Goal: Task Accomplishment & Management: Complete application form

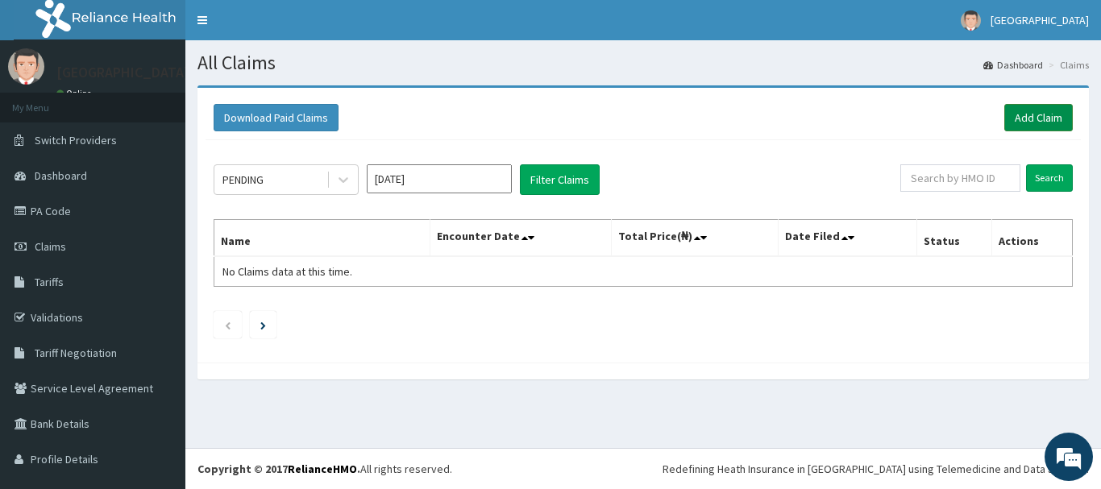
click at [1026, 122] on link "Add Claim" at bounding box center [1039, 117] width 69 height 27
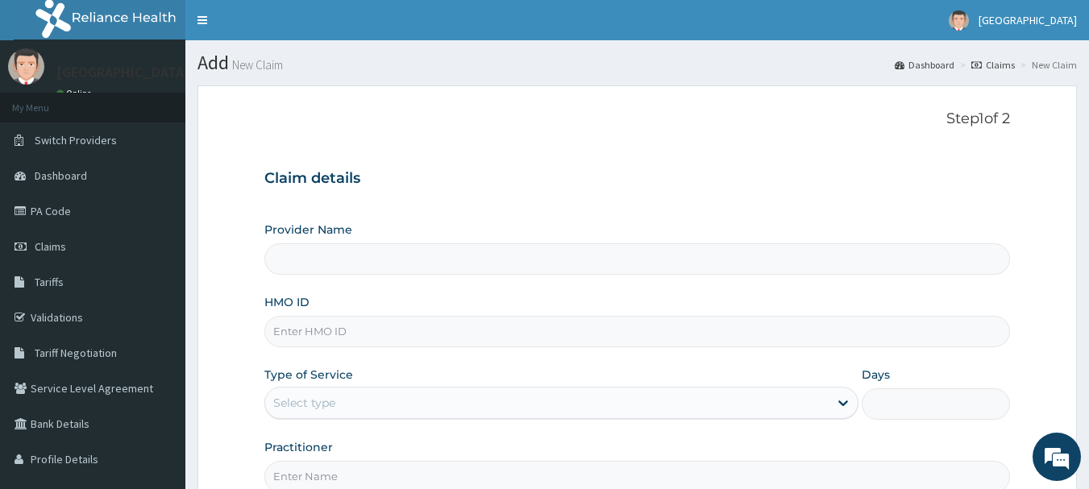
type input "Adanta Children Hospital"
click at [385, 331] on input "HMO ID" at bounding box center [637, 331] width 747 height 31
type input "HKV/10005/B"
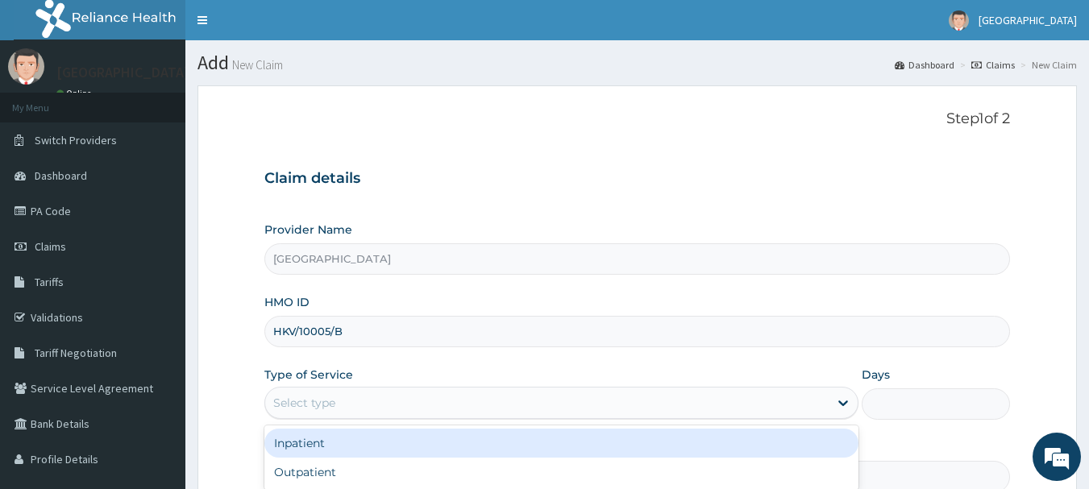
click at [807, 394] on div "Select type" at bounding box center [547, 403] width 564 height 26
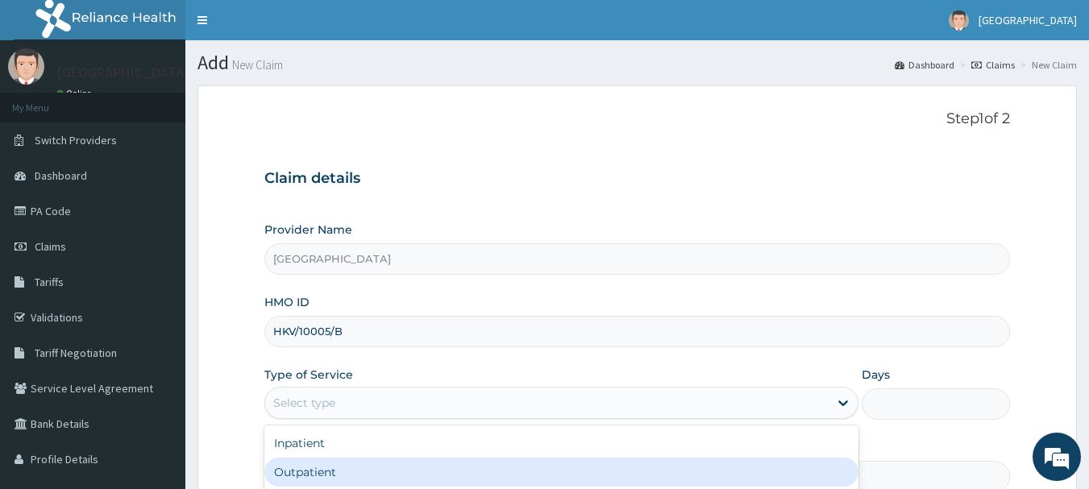
click at [577, 466] on div "Outpatient" at bounding box center [561, 472] width 594 height 29
type input "1"
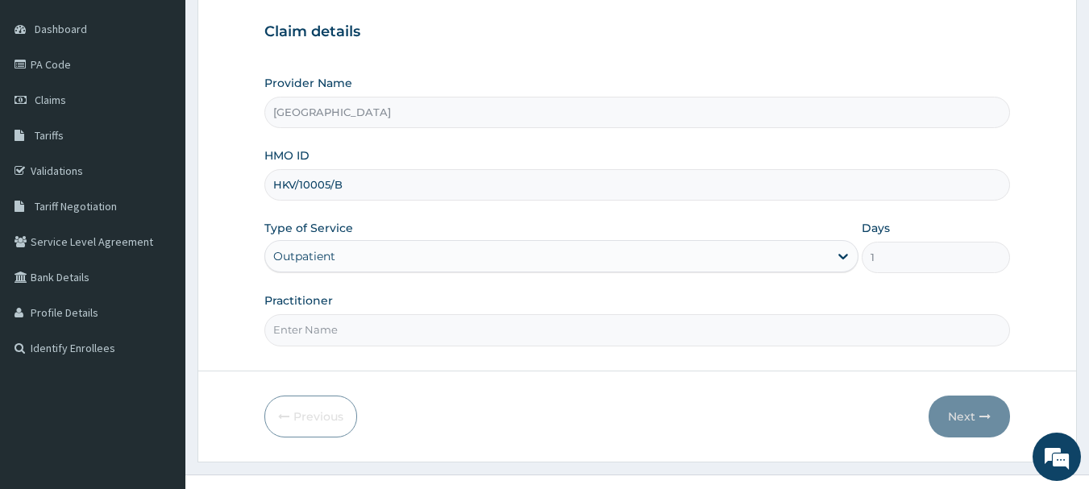
scroll to position [173, 0]
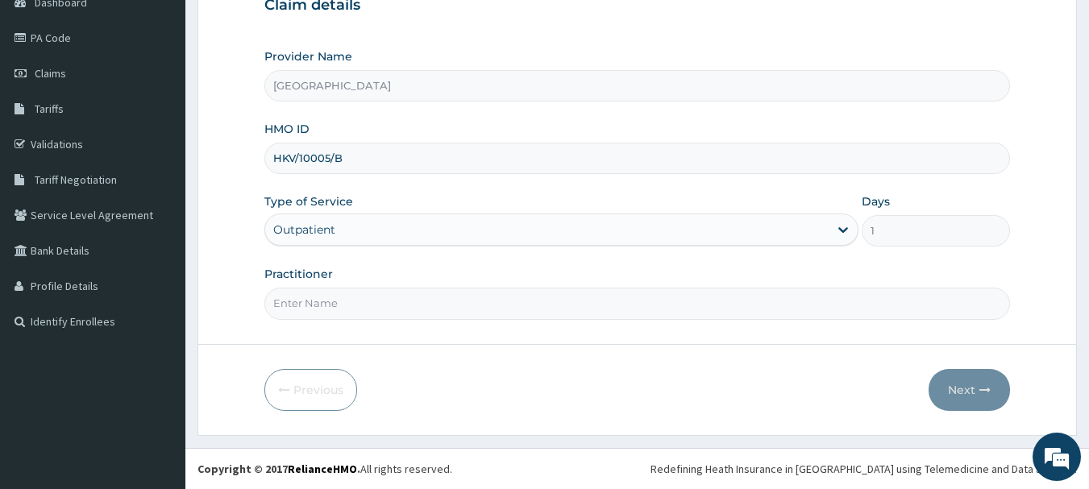
click at [534, 305] on input "Practitioner" at bounding box center [637, 303] width 747 height 31
type input "DR NOBLE"
click at [975, 387] on button "Next" at bounding box center [969, 390] width 81 height 42
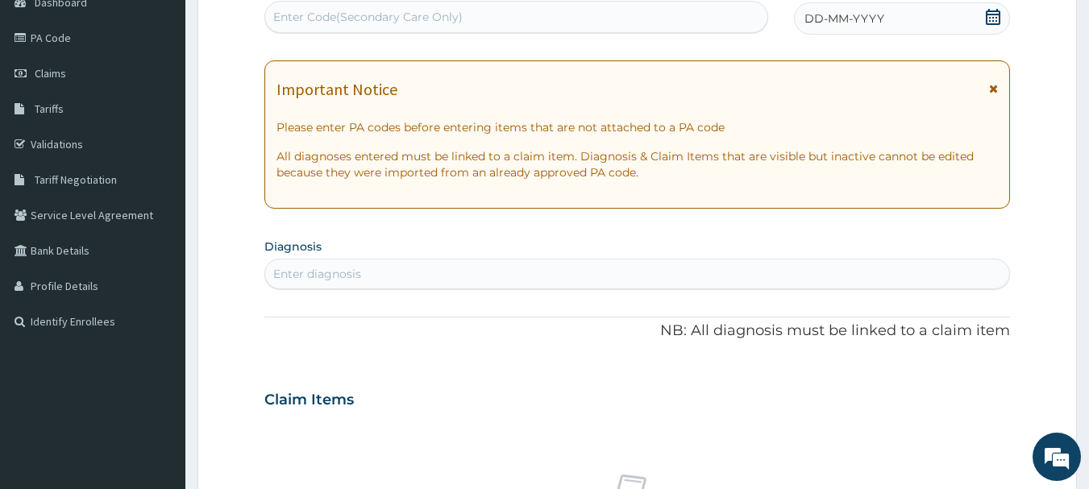
scroll to position [0, 0]
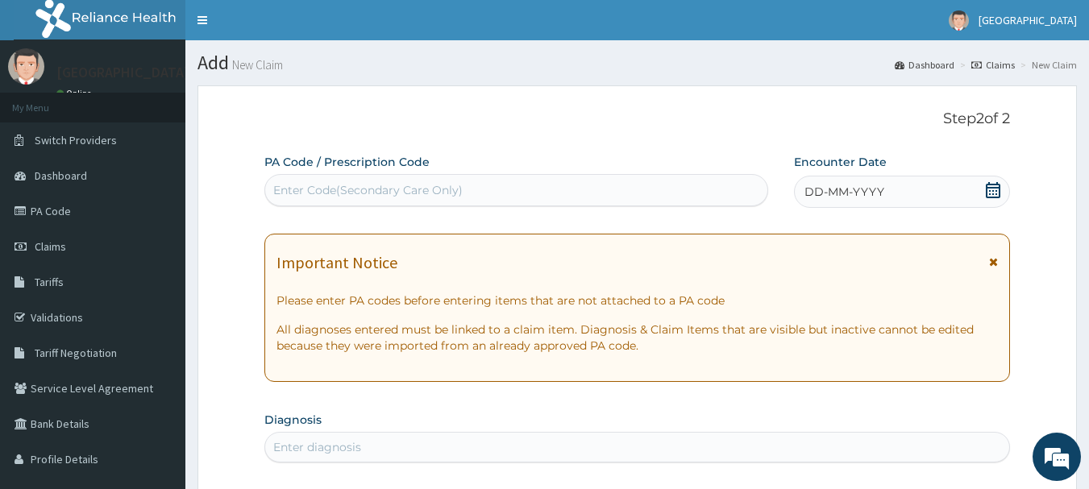
click at [998, 193] on icon at bounding box center [993, 190] width 16 height 16
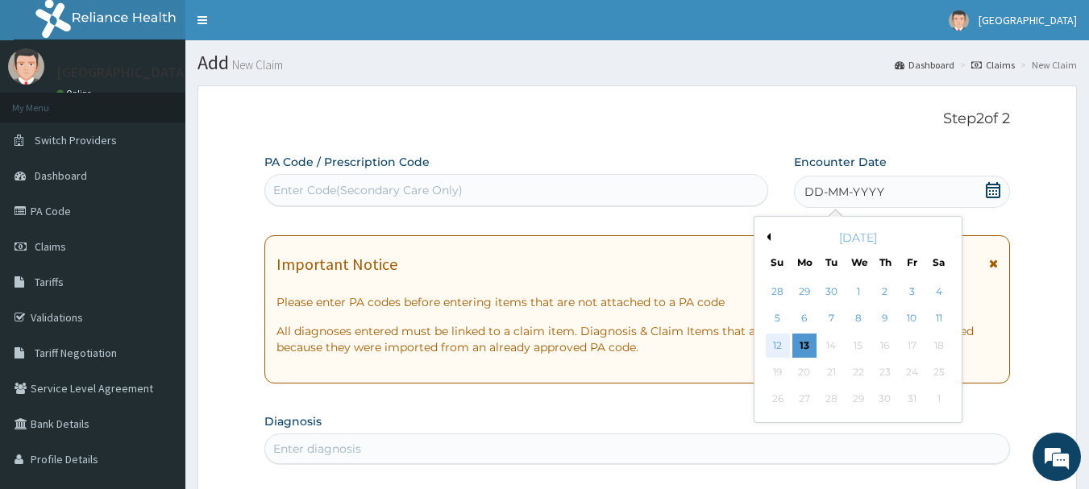
click at [786, 348] on div "12" at bounding box center [778, 346] width 24 height 24
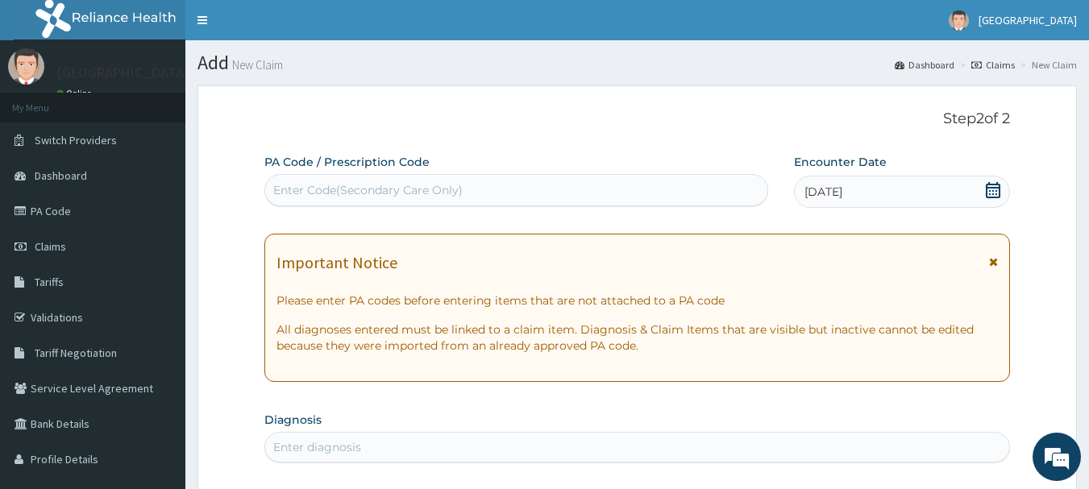
click at [993, 264] on icon at bounding box center [993, 261] width 9 height 11
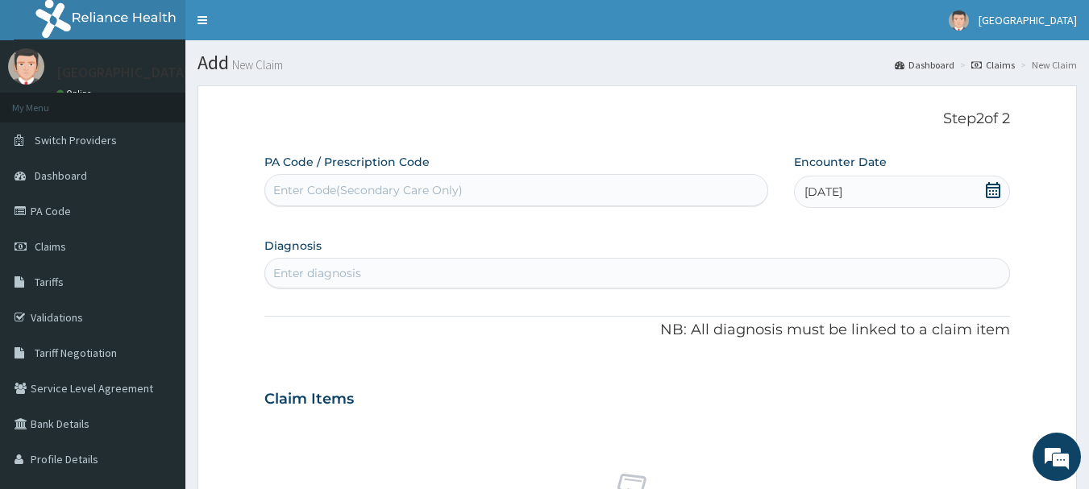
click at [396, 267] on div "Enter diagnosis" at bounding box center [637, 273] width 745 height 26
type input "P"
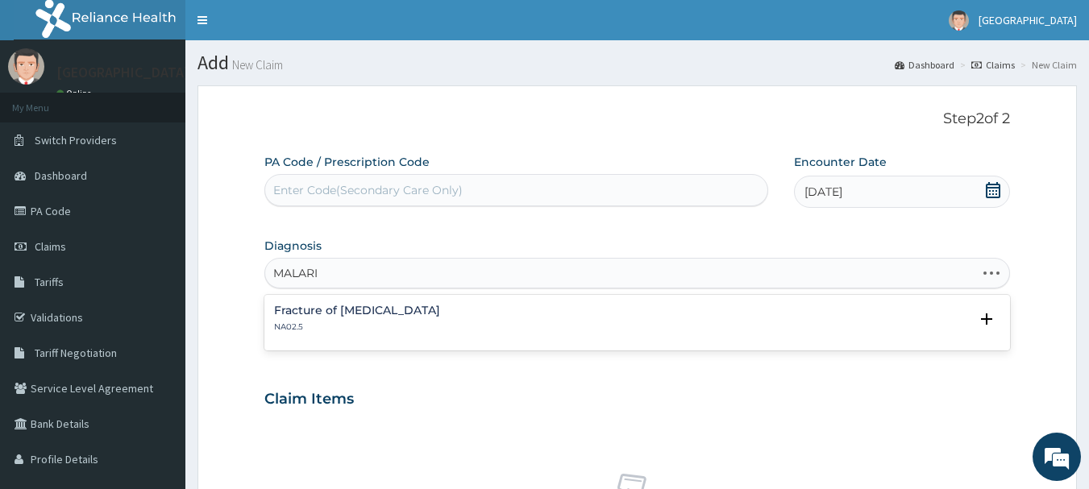
type input "MALARIA"
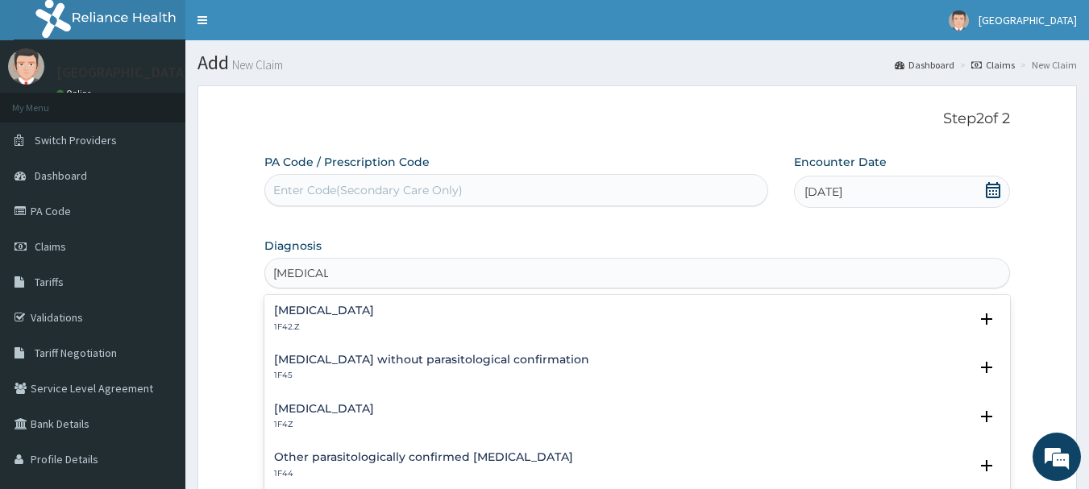
click at [389, 409] on div "Malaria, unspecified 1F4Z" at bounding box center [637, 417] width 727 height 28
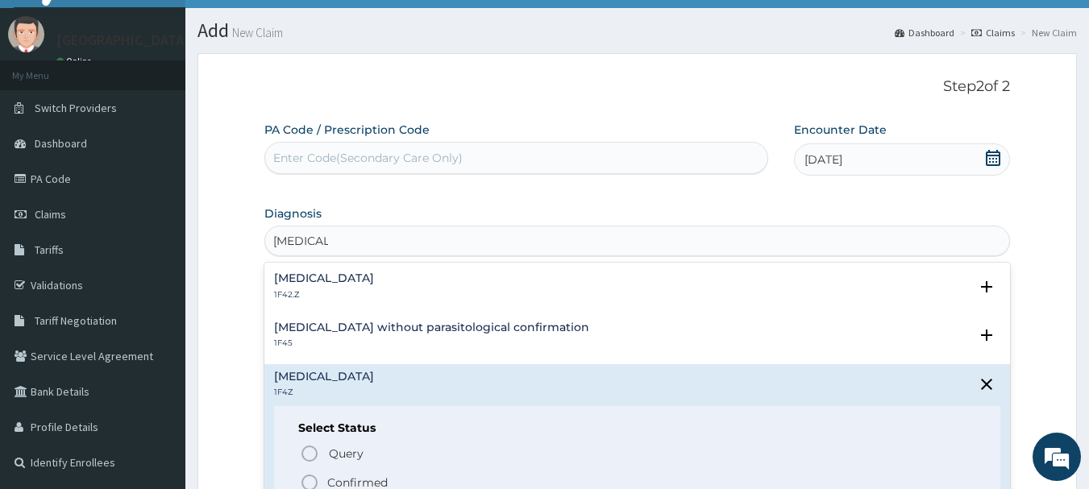
scroll to position [119, 0]
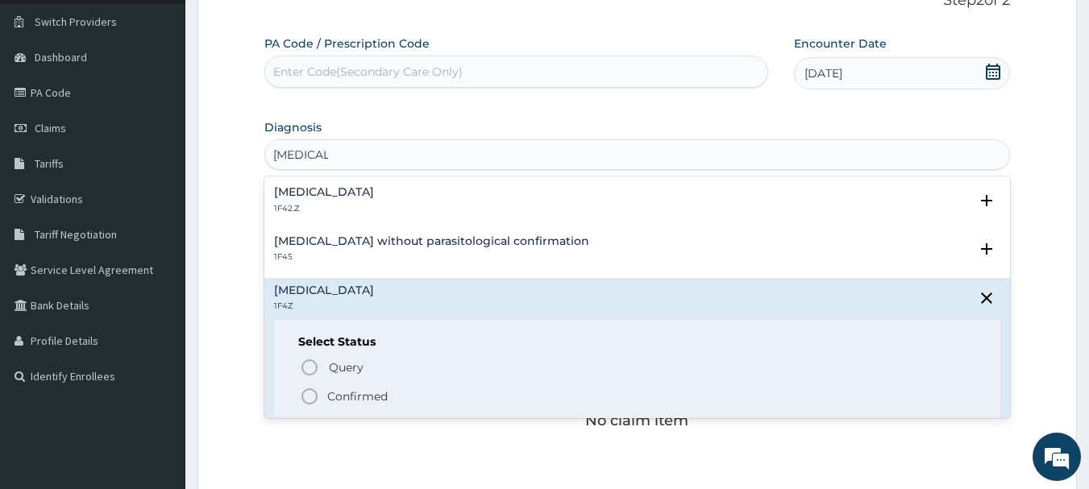
click at [306, 392] on icon "status option filled" at bounding box center [309, 396] width 19 height 19
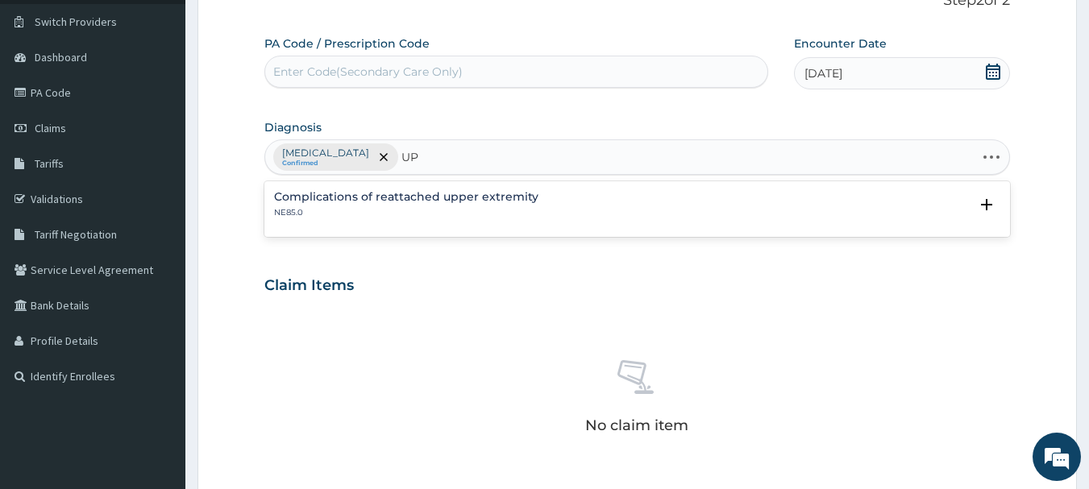
type input "U"
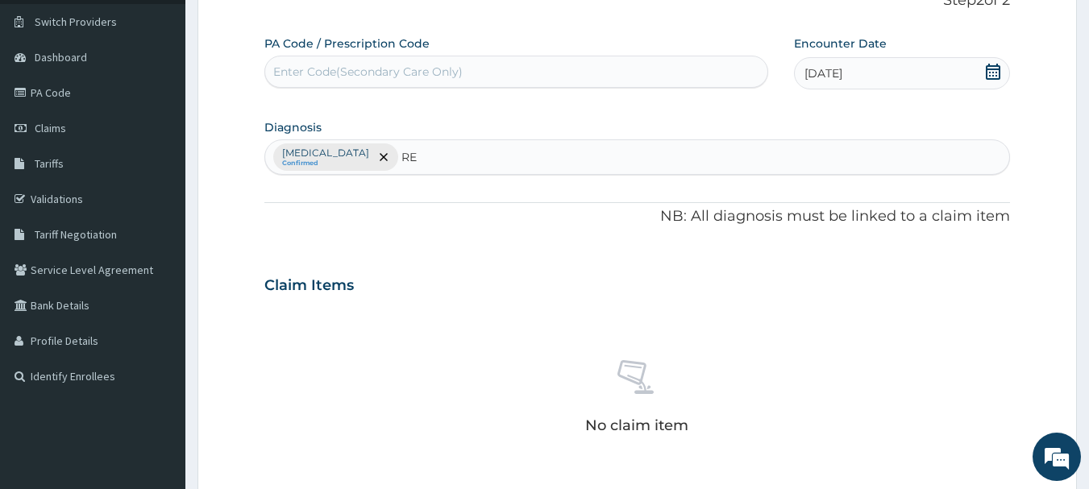
type input "R"
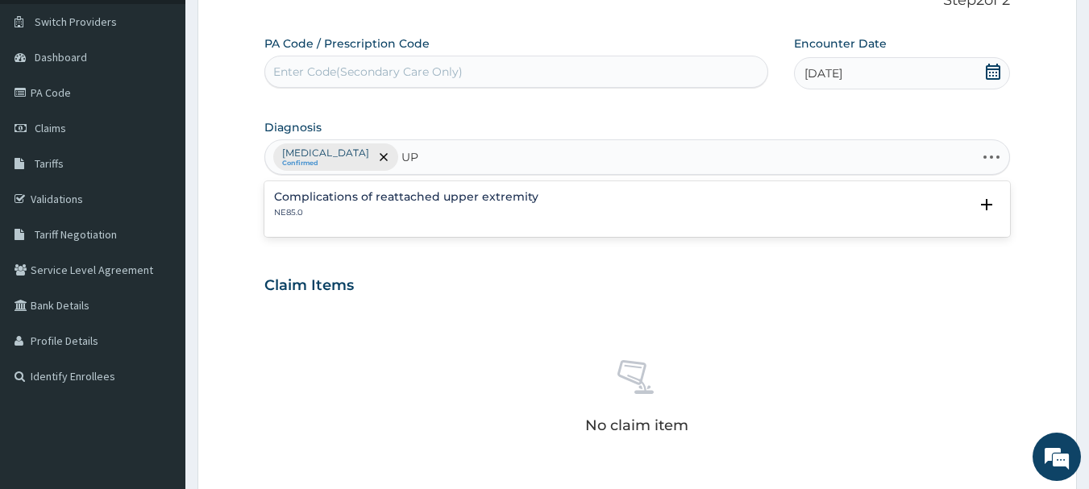
type input "U"
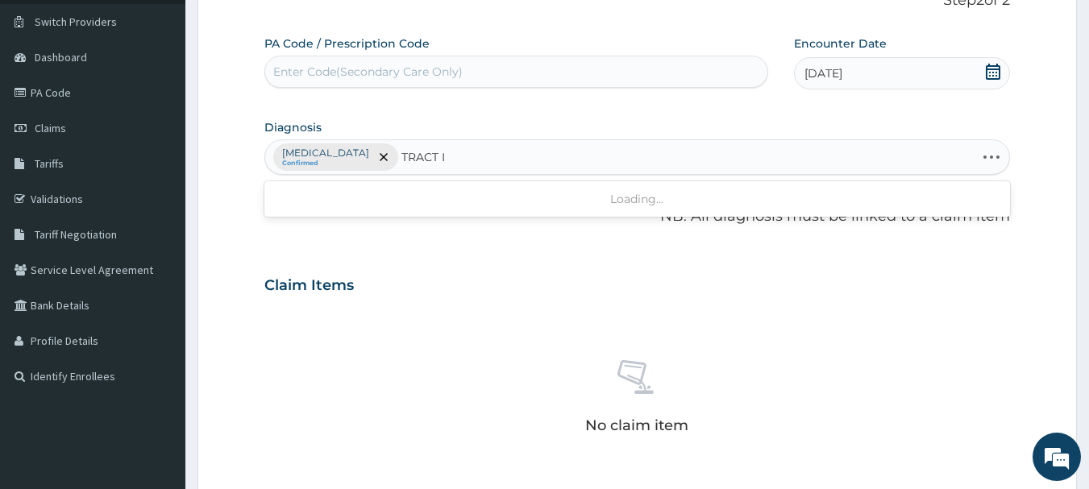
type input "TRACT IN"
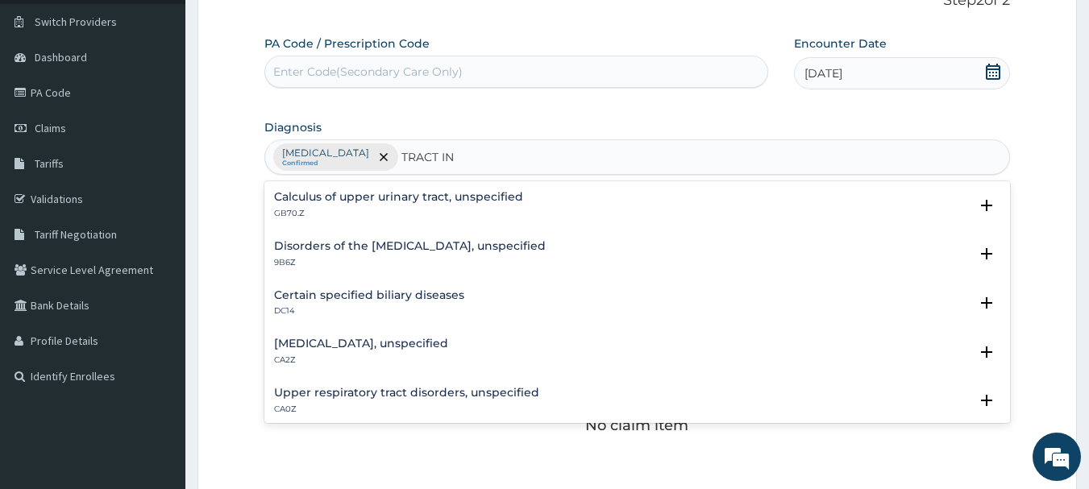
scroll to position [398, 0]
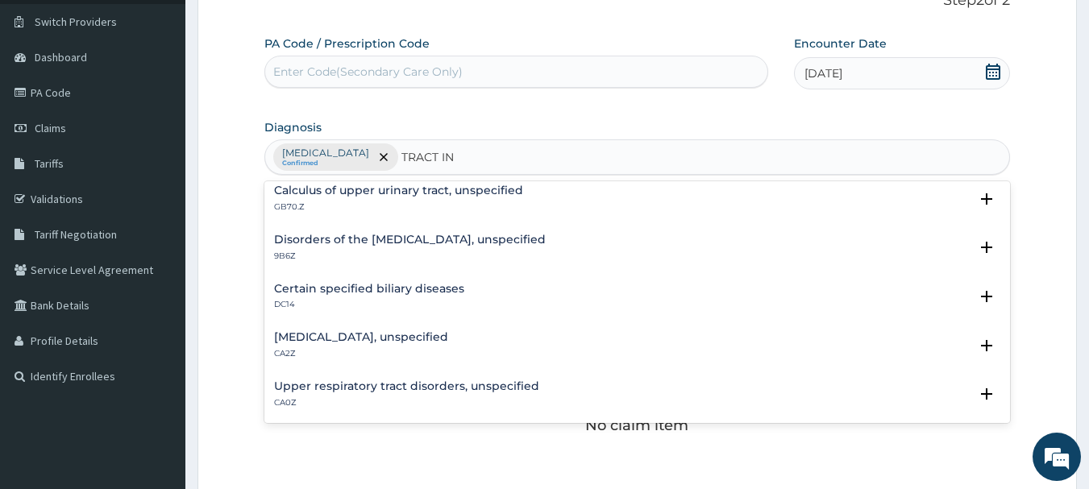
click at [415, 381] on h4 "Upper respiratory tract disorders, unspecified" at bounding box center [406, 387] width 265 height 12
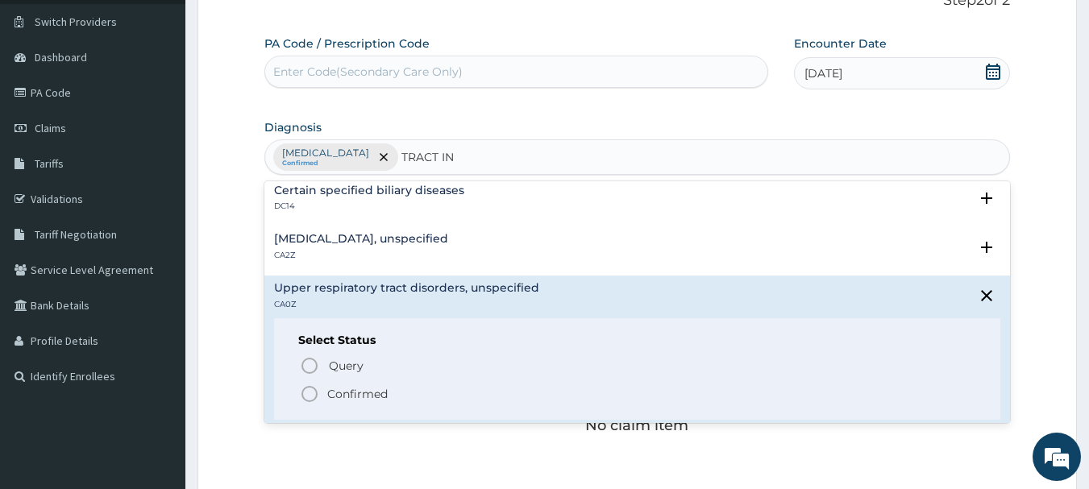
scroll to position [560, 0]
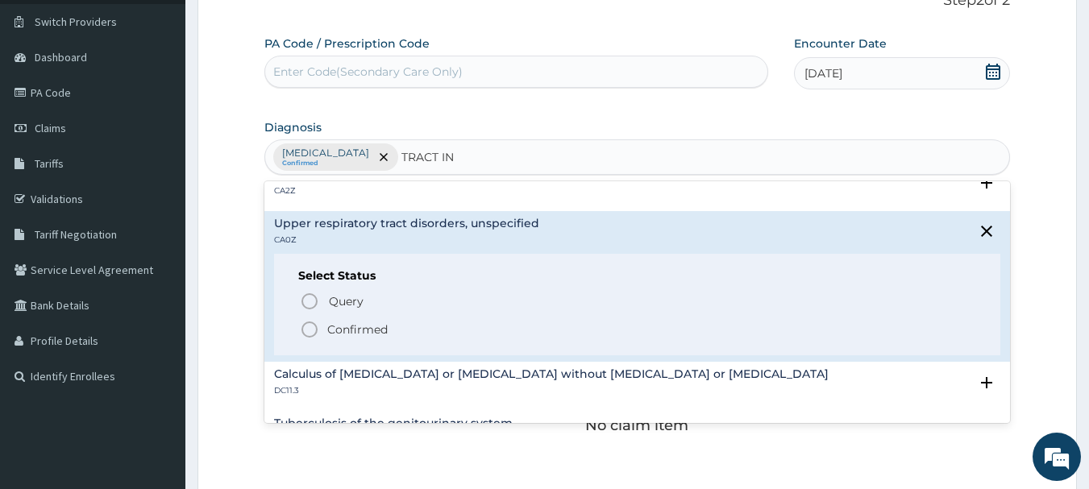
click at [314, 325] on circle "status option filled" at bounding box center [309, 330] width 15 height 15
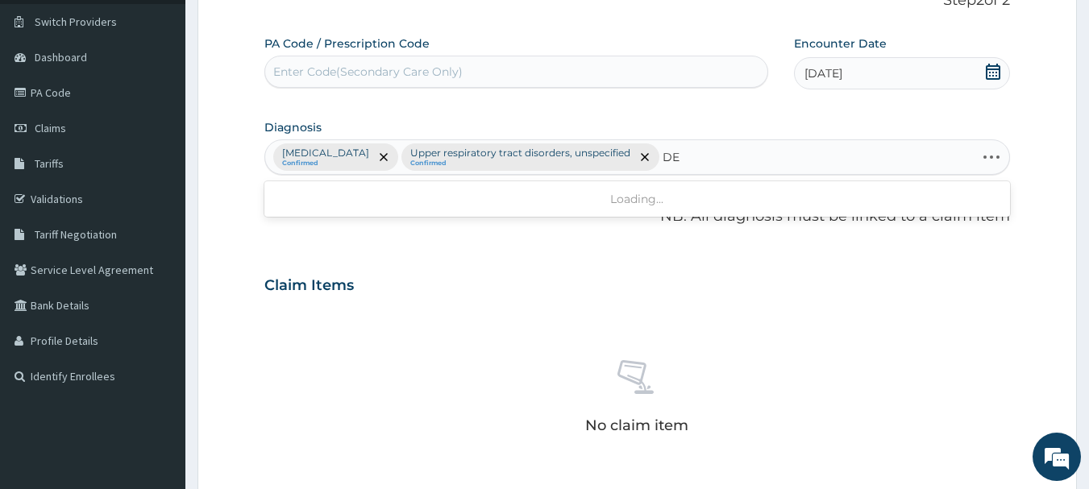
type input "D"
type input "E"
type input "D"
type input "DERMAT"
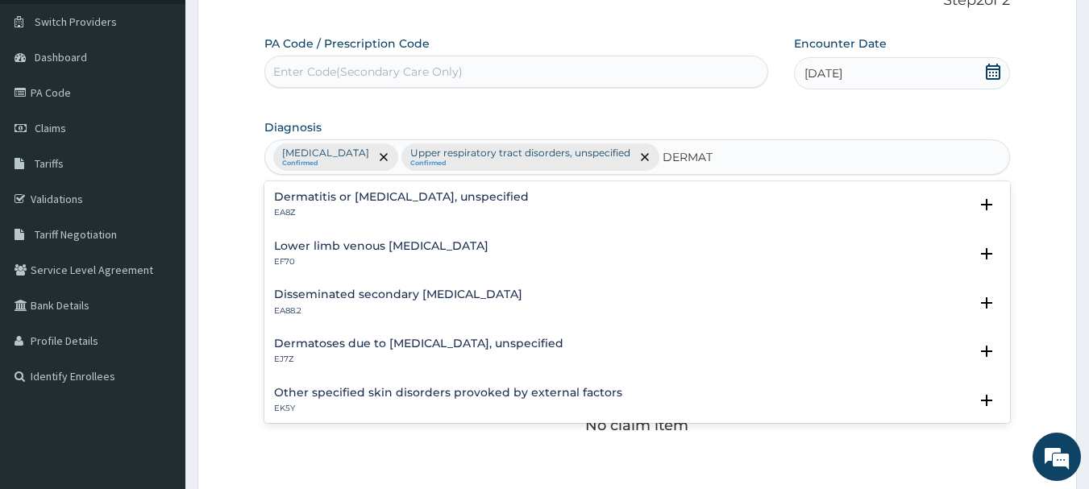
click at [438, 202] on h4 "Dermatitis or eczema, unspecified" at bounding box center [401, 197] width 255 height 12
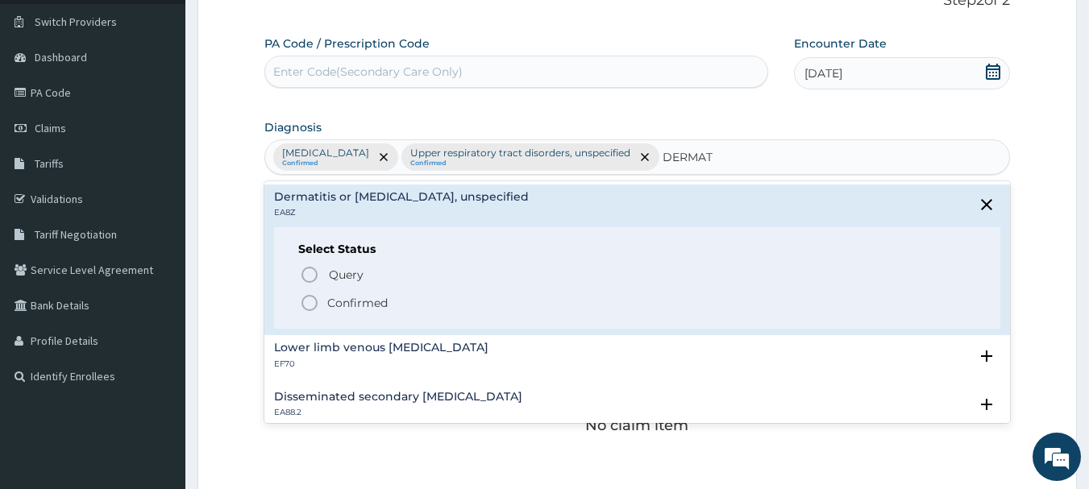
click at [314, 303] on icon "status option filled" at bounding box center [309, 302] width 19 height 19
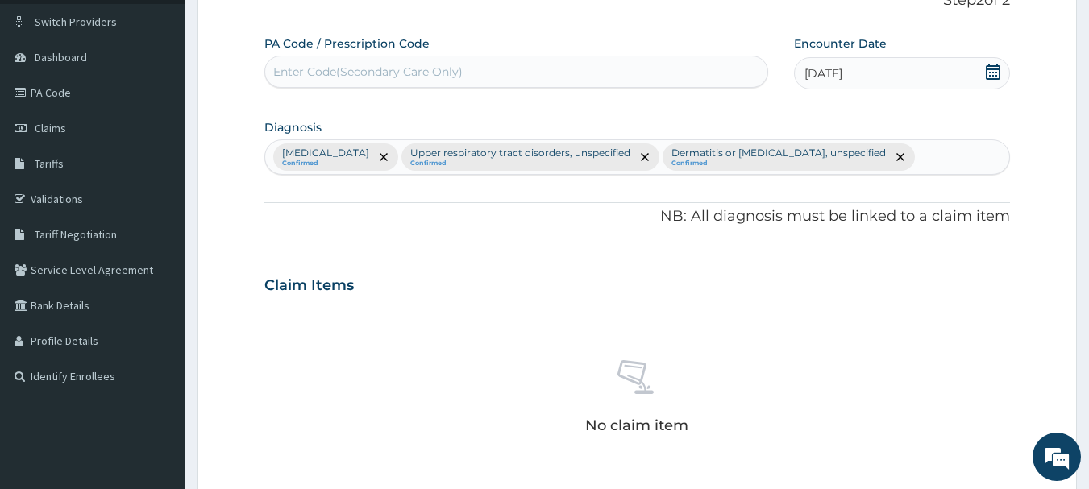
scroll to position [499, 0]
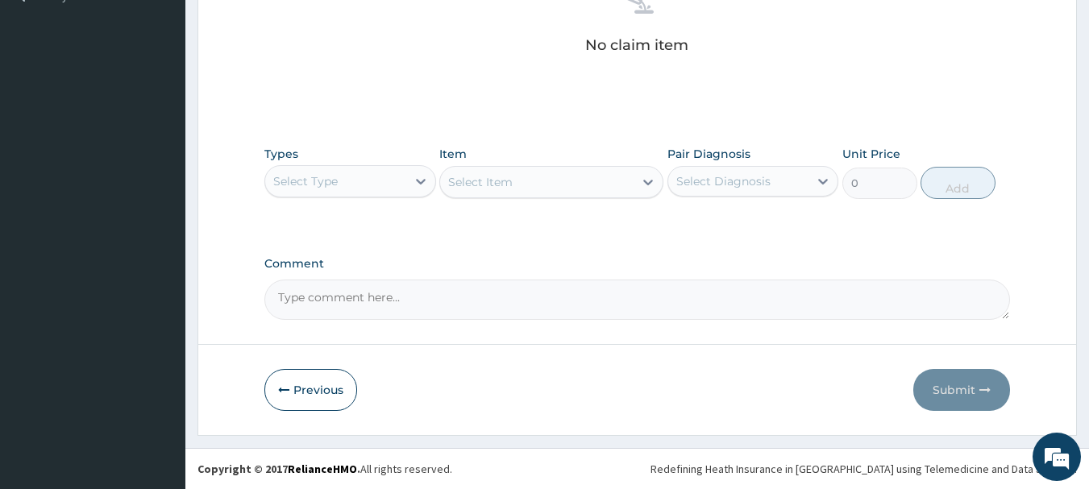
click at [381, 194] on div "Select Type" at bounding box center [350, 181] width 172 height 32
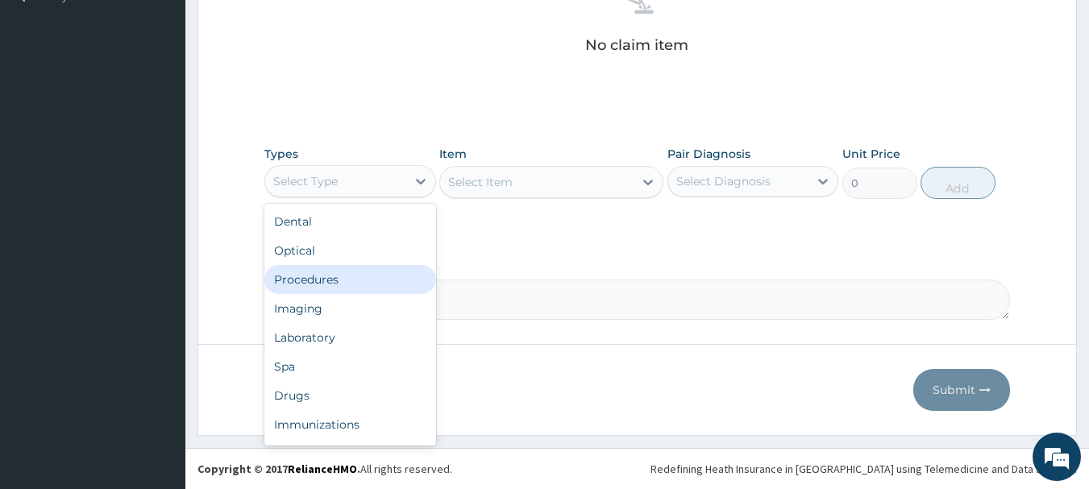
click at [350, 275] on div "Procedures" at bounding box center [350, 279] width 172 height 29
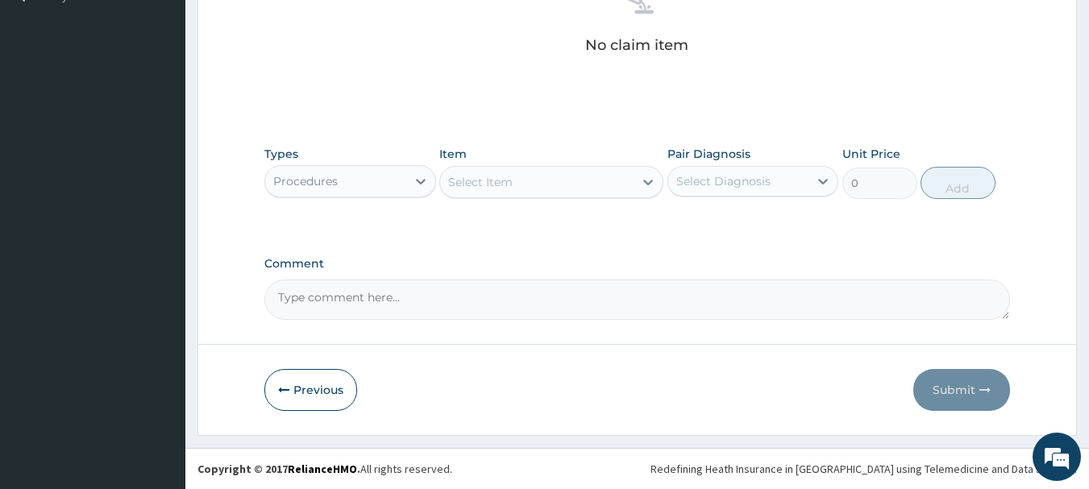
click at [534, 181] on div "Select Item" at bounding box center [537, 182] width 194 height 26
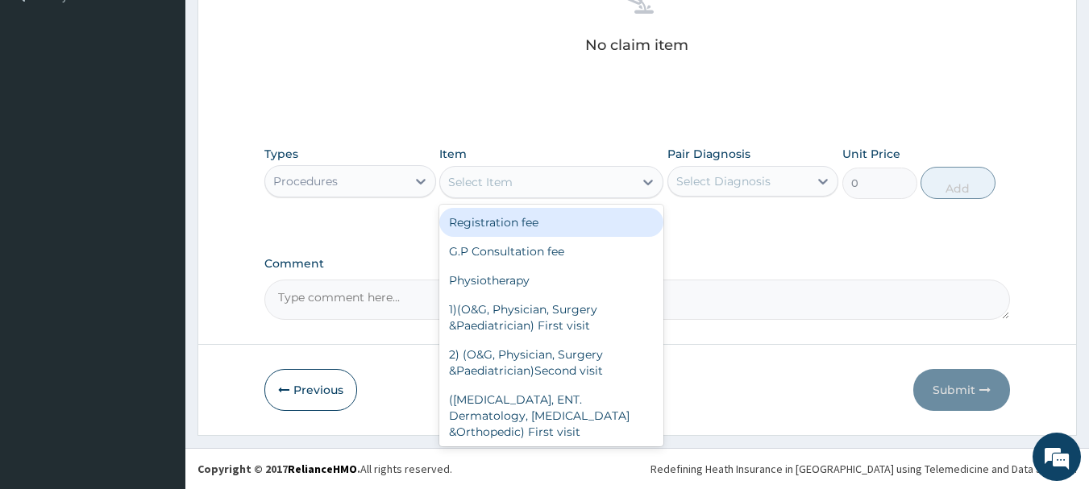
click at [522, 217] on div "Registration fee" at bounding box center [551, 222] width 224 height 29
type input "2000"
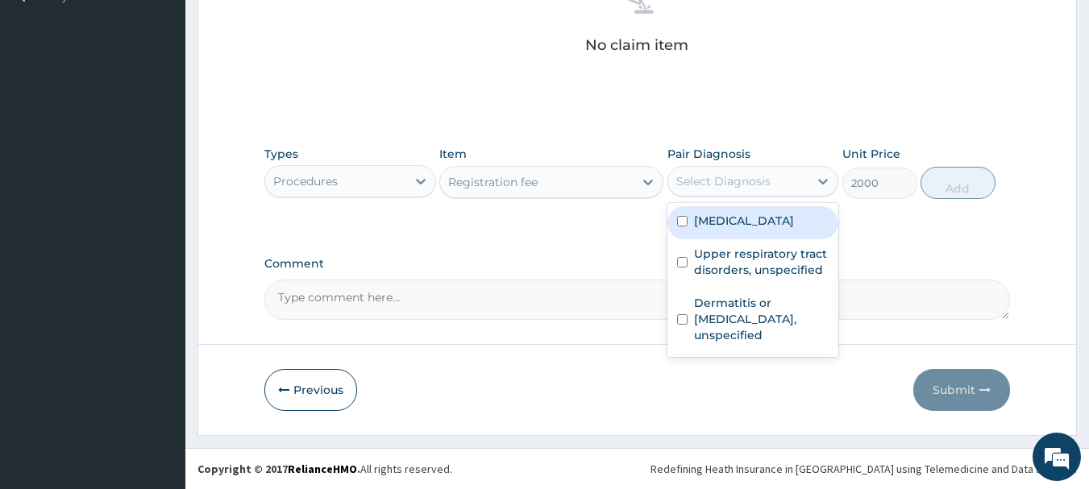
click at [734, 176] on div "Select Diagnosis" at bounding box center [723, 181] width 94 height 16
click at [738, 215] on label "[MEDICAL_DATA]" at bounding box center [744, 221] width 100 height 16
checkbox input "true"
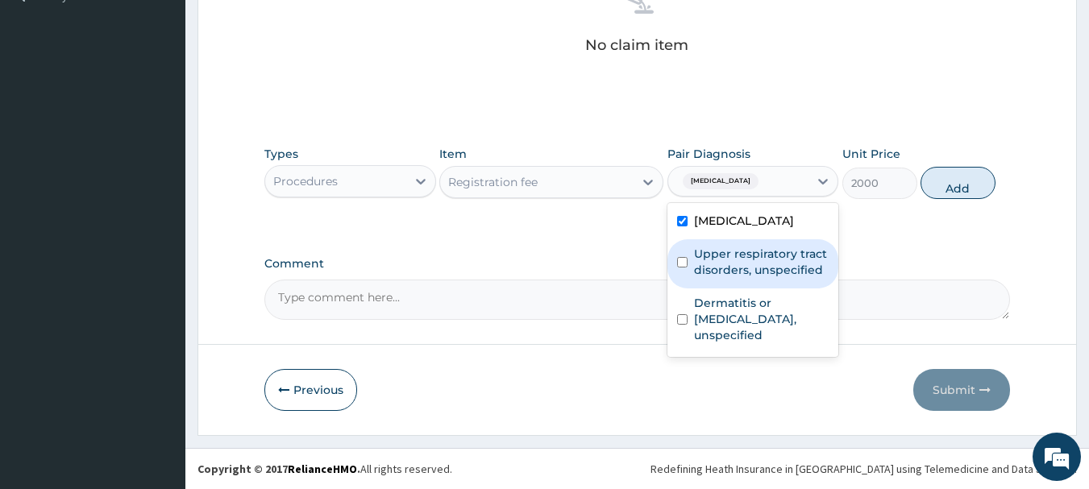
click at [725, 264] on label "Upper respiratory tract disorders, unspecified" at bounding box center [761, 262] width 135 height 32
checkbox input "true"
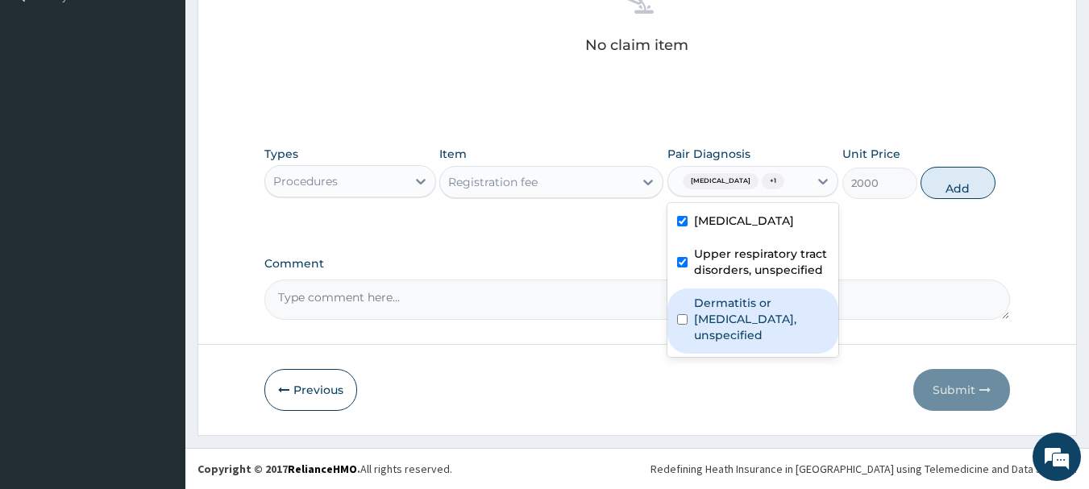
click at [718, 301] on label "Dermatitis or eczema, unspecified" at bounding box center [761, 319] width 135 height 48
checkbox input "true"
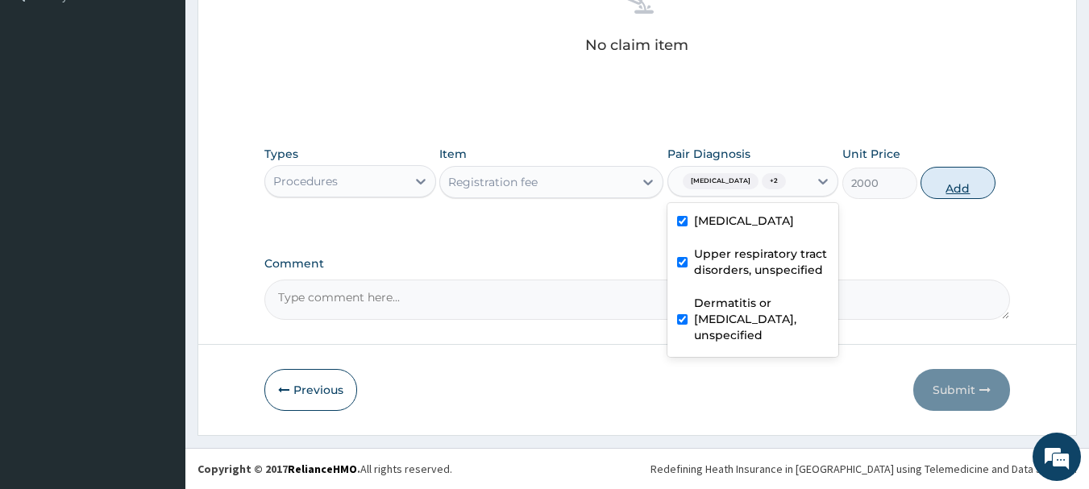
click at [972, 183] on button "Add" at bounding box center [958, 183] width 75 height 32
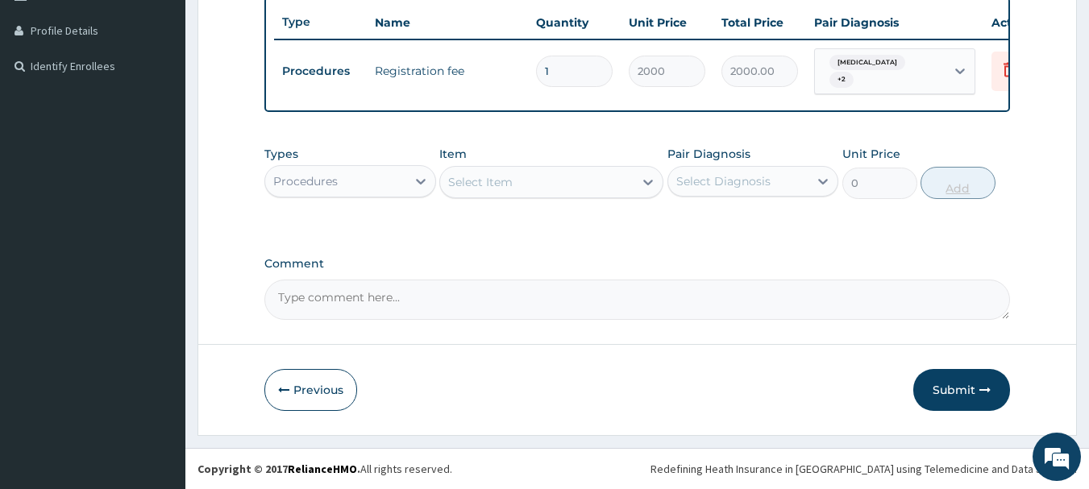
scroll to position [441, 0]
click at [552, 185] on div "Select Item" at bounding box center [537, 182] width 194 height 26
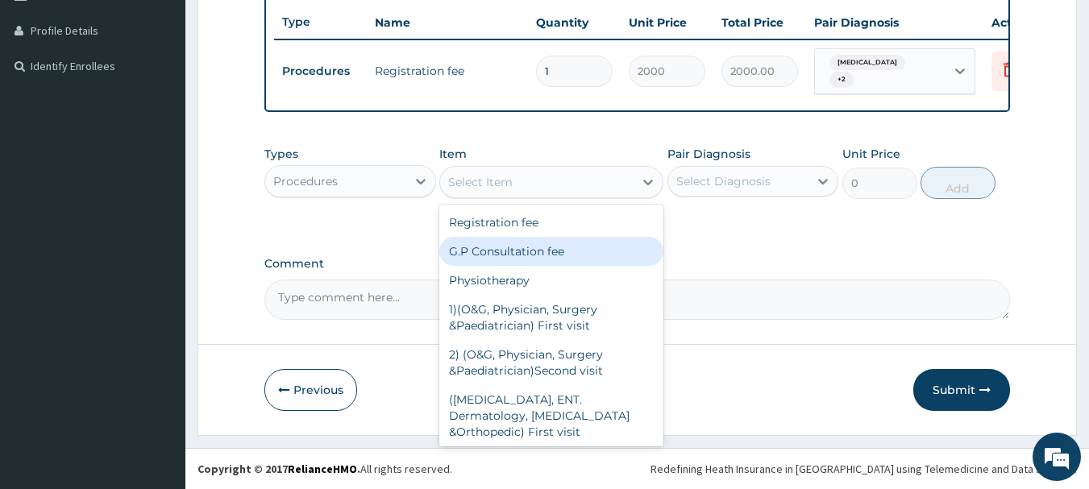
click at [524, 256] on div "G.P Consultation fee" at bounding box center [551, 251] width 224 height 29
type input "3000"
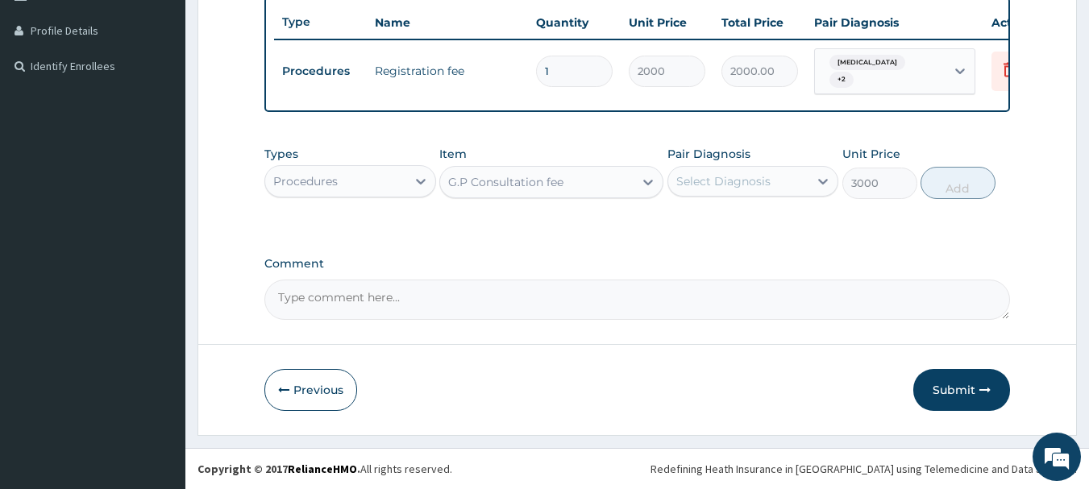
click at [722, 200] on div "Types Procedures Item option G.P Consultation fee, selected. Select is focused …" at bounding box center [637, 172] width 747 height 69
click at [726, 189] on div "Select Diagnosis" at bounding box center [723, 181] width 94 height 16
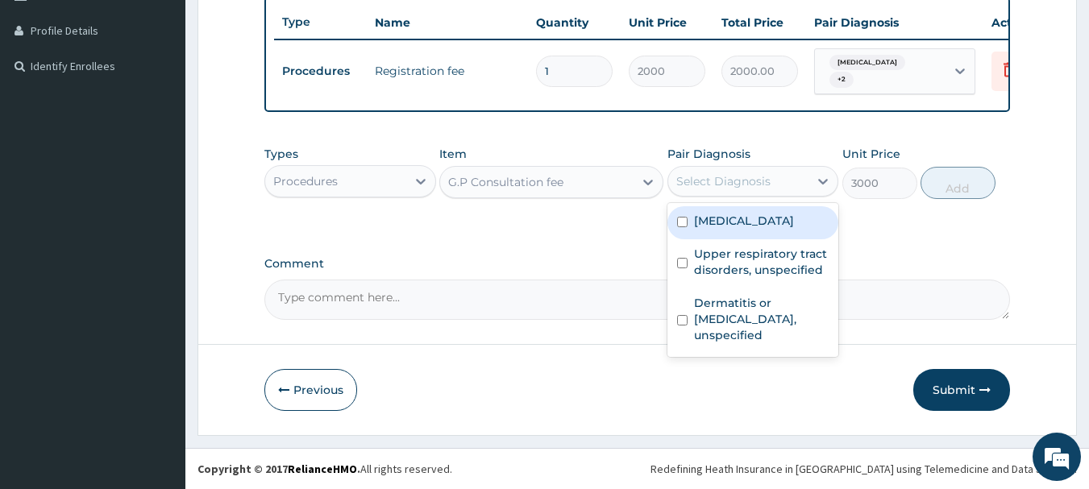
click at [709, 238] on div "[MEDICAL_DATA]" at bounding box center [754, 222] width 172 height 33
checkbox input "true"
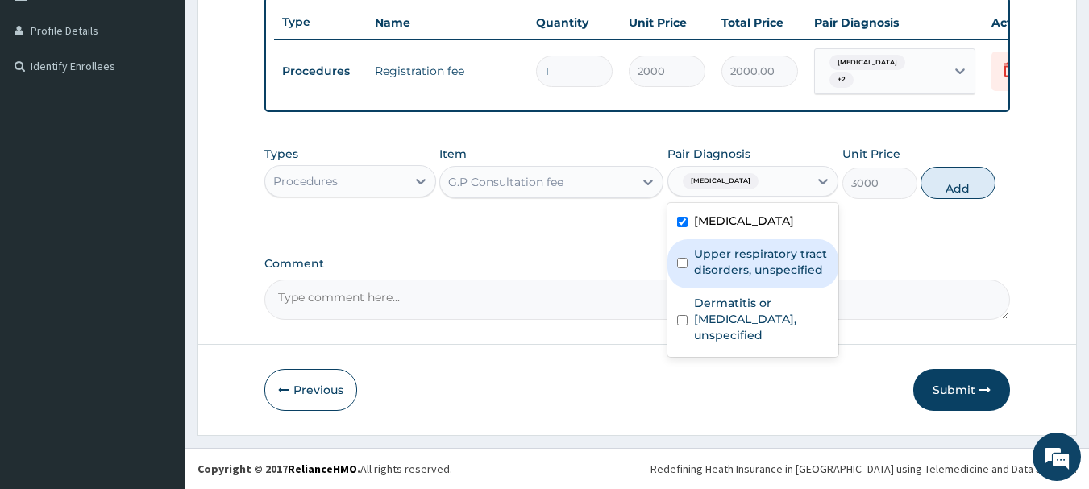
click at [701, 258] on label "Upper respiratory tract disorders, unspecified" at bounding box center [761, 262] width 135 height 32
checkbox input "true"
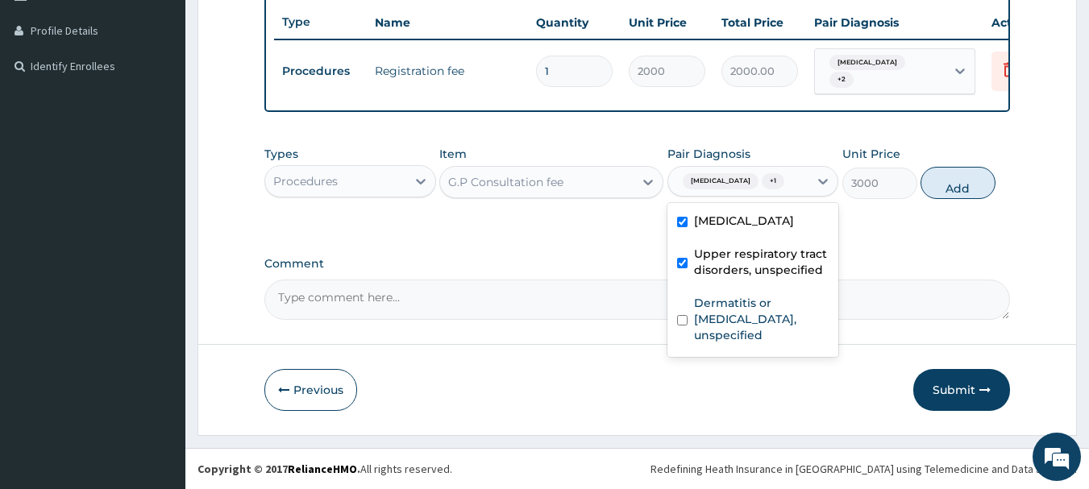
click at [697, 299] on label "Dermatitis or eczema, unspecified" at bounding box center [761, 319] width 135 height 48
checkbox input "true"
click at [976, 186] on button "Add" at bounding box center [958, 183] width 75 height 32
type input "0"
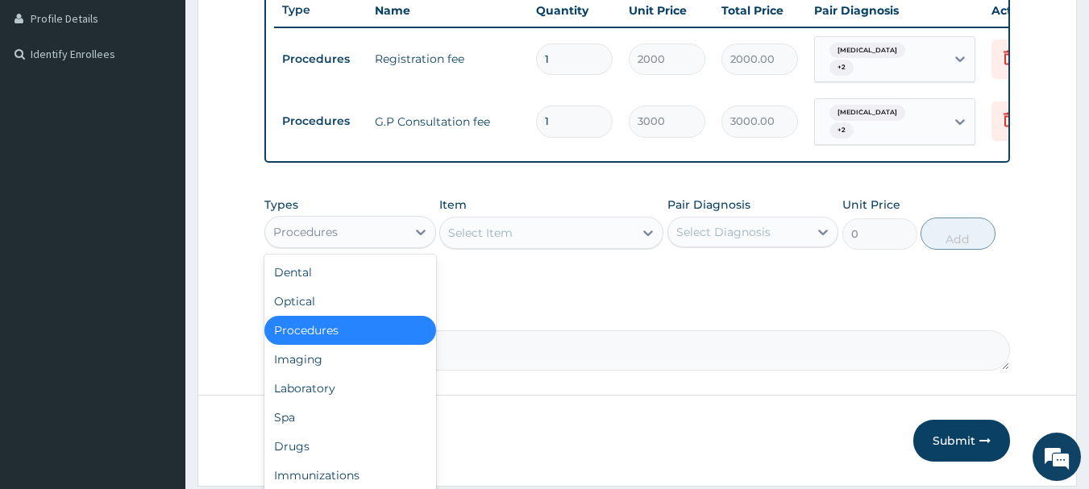
click at [398, 237] on div "Procedures" at bounding box center [335, 232] width 141 height 26
click at [339, 395] on div "Laboratory" at bounding box center [350, 388] width 172 height 29
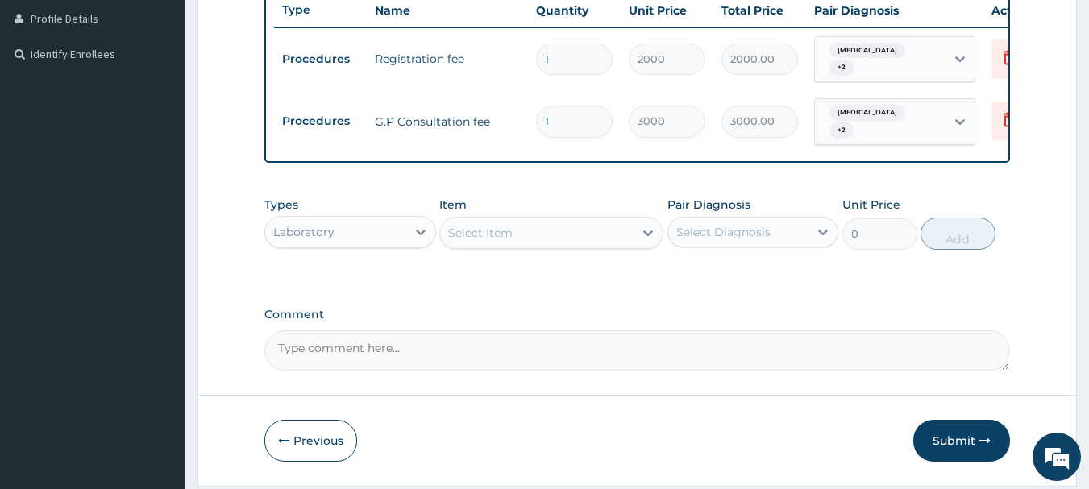
click at [580, 244] on div "Select Item" at bounding box center [537, 233] width 194 height 26
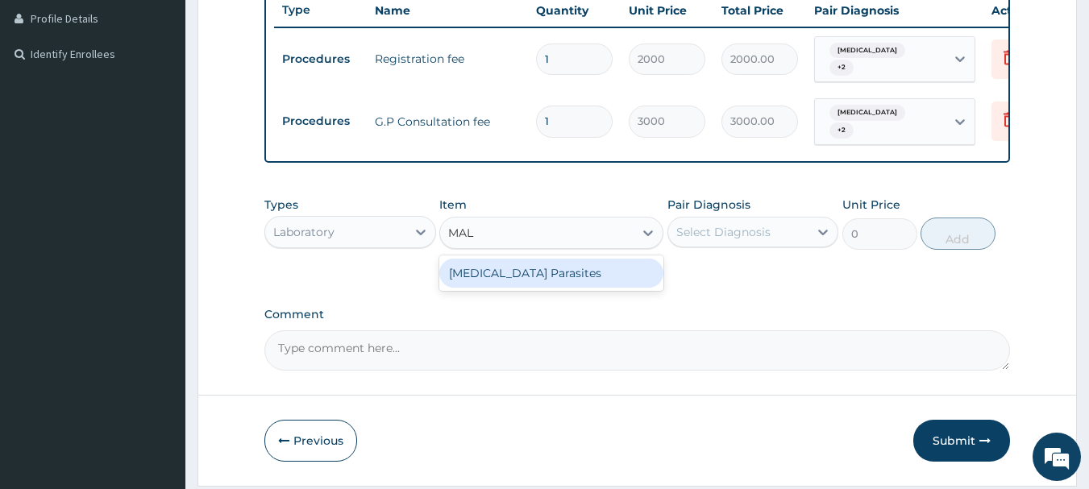
type input "MALA"
click at [577, 287] on div "[MEDICAL_DATA] Parasites" at bounding box center [551, 273] width 224 height 29
type input "800"
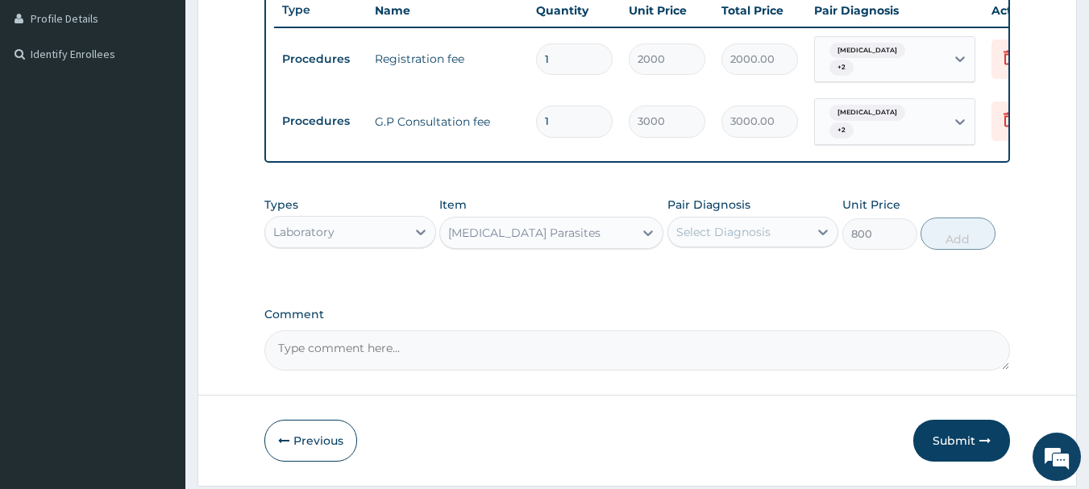
click at [764, 248] on div "Select Diagnosis" at bounding box center [754, 232] width 172 height 31
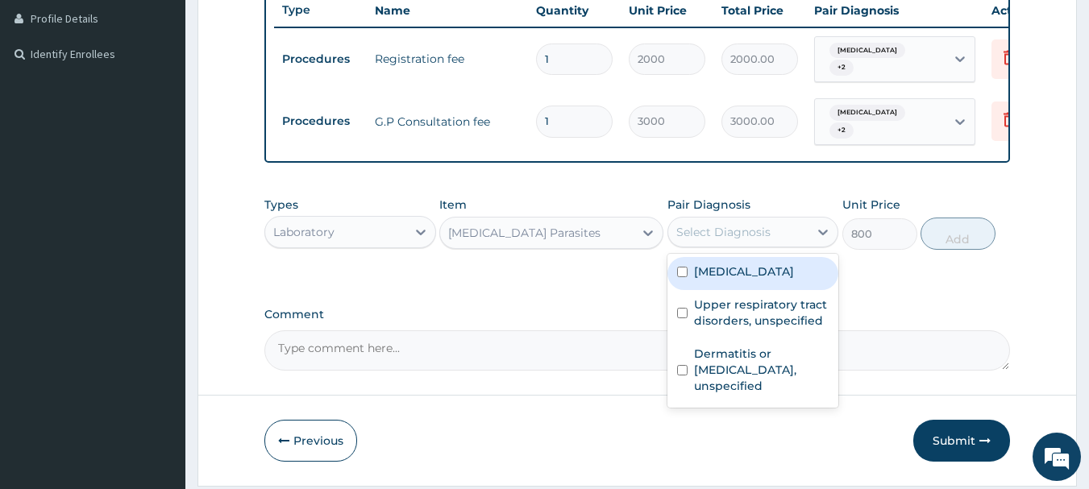
click at [749, 280] on label "[MEDICAL_DATA]" at bounding box center [744, 272] width 100 height 16
checkbox input "true"
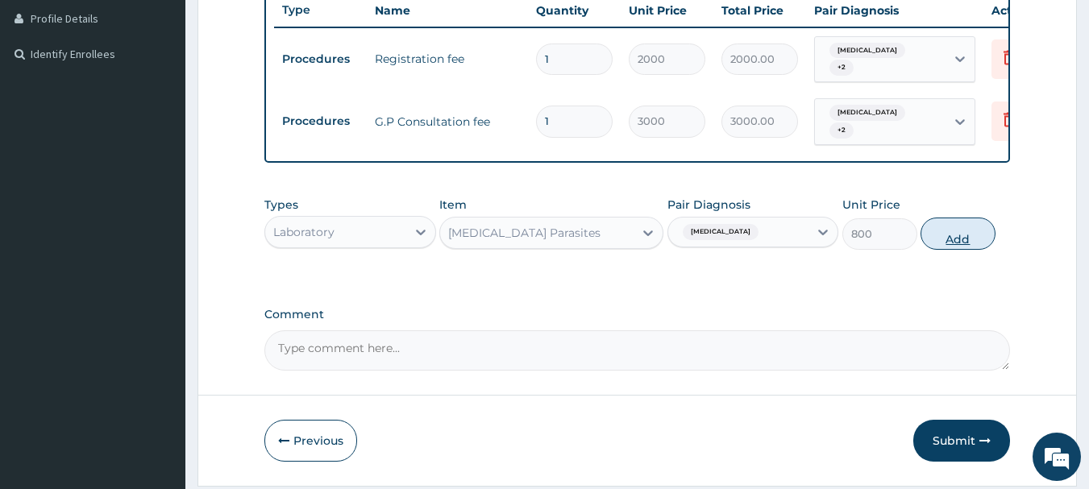
click at [958, 250] on button "Add" at bounding box center [958, 234] width 75 height 32
type input "0"
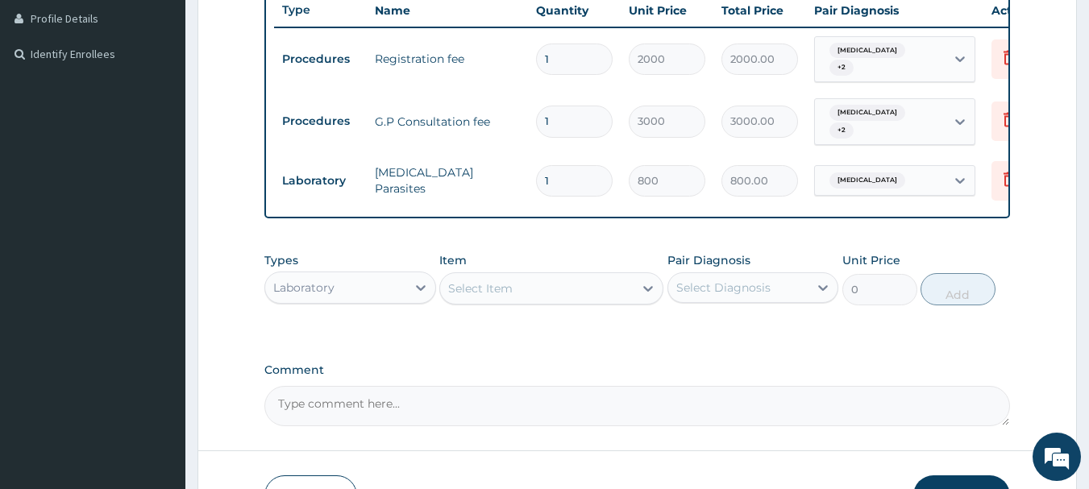
click at [527, 283] on div "Item Select Item" at bounding box center [551, 278] width 224 height 53
click at [517, 296] on div "Select Item" at bounding box center [537, 289] width 194 height 26
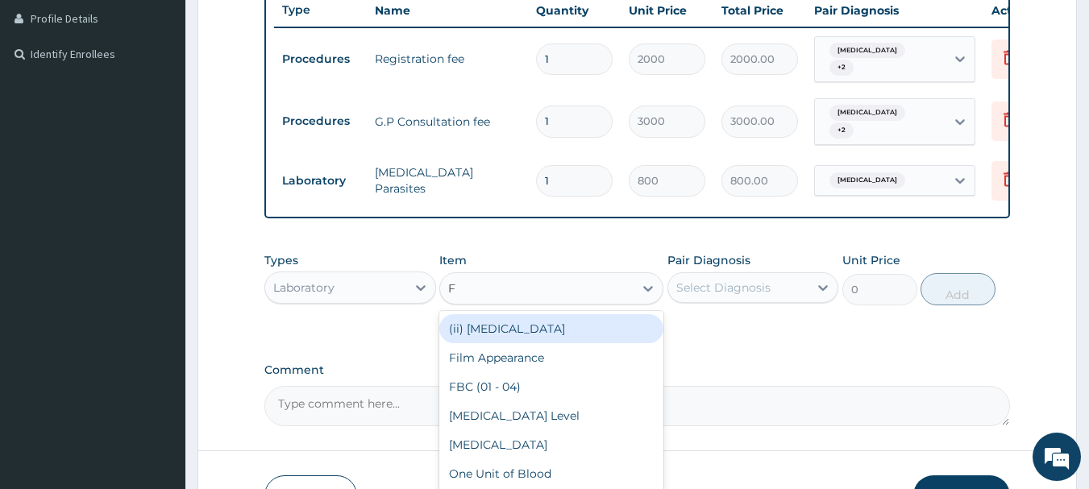
type input "FB"
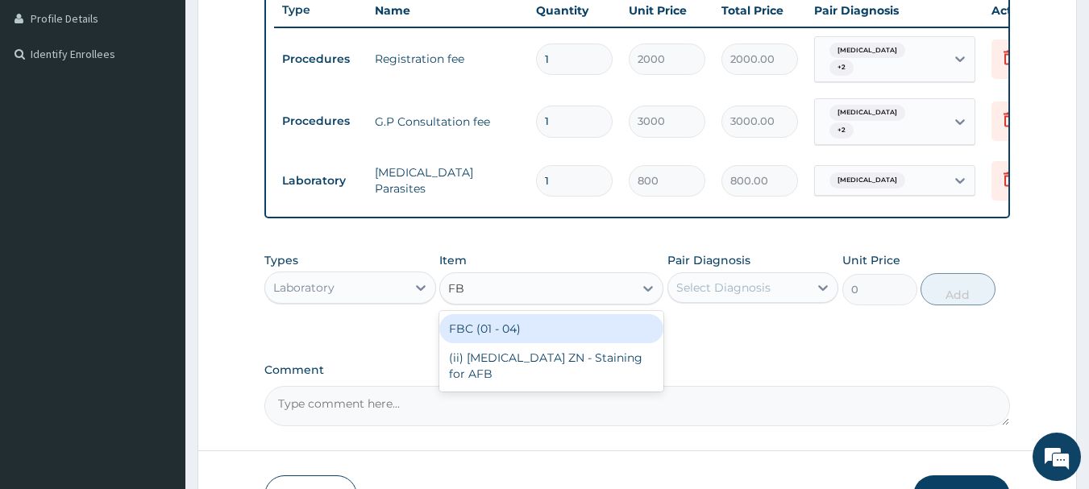
click at [531, 343] on div "FBC (01 - 04)" at bounding box center [551, 328] width 224 height 29
type input "1600"
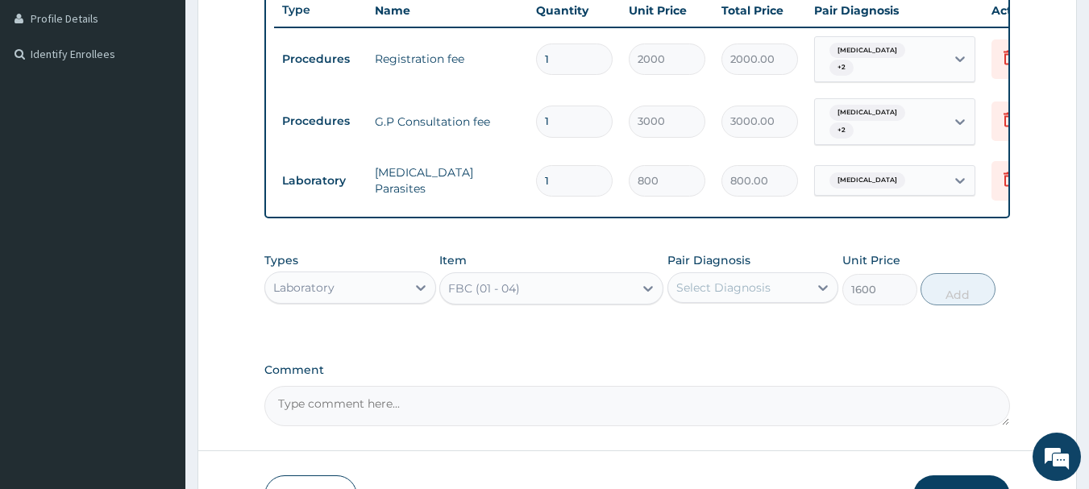
click at [777, 301] on div "Select Diagnosis" at bounding box center [738, 288] width 141 height 26
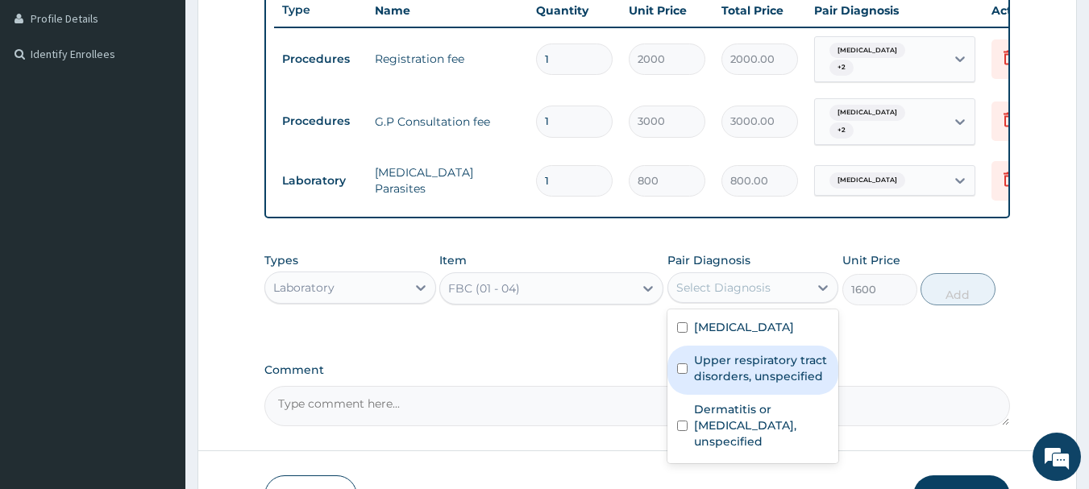
click at [742, 382] on label "Upper respiratory tract disorders, unspecified" at bounding box center [761, 368] width 135 height 32
checkbox input "true"
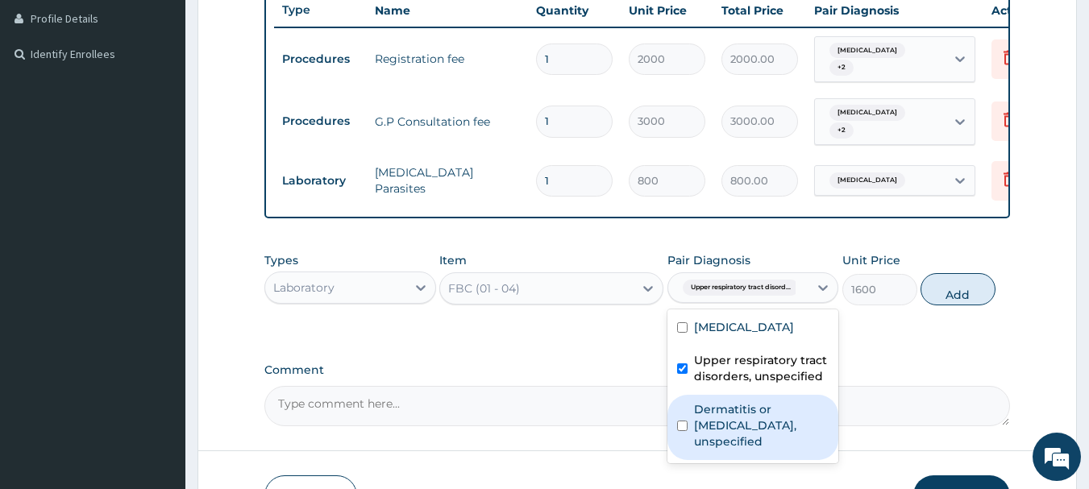
click at [721, 428] on label "Dermatitis or eczema, unspecified" at bounding box center [761, 426] width 135 height 48
checkbox input "true"
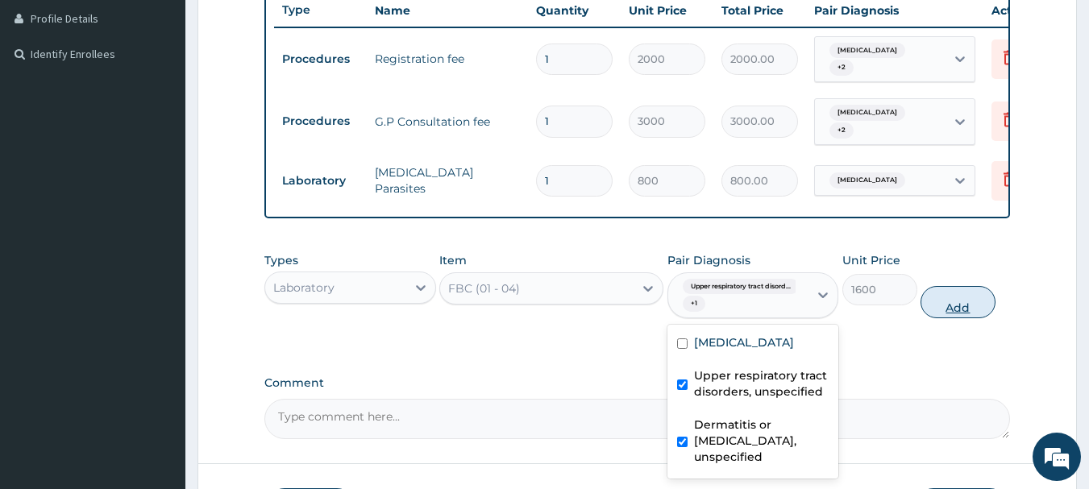
click at [964, 317] on button "Add" at bounding box center [958, 302] width 75 height 32
type input "0"
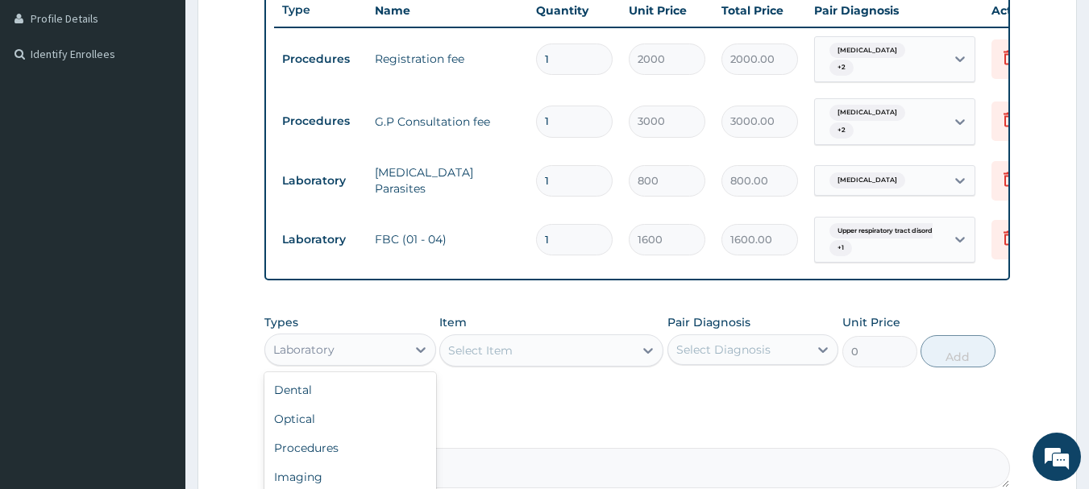
click at [372, 363] on div "Laboratory" at bounding box center [335, 350] width 141 height 26
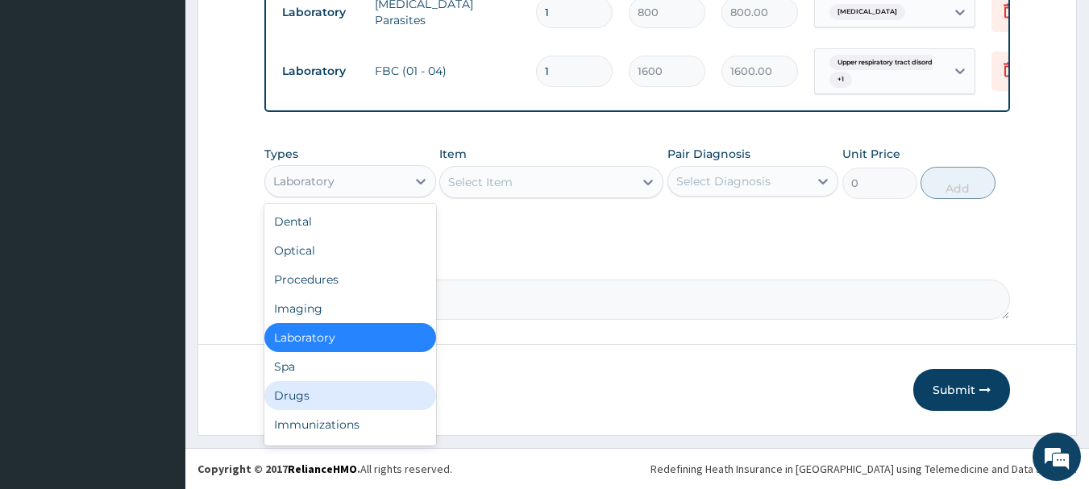
click at [365, 402] on div "Drugs" at bounding box center [350, 395] width 172 height 29
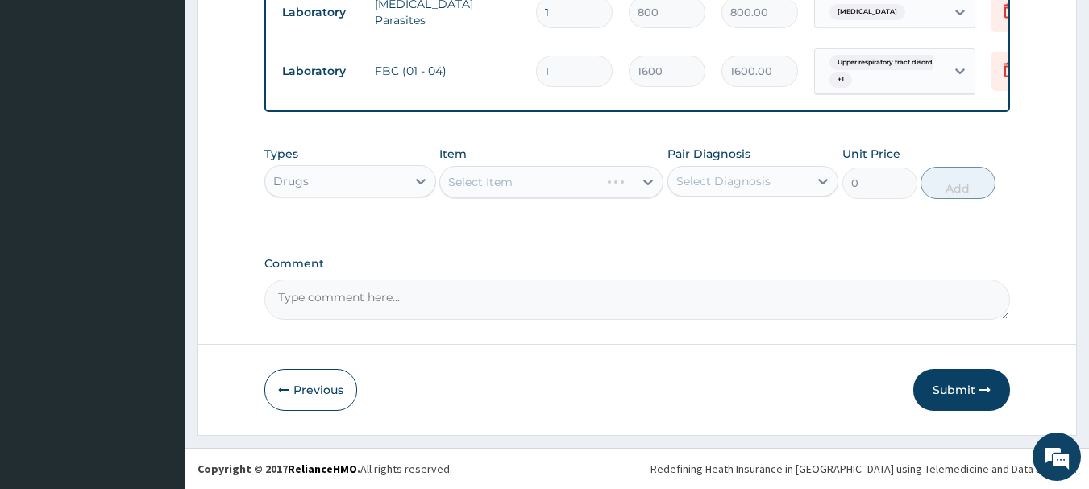
click at [536, 180] on div "Select Item" at bounding box center [551, 182] width 224 height 32
click at [536, 180] on div "Select Item" at bounding box center [537, 182] width 194 height 26
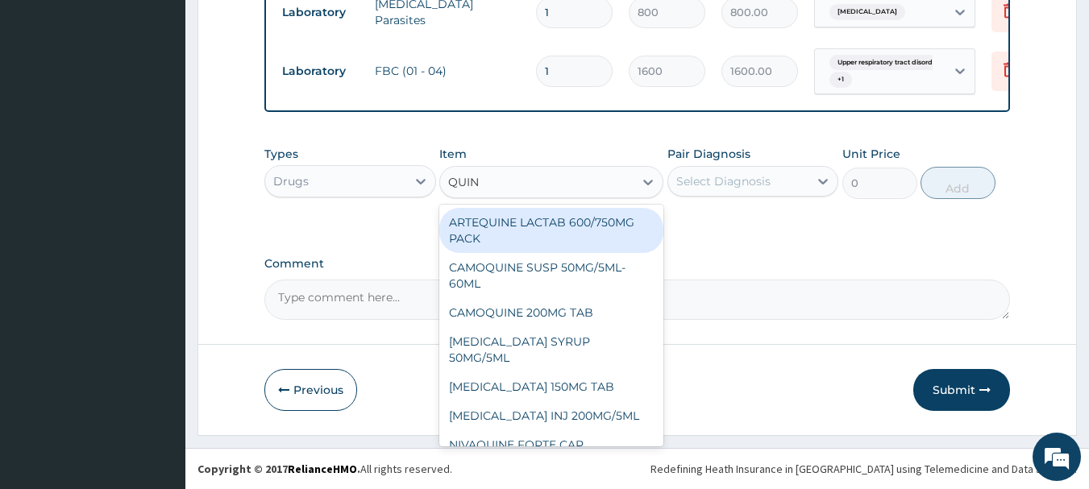
type input "QUINI"
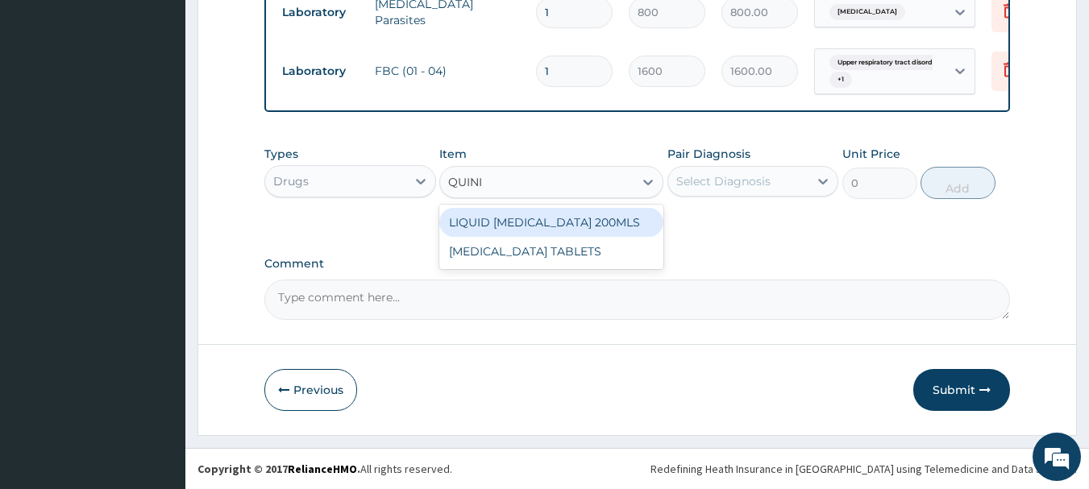
click at [551, 216] on div "LIQUID [MEDICAL_DATA] 200MLS" at bounding box center [551, 222] width 224 height 29
type input "1200"
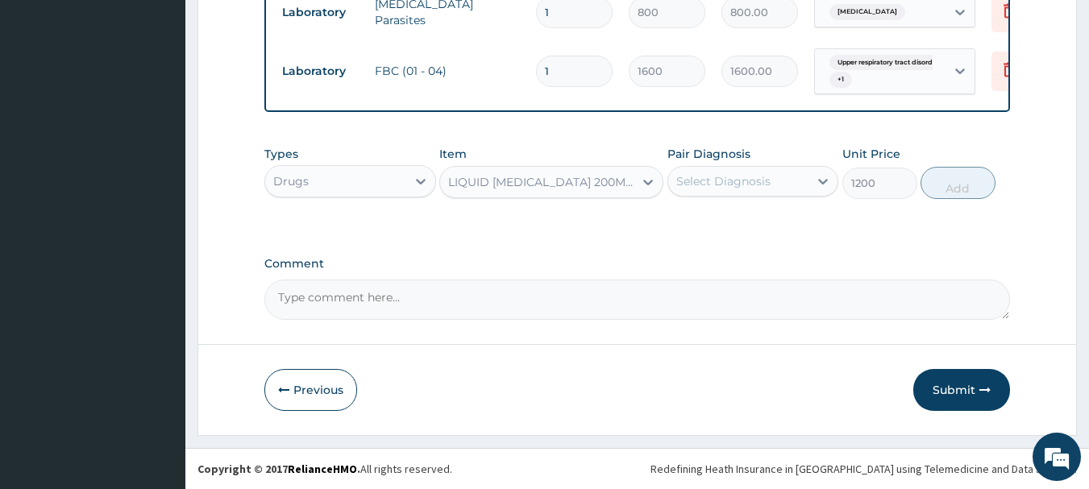
click at [721, 198] on div "Pair Diagnosis Select Diagnosis" at bounding box center [754, 172] width 172 height 53
click at [730, 186] on div "Select Diagnosis" at bounding box center [723, 181] width 94 height 16
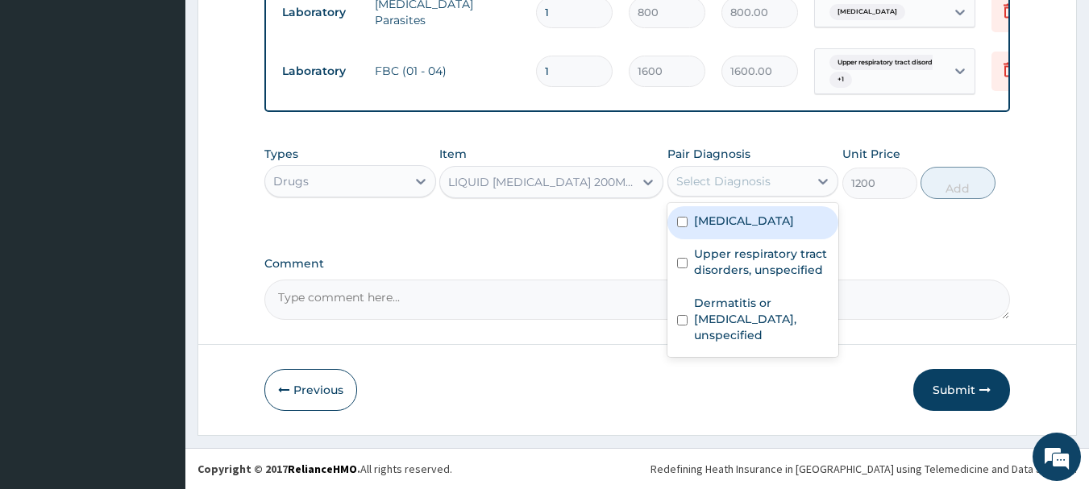
click at [726, 225] on label "[MEDICAL_DATA]" at bounding box center [744, 221] width 100 height 16
checkbox input "true"
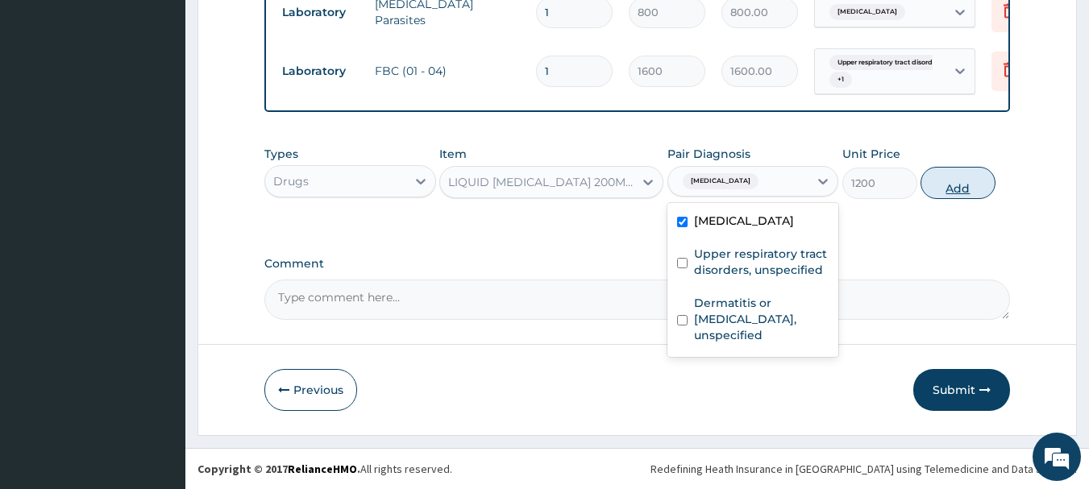
click at [968, 189] on button "Add" at bounding box center [958, 183] width 75 height 32
type input "0"
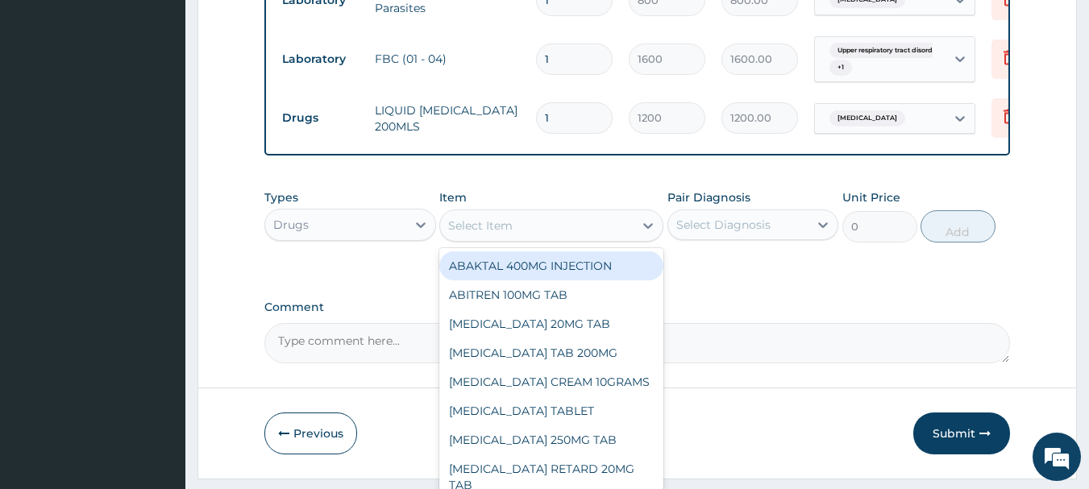
click at [550, 235] on div "Select Item" at bounding box center [537, 226] width 194 height 26
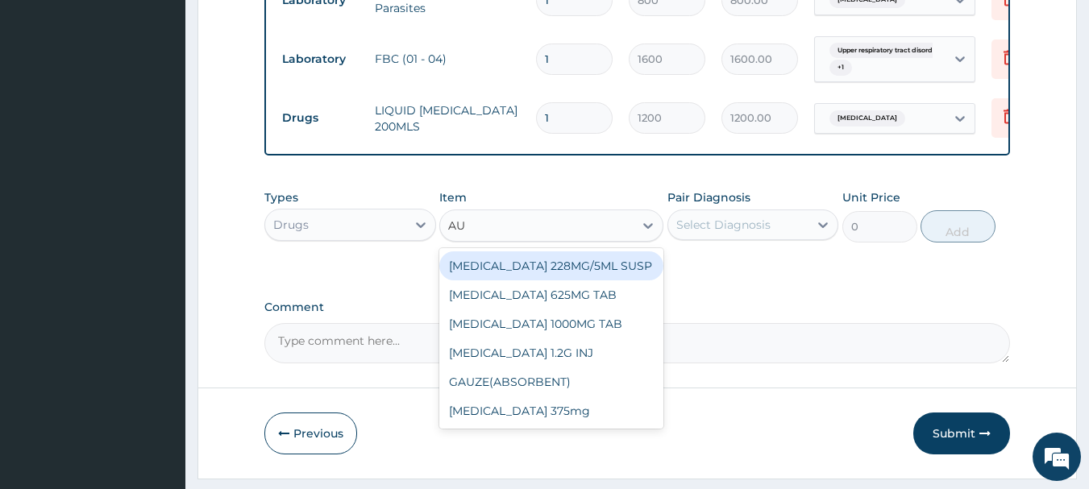
type input "AUG"
click at [564, 281] on div "[MEDICAL_DATA] 228MG/5ML SUSP" at bounding box center [551, 266] width 224 height 29
type input "2500"
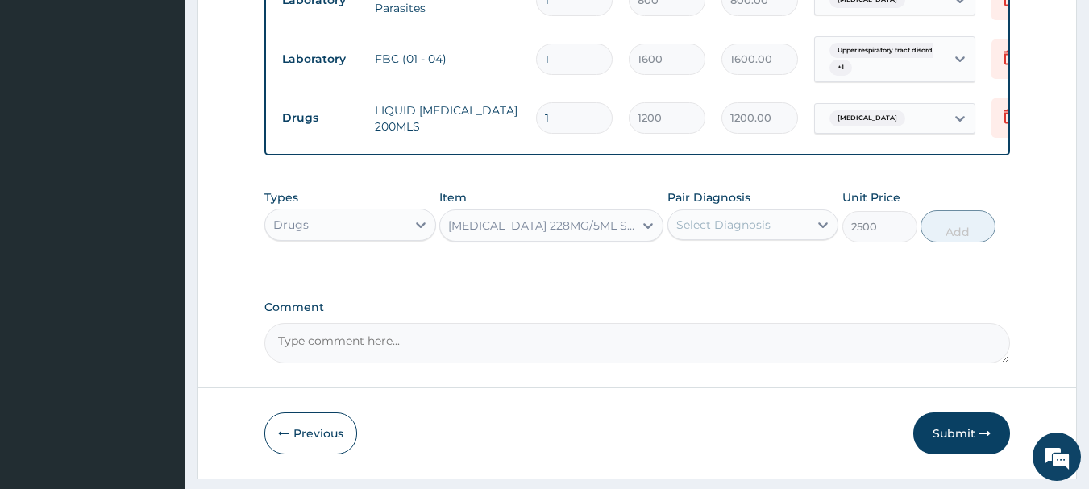
click at [786, 225] on div "Select Diagnosis" at bounding box center [738, 225] width 141 height 26
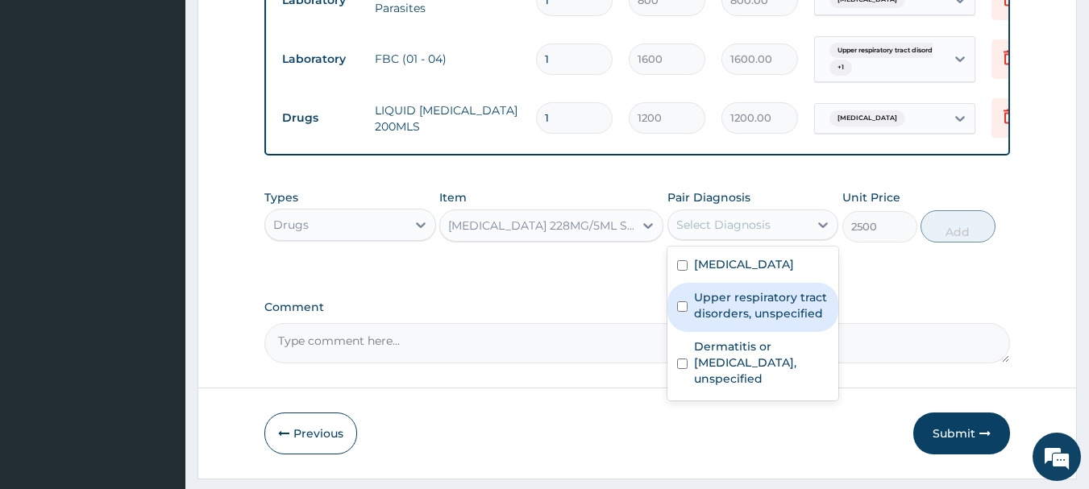
click at [740, 310] on label "Upper respiratory tract disorders, unspecified" at bounding box center [761, 305] width 135 height 32
checkbox input "true"
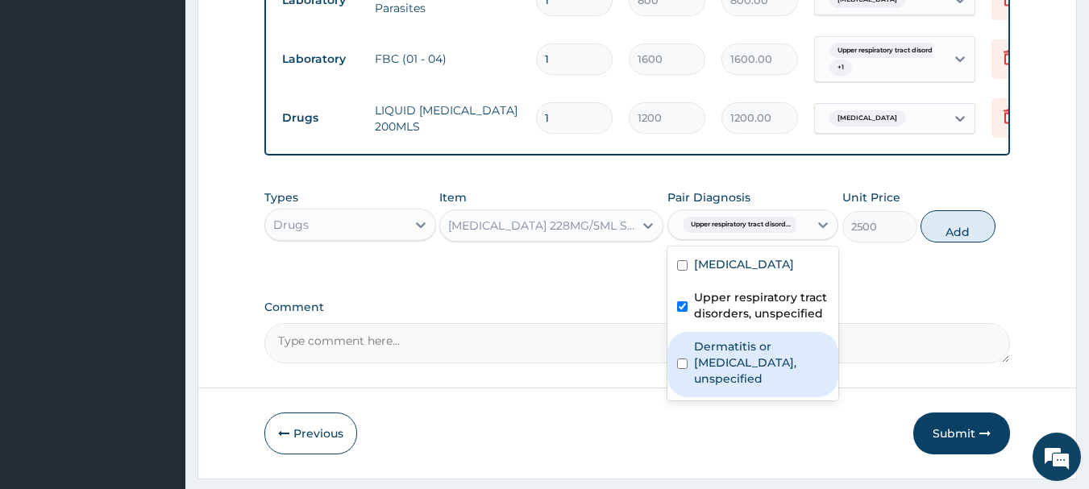
click at [722, 368] on label "Dermatitis or eczema, unspecified" at bounding box center [761, 363] width 135 height 48
checkbox input "true"
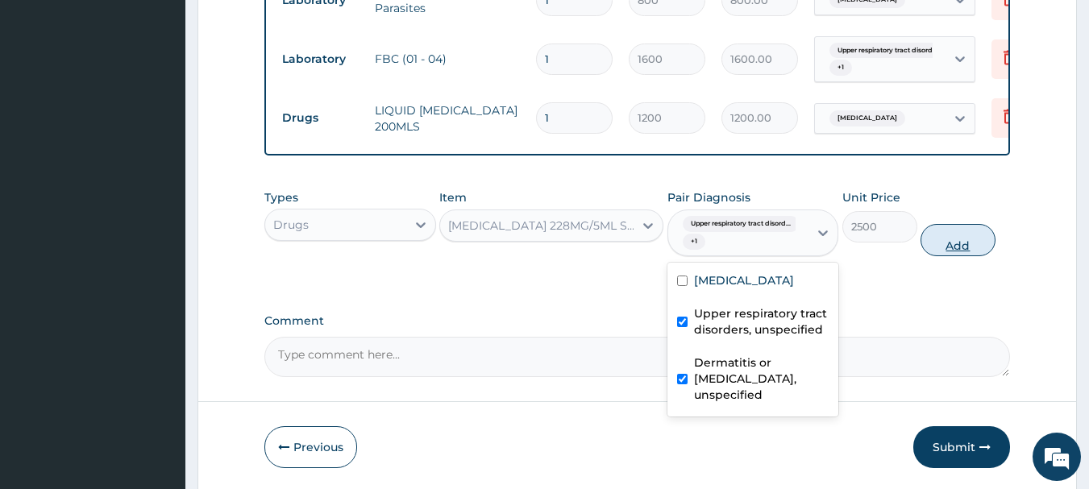
click at [967, 252] on button "Add" at bounding box center [958, 240] width 75 height 32
type input "0"
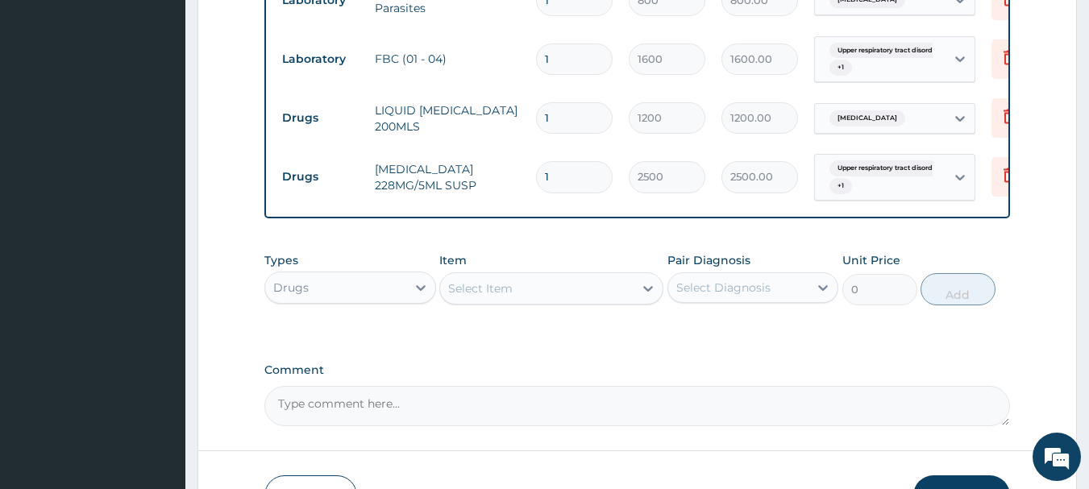
click at [523, 314] on div "Types Drugs Item Select Item Pair Diagnosis Select Diagnosis Unit Price 0 Add" at bounding box center [637, 278] width 747 height 69
click at [522, 302] on div "Select Item" at bounding box center [537, 289] width 194 height 26
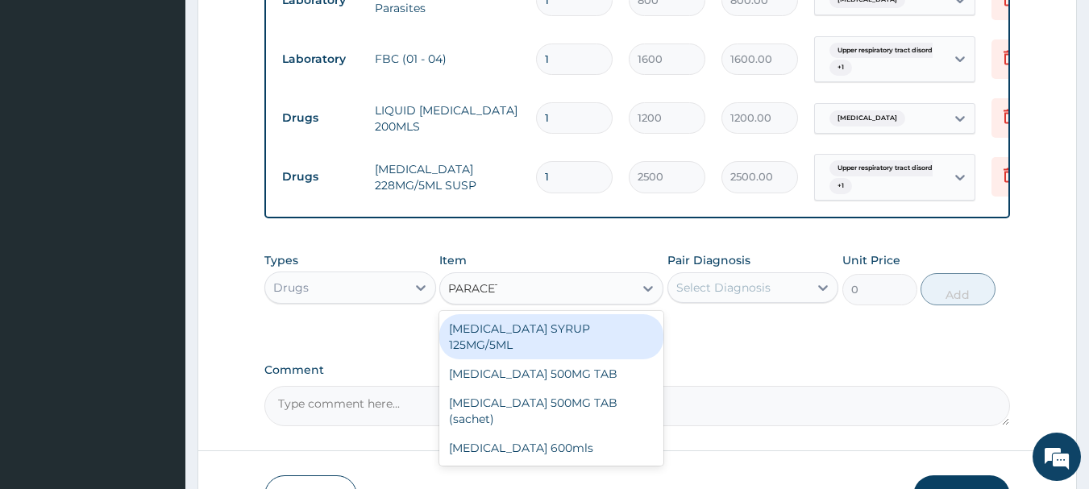
type input "PARACETA"
click at [543, 330] on div "[MEDICAL_DATA] SYRUP 125MG/5ML" at bounding box center [551, 336] width 224 height 45
type input "400"
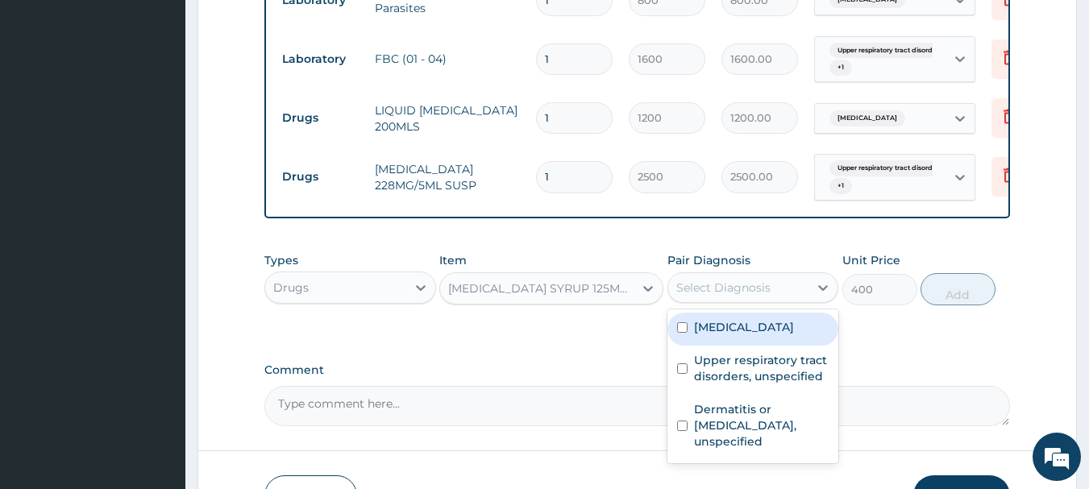
click at [735, 296] on div "Select Diagnosis" at bounding box center [723, 288] width 94 height 16
click at [743, 335] on label "[MEDICAL_DATA]" at bounding box center [744, 327] width 100 height 16
checkbox input "true"
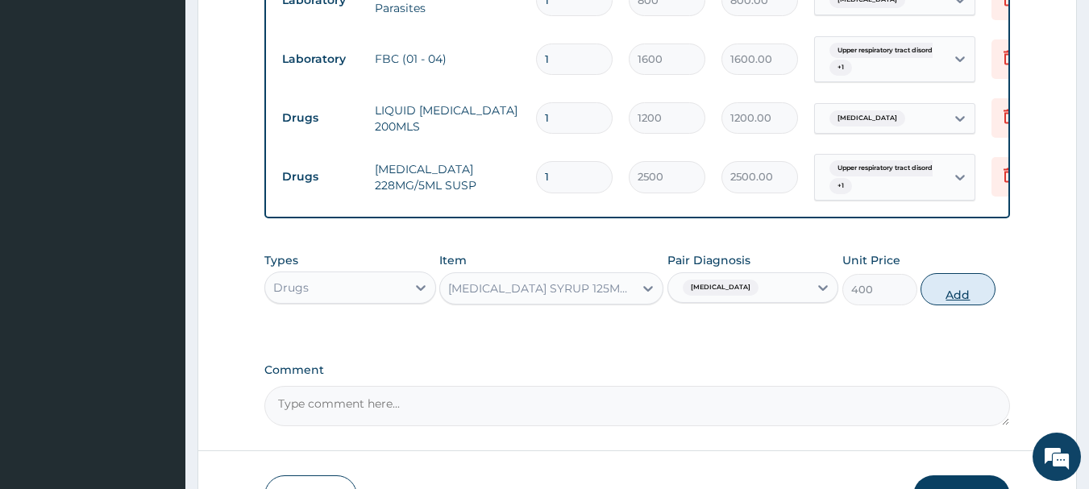
click at [944, 306] on button "Add" at bounding box center [958, 289] width 75 height 32
type input "0"
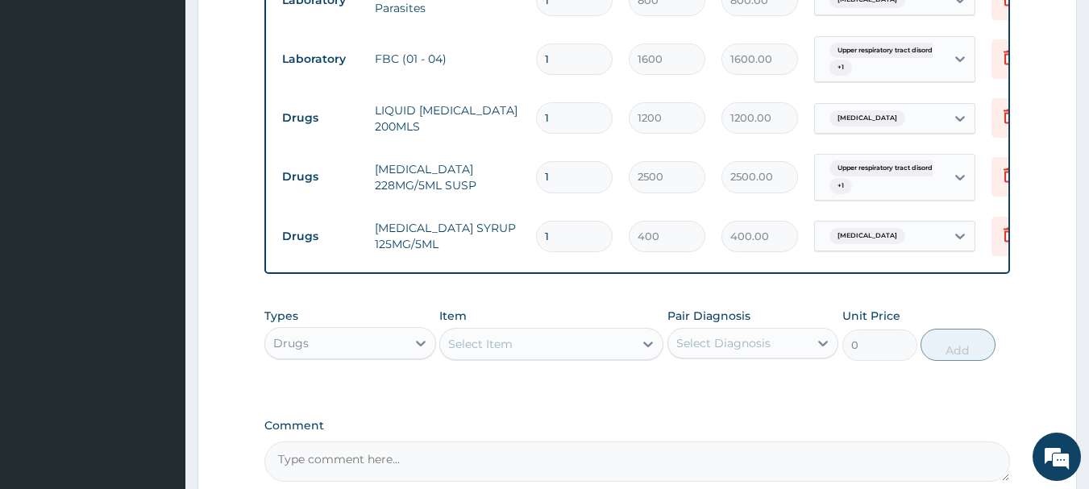
click at [506, 352] on div "Select Item" at bounding box center [480, 344] width 65 height 16
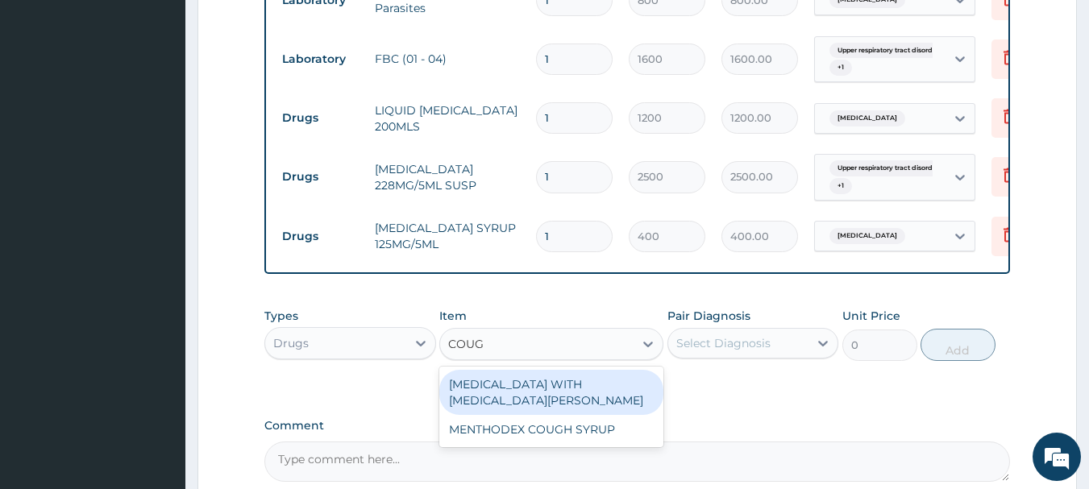
type input "COUGH"
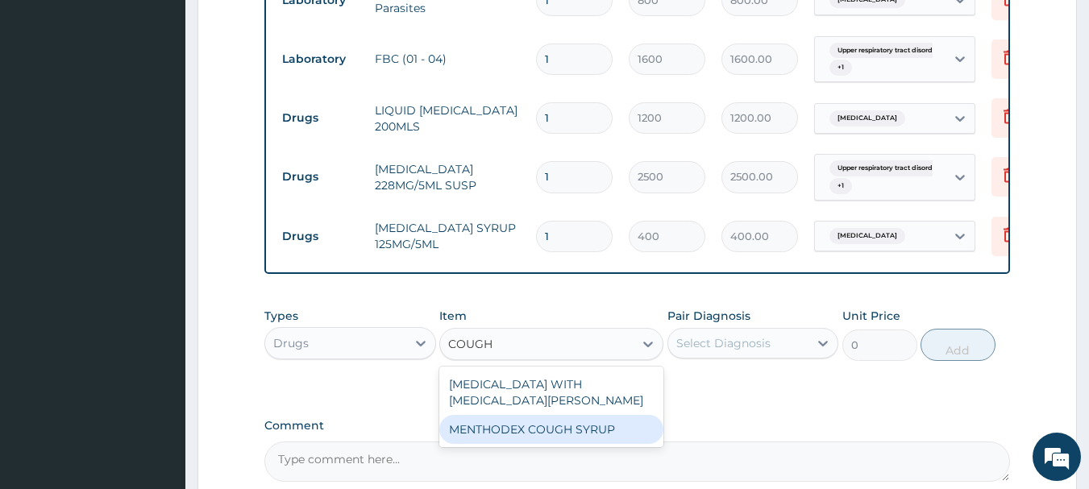
click at [536, 433] on div "MENTHODEX COUGH SYRUP" at bounding box center [551, 429] width 224 height 29
type input "800"
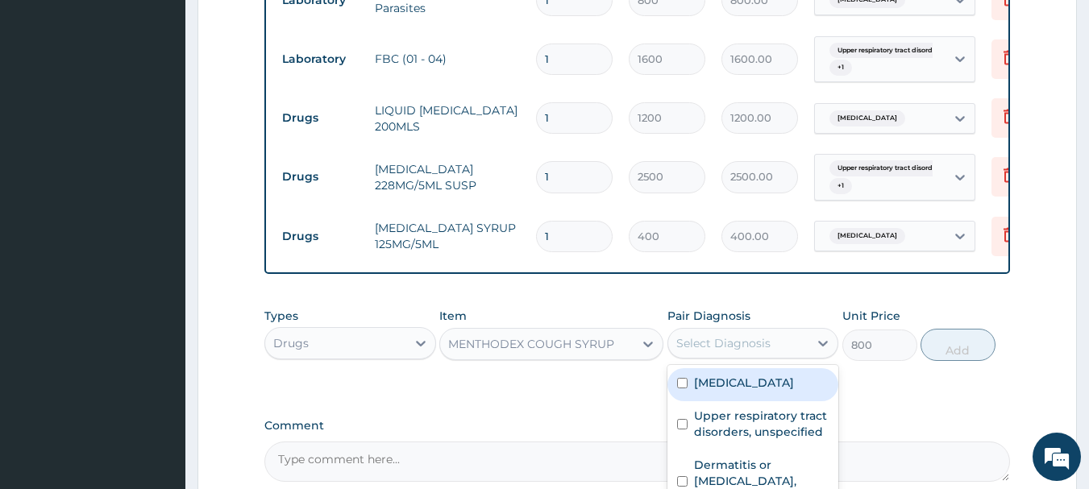
click at [711, 352] on div "Select Diagnosis" at bounding box center [723, 343] width 94 height 16
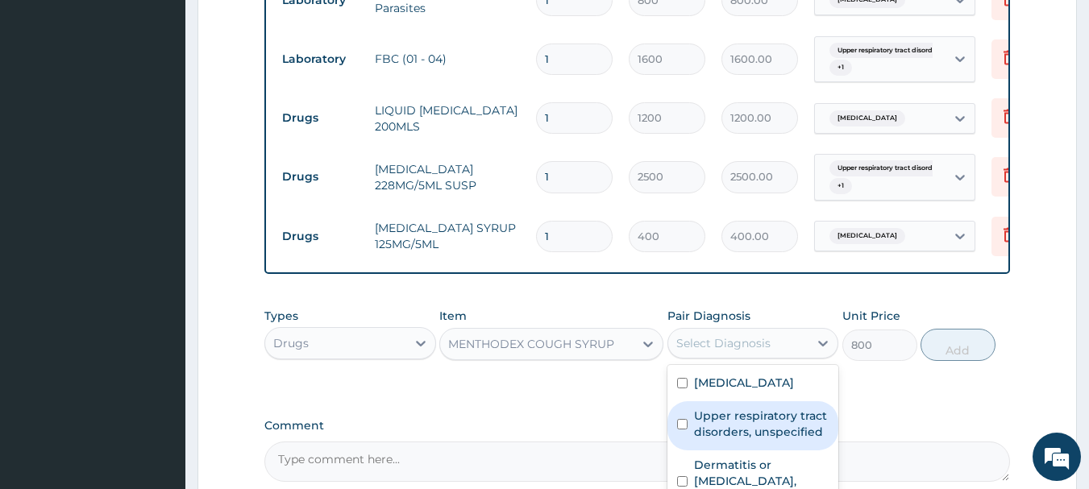
click at [741, 426] on label "Upper respiratory tract disorders, unspecified" at bounding box center [761, 424] width 135 height 32
checkbox input "true"
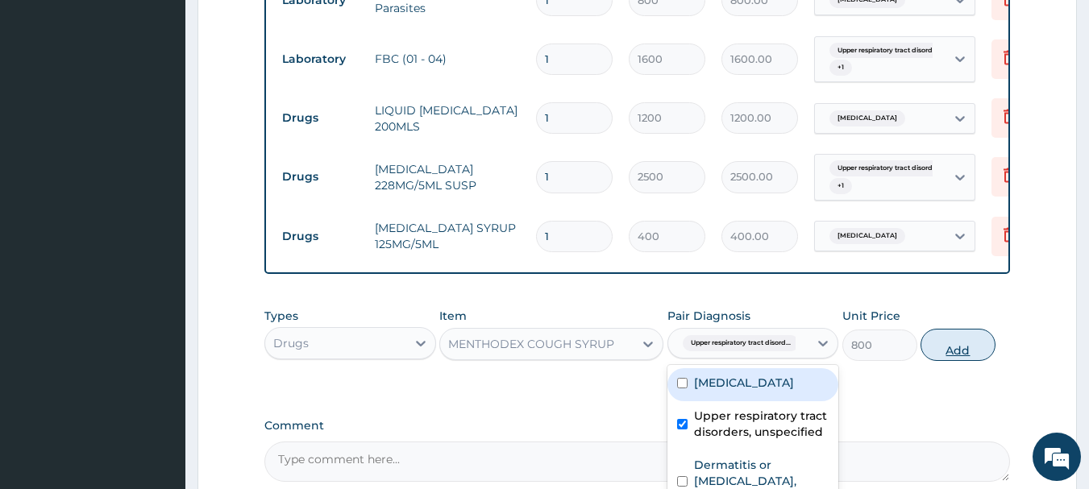
click at [956, 361] on button "Add" at bounding box center [958, 345] width 75 height 32
type input "0"
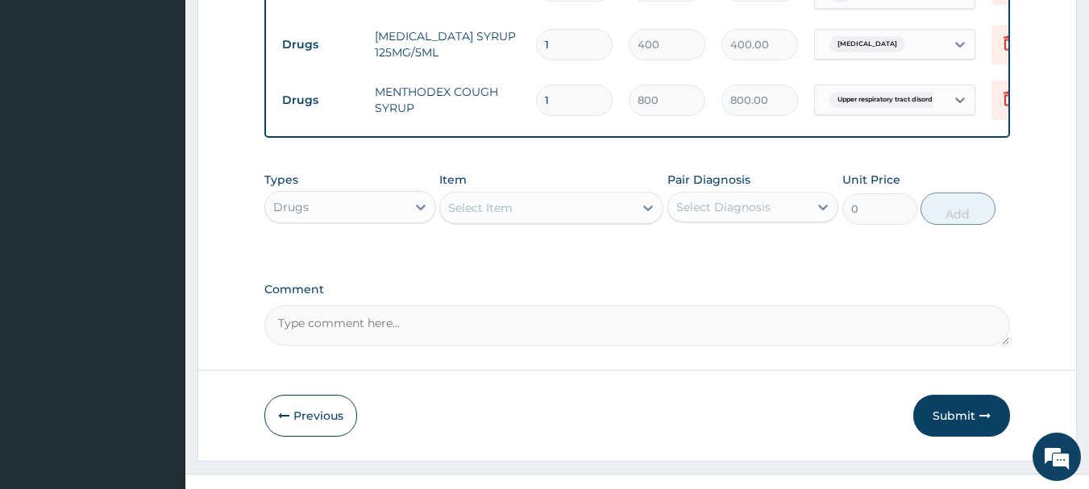
scroll to position [851, 0]
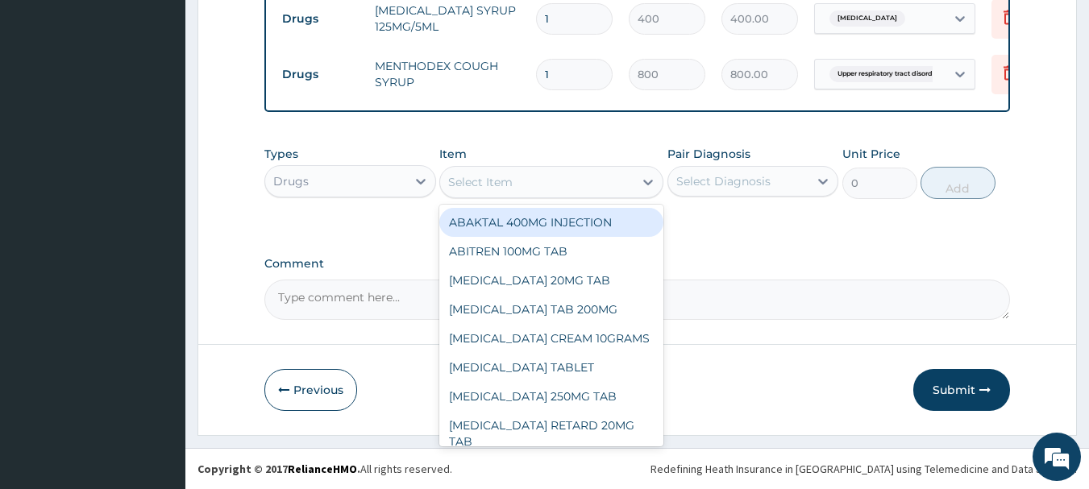
click at [531, 185] on div "Select Item" at bounding box center [537, 182] width 194 height 26
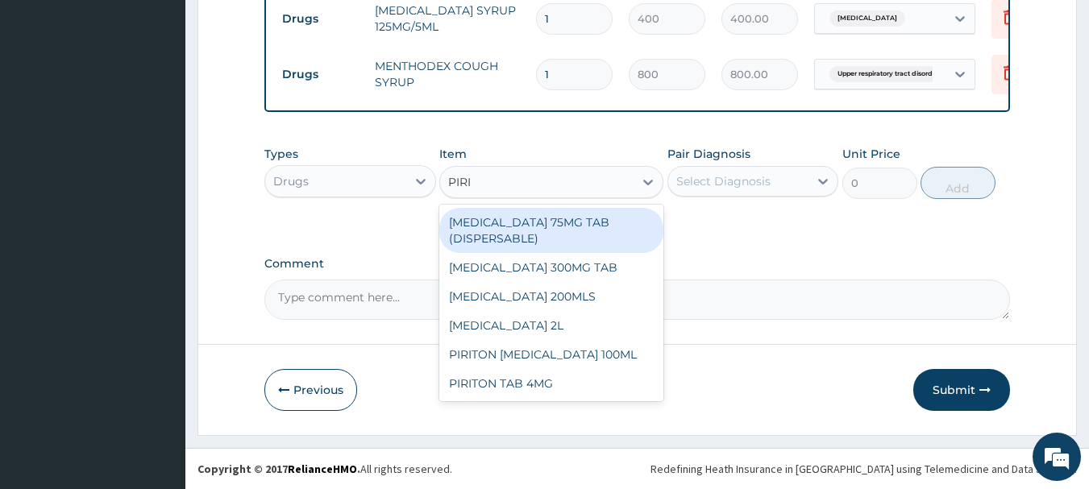
type input "PIRIT"
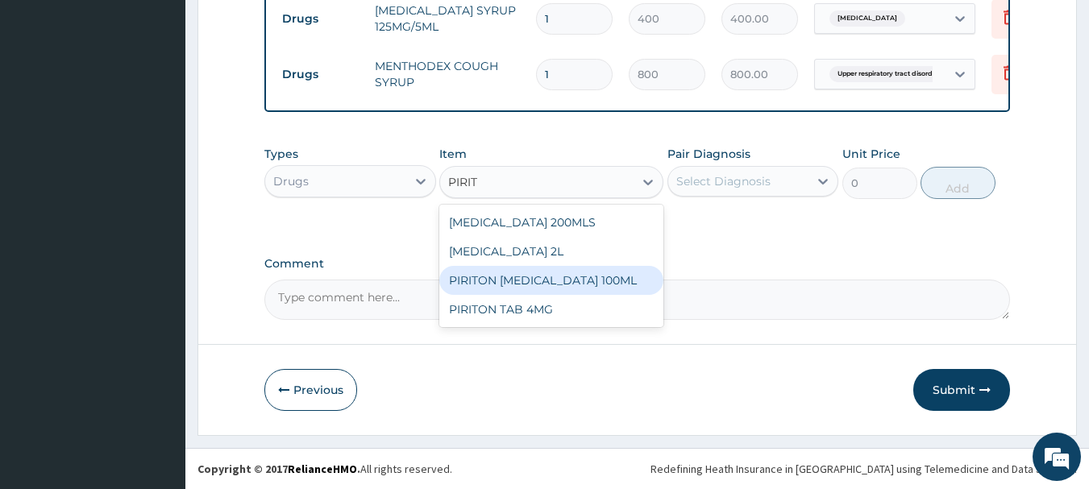
click at [543, 277] on div "PIRITON [MEDICAL_DATA] 100ML" at bounding box center [551, 280] width 224 height 29
type input "450"
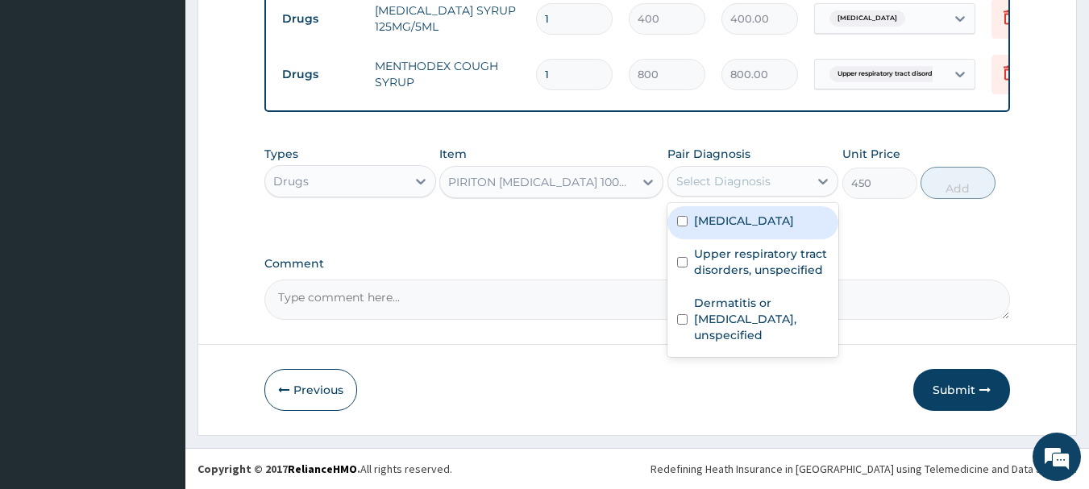
click at [750, 187] on div "Select Diagnosis" at bounding box center [723, 181] width 94 height 16
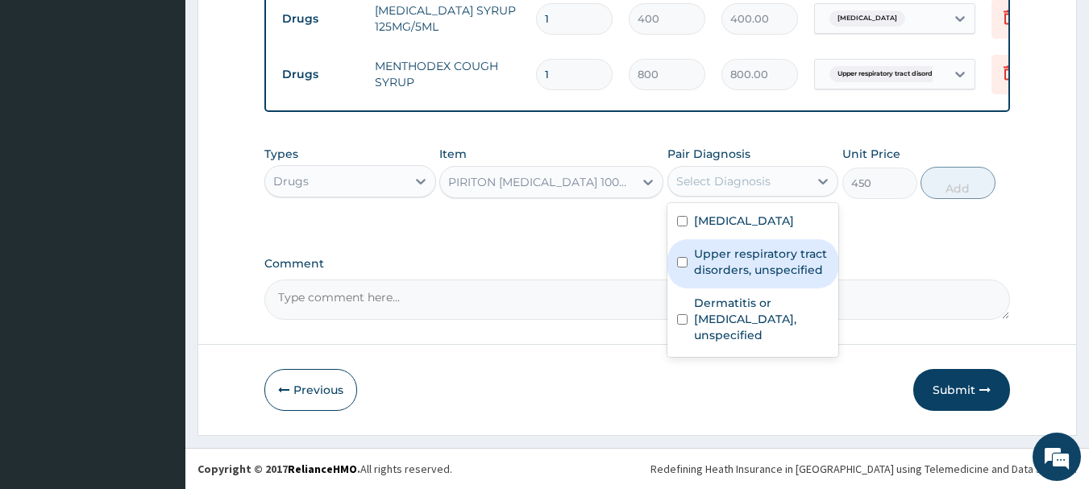
click at [744, 250] on label "Upper respiratory tract disorders, unspecified" at bounding box center [761, 262] width 135 height 32
checkbox input "true"
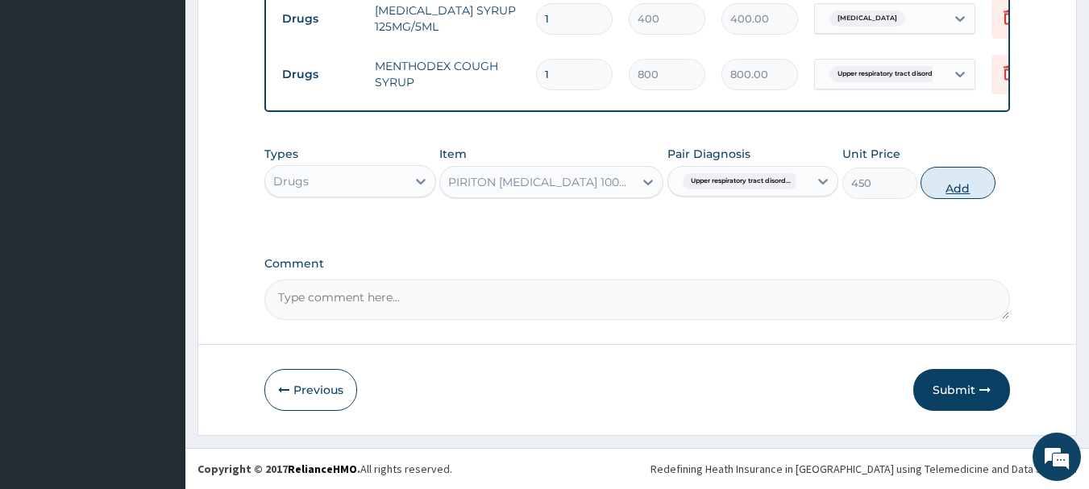
click at [960, 190] on button "Add" at bounding box center [958, 183] width 75 height 32
type input "0"
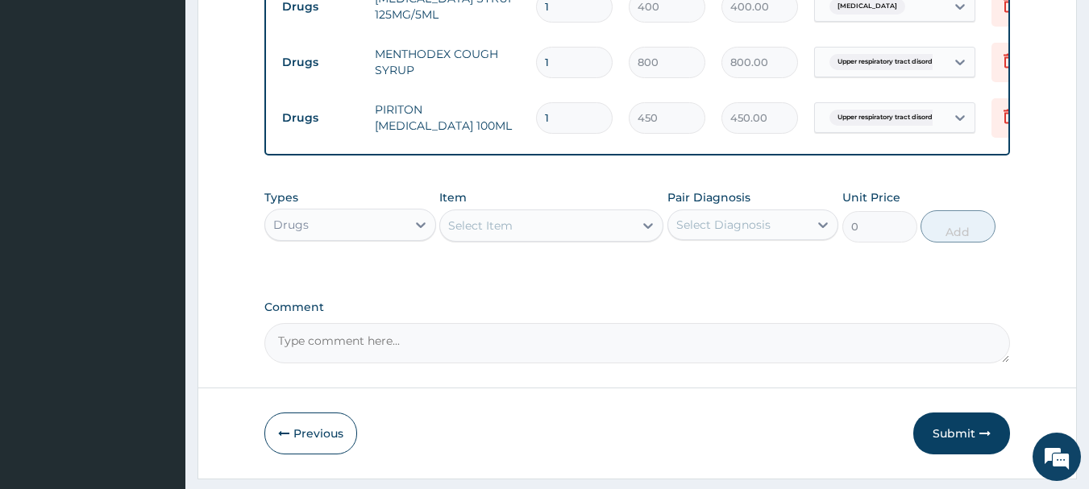
click at [541, 235] on div "Select Item" at bounding box center [537, 226] width 194 height 26
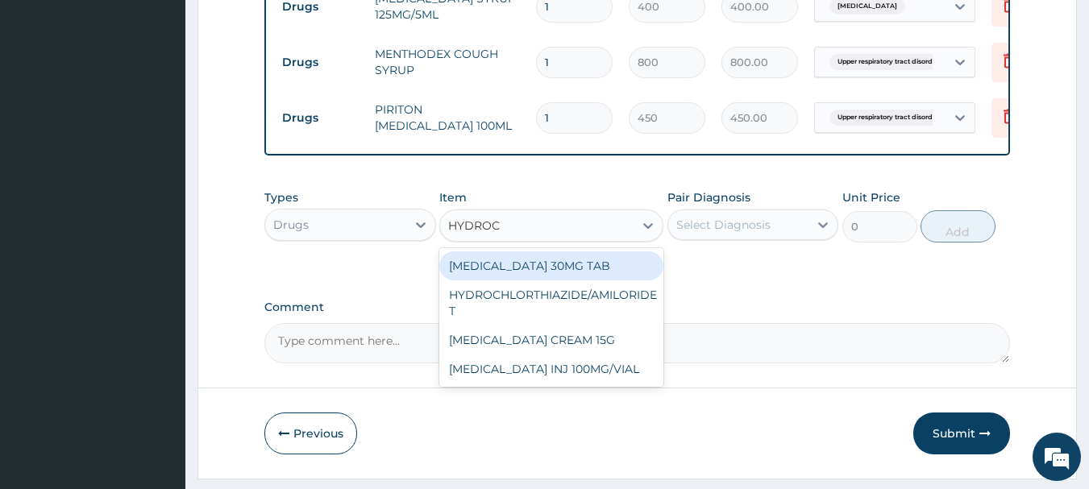
type input "HYDROCO"
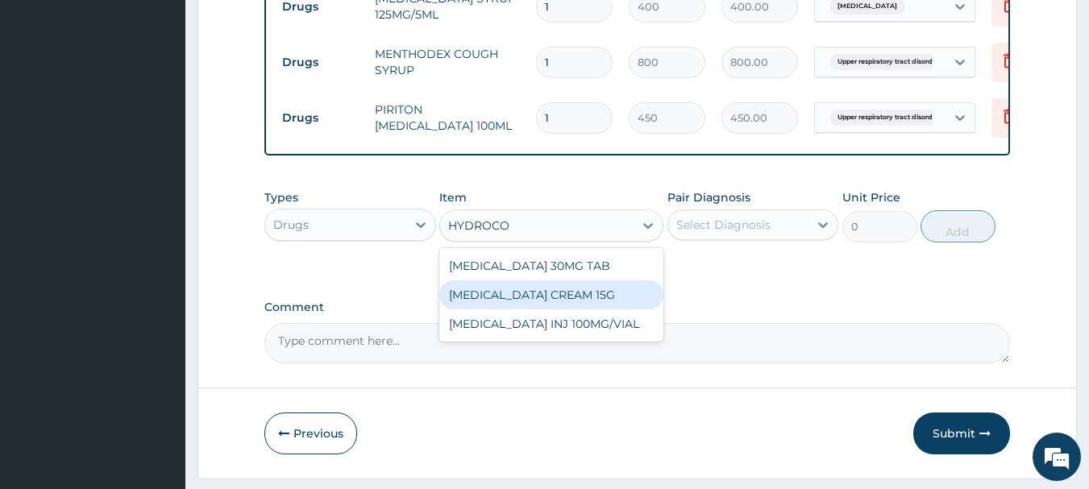
click at [631, 310] on div "[MEDICAL_DATA] CREAM 15G" at bounding box center [551, 295] width 224 height 29
type input "800"
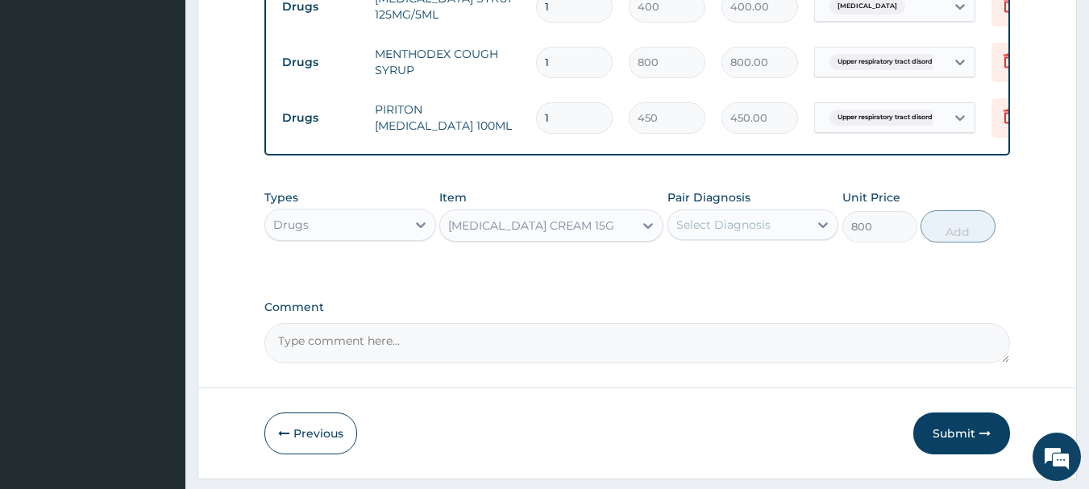
click at [789, 227] on div "Select Diagnosis" at bounding box center [738, 225] width 141 height 26
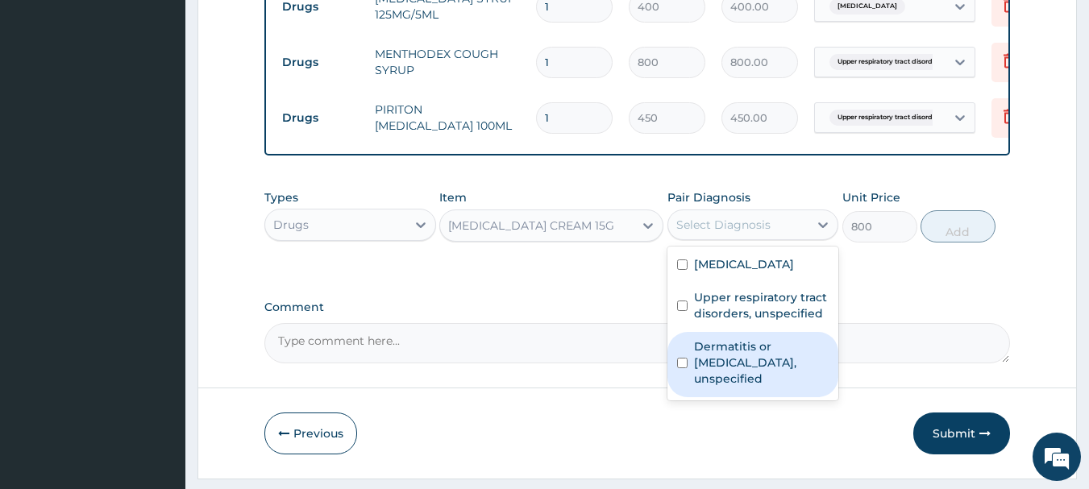
click at [708, 367] on label "Dermatitis or eczema, unspecified" at bounding box center [761, 363] width 135 height 48
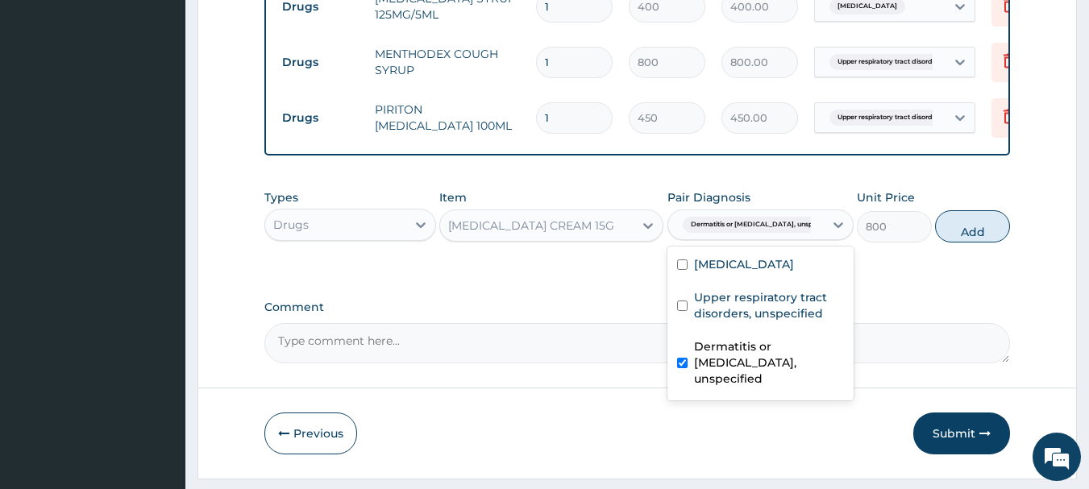
checkbox input "true"
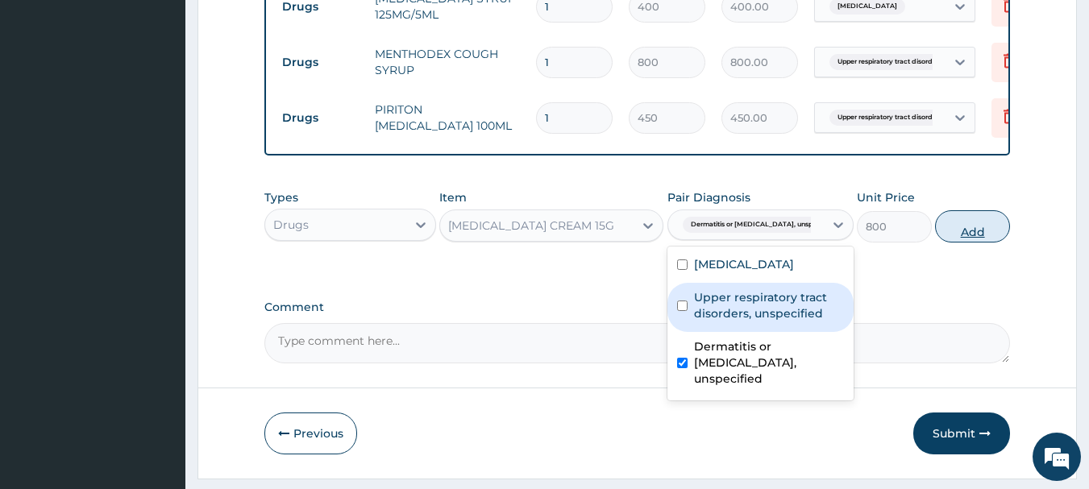
click at [935, 235] on button "Add" at bounding box center [972, 226] width 75 height 32
type input "0"
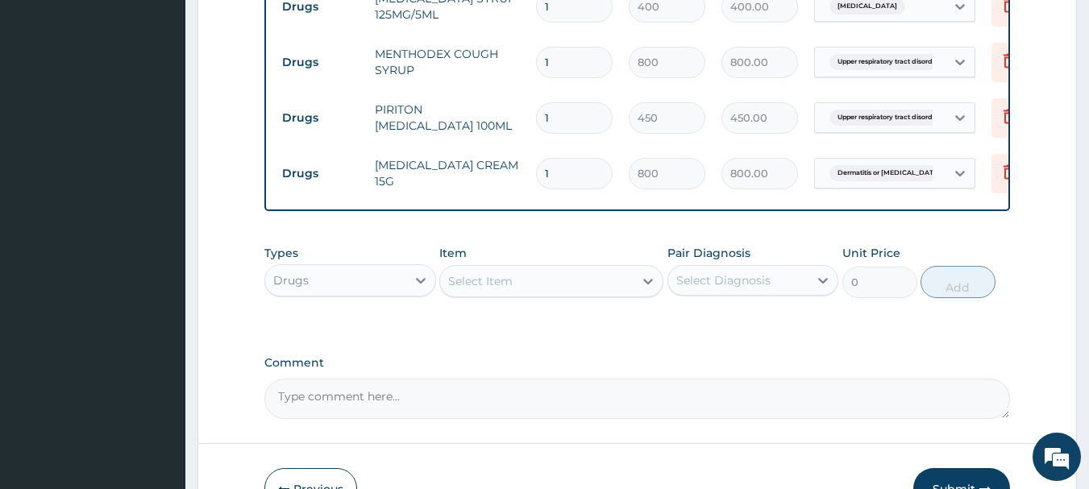
click at [545, 294] on div "Select Item" at bounding box center [537, 281] width 194 height 26
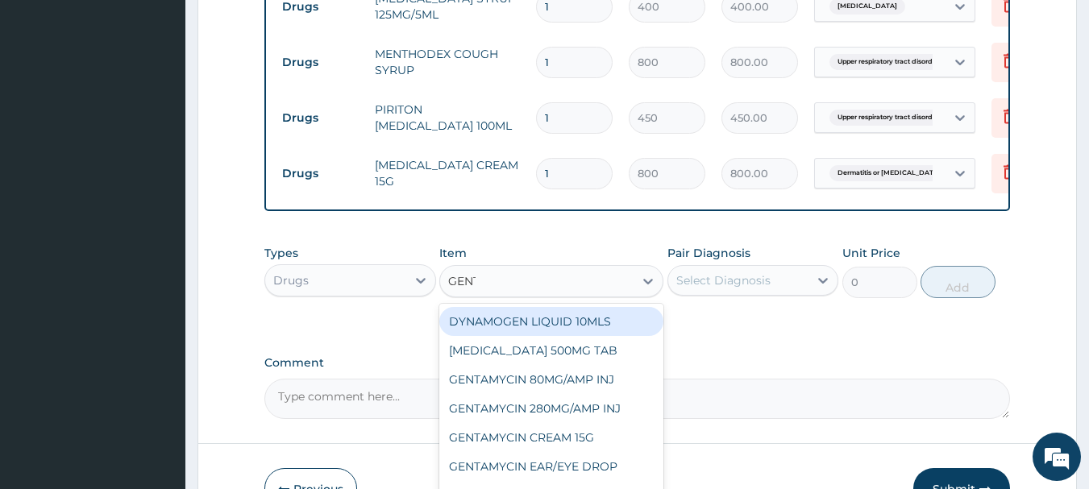
type input "GENTA"
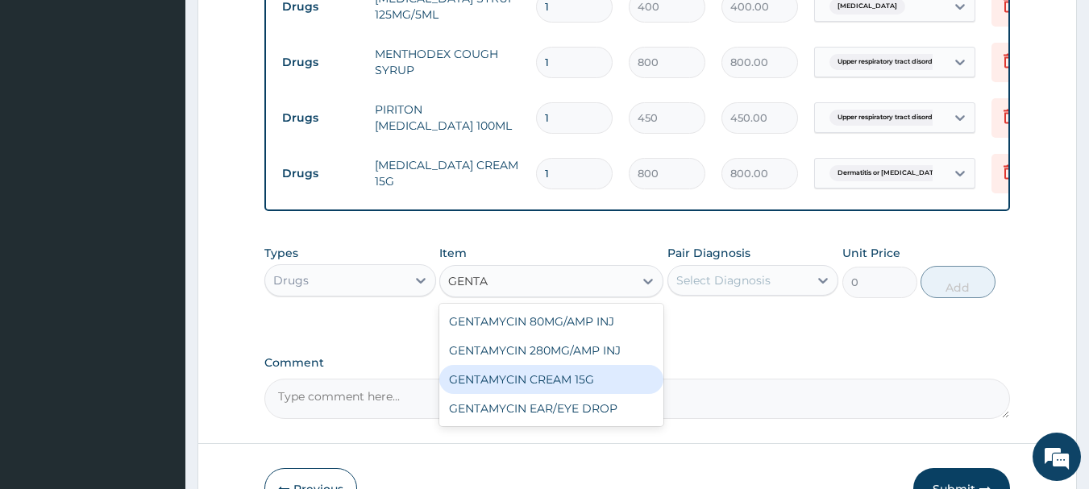
click at [572, 394] on div "GENTAMYCIN CREAM 15G" at bounding box center [551, 379] width 224 height 29
type input "800"
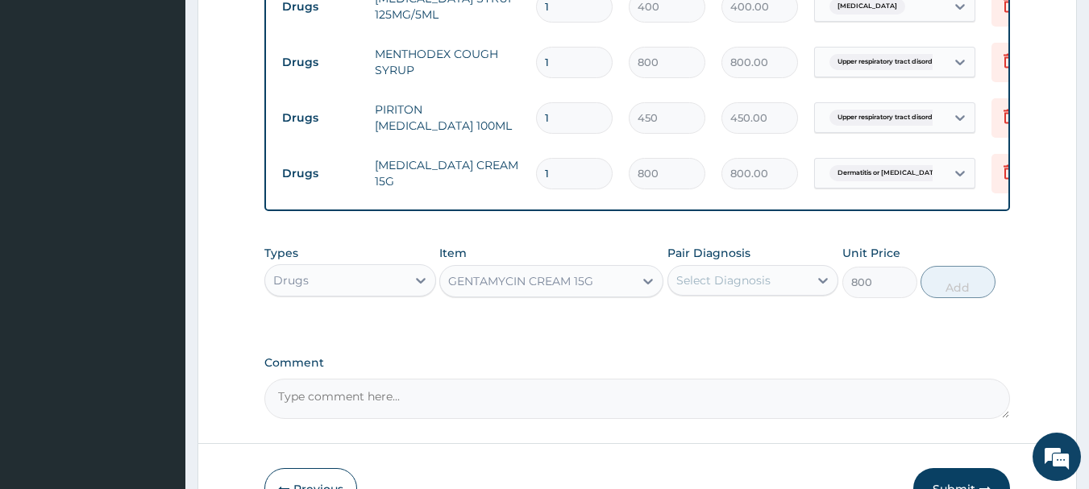
click at [751, 293] on div "Select Diagnosis" at bounding box center [738, 281] width 141 height 26
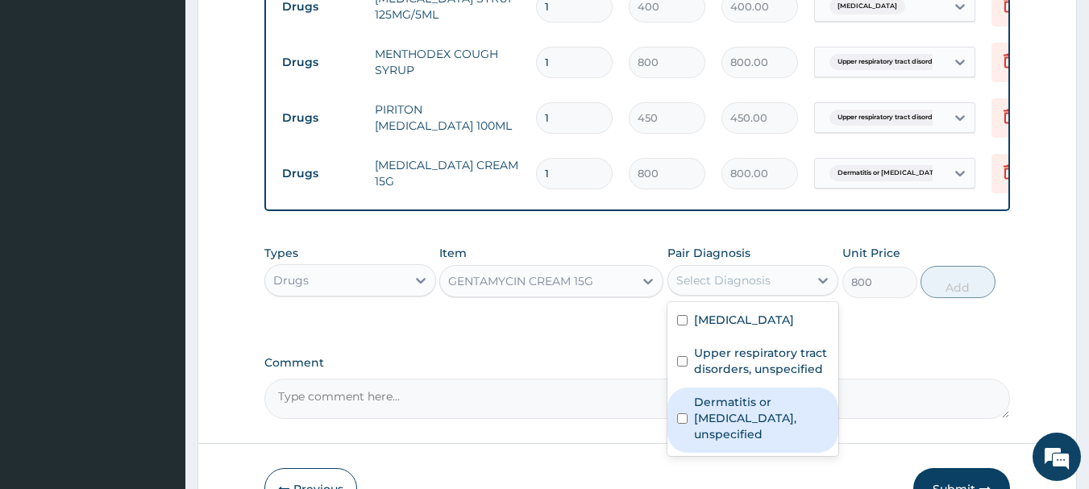
click at [750, 416] on label "Dermatitis or eczema, unspecified" at bounding box center [761, 418] width 135 height 48
checkbox input "true"
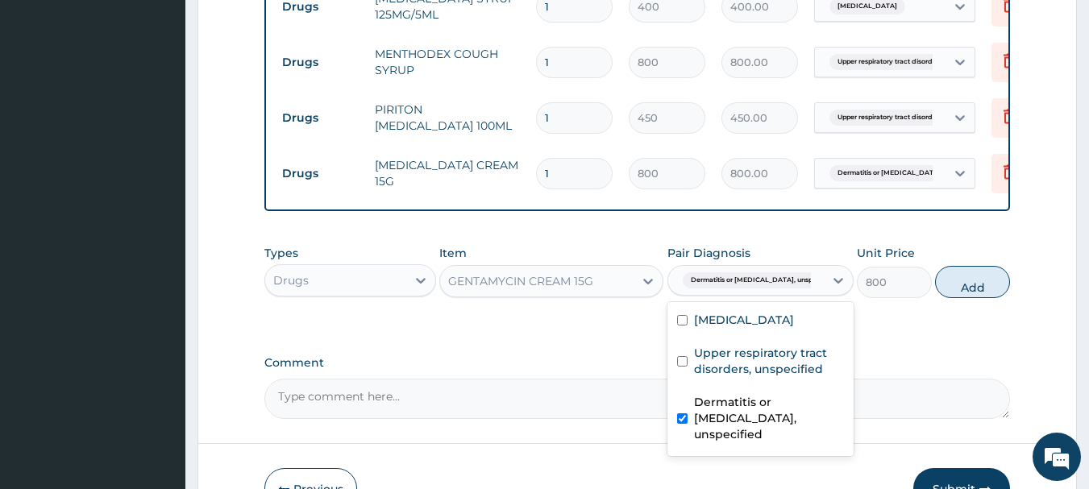
click at [969, 306] on div "Types Drugs Item GENTAMYCIN CREAM 15G Pair Diagnosis option Dermatitis or eczem…" at bounding box center [637, 271] width 747 height 69
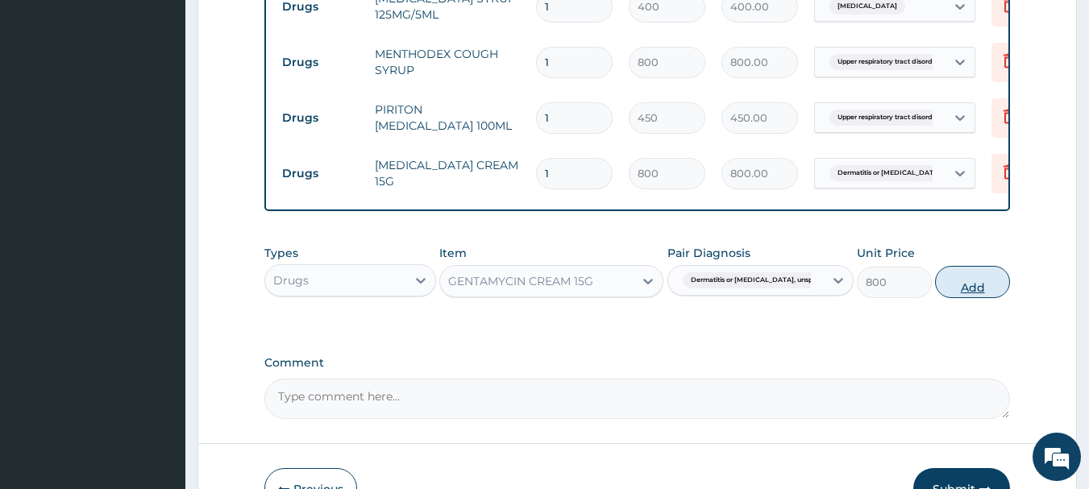
click at [967, 298] on button "Add" at bounding box center [972, 282] width 75 height 32
type input "0"
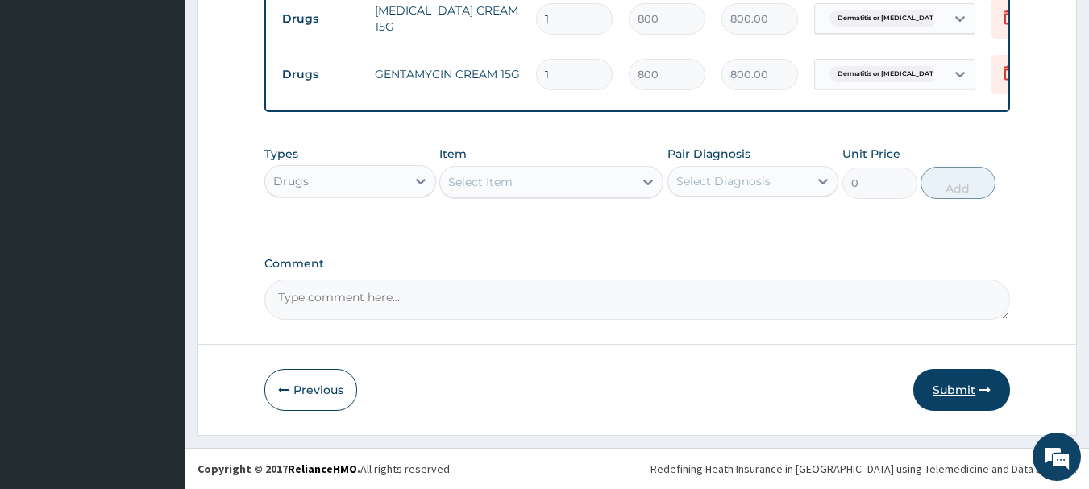
click at [970, 385] on button "Submit" at bounding box center [962, 390] width 97 height 42
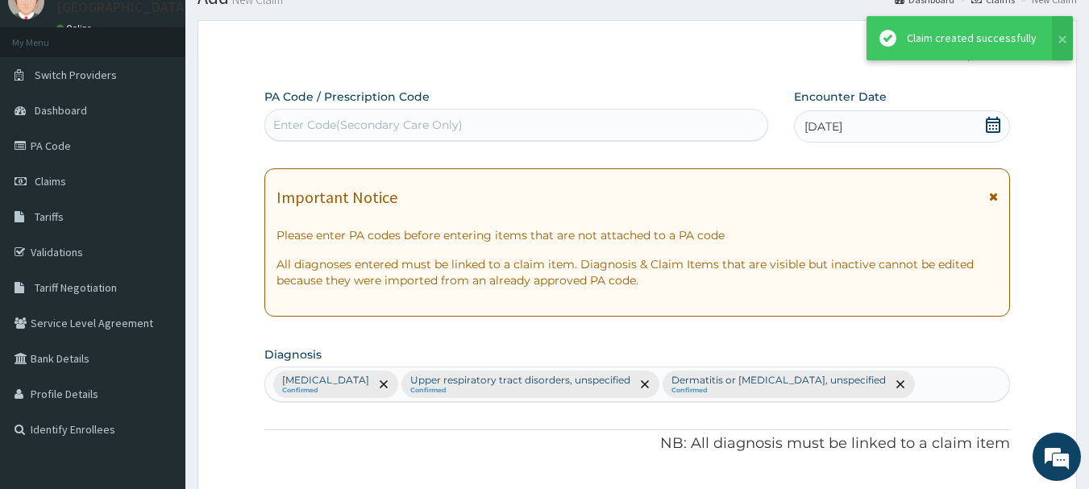
scroll to position [1018, 0]
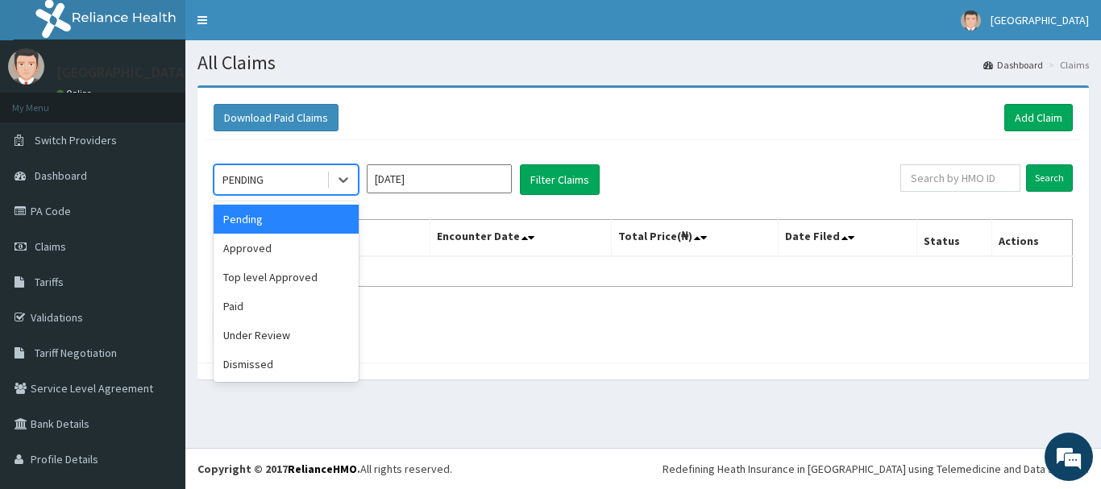
click at [316, 194] on div "PENDING" at bounding box center [286, 179] width 145 height 31
click at [281, 256] on div "Approved" at bounding box center [286, 248] width 145 height 29
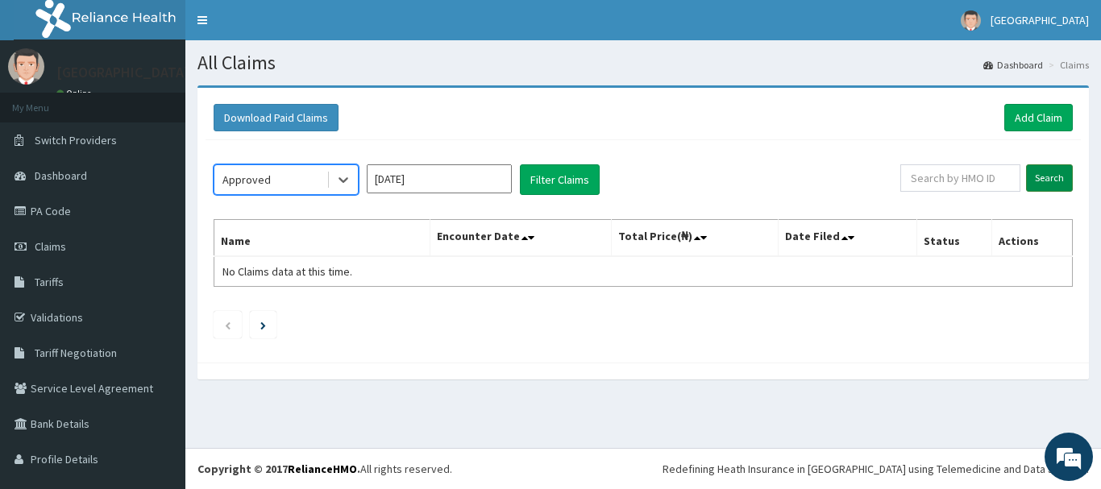
click at [1049, 172] on input "Search" at bounding box center [1049, 177] width 47 height 27
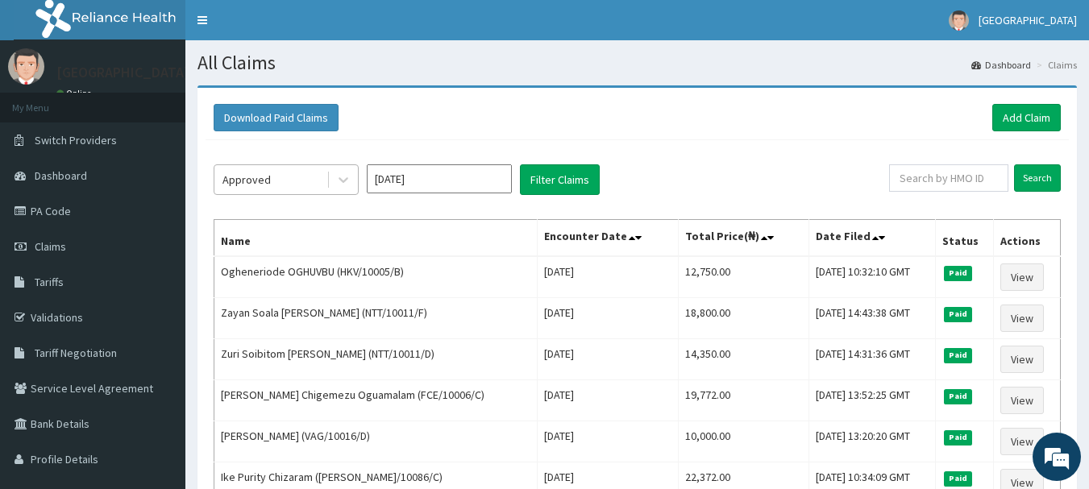
click at [298, 183] on div "Approved" at bounding box center [270, 180] width 112 height 26
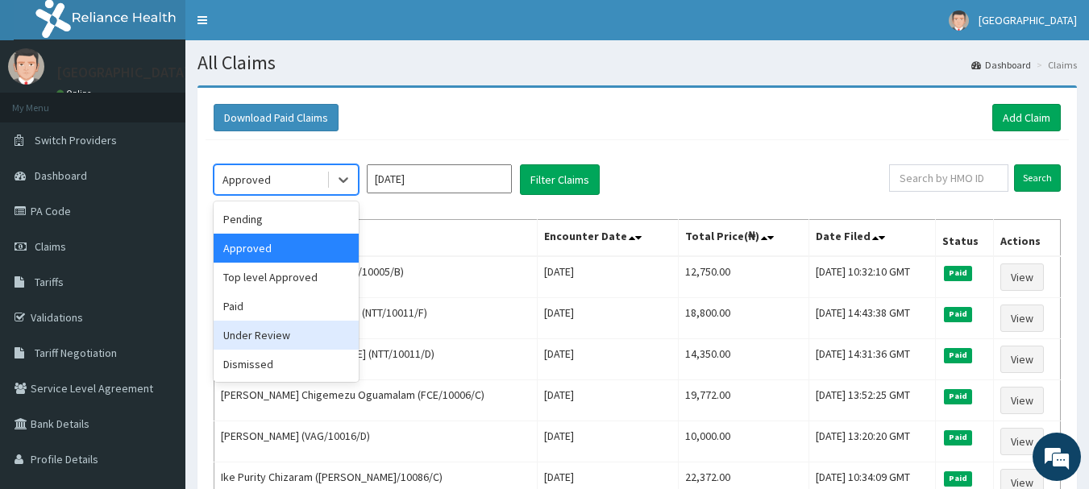
click at [298, 325] on div "Under Review" at bounding box center [286, 335] width 145 height 29
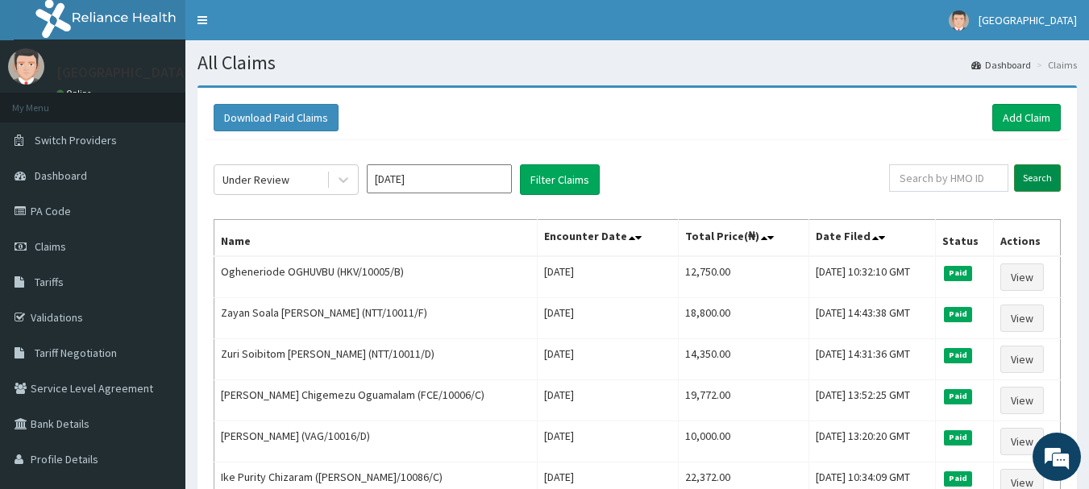
click at [1055, 177] on input "Search" at bounding box center [1037, 177] width 47 height 27
click at [293, 166] on div "Under Review" at bounding box center [286, 179] width 145 height 31
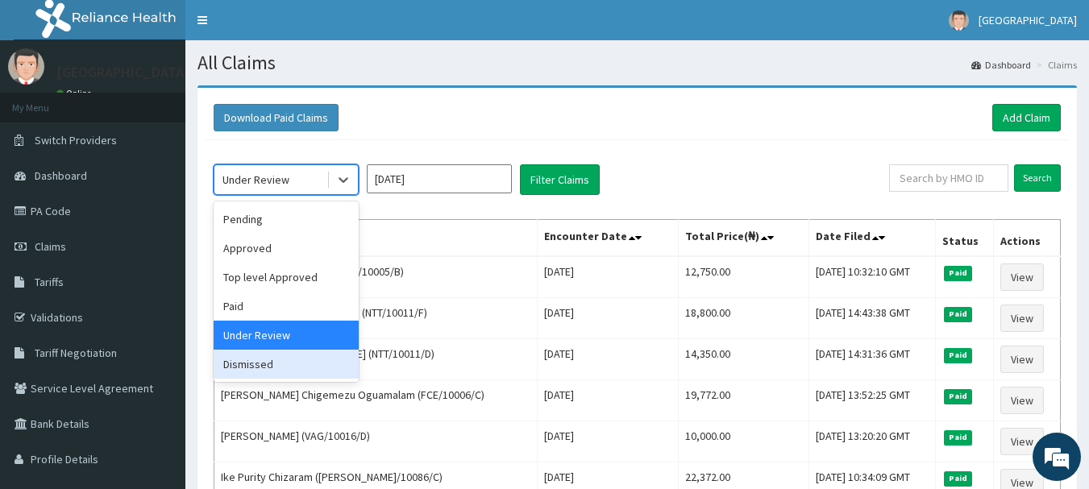
click at [272, 364] on div "Dismissed" at bounding box center [286, 364] width 145 height 29
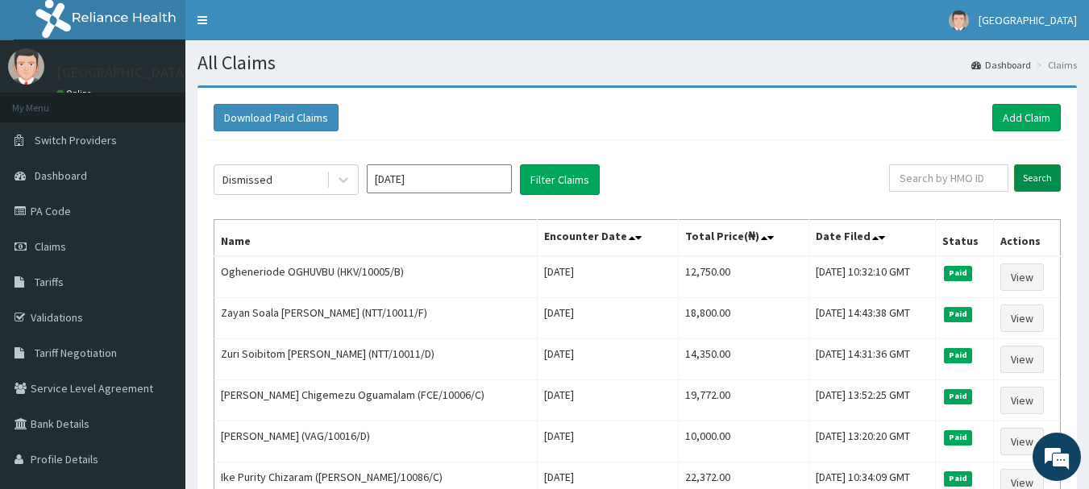
click at [1041, 181] on input "Search" at bounding box center [1037, 177] width 47 height 27
click at [273, 194] on div "Dismissed" at bounding box center [286, 179] width 145 height 31
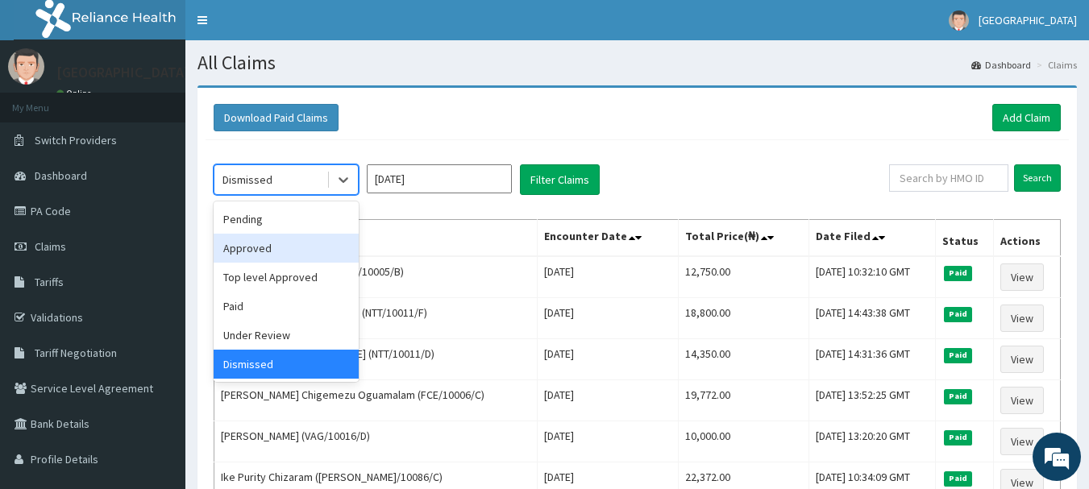
click at [261, 252] on div "Approved" at bounding box center [286, 248] width 145 height 29
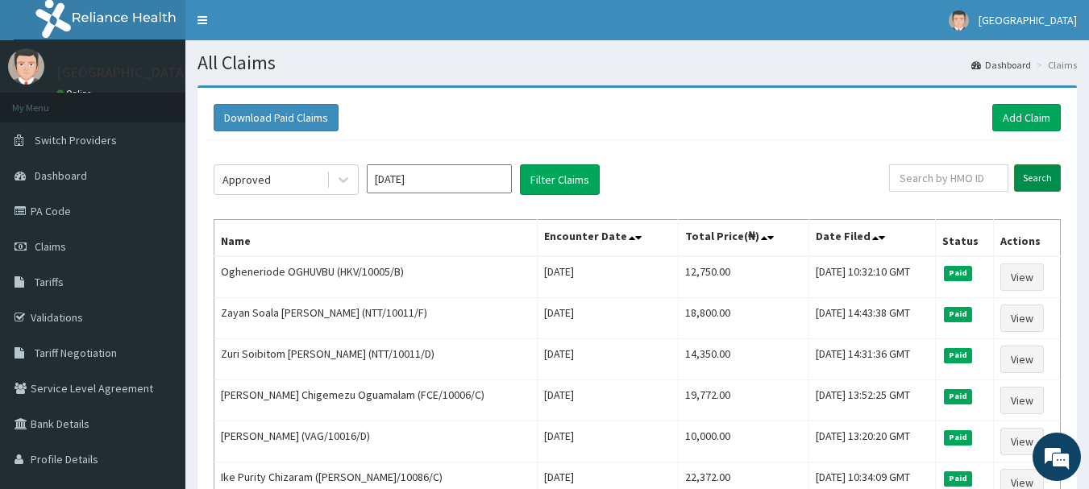
click at [1055, 177] on input "Search" at bounding box center [1037, 177] width 47 height 27
click at [1008, 117] on link "Add Claim" at bounding box center [1027, 117] width 69 height 27
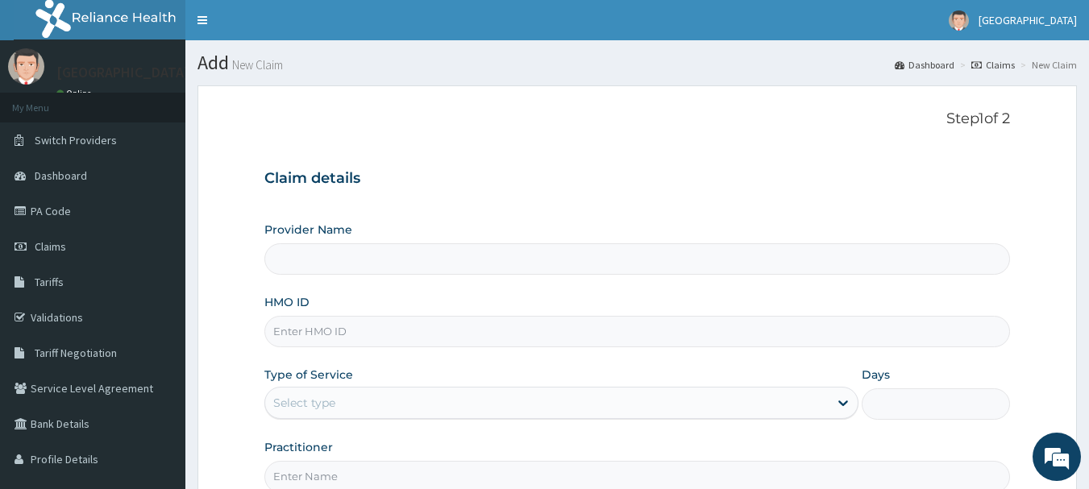
type input "Adanta Children Hospital"
click at [623, 320] on input "HMO ID" at bounding box center [637, 331] width 747 height 31
type input "RSB/10001/C"
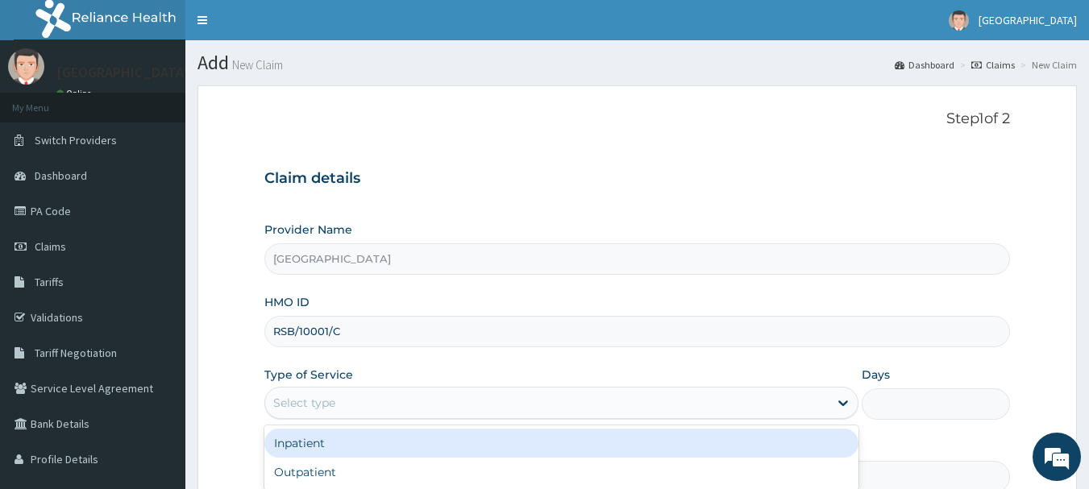
click at [755, 418] on div "Select type" at bounding box center [561, 403] width 594 height 32
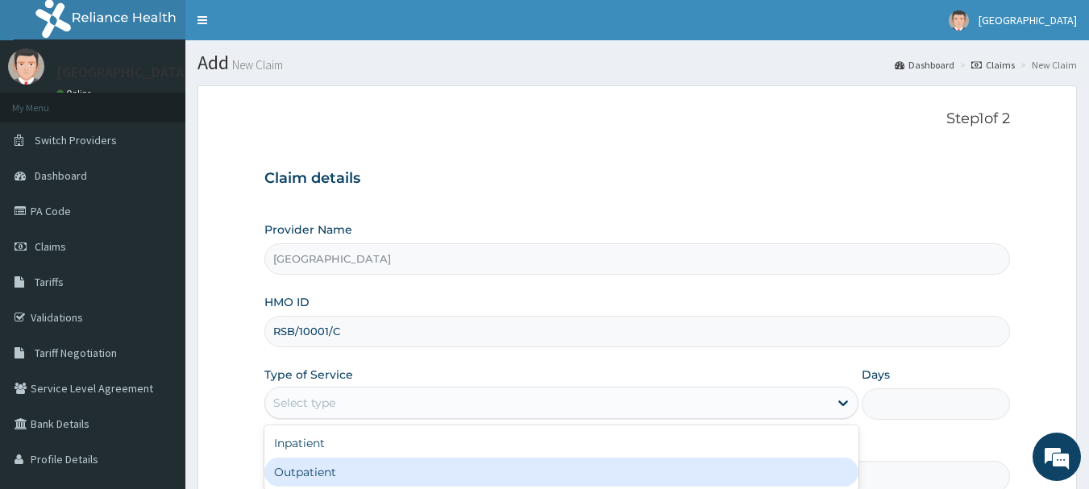
click at [597, 474] on div "Outpatient" at bounding box center [561, 472] width 594 height 29
type input "1"
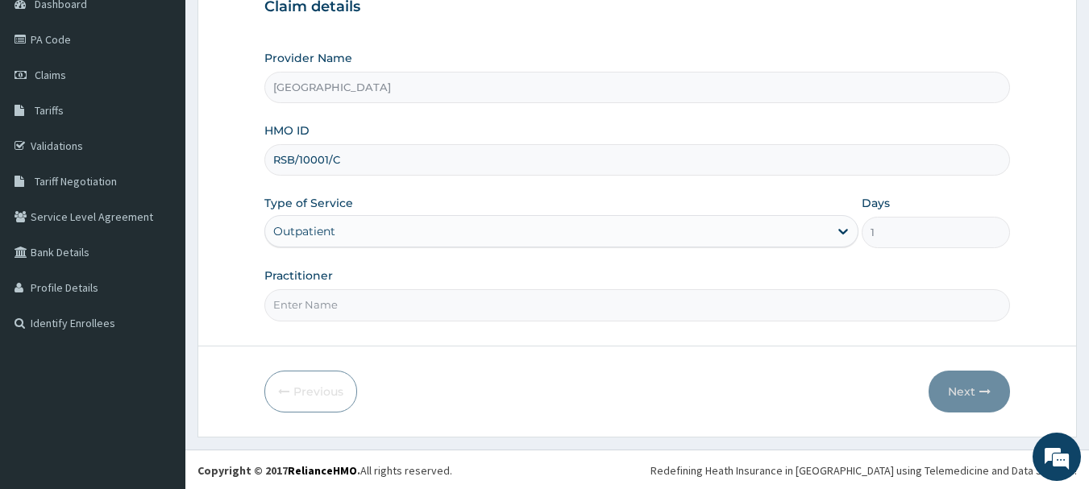
scroll to position [173, 0]
click at [483, 301] on input "Practitioner" at bounding box center [637, 303] width 747 height 31
type input "DR NOBLE"
click at [980, 388] on icon "button" at bounding box center [985, 390] width 11 height 11
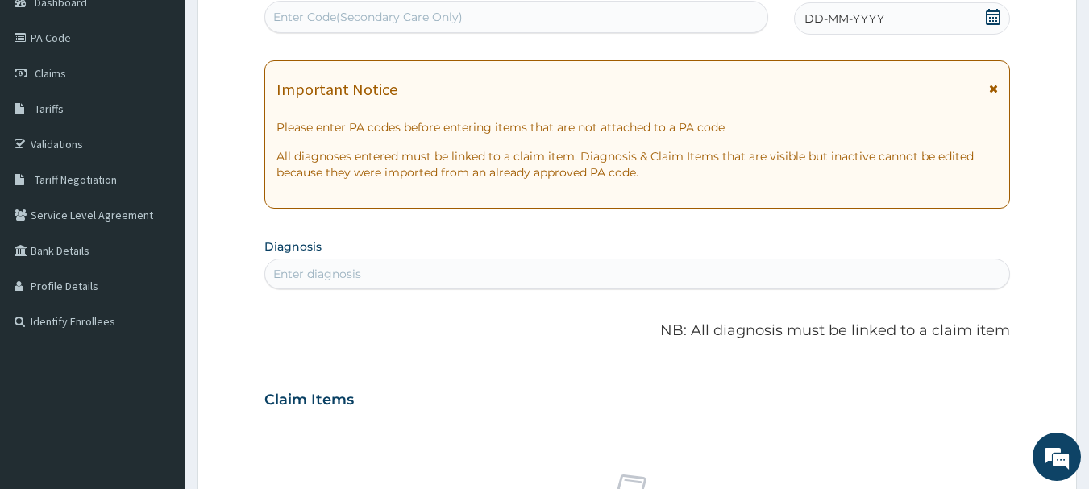
click at [987, 15] on icon at bounding box center [993, 17] width 15 height 16
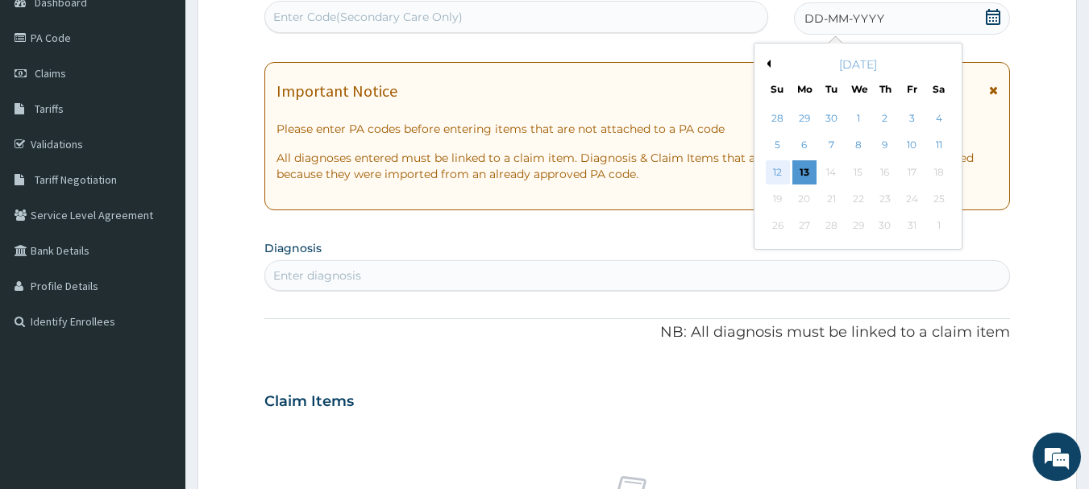
click at [780, 169] on div "12" at bounding box center [778, 172] width 24 height 24
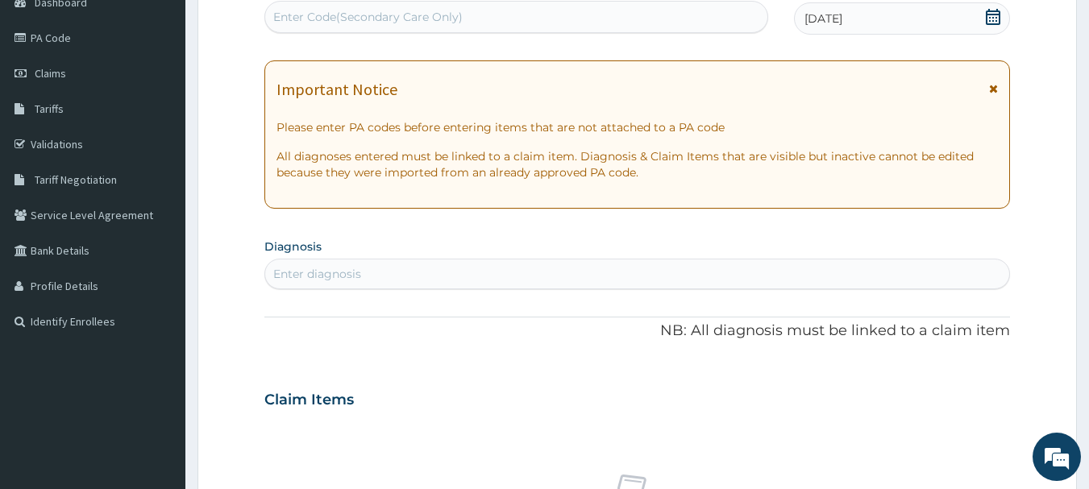
click at [993, 87] on icon at bounding box center [993, 88] width 9 height 11
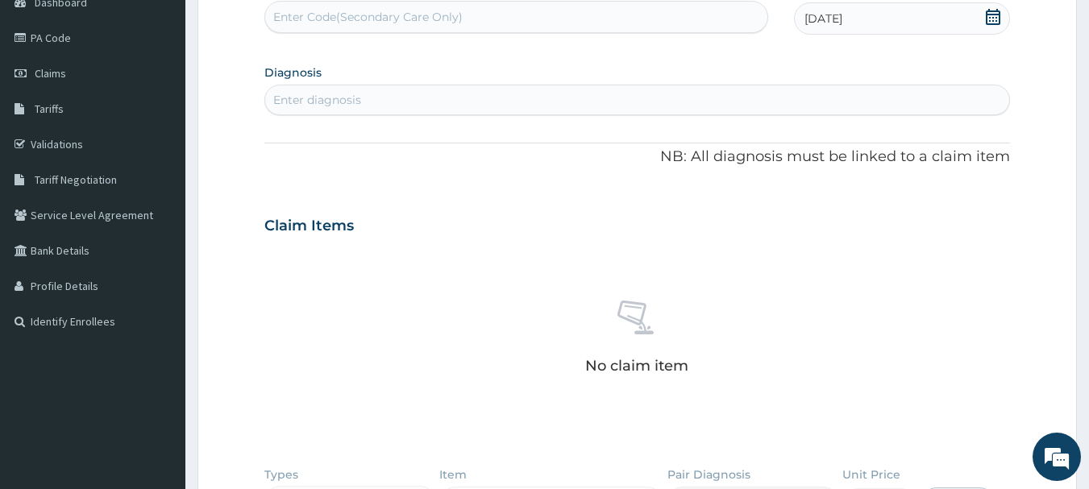
click at [487, 101] on div "Enter diagnosis" at bounding box center [637, 100] width 745 height 26
type input "[MEDICAL_DATA]"
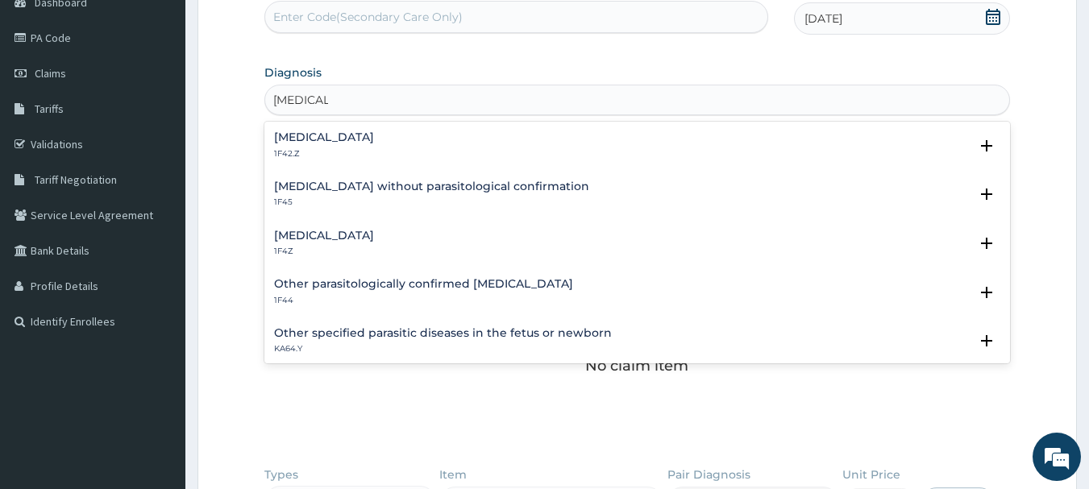
click at [348, 237] on h4 "[MEDICAL_DATA]" at bounding box center [324, 236] width 100 height 12
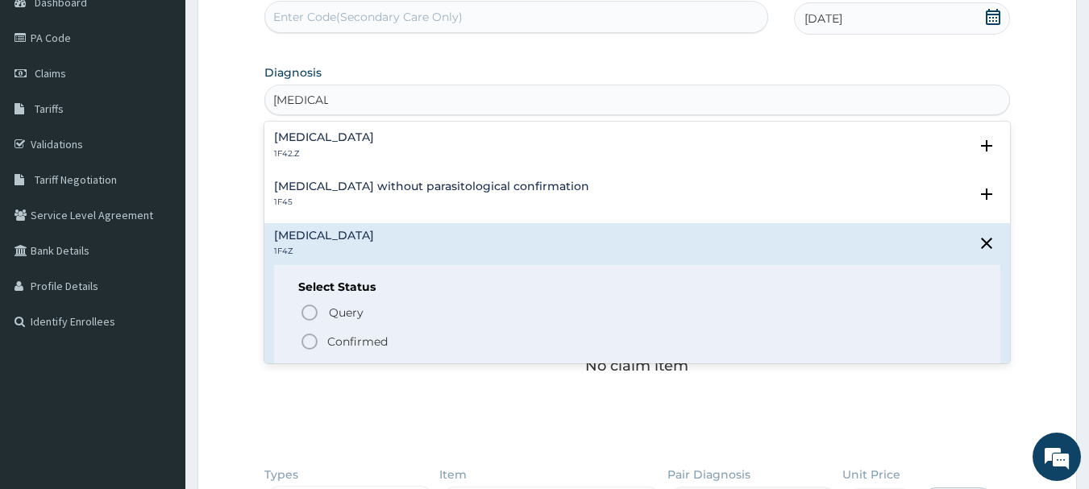
click at [312, 339] on icon "status option filled" at bounding box center [309, 341] width 19 height 19
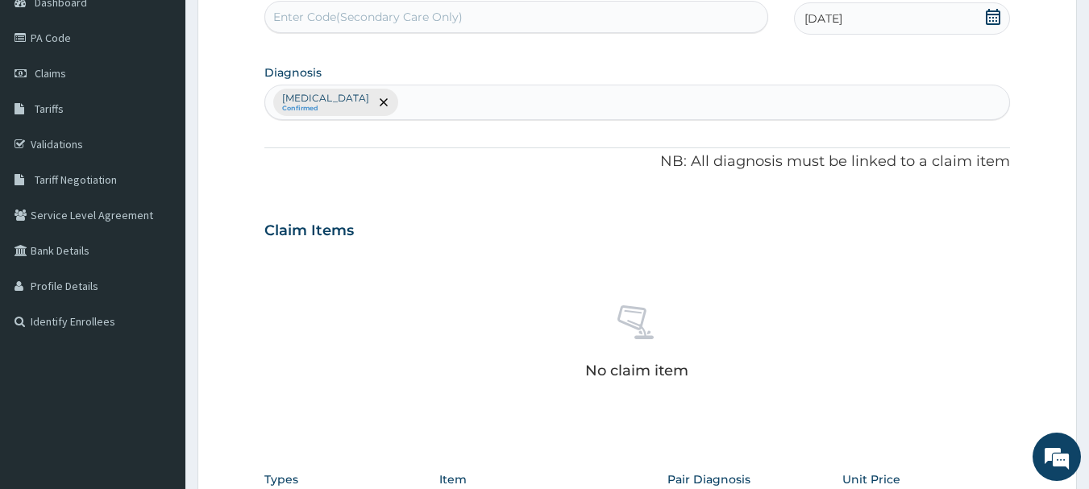
click at [724, 109] on div "Malaria, unspecified Confirmed" at bounding box center [637, 102] width 745 height 34
type input "U"
type input "TRACT"
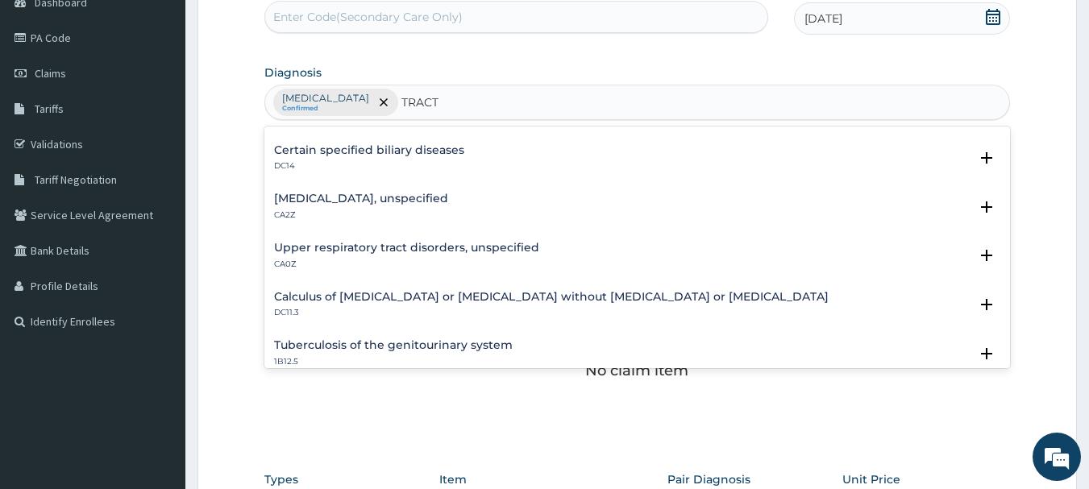
scroll to position [484, 0]
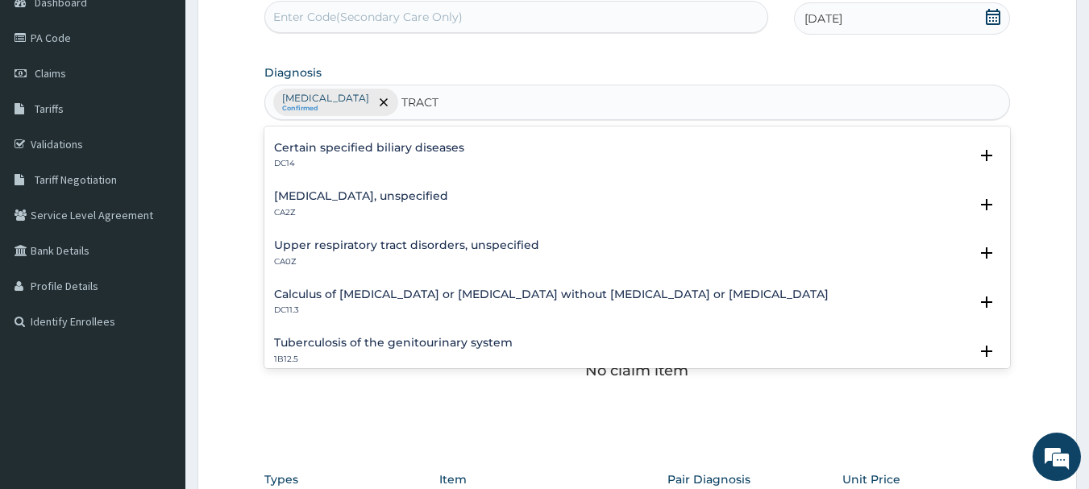
click at [538, 252] on div "Upper respiratory tract disorders, unspecified CA0Z" at bounding box center [637, 253] width 727 height 28
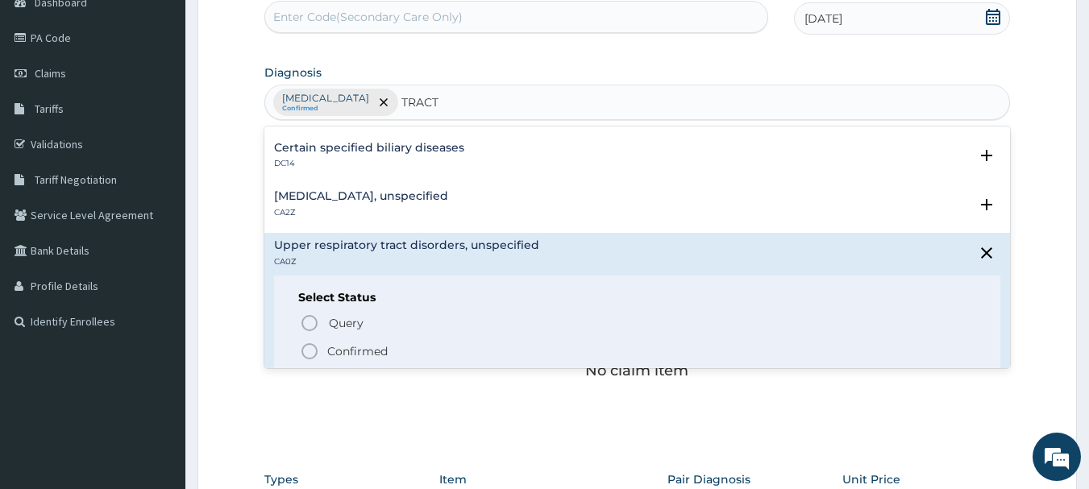
click at [304, 344] on icon "status option filled" at bounding box center [309, 351] width 19 height 19
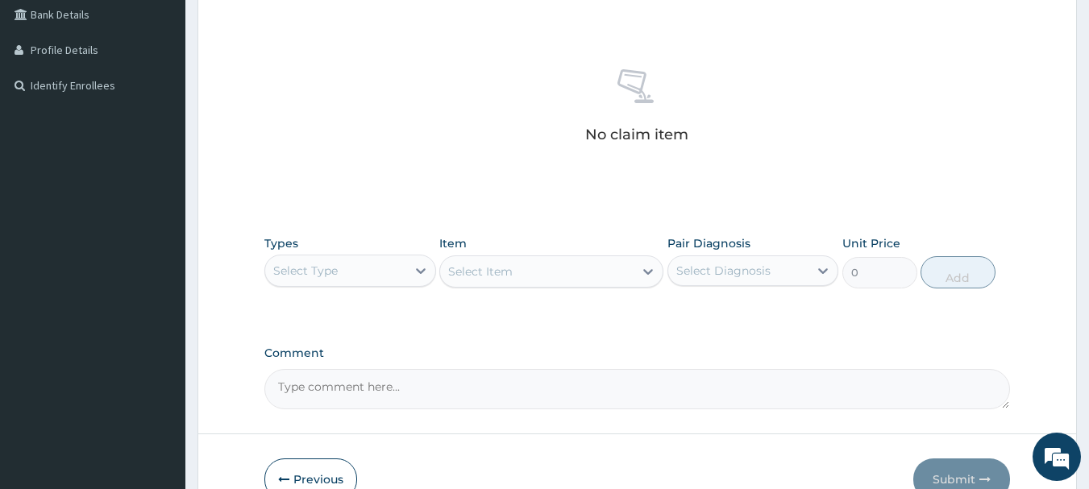
scroll to position [431, 0]
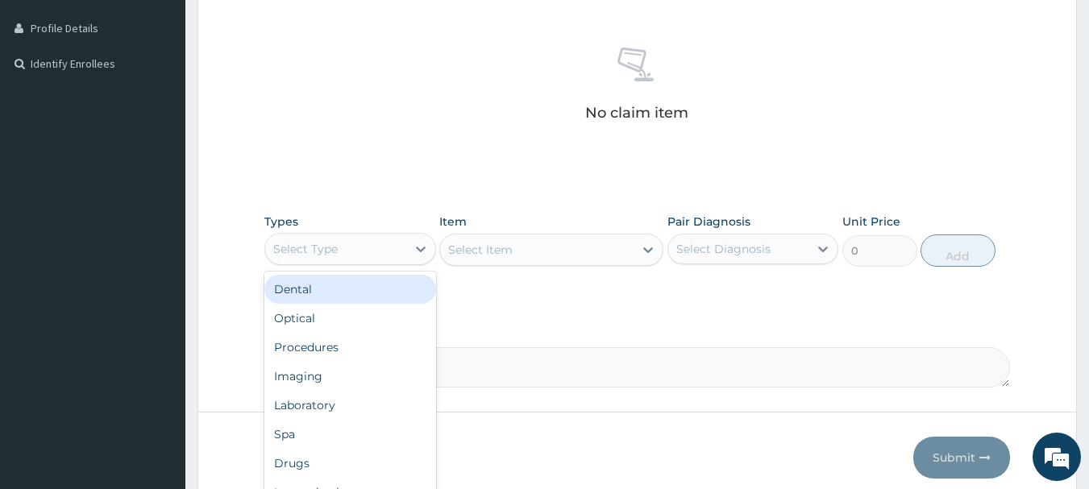
click at [389, 248] on div "Select Type" at bounding box center [335, 249] width 141 height 26
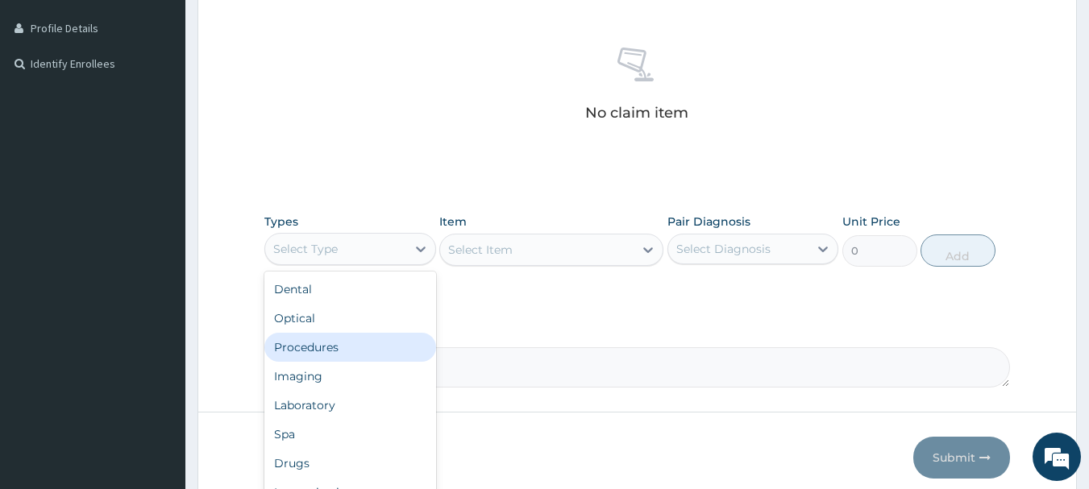
click at [350, 341] on div "Procedures" at bounding box center [350, 347] width 172 height 29
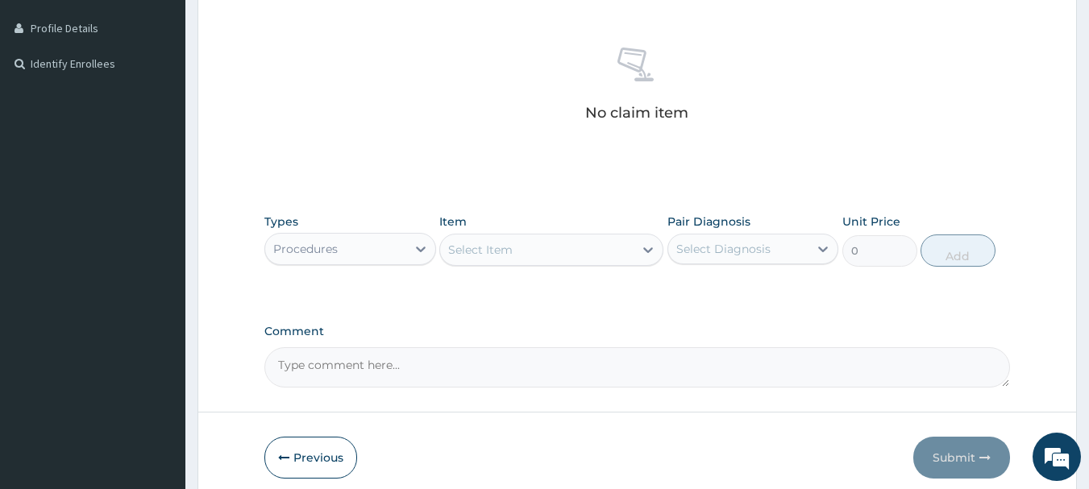
click at [485, 242] on div "Select Item" at bounding box center [480, 250] width 65 height 16
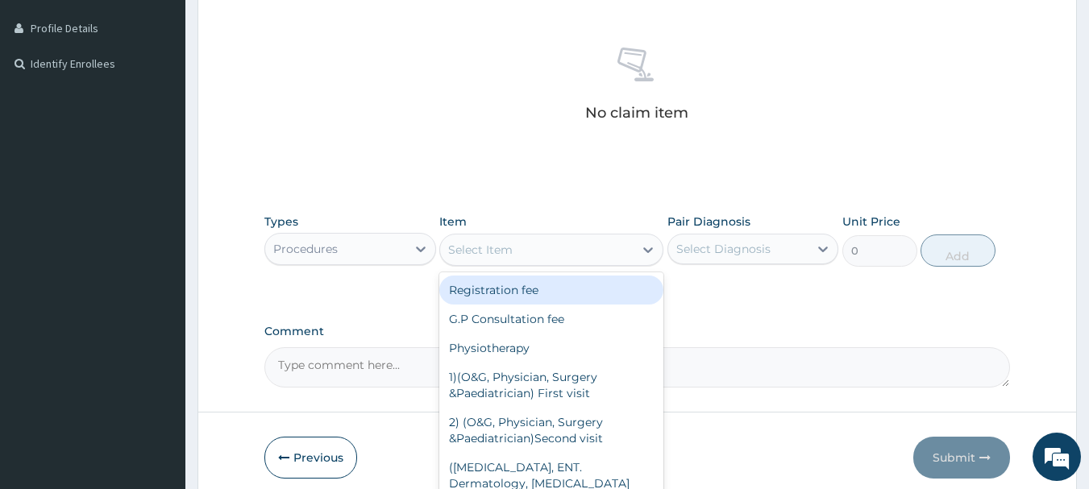
click at [507, 298] on div "Registration fee" at bounding box center [551, 290] width 224 height 29
type input "2000"
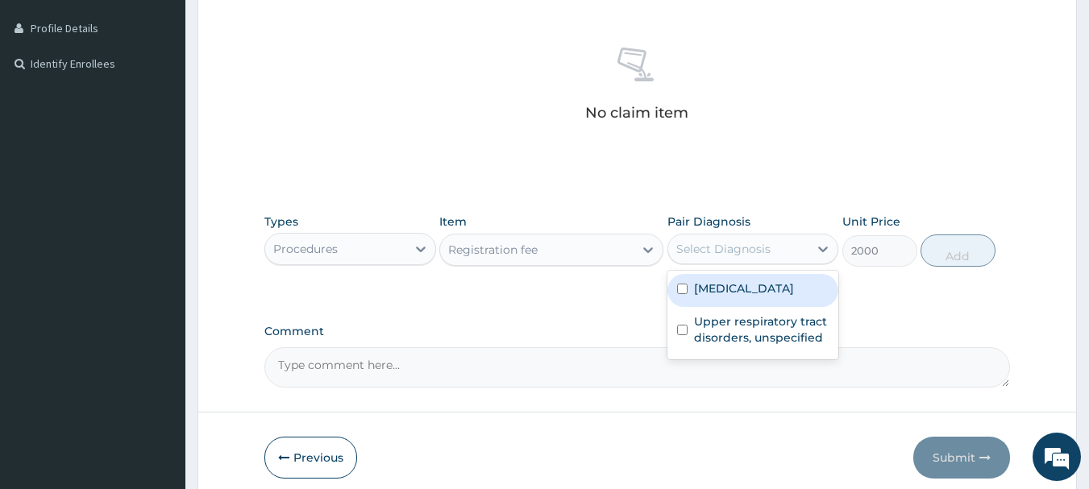
click at [766, 245] on div "Select Diagnosis" at bounding box center [723, 249] width 94 height 16
click at [745, 301] on div "[MEDICAL_DATA]" at bounding box center [754, 290] width 172 height 33
checkbox input "true"
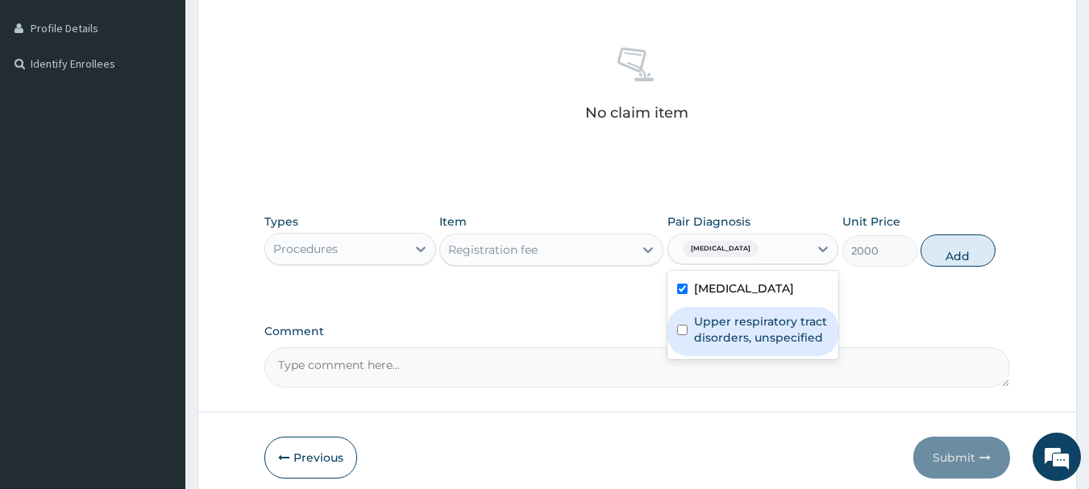
click at [734, 343] on label "Upper respiratory tract disorders, unspecified" at bounding box center [761, 330] width 135 height 32
checkbox input "true"
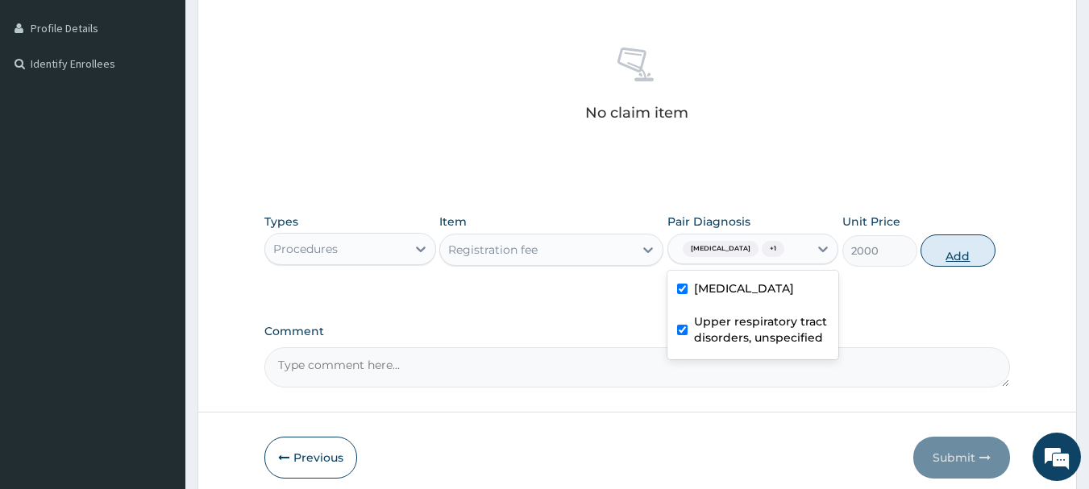
click at [968, 250] on button "Add" at bounding box center [958, 251] width 75 height 32
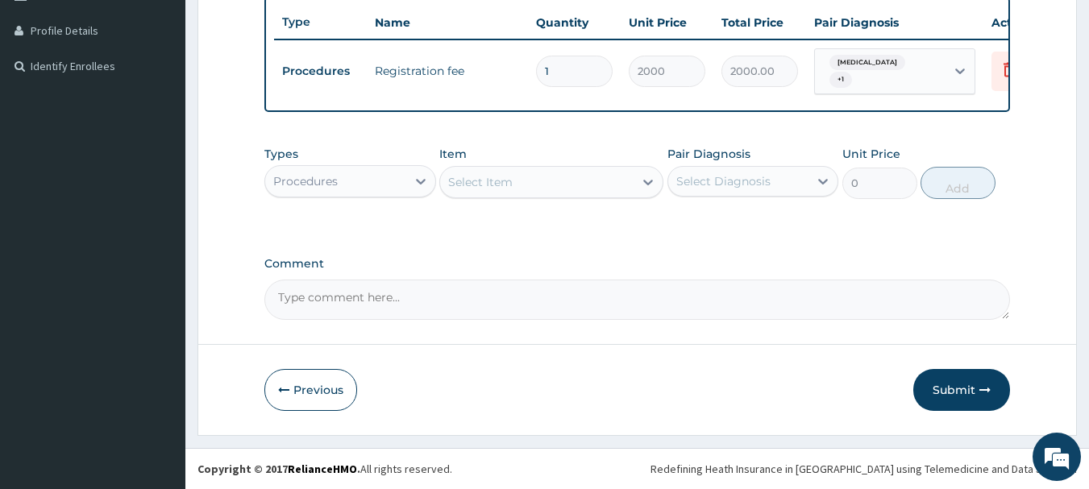
click at [560, 191] on div "Select Item" at bounding box center [537, 182] width 194 height 26
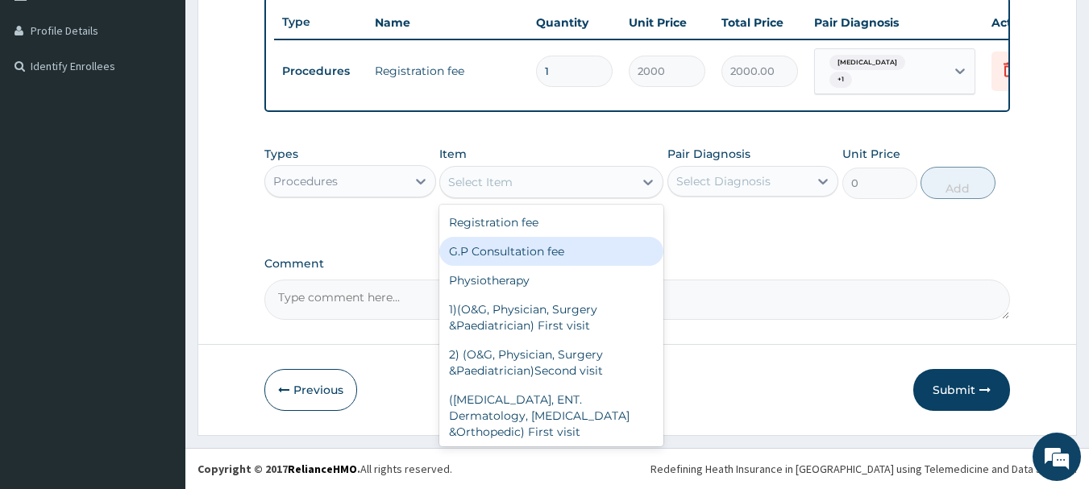
click at [532, 252] on div "G.P Consultation fee" at bounding box center [551, 251] width 224 height 29
type input "3000"
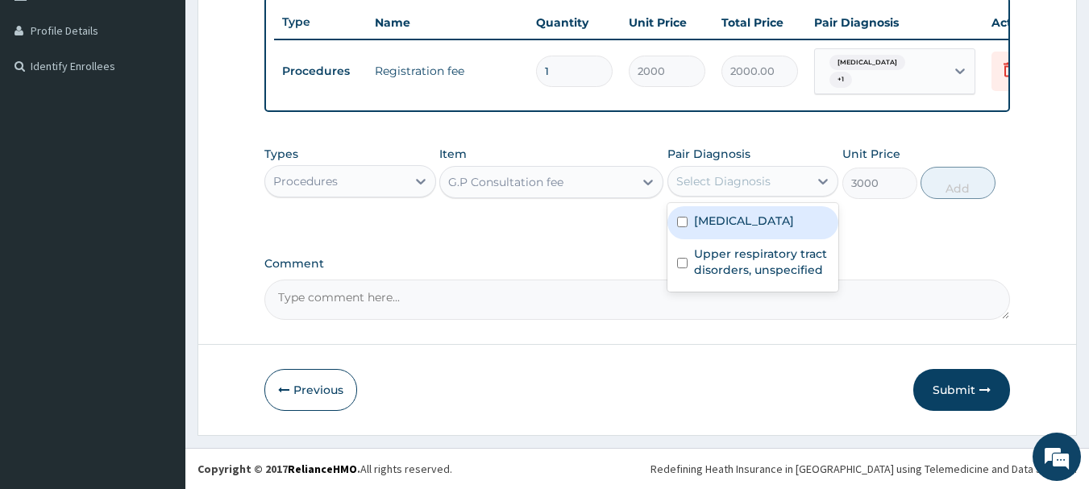
click at [753, 183] on div "Select Diagnosis" at bounding box center [723, 181] width 94 height 16
click at [736, 226] on label "[MEDICAL_DATA]" at bounding box center [744, 221] width 100 height 16
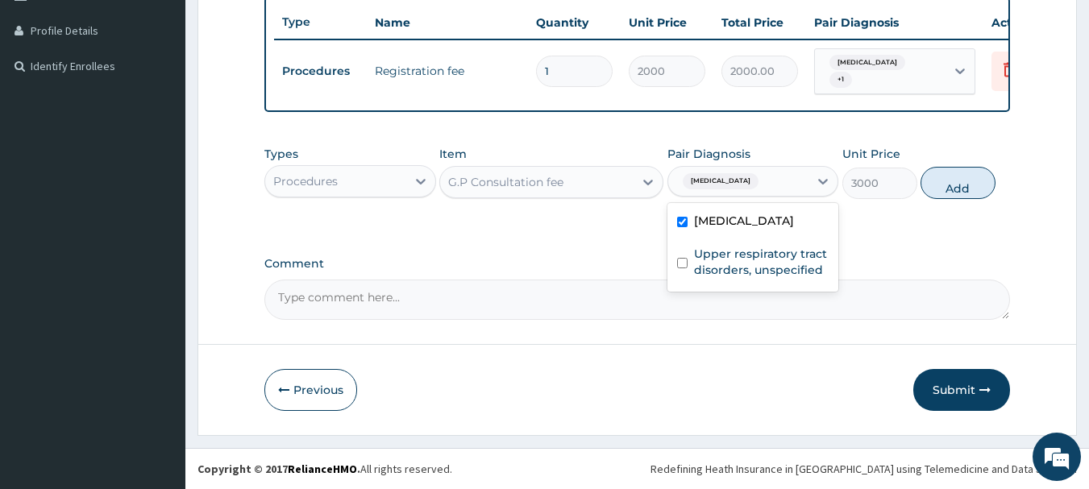
click at [732, 239] on div "[MEDICAL_DATA]" at bounding box center [754, 222] width 172 height 33
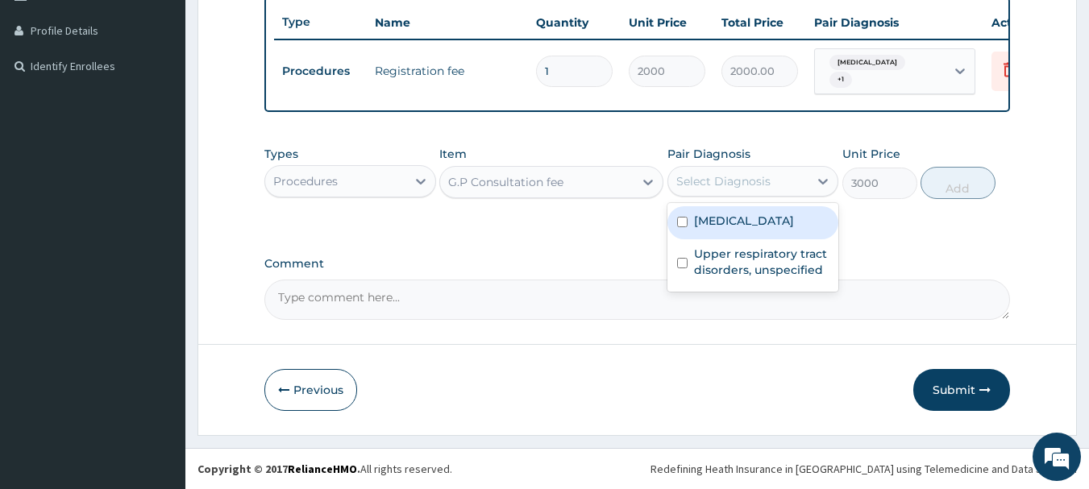
click at [732, 239] on div "[MEDICAL_DATA]" at bounding box center [754, 222] width 172 height 33
checkbox input "true"
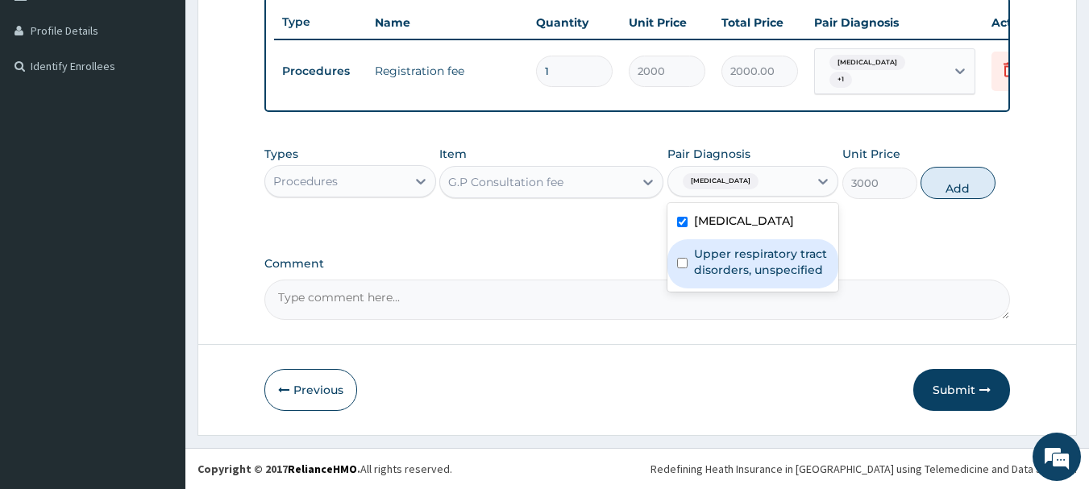
click at [737, 278] on label "Upper respiratory tract disorders, unspecified" at bounding box center [761, 262] width 135 height 32
checkbox input "true"
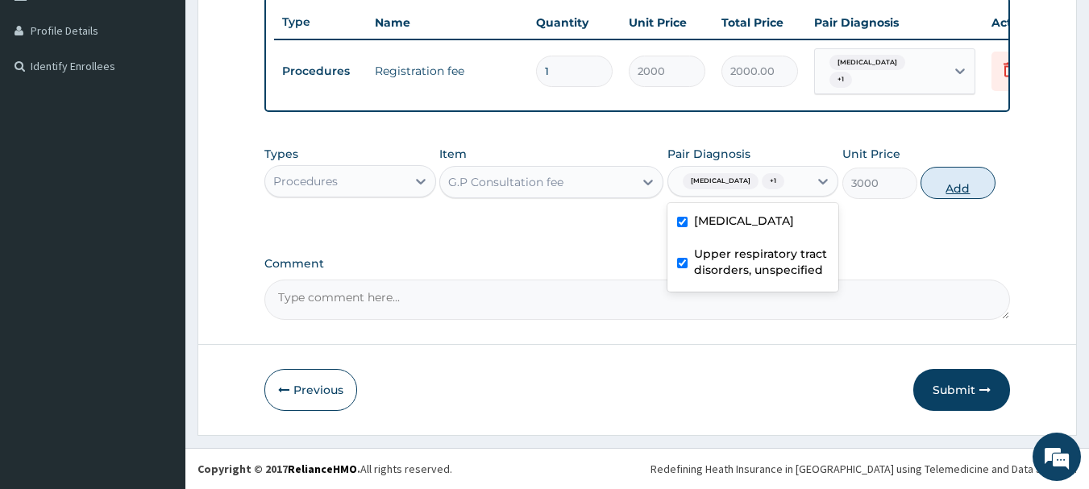
click at [960, 194] on button "Add" at bounding box center [958, 183] width 75 height 32
type input "0"
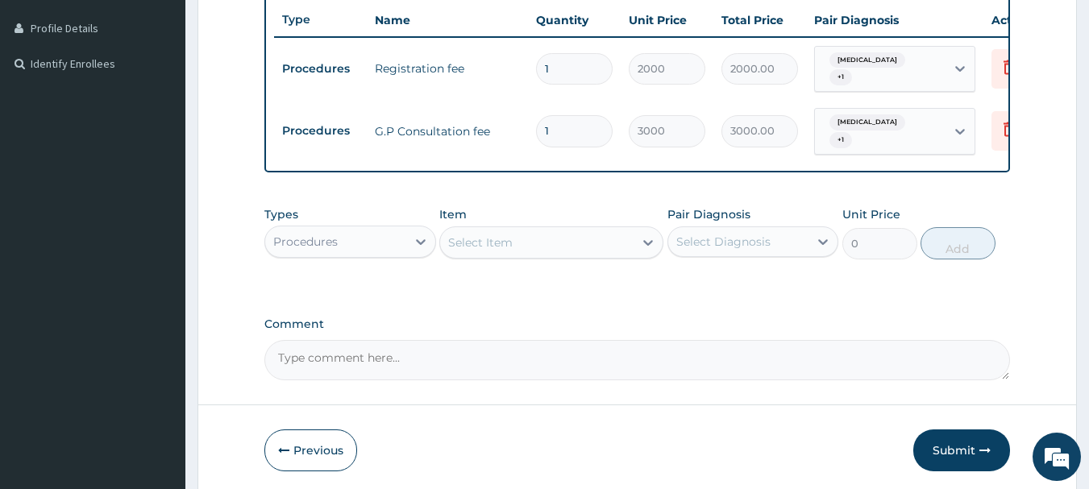
click at [390, 255] on div "Procedures" at bounding box center [335, 242] width 141 height 26
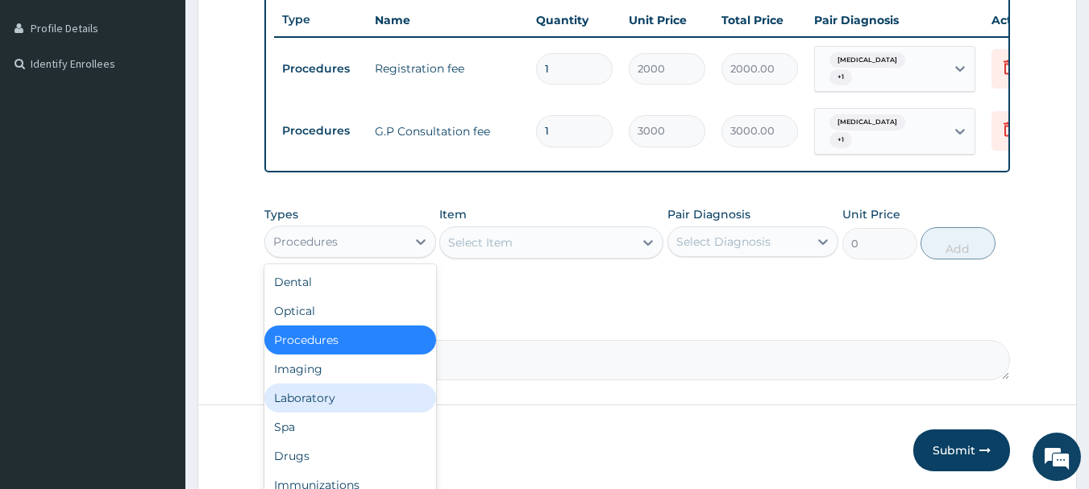
click at [350, 413] on div "Laboratory" at bounding box center [350, 398] width 172 height 29
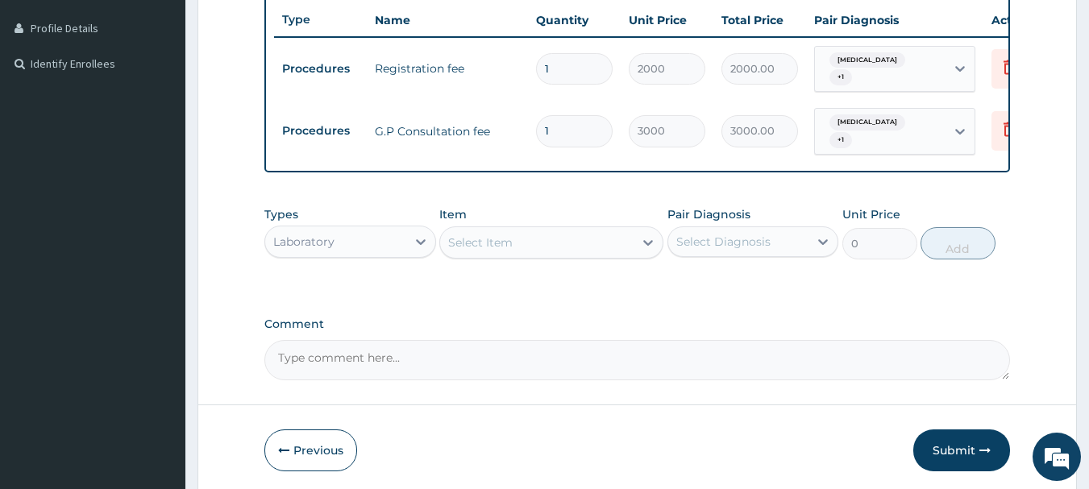
click at [560, 260] on div "Item Select Item" at bounding box center [551, 232] width 224 height 53
click at [561, 256] on div "Select Item" at bounding box center [537, 243] width 194 height 26
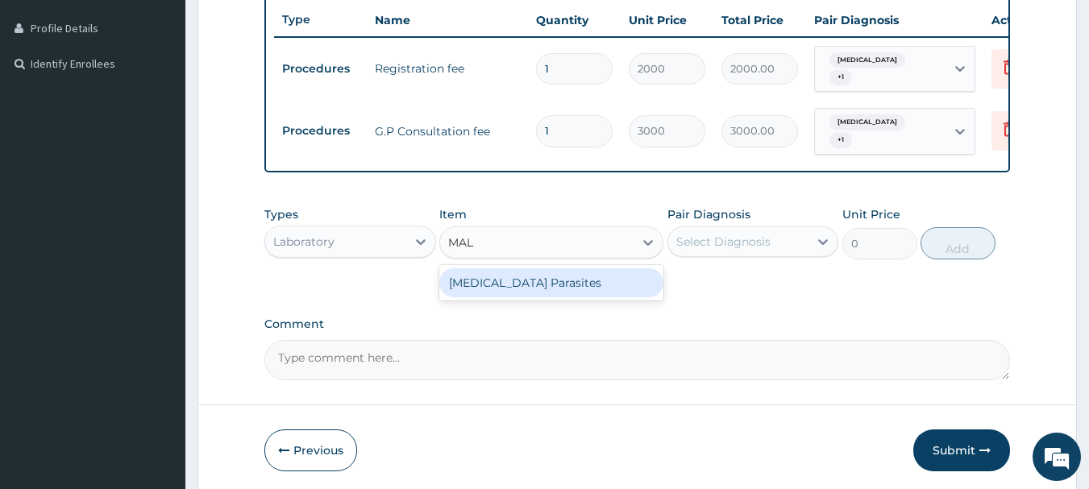
type input "MALA"
click at [571, 293] on div "[MEDICAL_DATA] Parasites" at bounding box center [551, 282] width 224 height 29
type input "800"
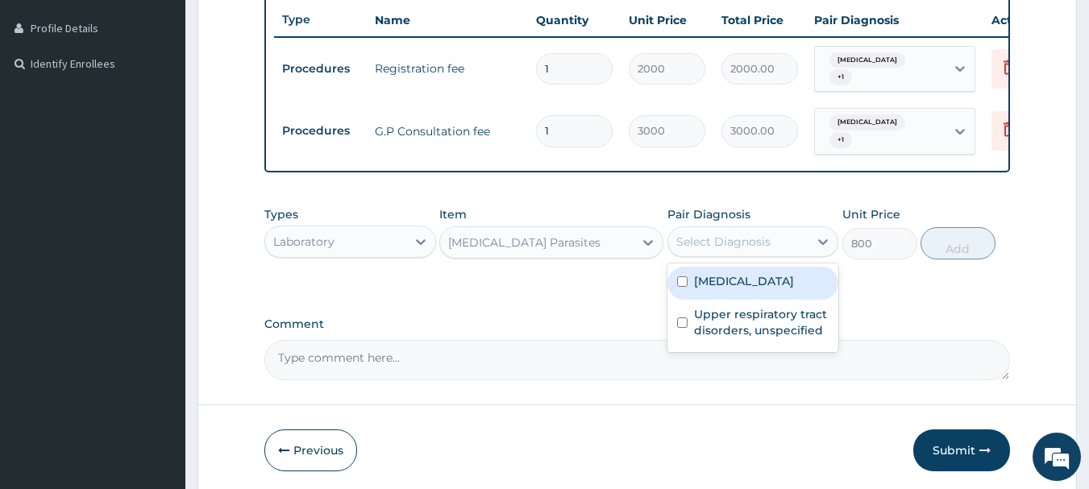
click at [768, 250] on div "Select Diagnosis" at bounding box center [723, 242] width 94 height 16
click at [754, 289] on label "Malaria, unspecified" at bounding box center [744, 281] width 100 height 16
checkbox input "true"
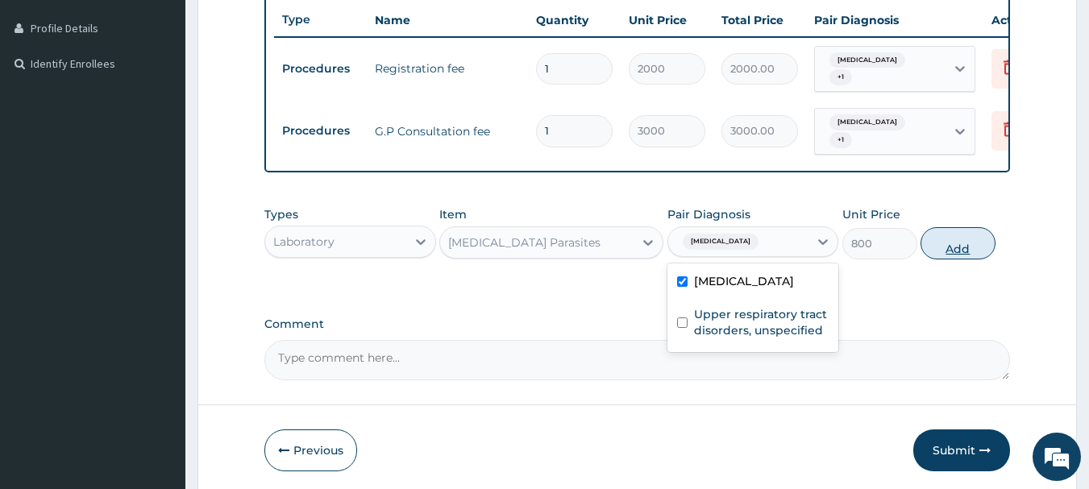
click at [959, 260] on button "Add" at bounding box center [958, 243] width 75 height 32
type input "0"
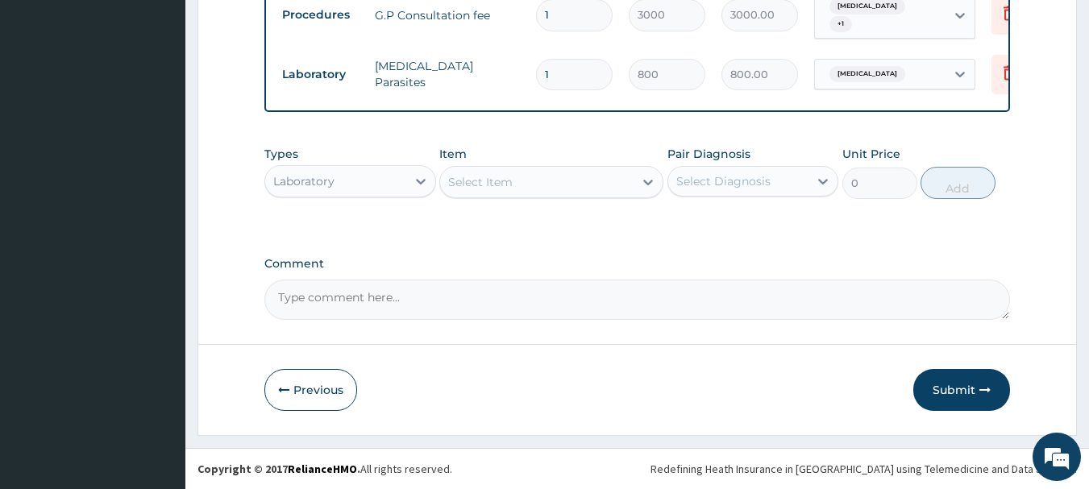
scroll to position [560, 0]
click at [372, 184] on div "Laboratory" at bounding box center [335, 182] width 141 height 26
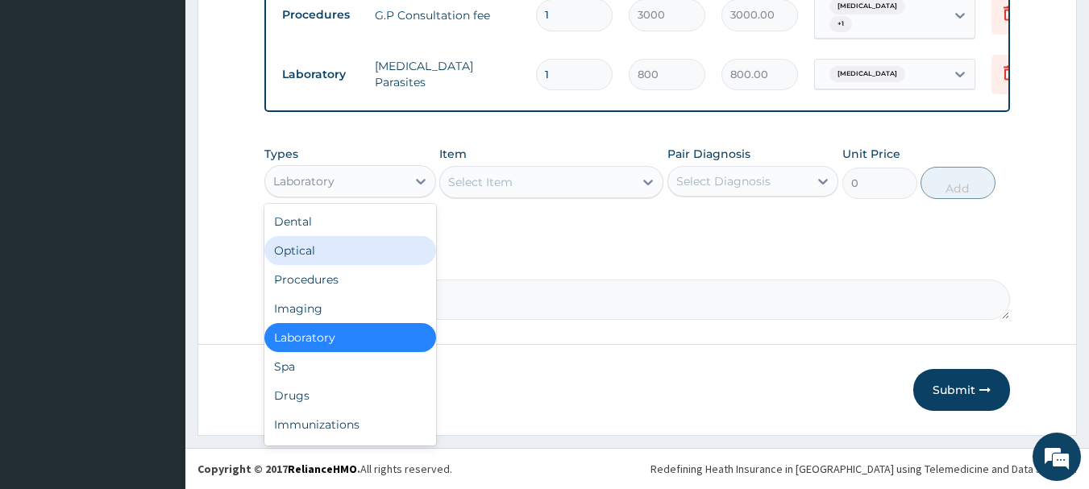
click at [516, 184] on div "Select Item" at bounding box center [537, 182] width 194 height 26
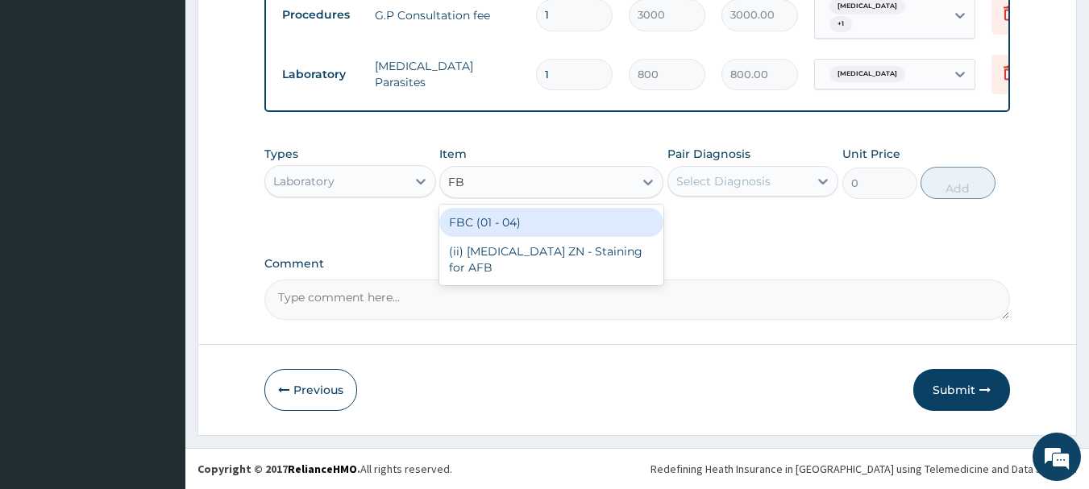
type input "FBC"
click at [527, 225] on div "FBC (01 - 04)" at bounding box center [551, 222] width 224 height 29
type input "1600"
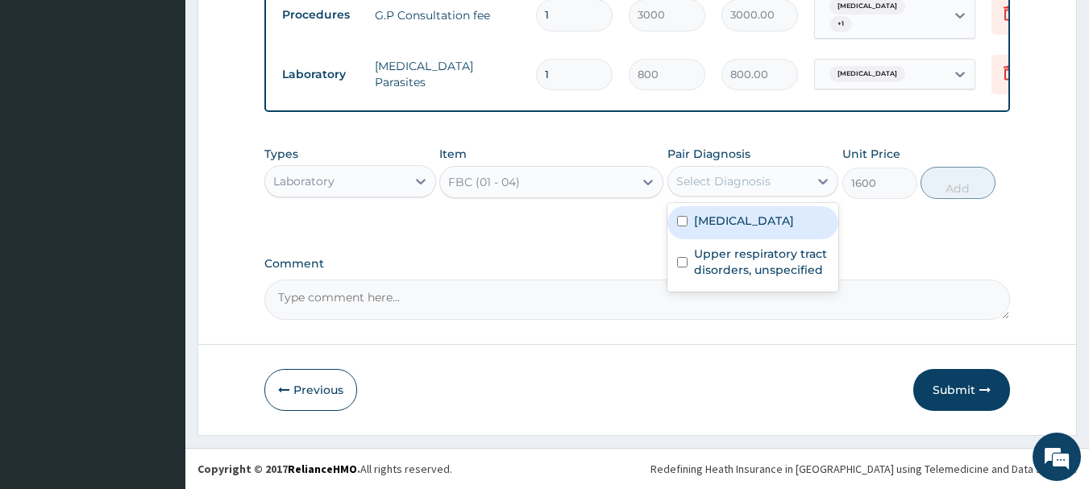
click at [768, 185] on div "Select Diagnosis" at bounding box center [723, 181] width 94 height 16
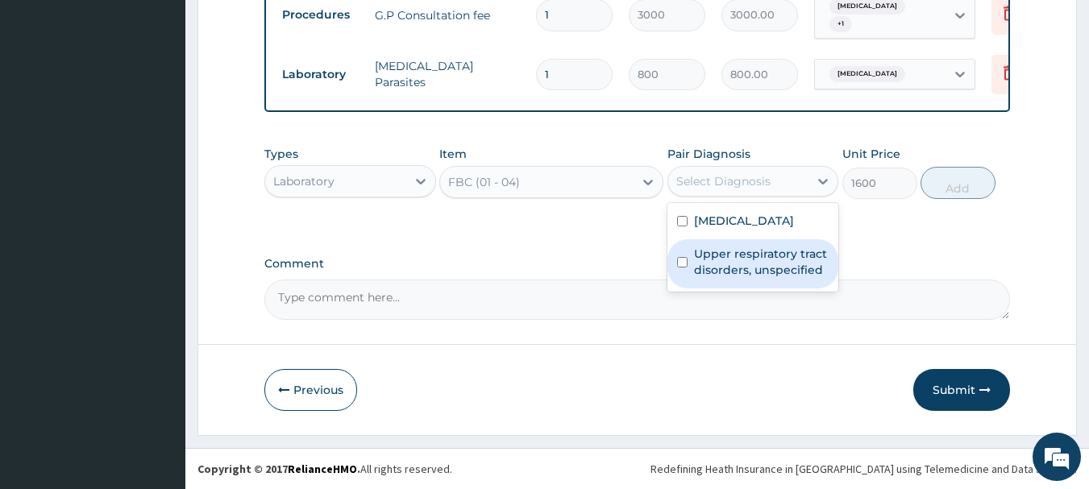
click at [746, 264] on label "Upper respiratory tract disorders, unspecified" at bounding box center [761, 262] width 135 height 32
checkbox input "true"
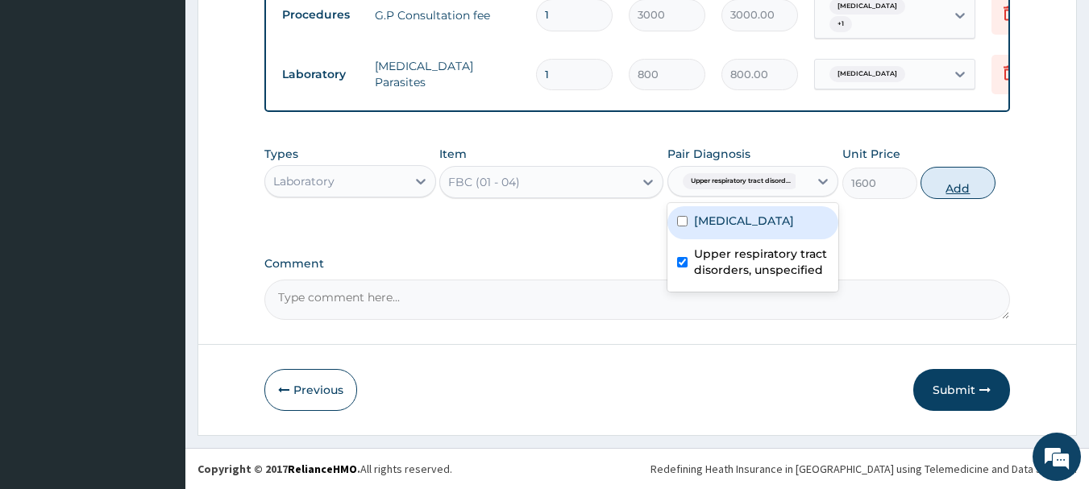
click at [950, 184] on button "Add" at bounding box center [958, 183] width 75 height 32
type input "0"
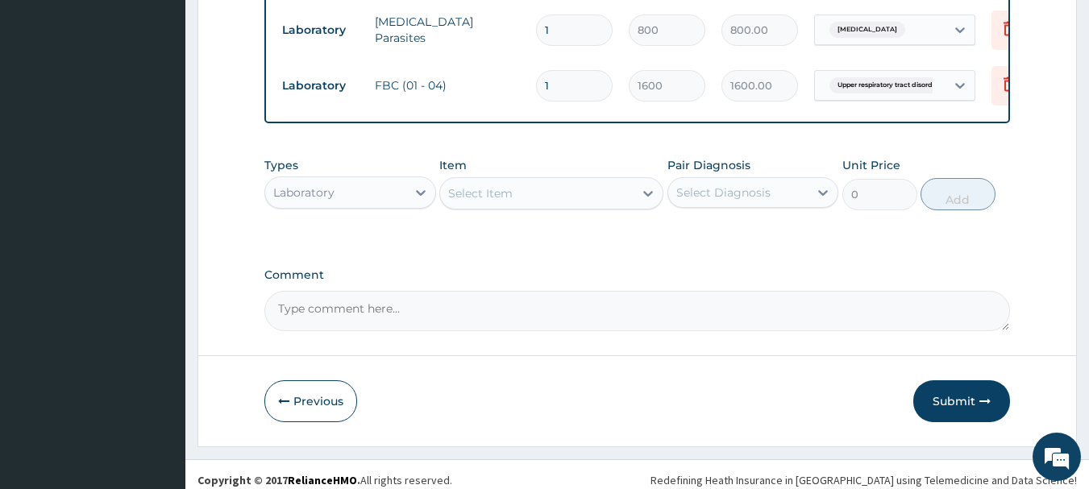
scroll to position [615, 0]
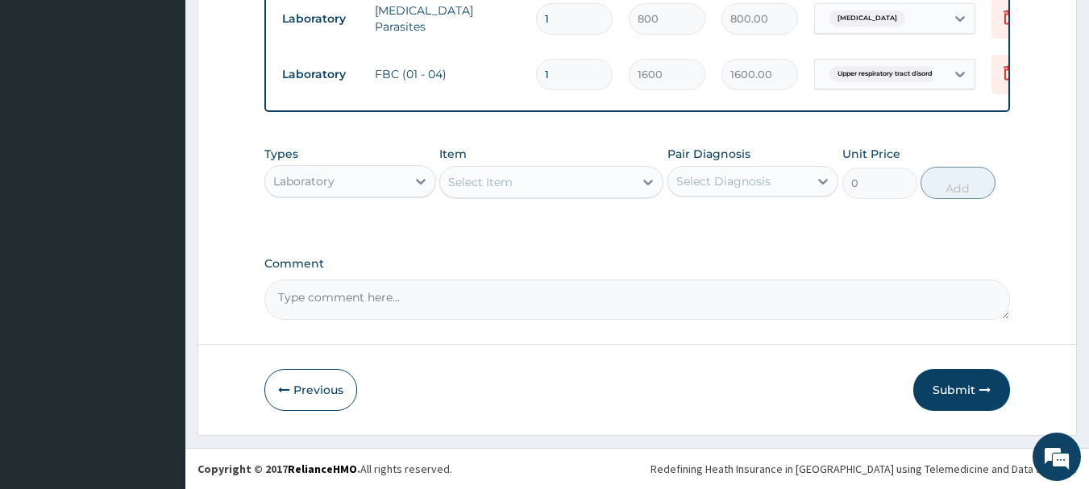
click at [377, 181] on div "Laboratory" at bounding box center [335, 182] width 141 height 26
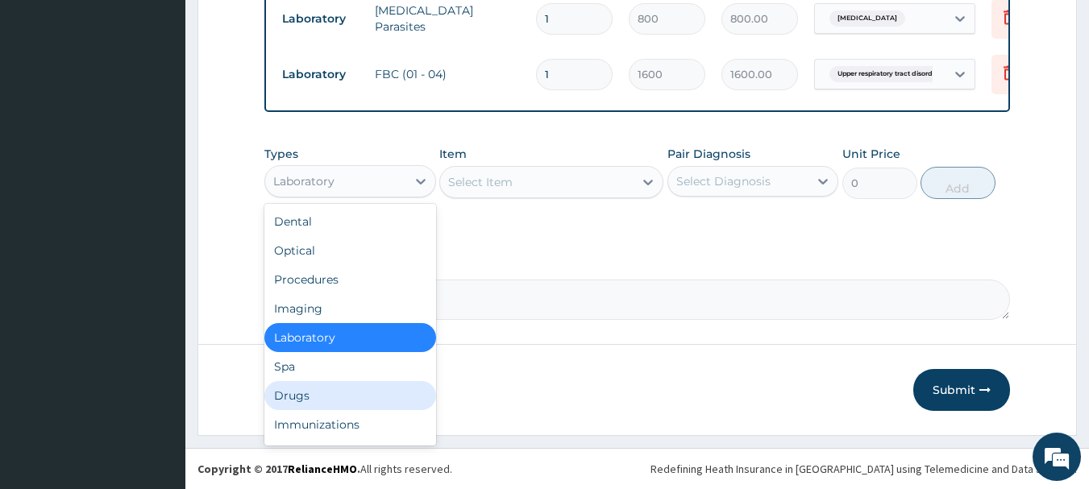
click at [335, 396] on div "Drugs" at bounding box center [350, 395] width 172 height 29
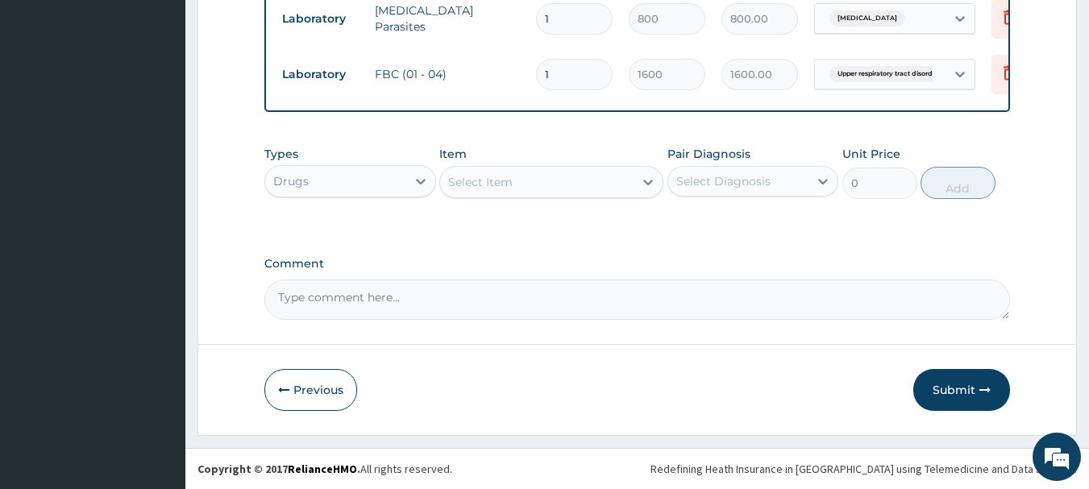
click at [539, 192] on div "Select Item" at bounding box center [537, 182] width 194 height 26
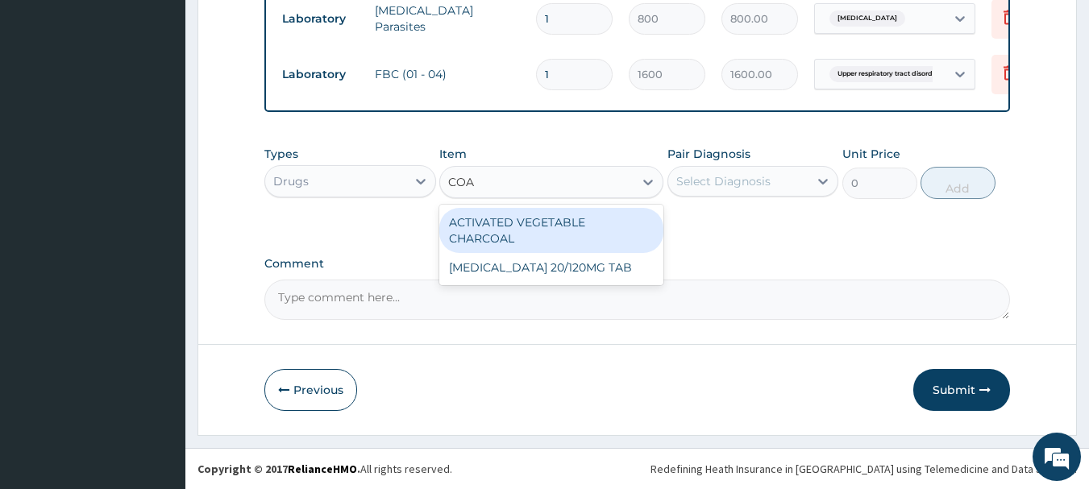
type input "COAR"
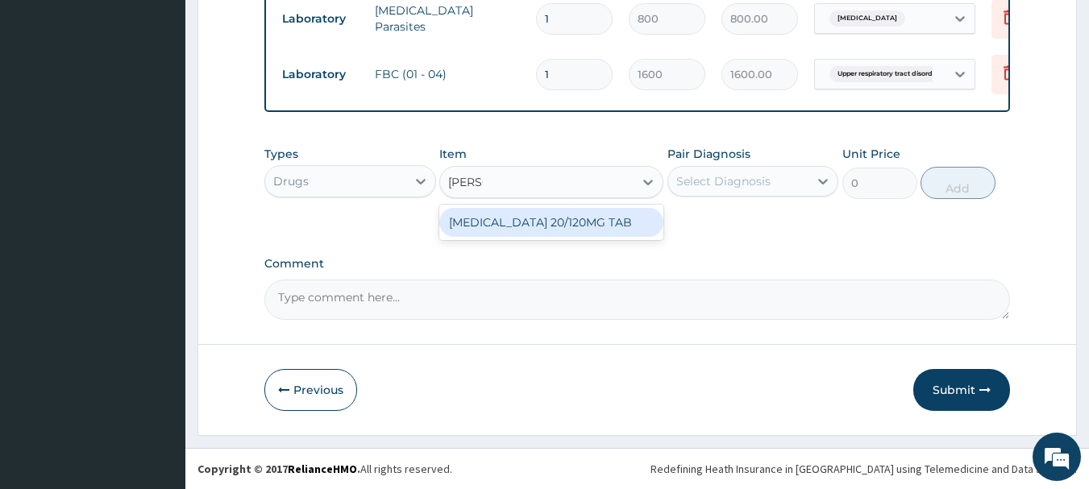
click at [540, 223] on div "COARTEM 20/120MG TAB" at bounding box center [551, 222] width 224 height 29
type input "80"
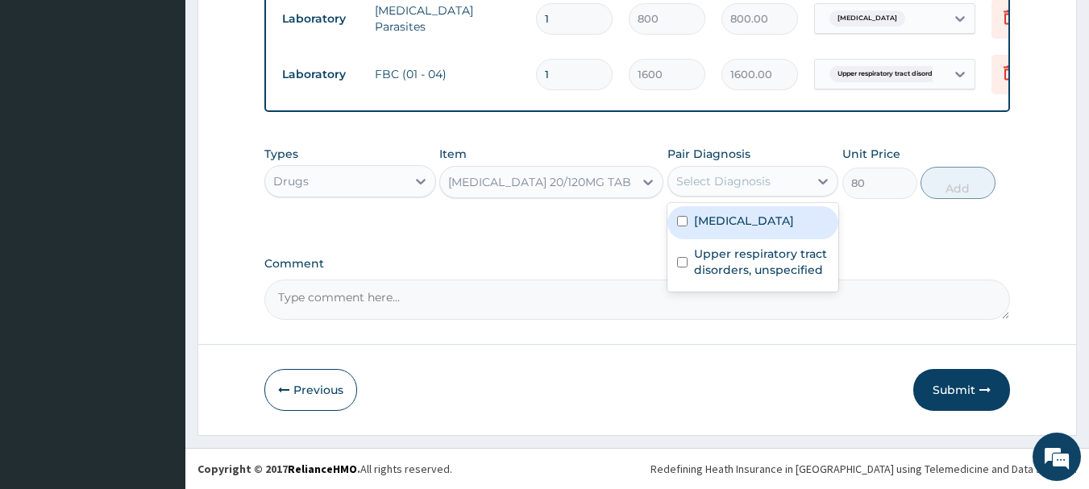
click at [747, 189] on div "Select Diagnosis" at bounding box center [738, 182] width 141 height 26
click at [731, 223] on label "Malaria, unspecified" at bounding box center [744, 221] width 100 height 16
checkbox input "true"
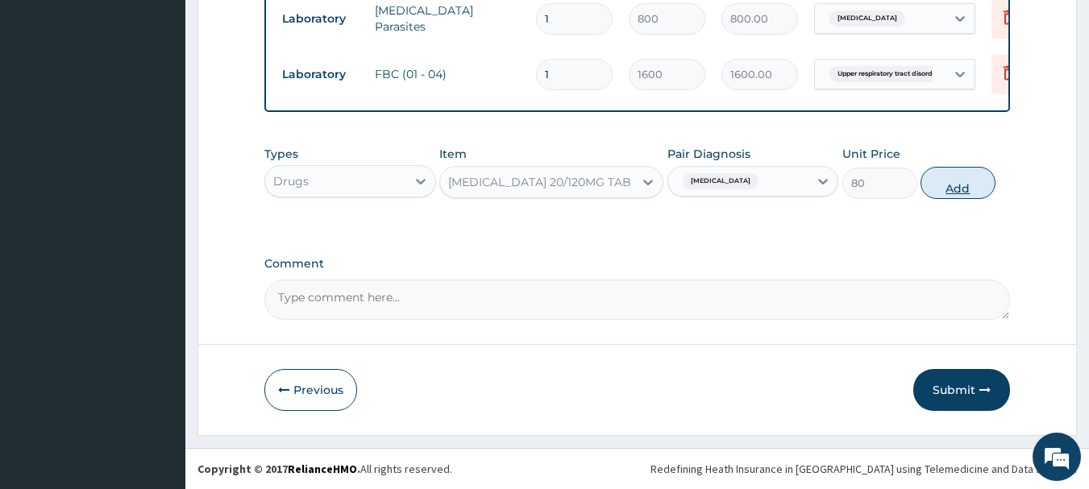
click at [955, 176] on button "Add" at bounding box center [958, 183] width 75 height 32
type input "0"
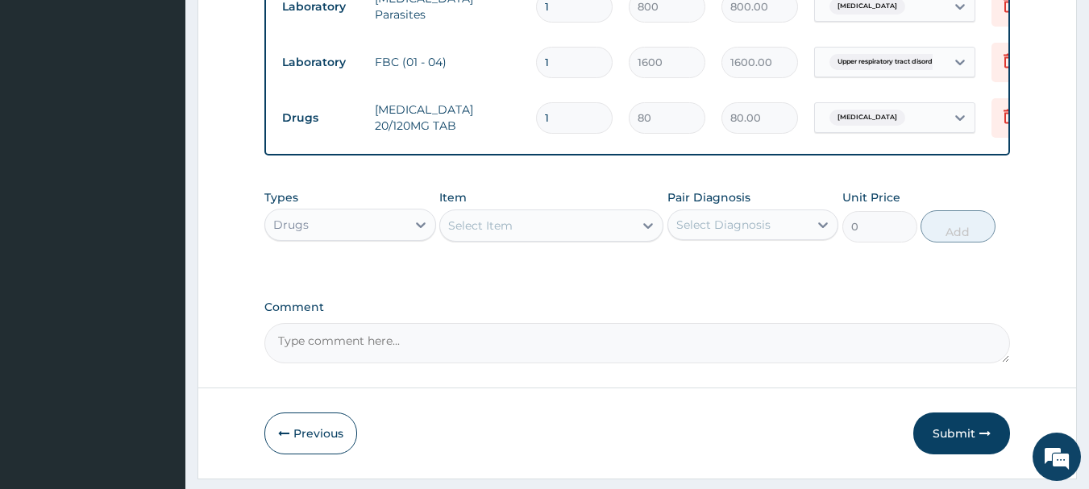
type input "0.00"
type input "2"
type input "160.00"
type input "24"
type input "1920.00"
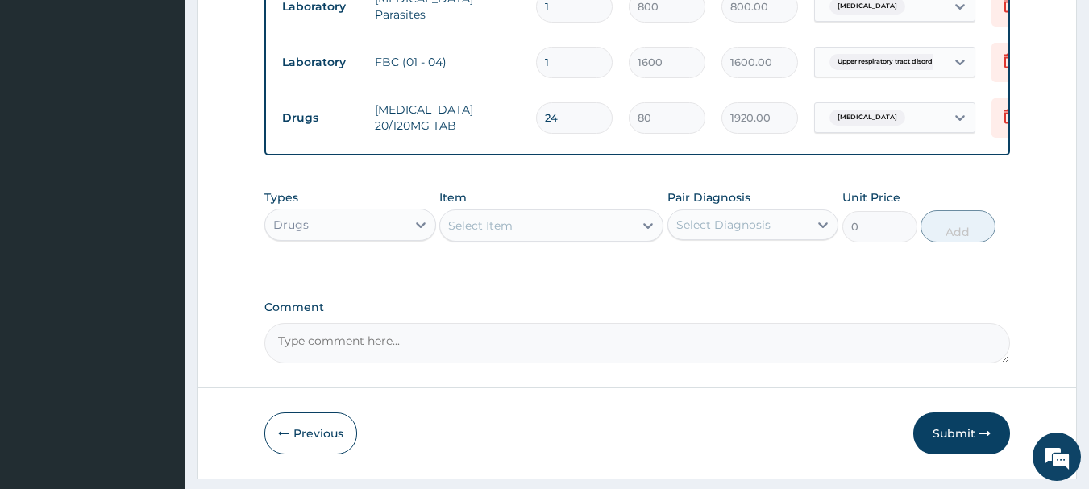
type input "24"
click at [492, 239] on div "Select Item" at bounding box center [537, 226] width 194 height 26
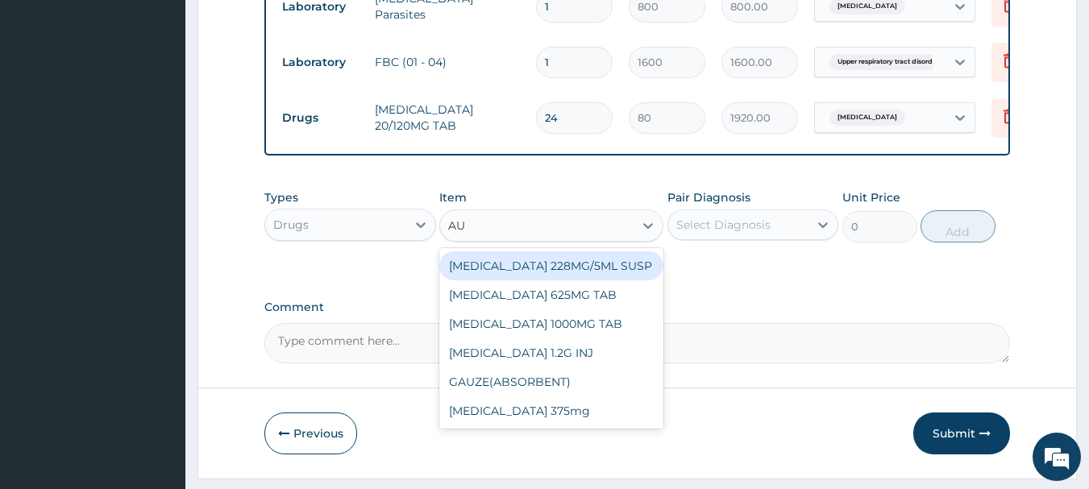
type input "AUG"
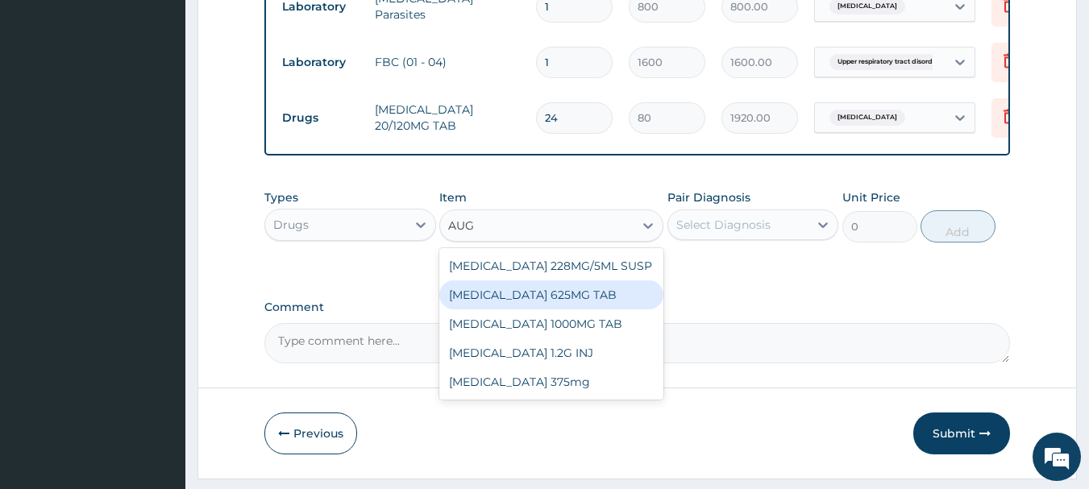
click at [543, 310] on div "AUGMENTIN 625MG TAB" at bounding box center [551, 295] width 224 height 29
type input "250"
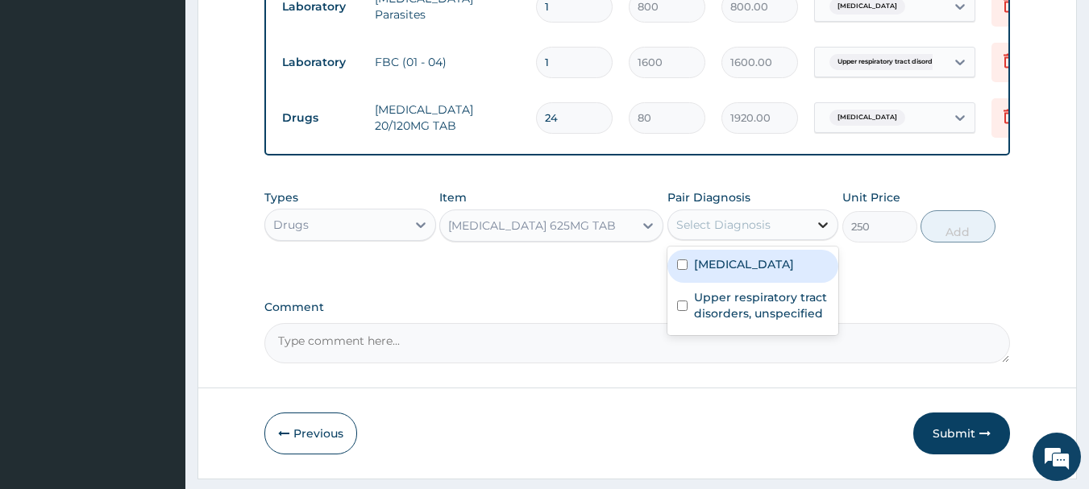
click at [835, 239] on div at bounding box center [823, 224] width 29 height 29
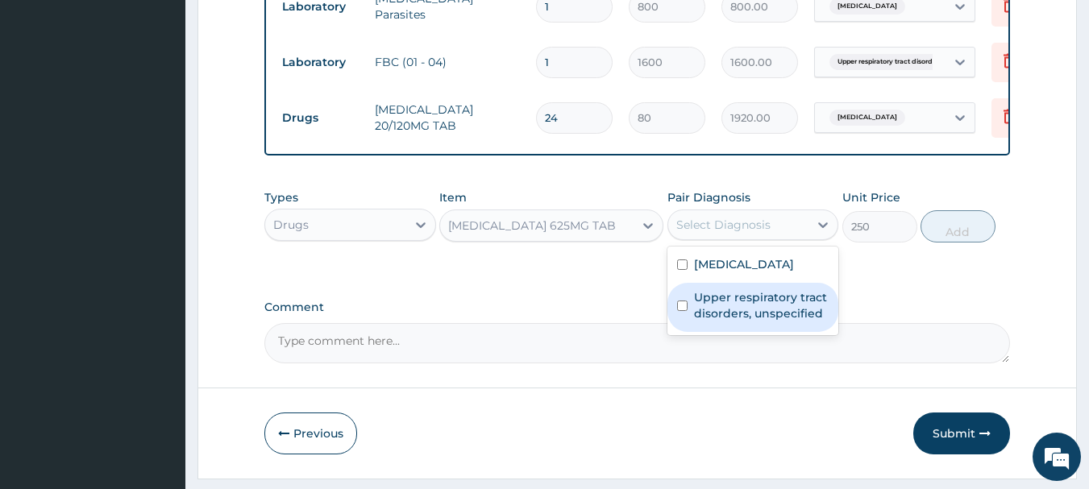
click at [753, 313] on label "Upper respiratory tract disorders, unspecified" at bounding box center [761, 305] width 135 height 32
checkbox input "true"
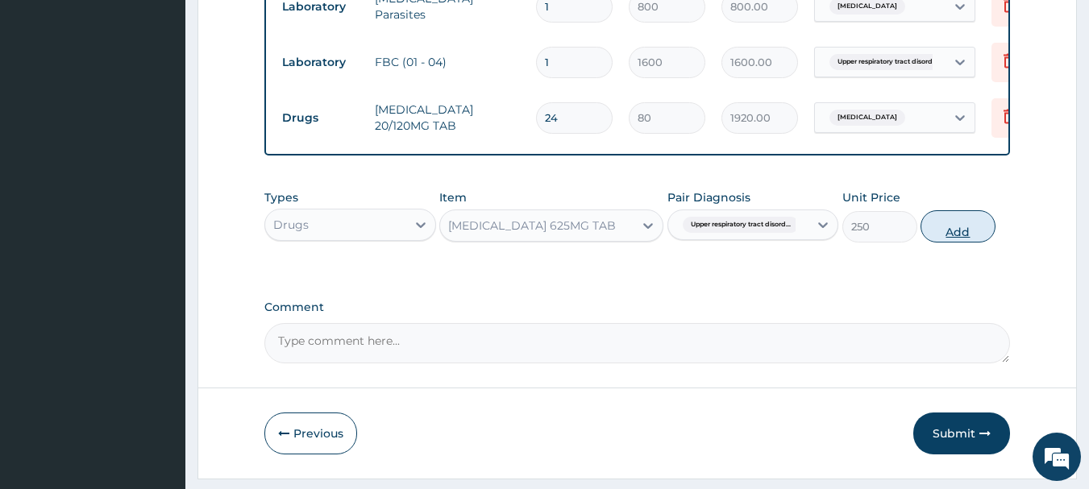
click at [981, 240] on button "Add" at bounding box center [958, 226] width 75 height 32
type input "0"
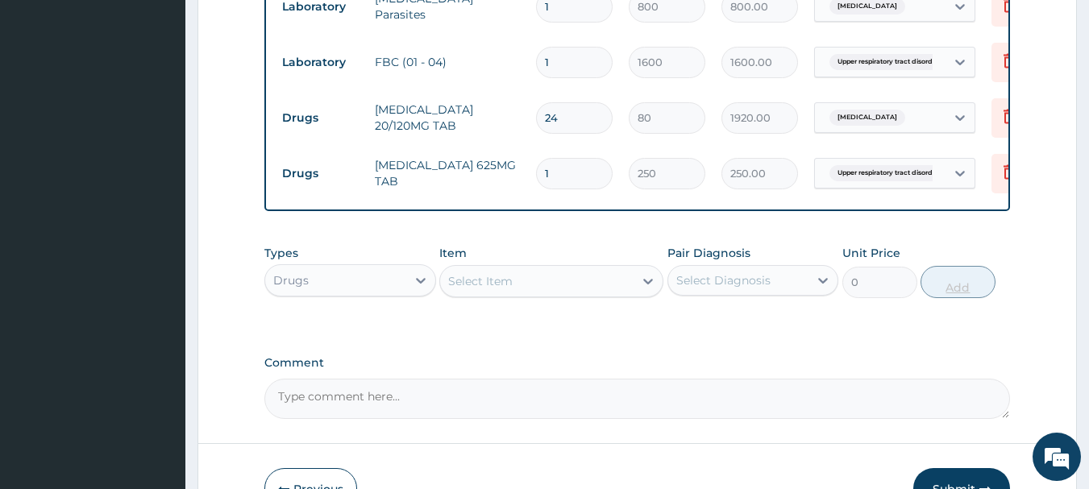
type input "14"
type input "3500.00"
type input "14"
click at [588, 306] on div "Types Drugs Item Select Item Pair Diagnosis Select Diagnosis Unit Price 0 Add" at bounding box center [637, 271] width 747 height 69
click at [587, 294] on div "Select Item" at bounding box center [537, 281] width 194 height 26
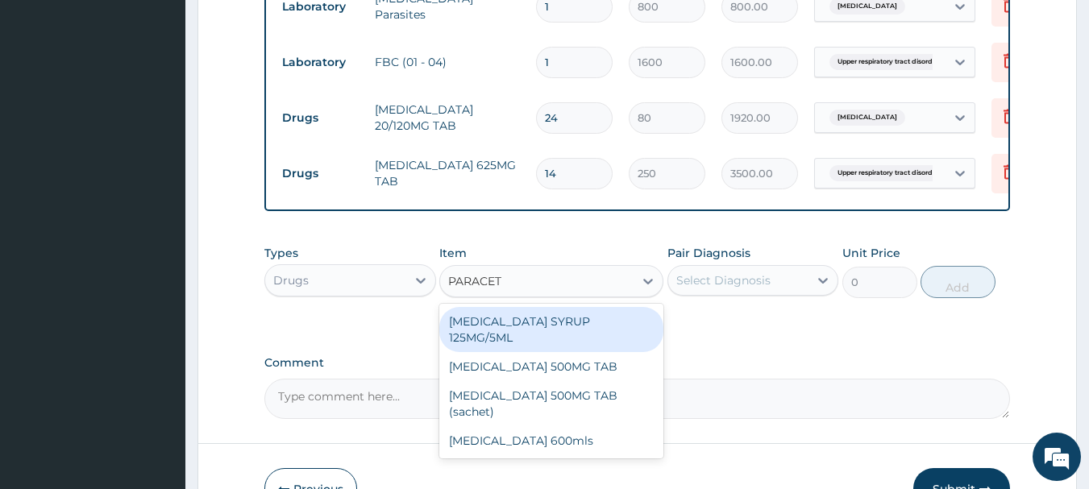
type input "PARACETA"
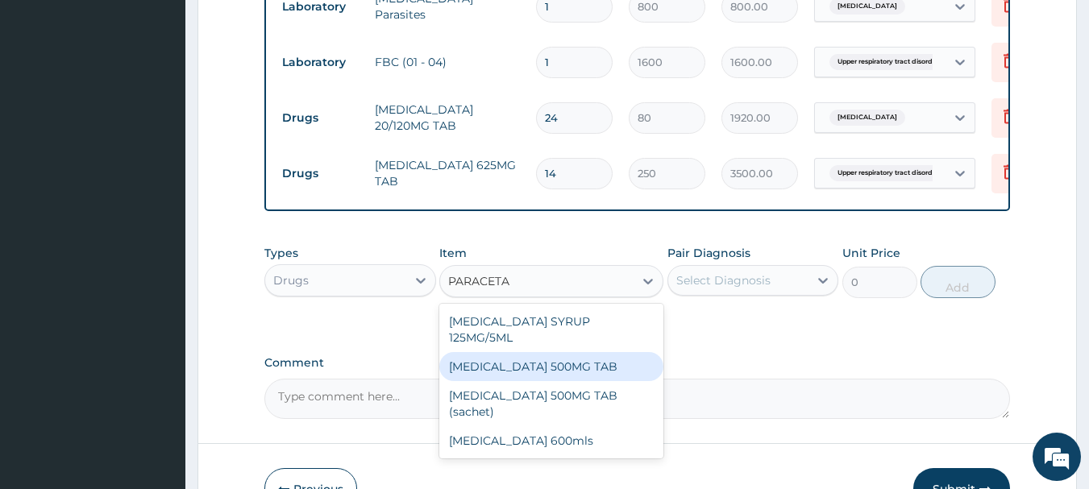
click at [616, 361] on div "PARACETAMOL 500MG TAB" at bounding box center [551, 366] width 224 height 29
type input "24"
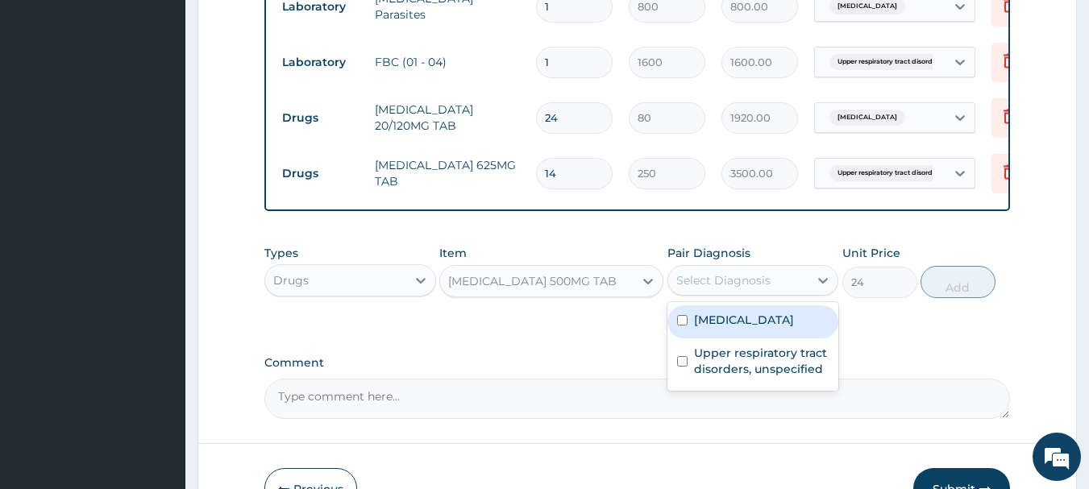
click at [747, 289] on div "Select Diagnosis" at bounding box center [723, 281] width 94 height 16
click at [738, 339] on div "Malaria, unspecified" at bounding box center [754, 322] width 172 height 33
checkbox input "true"
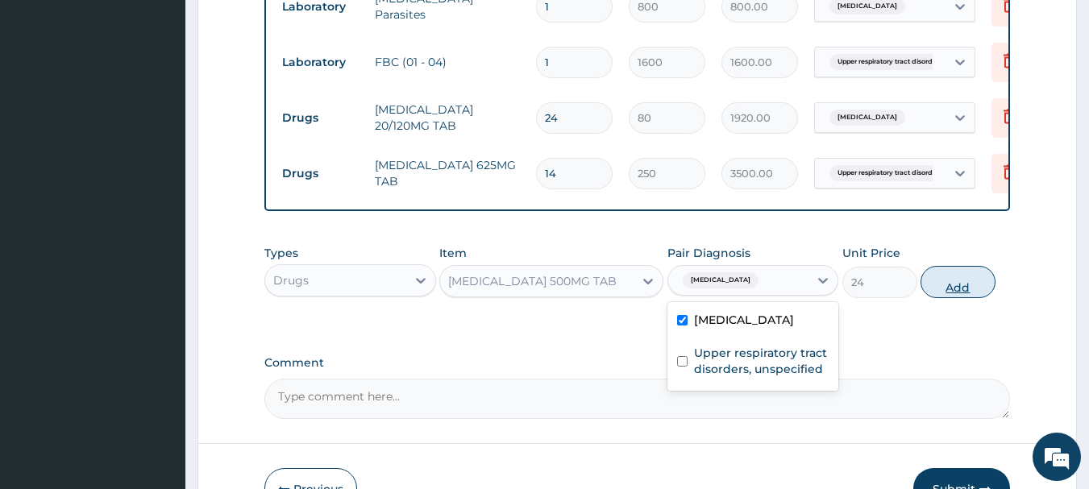
click at [975, 298] on button "Add" at bounding box center [958, 282] width 75 height 32
type input "0"
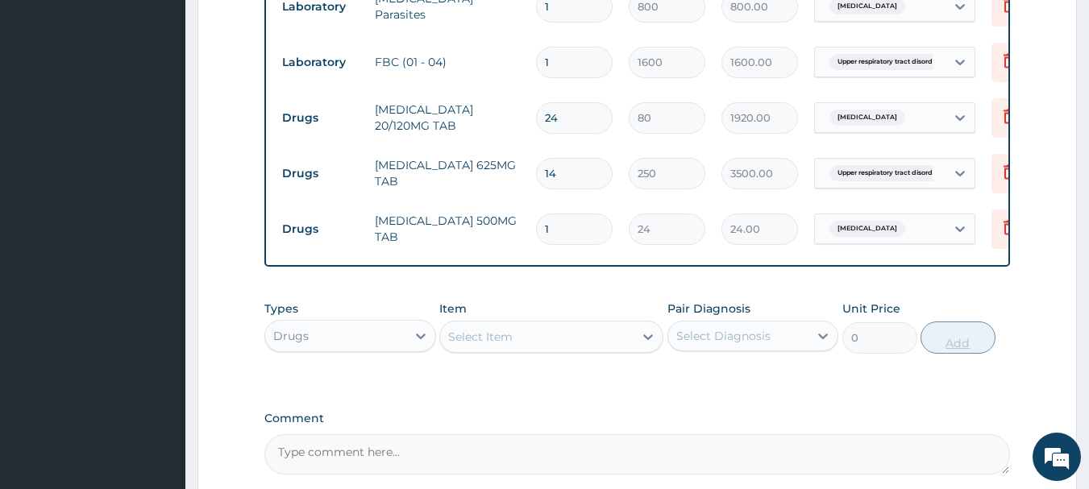
type input "18"
type input "432.00"
type input "18"
click at [553, 350] on div "Select Item" at bounding box center [537, 337] width 194 height 26
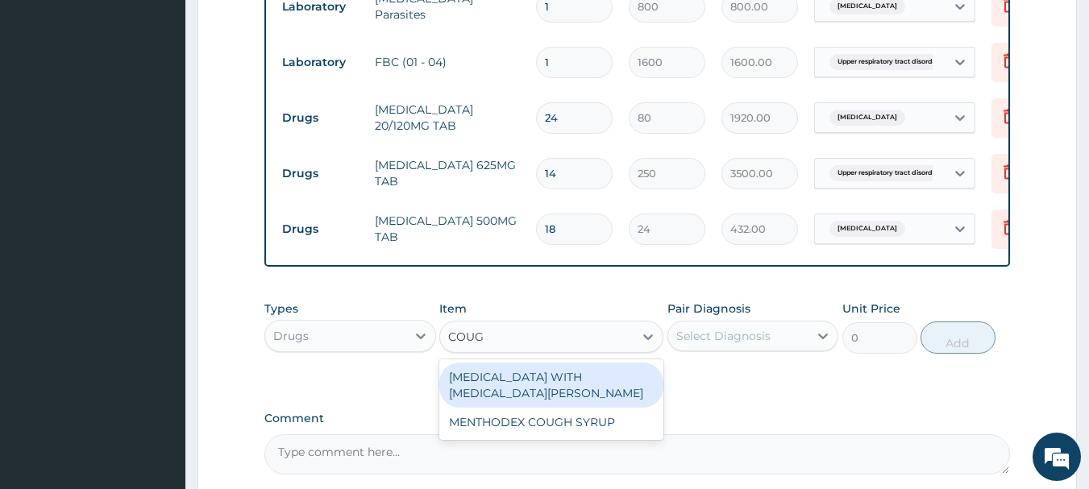
type input "COUGH"
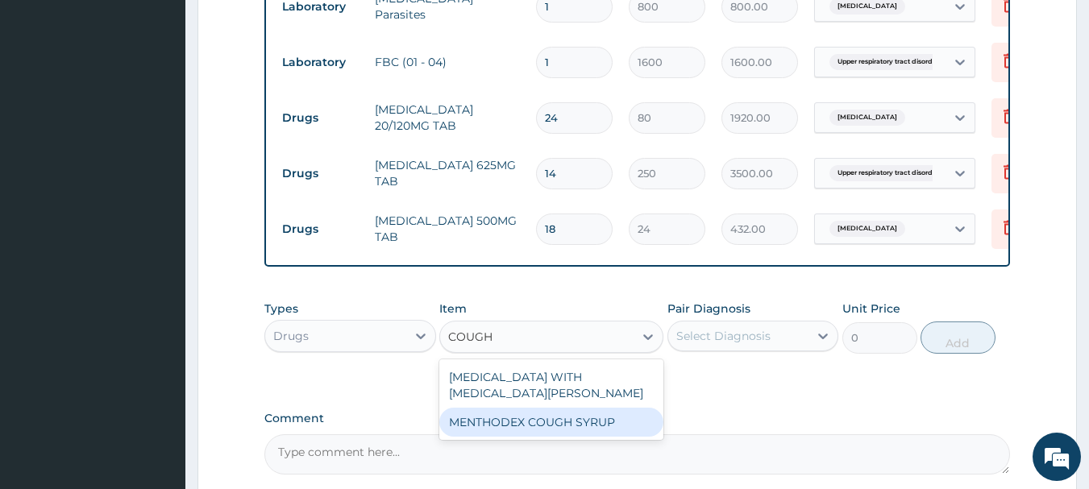
click at [555, 432] on div "MENTHODEX COUGH SYRUP" at bounding box center [551, 422] width 224 height 29
type input "800"
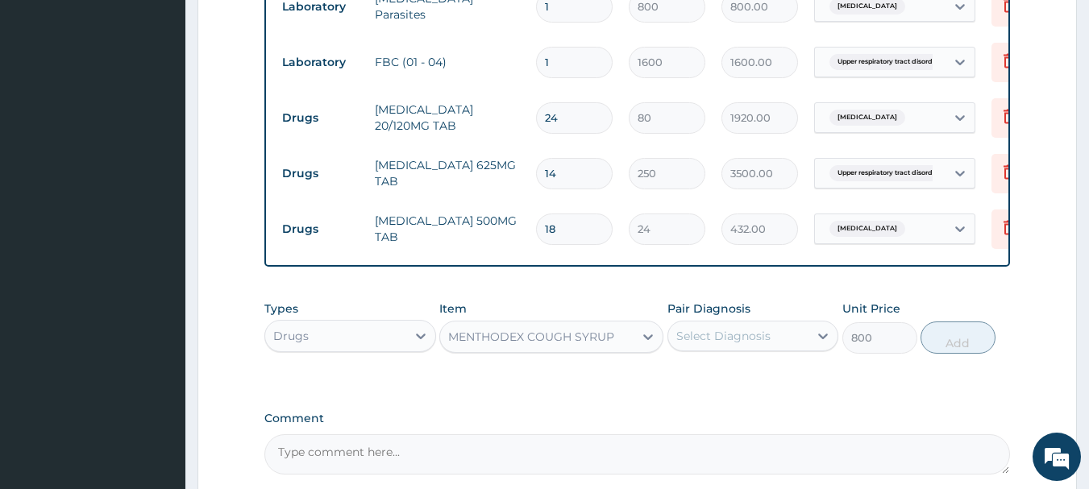
click at [749, 339] on div "Select Diagnosis" at bounding box center [738, 336] width 141 height 26
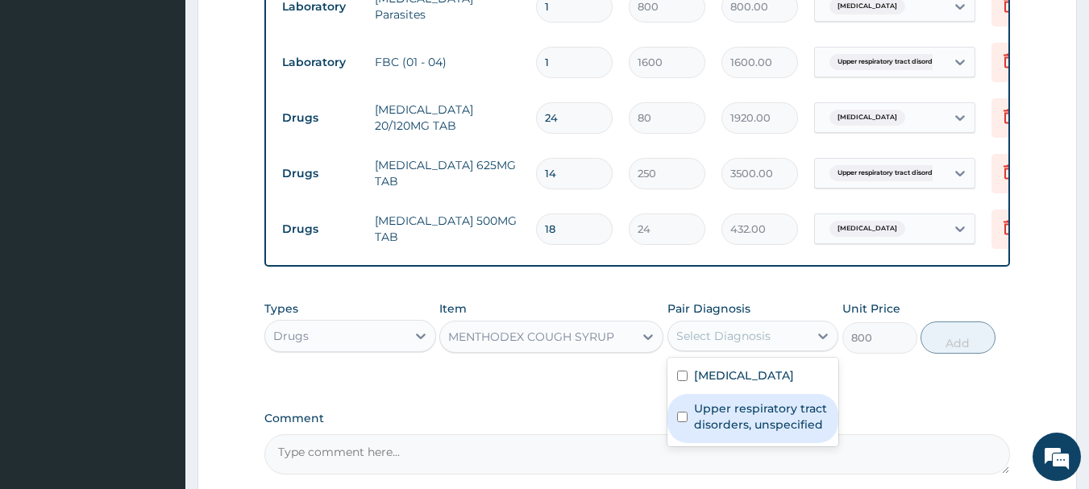
click at [740, 431] on label "Upper respiratory tract disorders, unspecified" at bounding box center [761, 417] width 135 height 32
checkbox input "true"
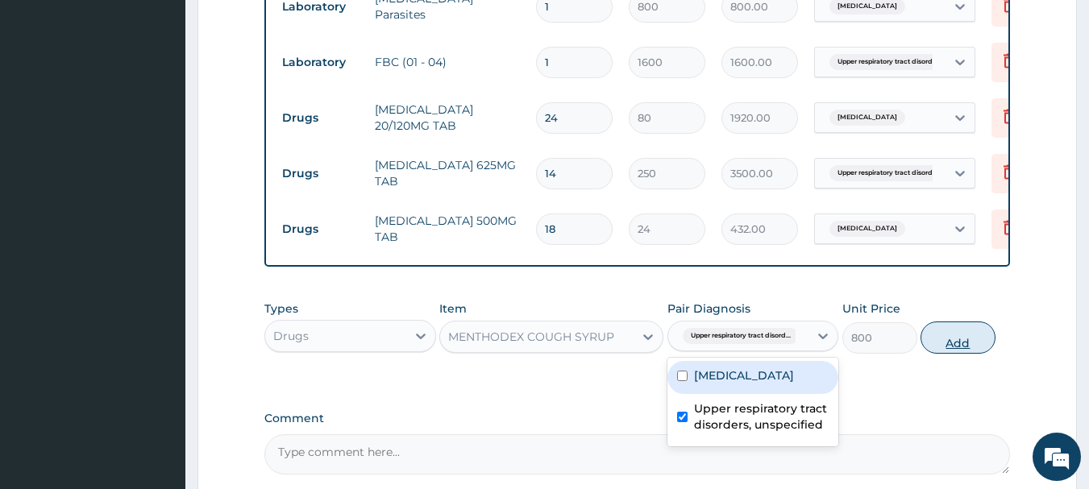
click at [966, 340] on button "Add" at bounding box center [958, 338] width 75 height 32
type input "0"
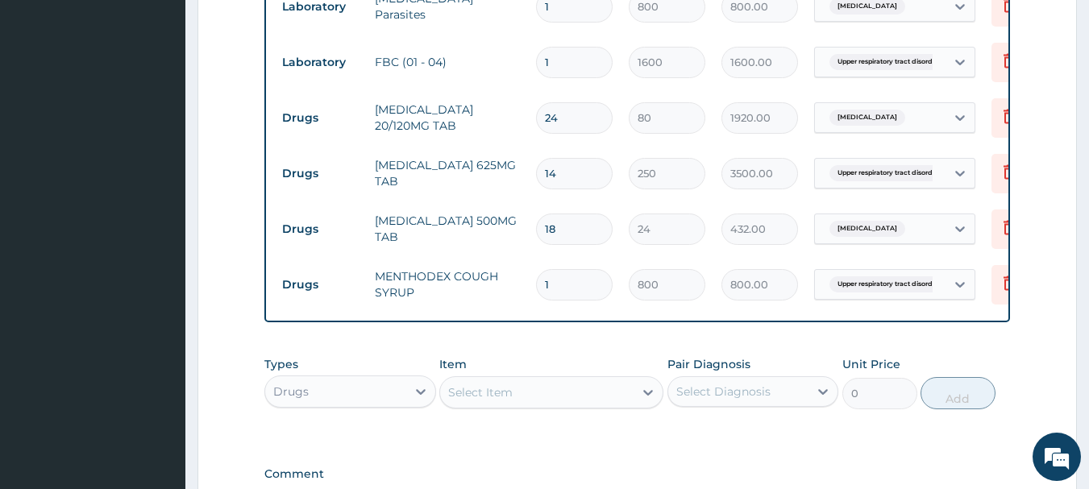
click at [485, 401] on div "Select Item" at bounding box center [480, 393] width 65 height 16
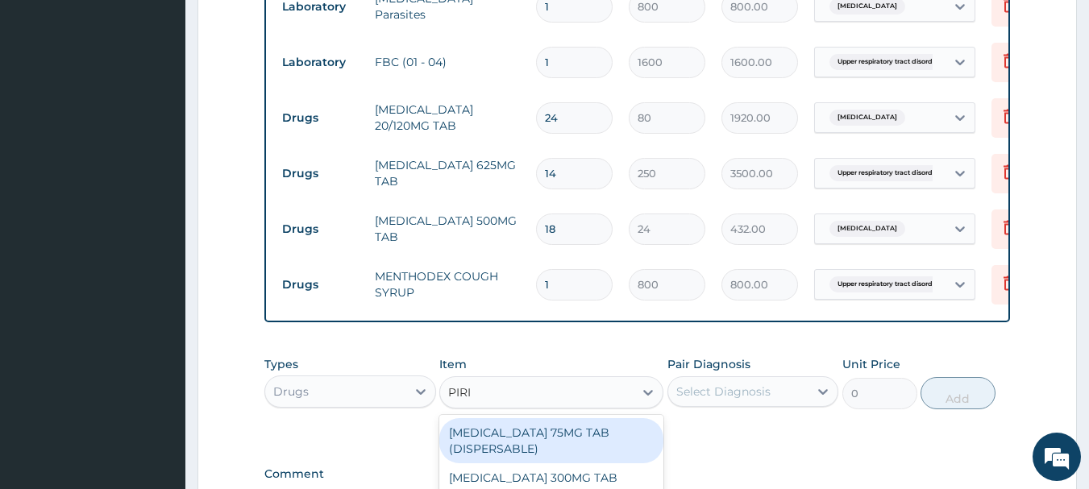
type input "PIRIT"
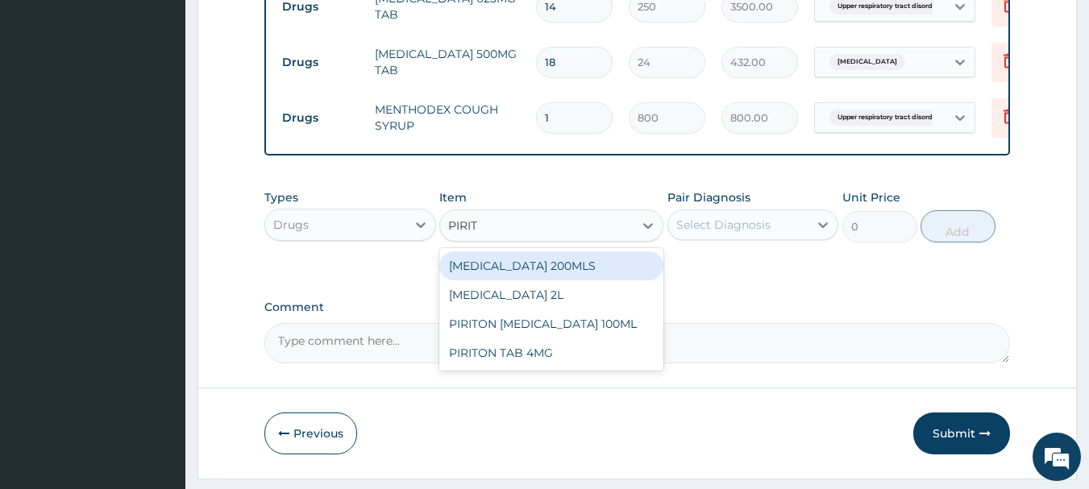
scroll to position [838, 0]
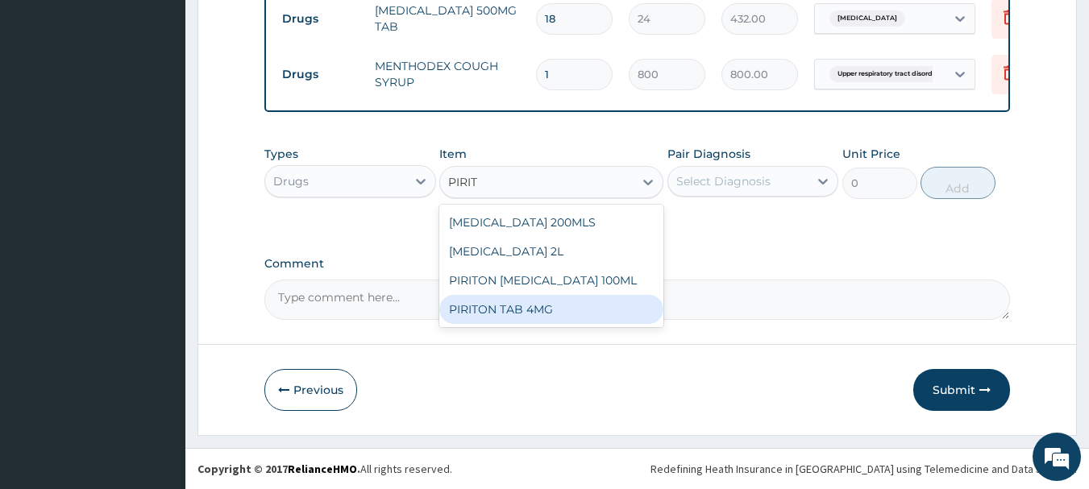
click at [531, 315] on div "PIRITON TAB 4MG" at bounding box center [551, 309] width 224 height 29
type input "60"
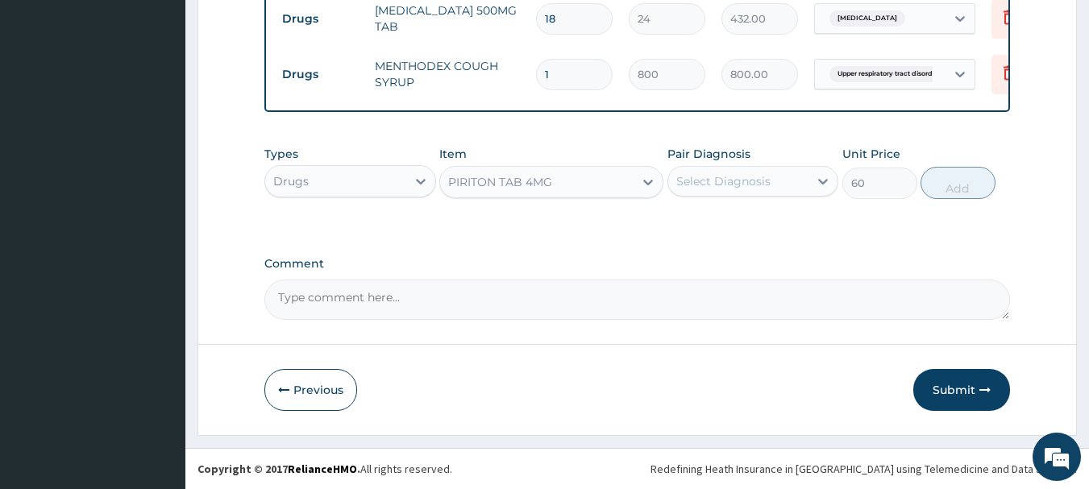
click at [769, 186] on div "Select Diagnosis" at bounding box center [738, 182] width 141 height 26
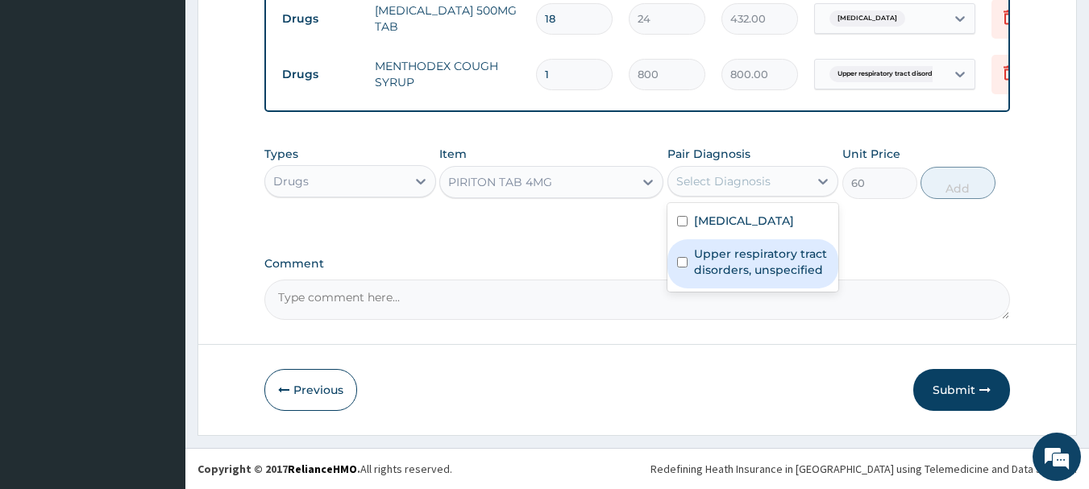
click at [758, 256] on label "Upper respiratory tract disorders, unspecified" at bounding box center [761, 262] width 135 height 32
checkbox input "true"
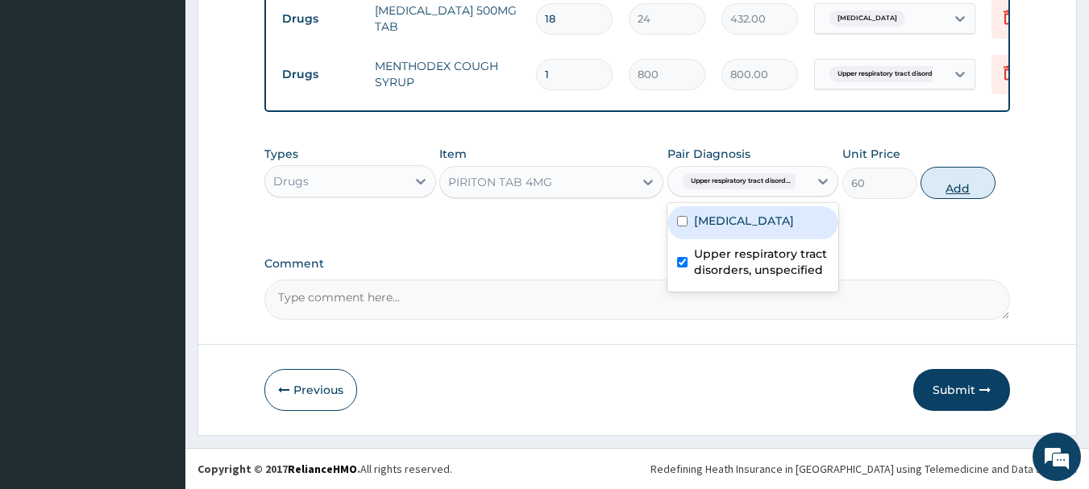
click at [943, 178] on button "Add" at bounding box center [958, 183] width 75 height 32
type input "0"
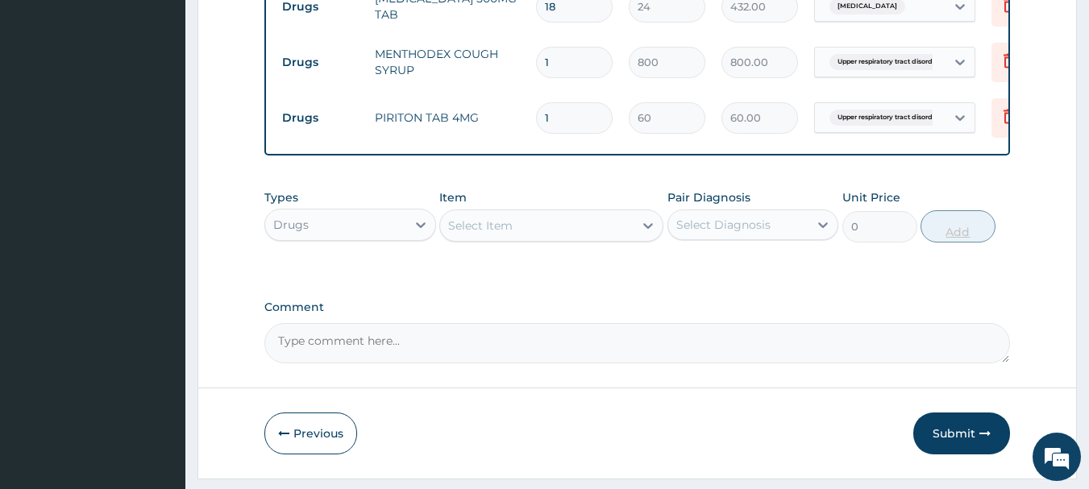
type input "10"
type input "600.00"
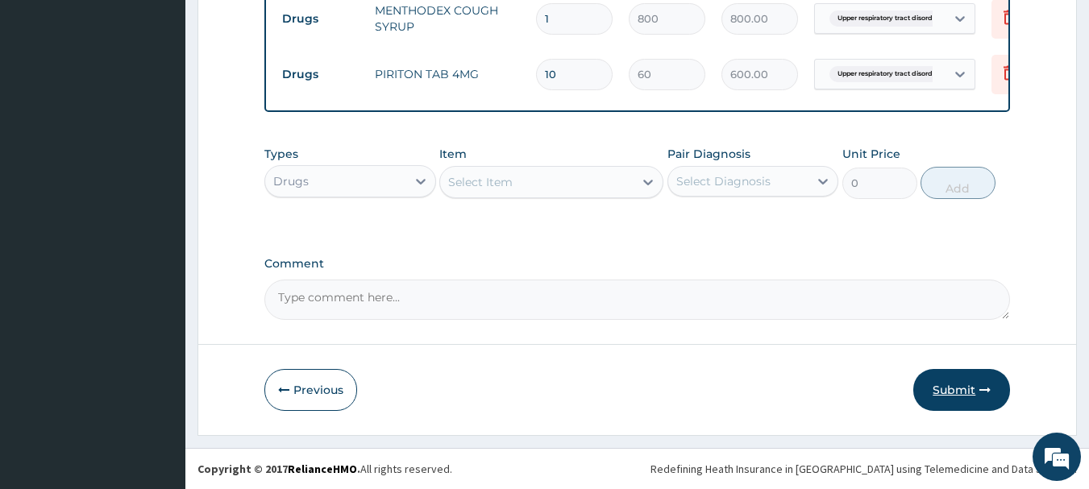
type input "10"
click at [994, 395] on button "Submit" at bounding box center [962, 390] width 97 height 42
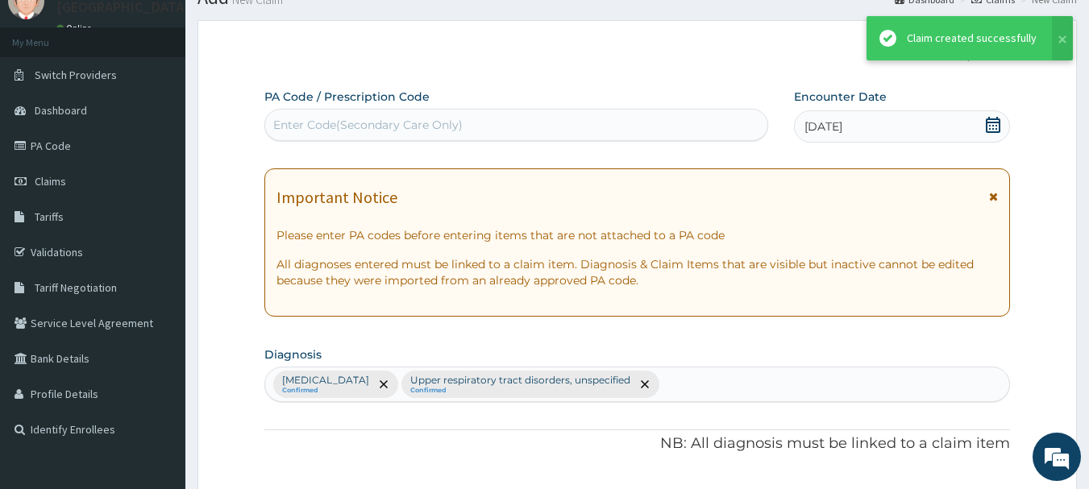
scroll to position [893, 0]
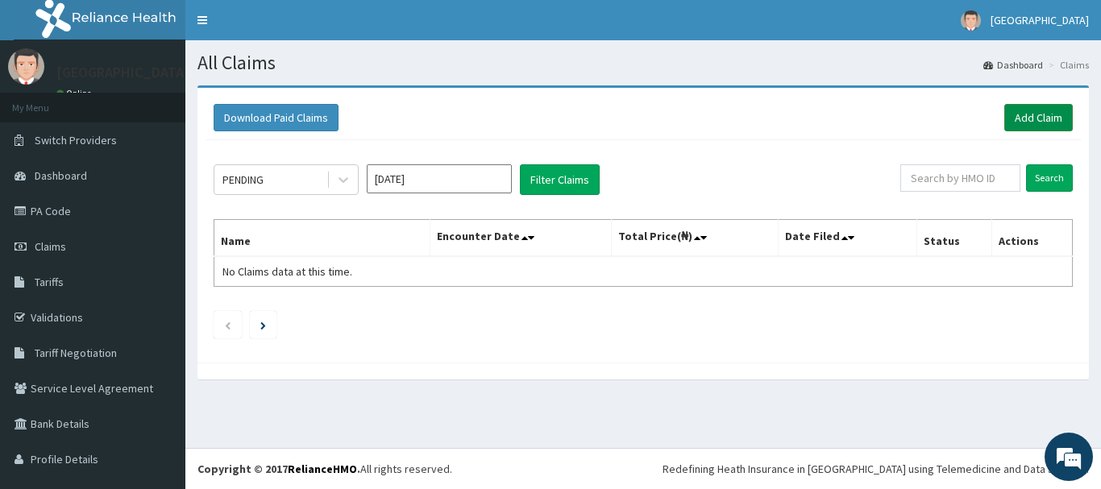
click at [1018, 122] on link "Add Claim" at bounding box center [1039, 117] width 69 height 27
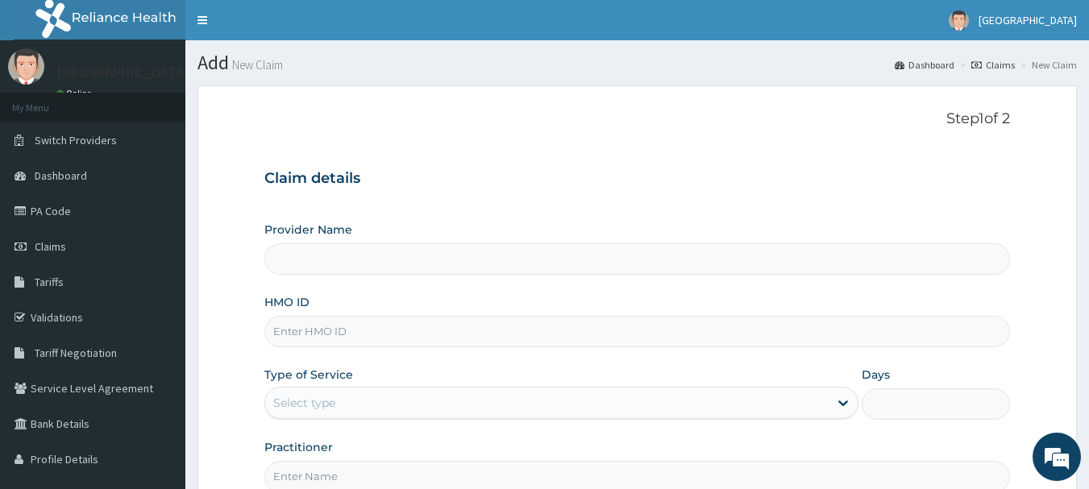
type input "[GEOGRAPHIC_DATA]"
click at [425, 334] on input "HMO ID" at bounding box center [637, 331] width 747 height 31
type input "RSB/10001/D"
click at [456, 402] on div "Select type" at bounding box center [547, 403] width 564 height 26
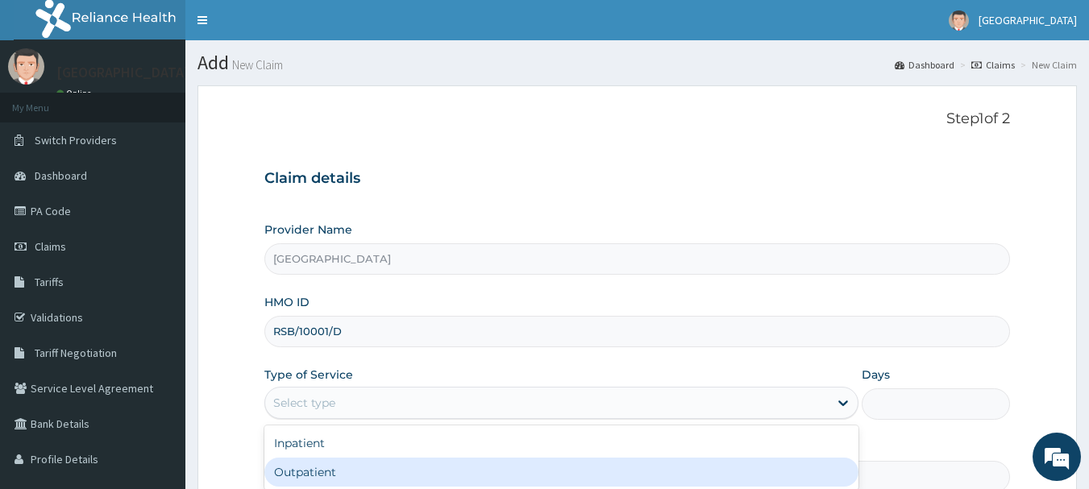
click at [412, 469] on div "Outpatient" at bounding box center [561, 472] width 594 height 29
type input "1"
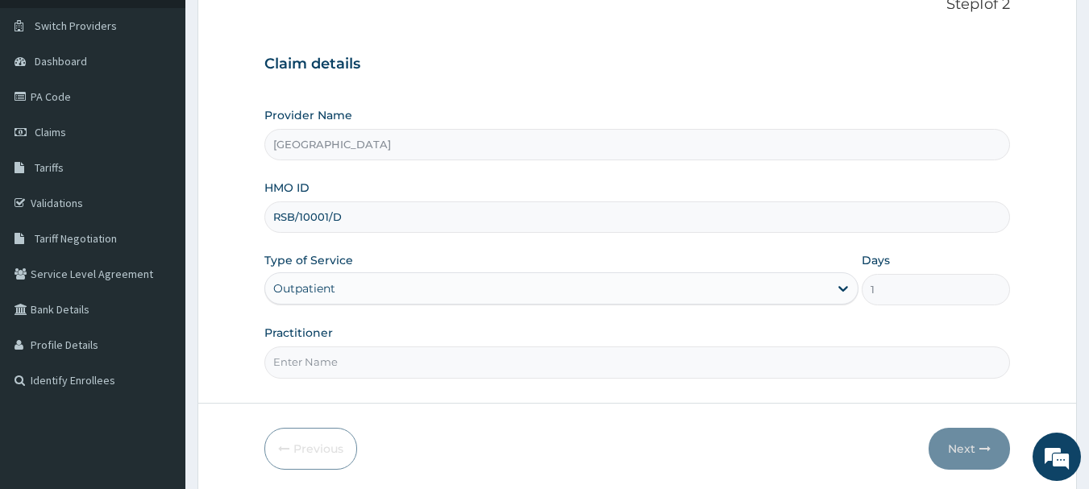
scroll to position [173, 0]
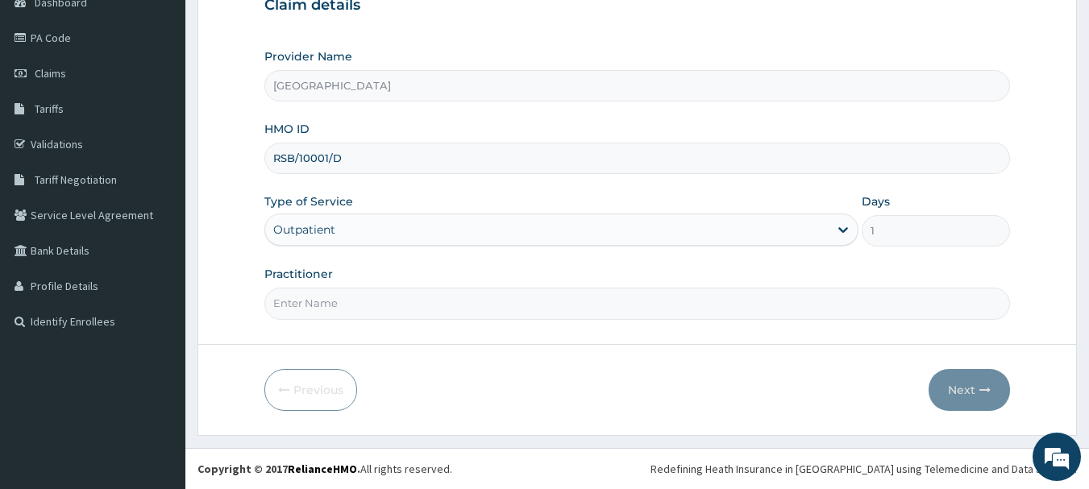
click at [293, 298] on input "Practitioner" at bounding box center [637, 303] width 747 height 31
type input "[PERSON_NAME]"
click at [977, 398] on button "Next" at bounding box center [969, 390] width 81 height 42
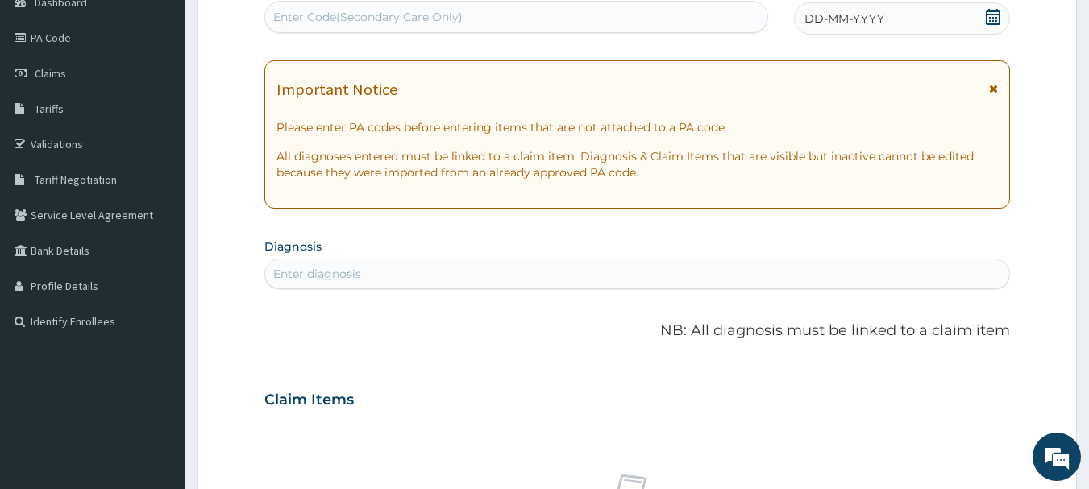
click at [991, 19] on icon at bounding box center [993, 17] width 16 height 16
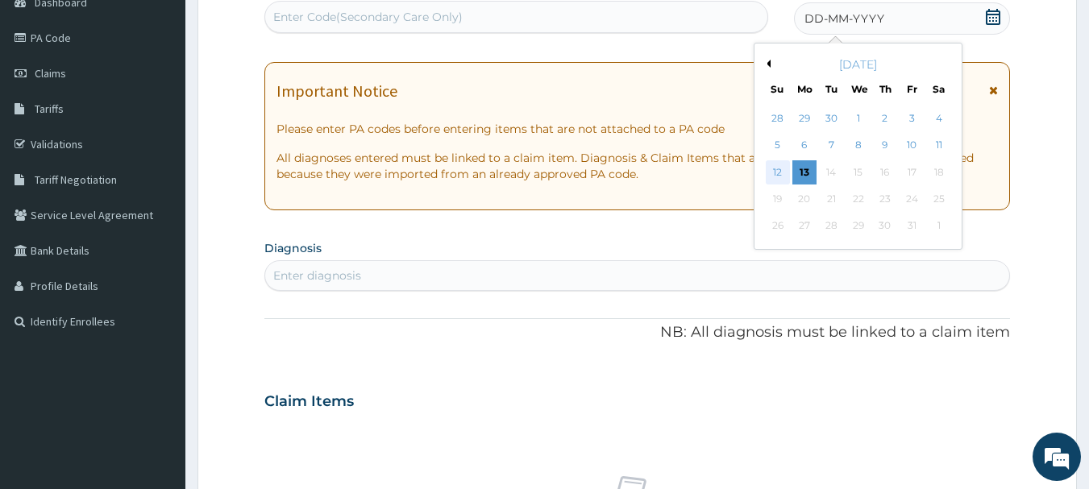
click at [778, 169] on div "12" at bounding box center [778, 172] width 24 height 24
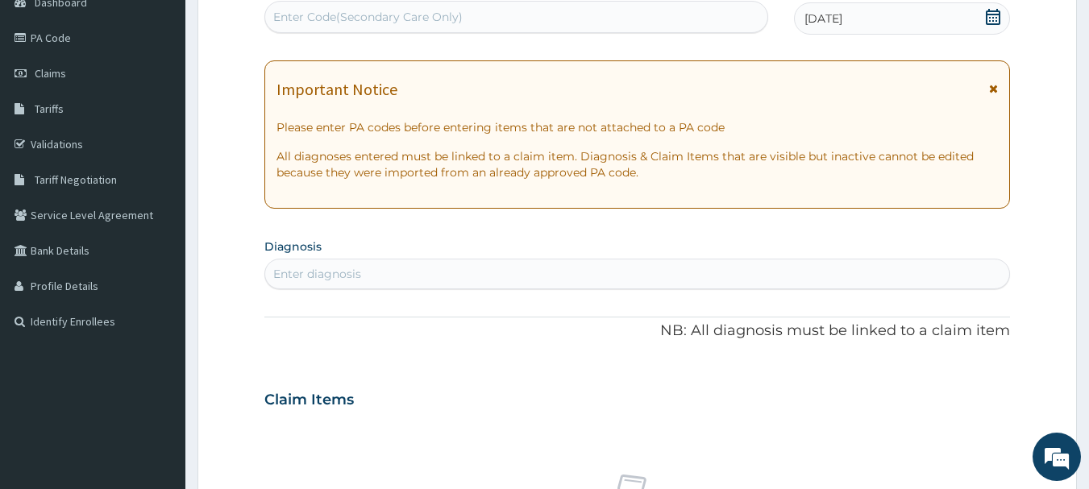
click at [992, 89] on icon at bounding box center [993, 88] width 9 height 11
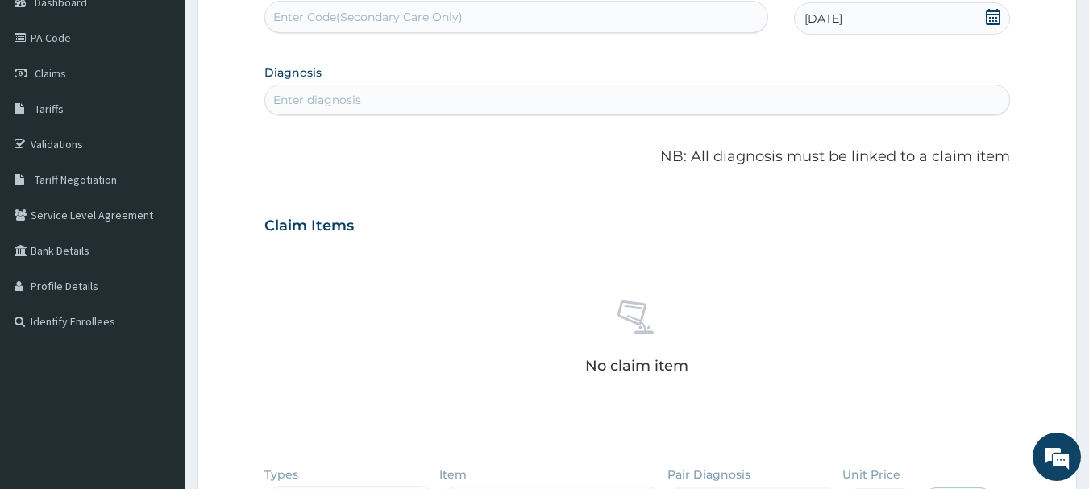
click at [891, 100] on div "Enter diagnosis" at bounding box center [637, 100] width 745 height 26
type input "[MEDICAL_DATA]"
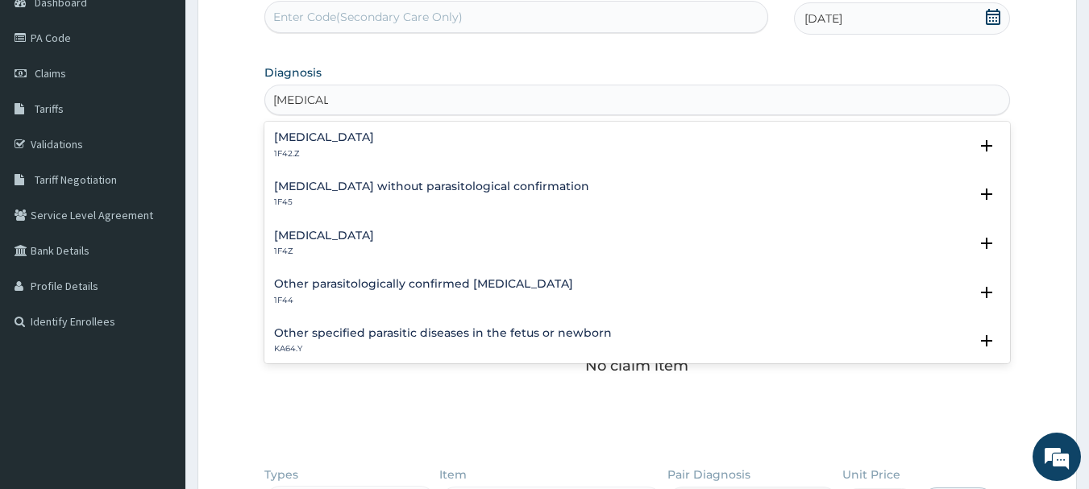
click at [374, 244] on div "[MEDICAL_DATA] 1F4Z" at bounding box center [324, 244] width 100 height 28
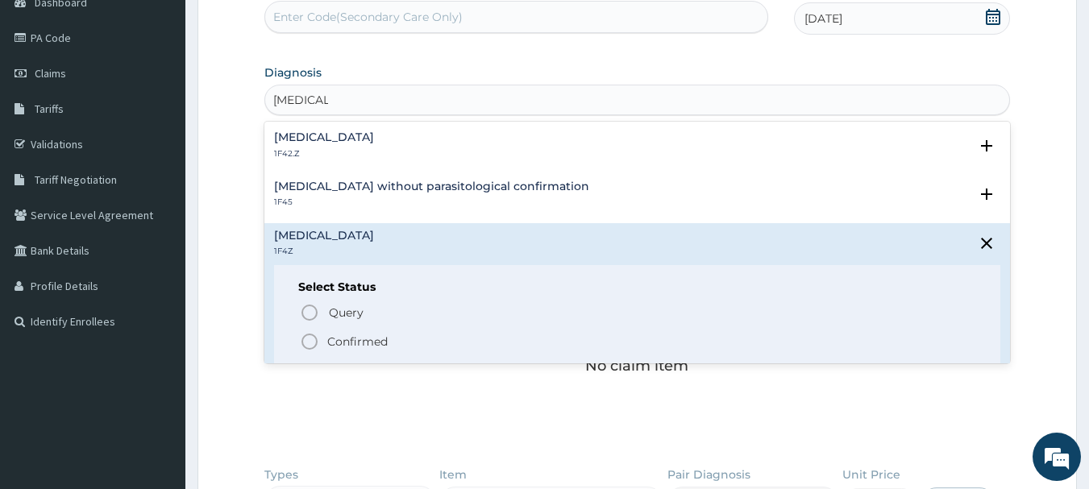
click at [306, 338] on icon "status option filled" at bounding box center [309, 341] width 19 height 19
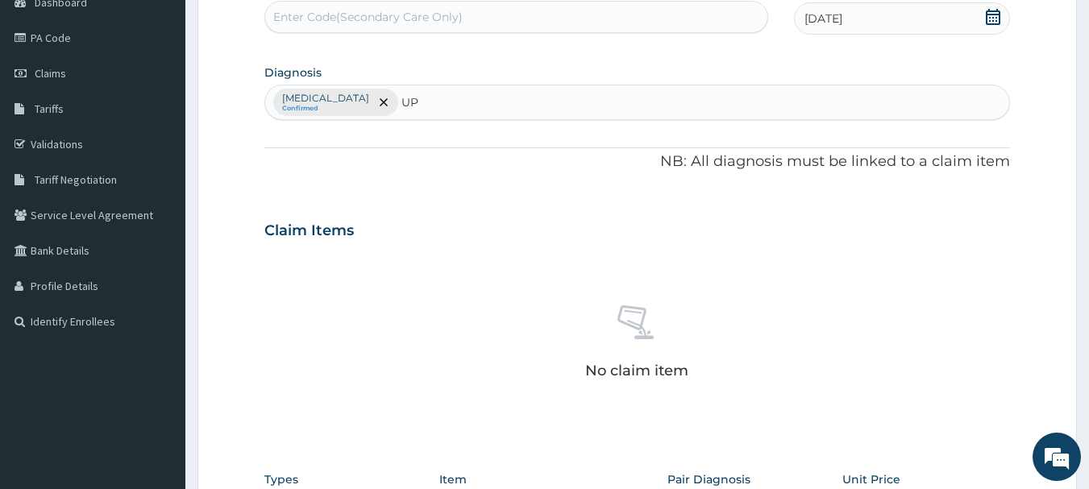
type input "U"
type input "TRACT"
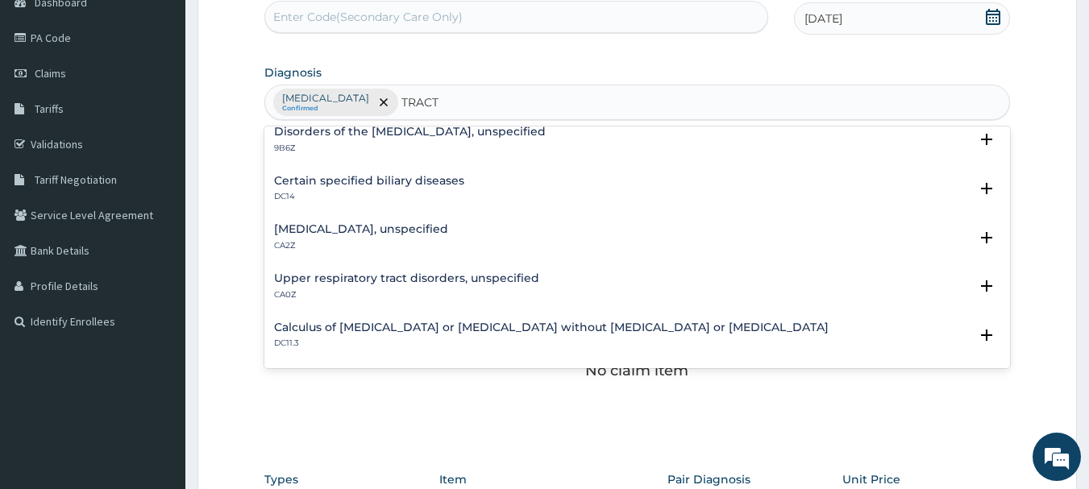
scroll to position [484, 0]
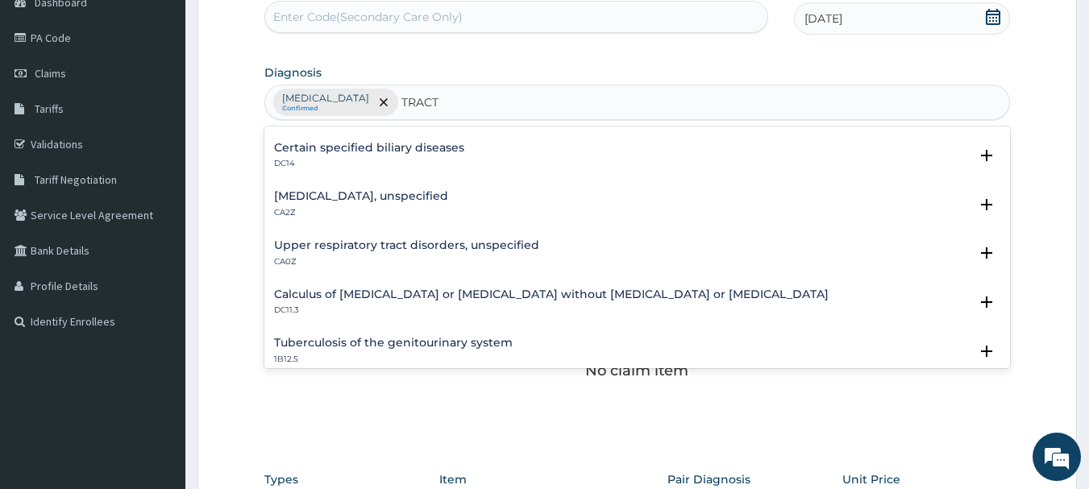
click at [438, 245] on h4 "Upper respiratory tract disorders, unspecified" at bounding box center [406, 245] width 265 height 12
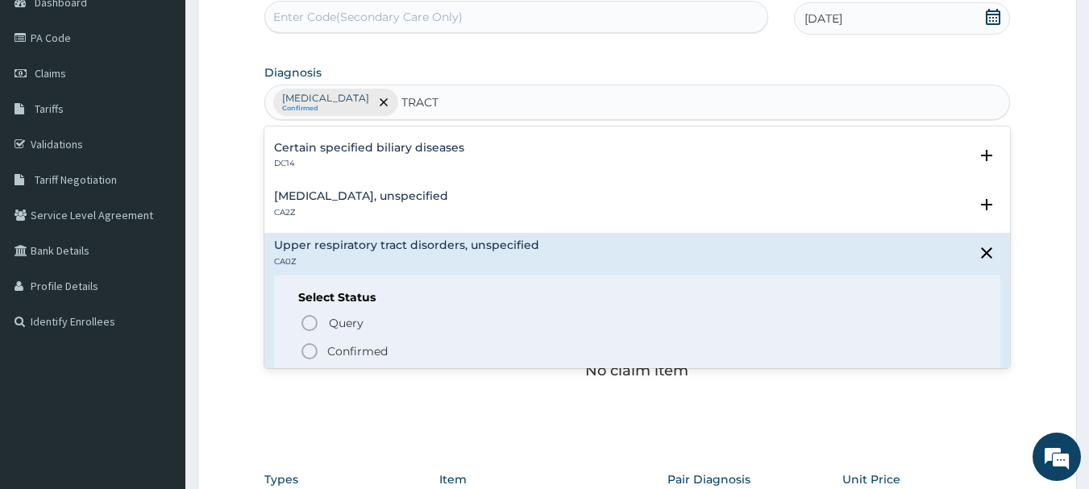
click at [311, 356] on icon "status option filled" at bounding box center [309, 351] width 19 height 19
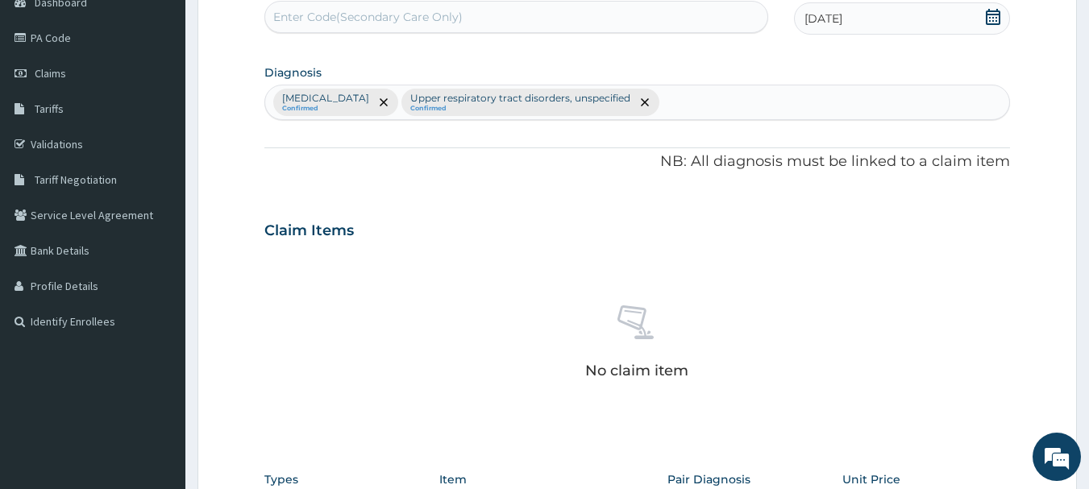
scroll to position [499, 0]
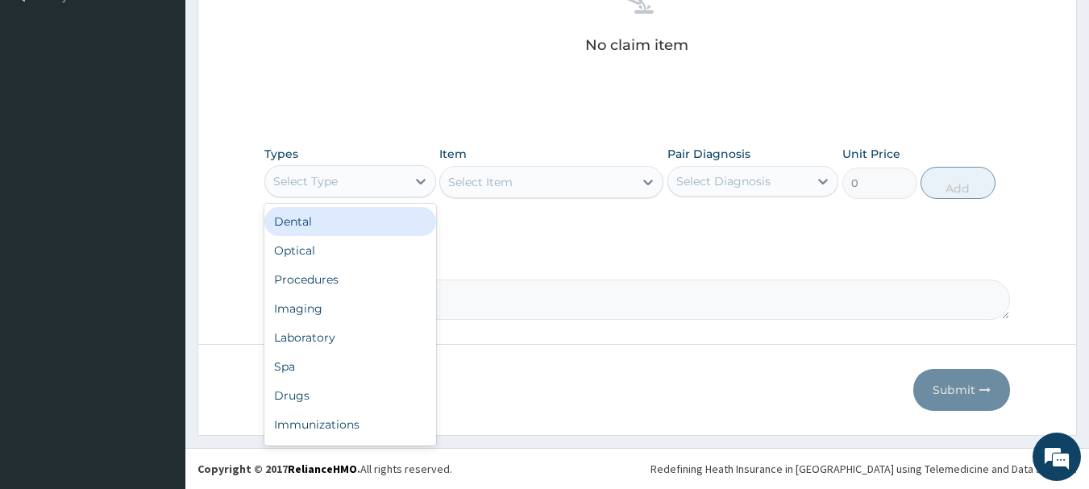
click at [374, 171] on div "Select Type" at bounding box center [335, 182] width 141 height 26
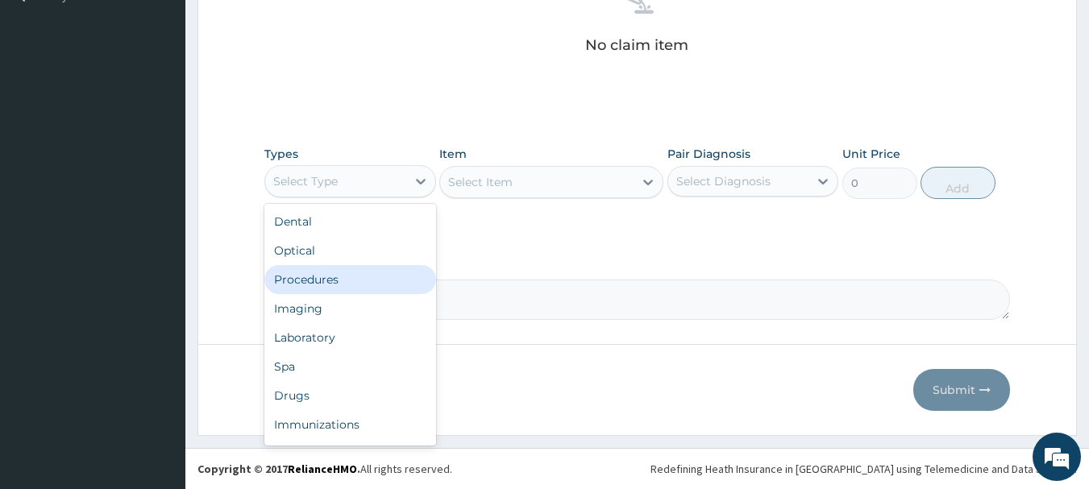
click at [350, 289] on div "Procedures" at bounding box center [350, 279] width 172 height 29
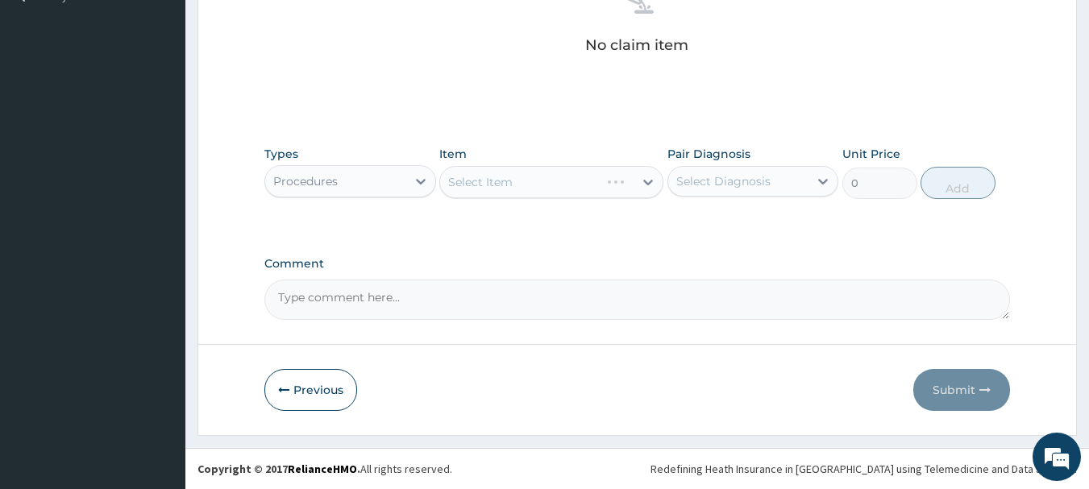
click at [596, 189] on div "Select Item" at bounding box center [551, 182] width 224 height 32
click at [594, 188] on div "Select Item" at bounding box center [537, 182] width 194 height 26
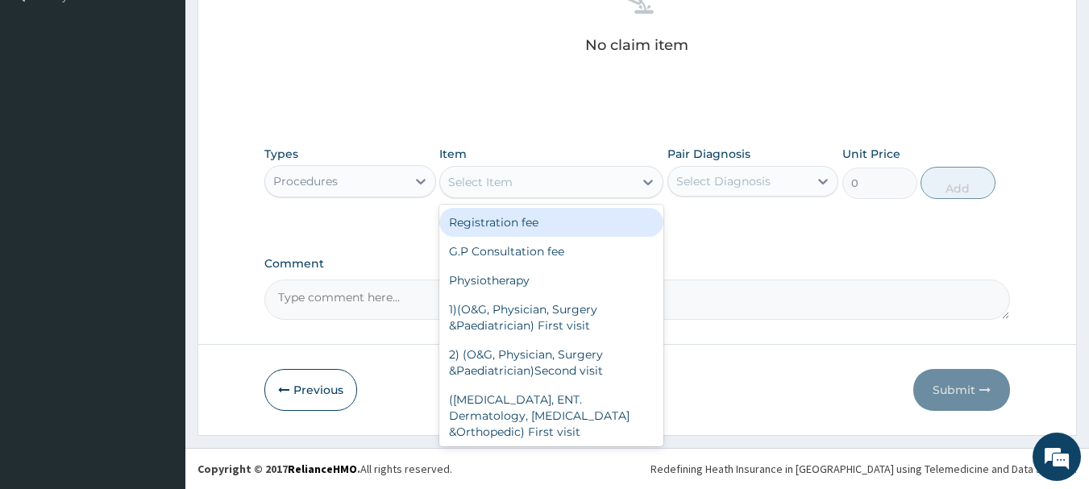
click at [575, 213] on div "Registration fee" at bounding box center [551, 222] width 224 height 29
type input "2000"
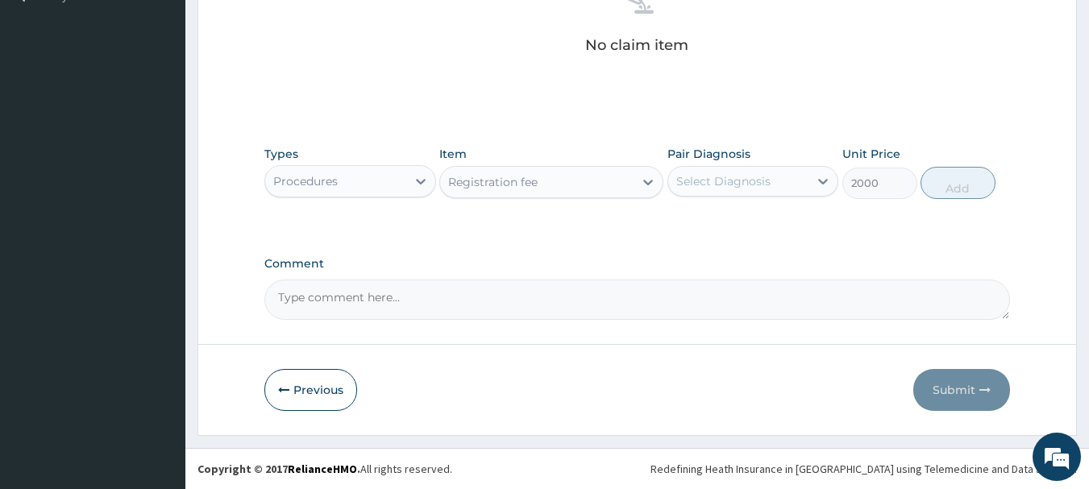
click at [774, 163] on div "Pair Diagnosis Select Diagnosis" at bounding box center [754, 172] width 172 height 53
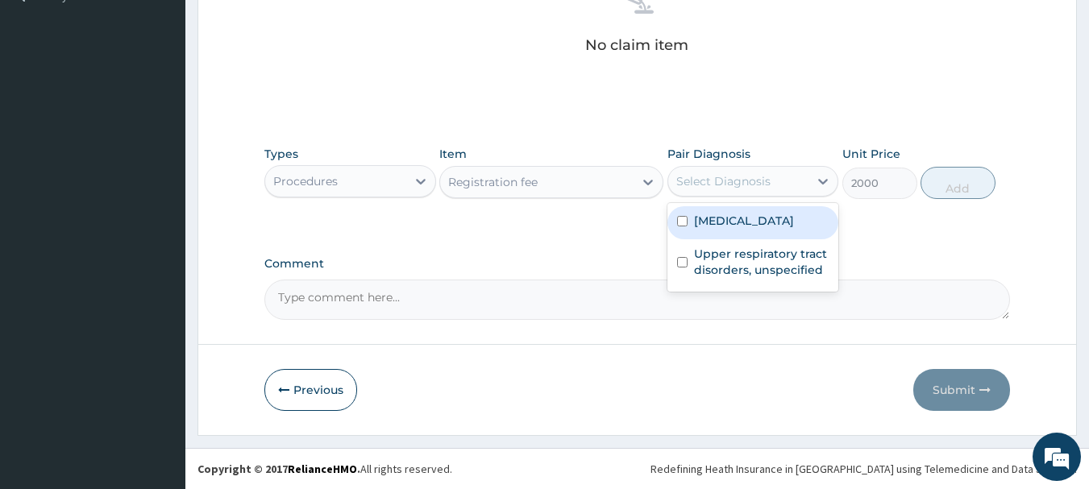
click at [774, 185] on div "Select Diagnosis" at bounding box center [738, 182] width 141 height 26
click at [766, 218] on label "[MEDICAL_DATA]" at bounding box center [744, 221] width 100 height 16
checkbox input "true"
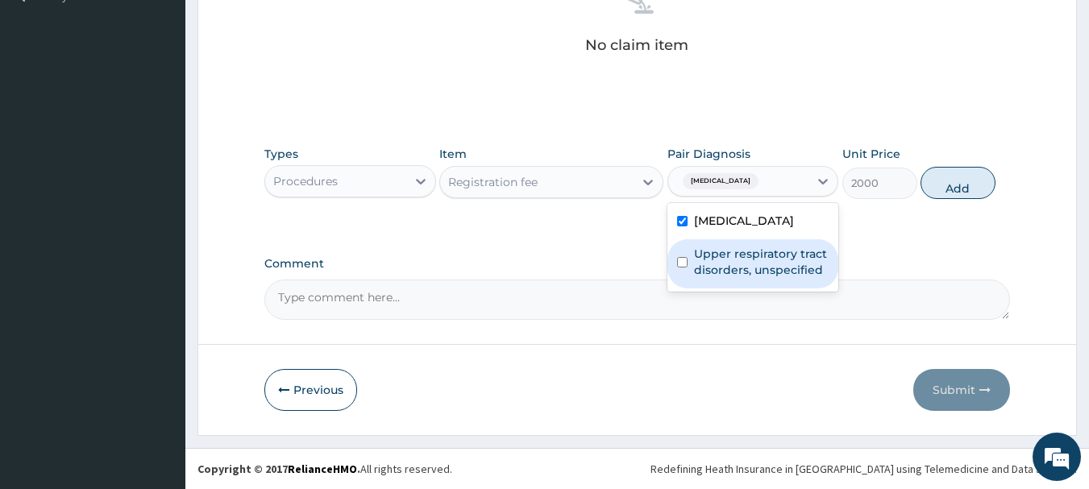
click at [765, 258] on label "Upper respiratory tract disorders, unspecified" at bounding box center [761, 262] width 135 height 32
checkbox input "true"
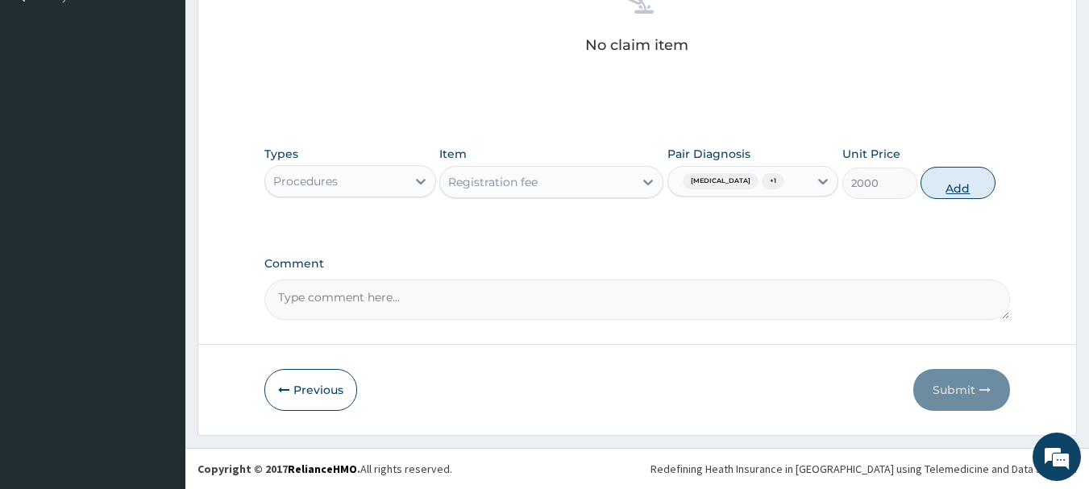
click at [955, 183] on button "Add" at bounding box center [958, 183] width 75 height 32
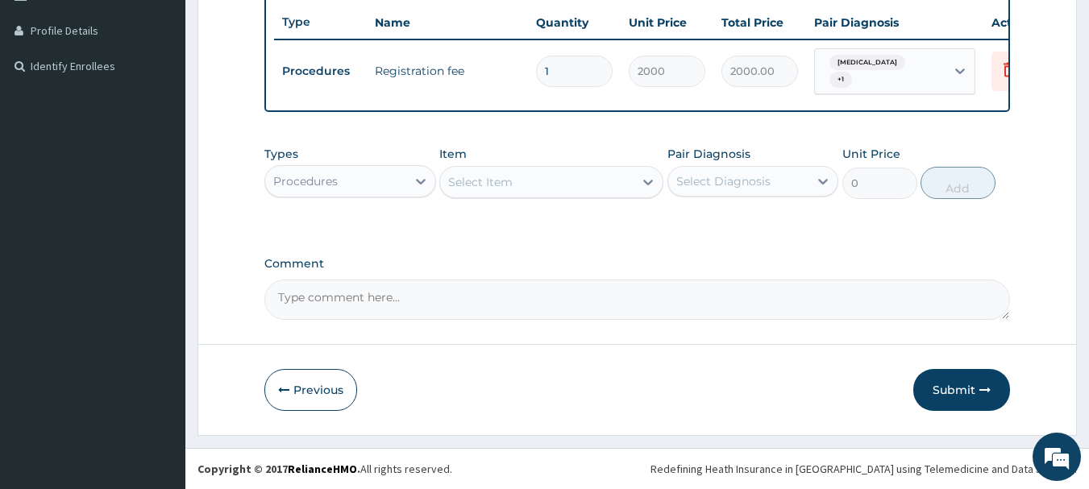
click at [547, 186] on div "Select Item" at bounding box center [537, 182] width 194 height 26
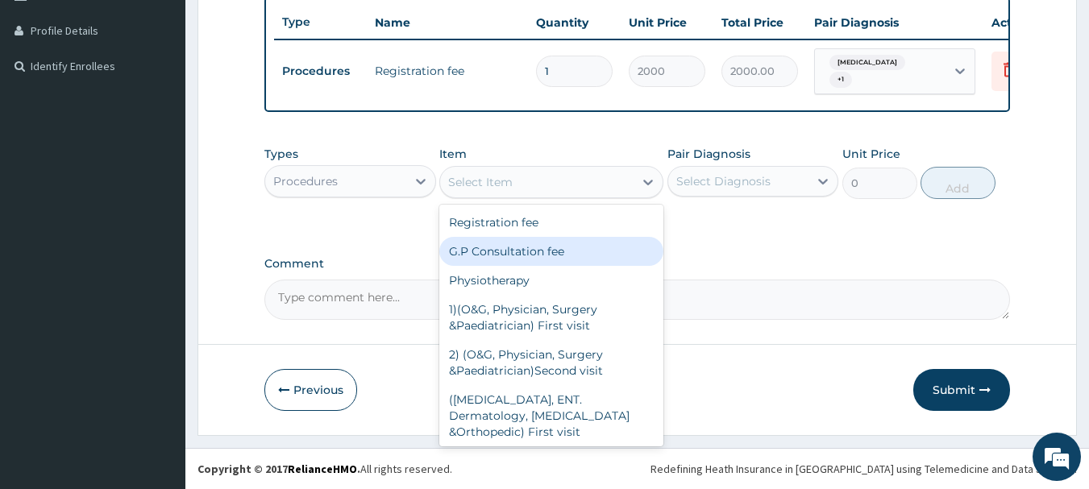
click at [526, 243] on div "G.P Consultation fee" at bounding box center [551, 251] width 224 height 29
type input "3000"
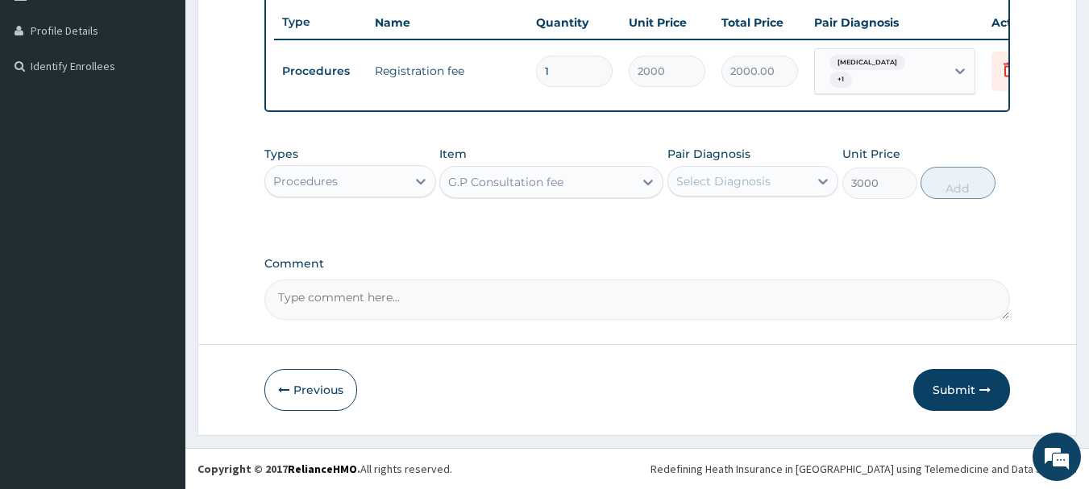
click at [759, 177] on div "Select Diagnosis" at bounding box center [723, 181] width 94 height 16
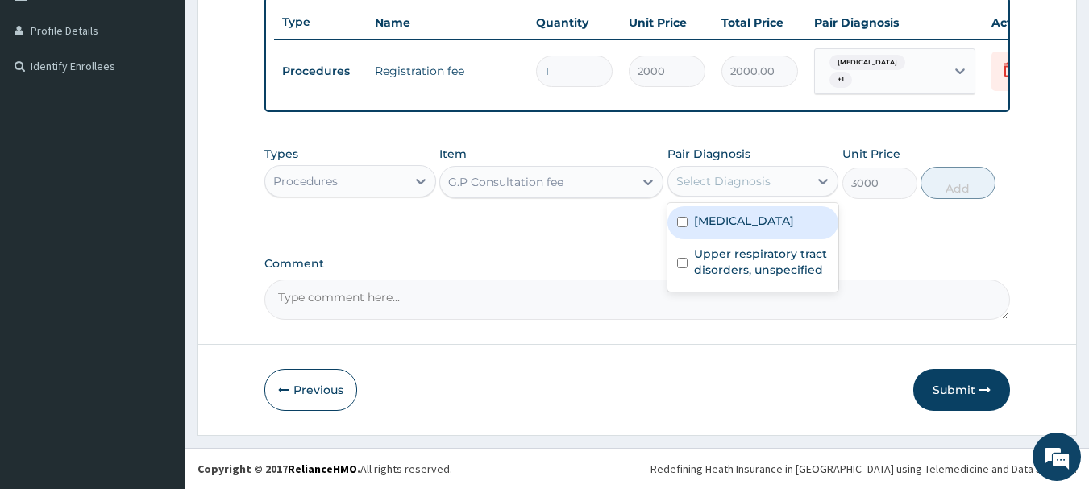
click at [742, 219] on label "[MEDICAL_DATA]" at bounding box center [744, 221] width 100 height 16
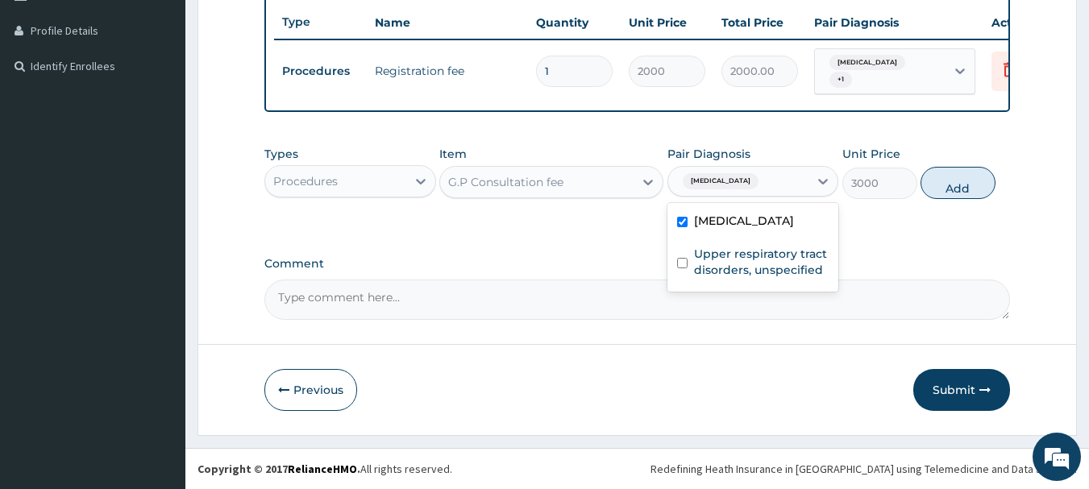
click at [741, 239] on div "[MEDICAL_DATA]" at bounding box center [754, 222] width 172 height 33
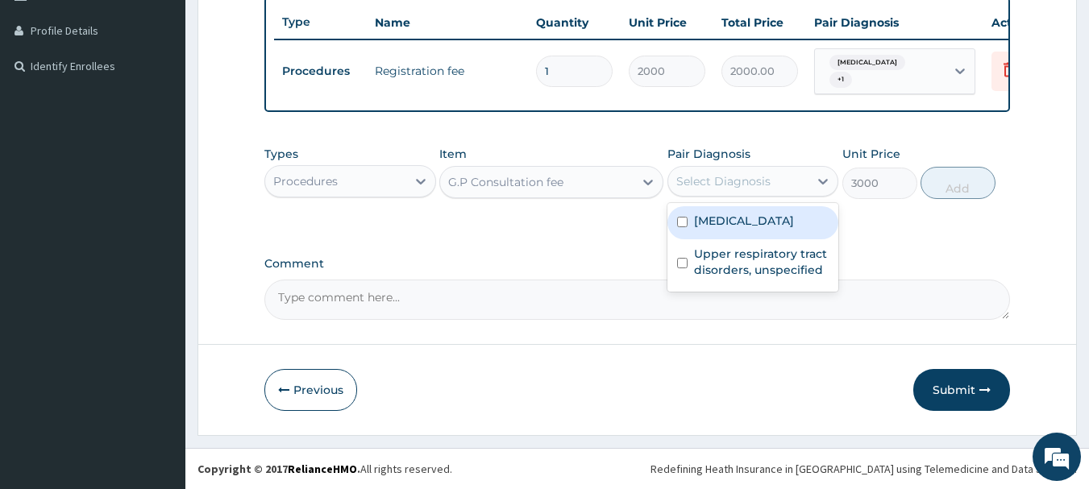
click at [741, 239] on div "[MEDICAL_DATA]" at bounding box center [754, 222] width 172 height 33
checkbox input "true"
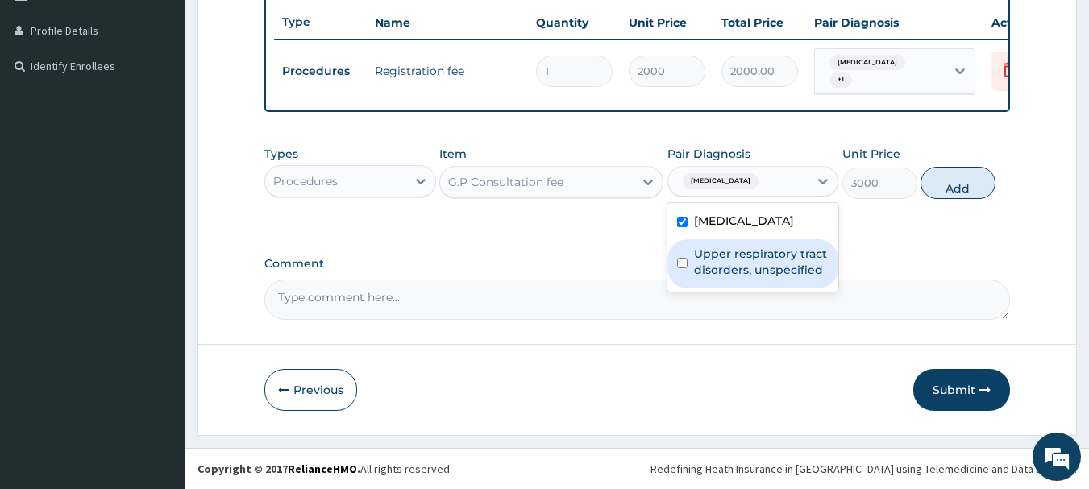
click at [735, 270] on label "Upper respiratory tract disorders, unspecified" at bounding box center [761, 262] width 135 height 32
checkbox input "true"
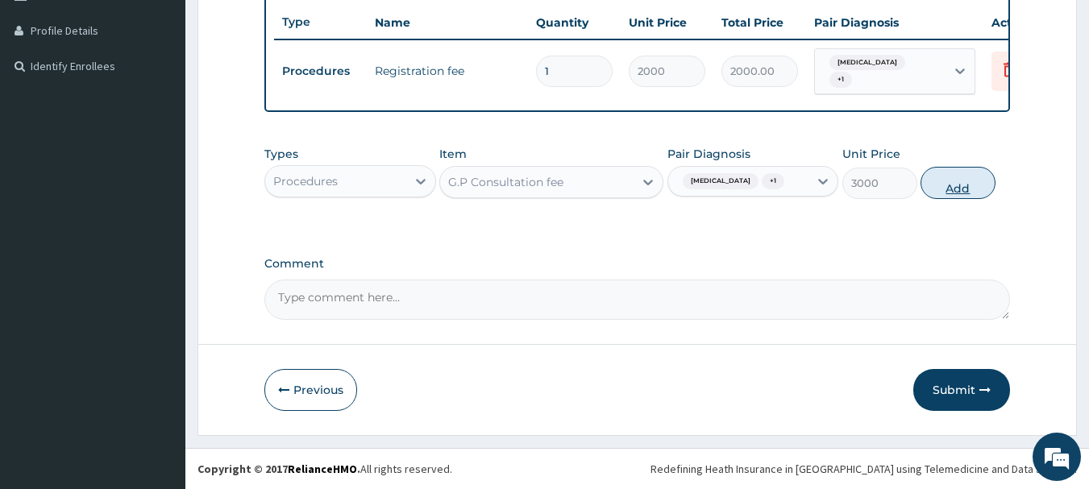
click at [978, 186] on button "Add" at bounding box center [958, 183] width 75 height 32
type input "0"
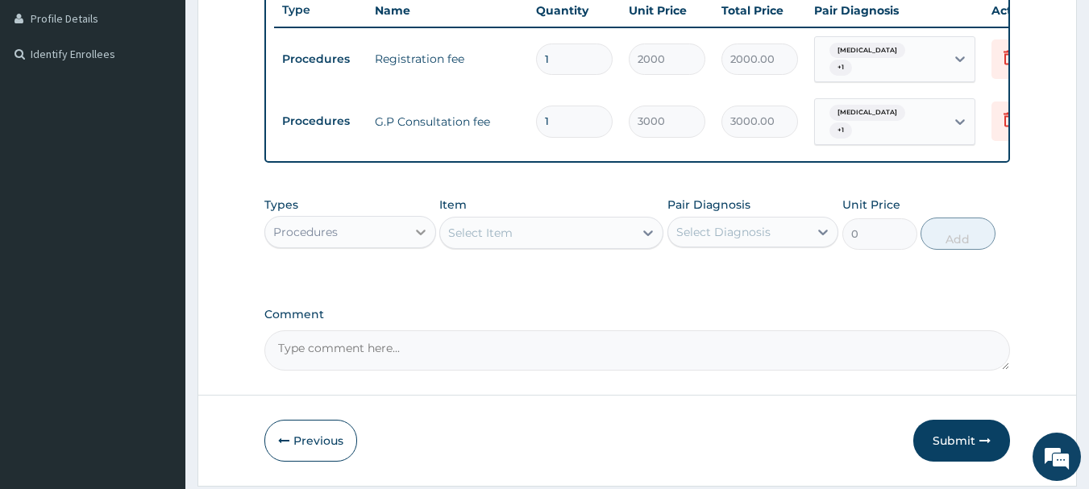
click at [407, 247] on div at bounding box center [420, 232] width 29 height 29
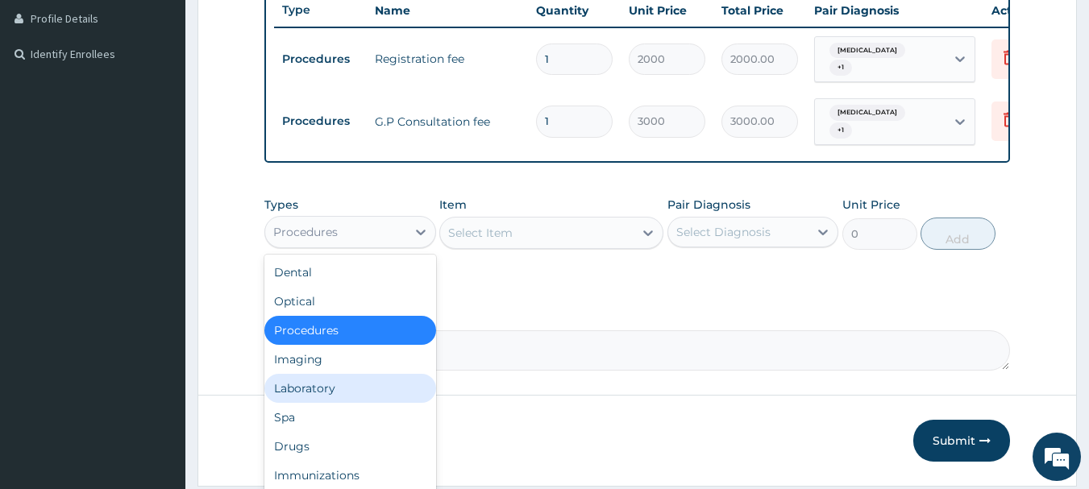
click at [364, 398] on div "Laboratory" at bounding box center [350, 388] width 172 height 29
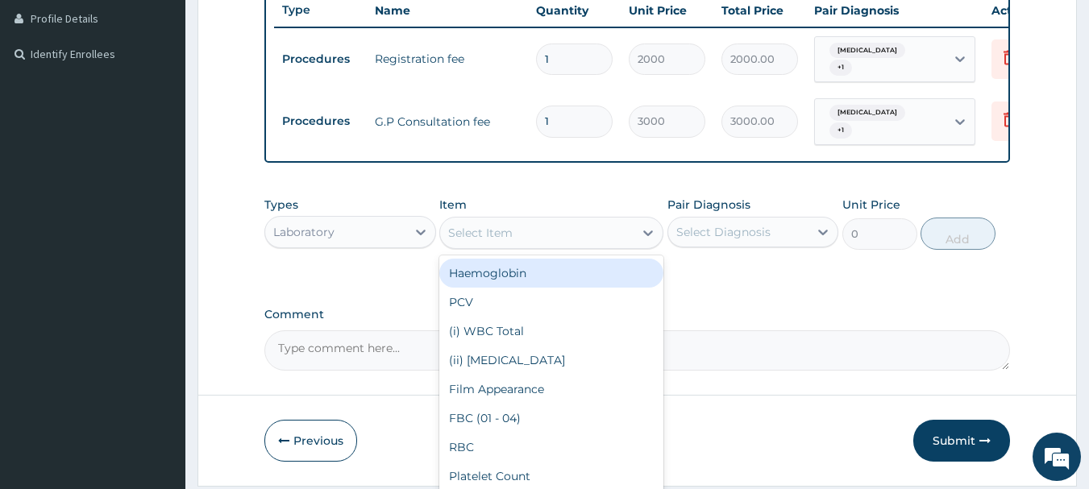
click at [531, 246] on div "Select Item" at bounding box center [537, 233] width 194 height 26
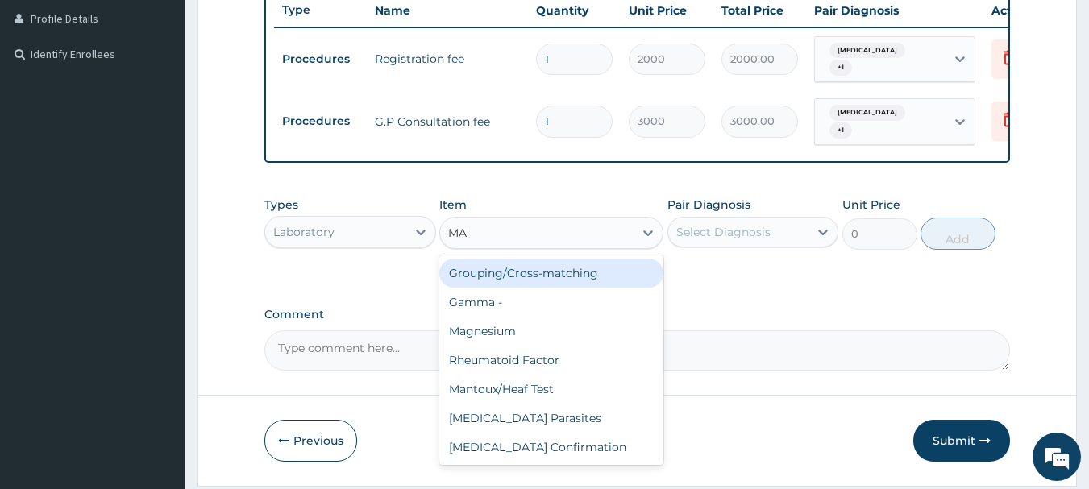
type input "MALA"
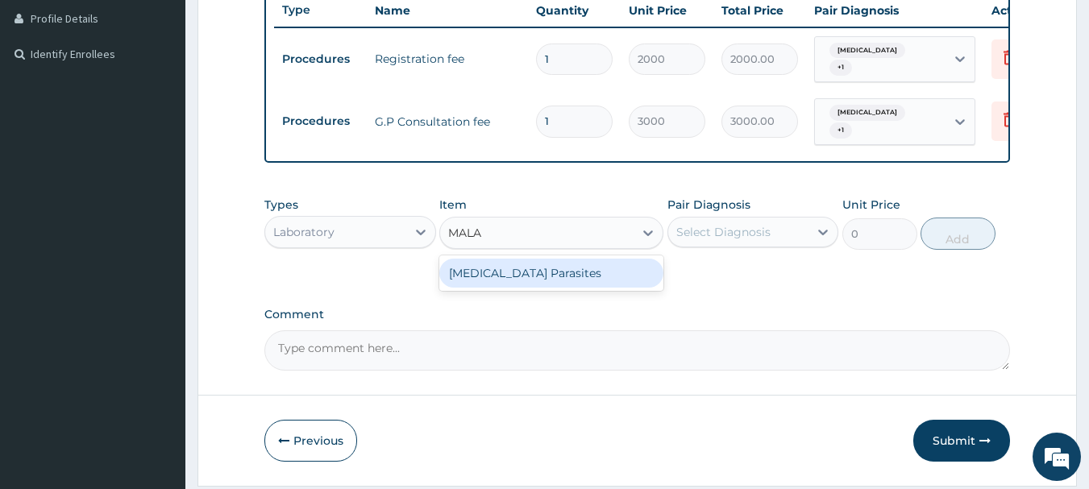
click at [536, 288] on div "[MEDICAL_DATA] Parasites" at bounding box center [551, 273] width 224 height 29
type input "800"
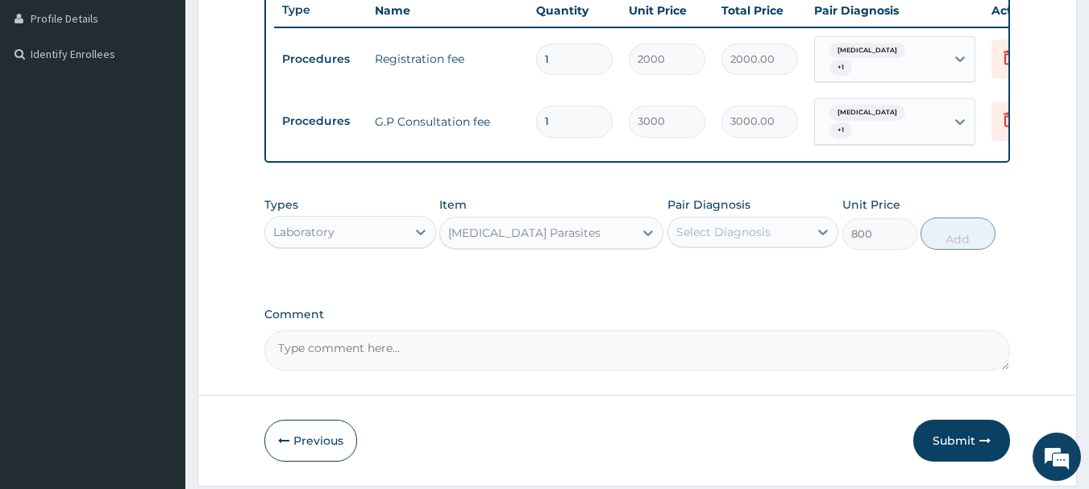
click at [732, 240] on div "Select Diagnosis" at bounding box center [723, 232] width 94 height 16
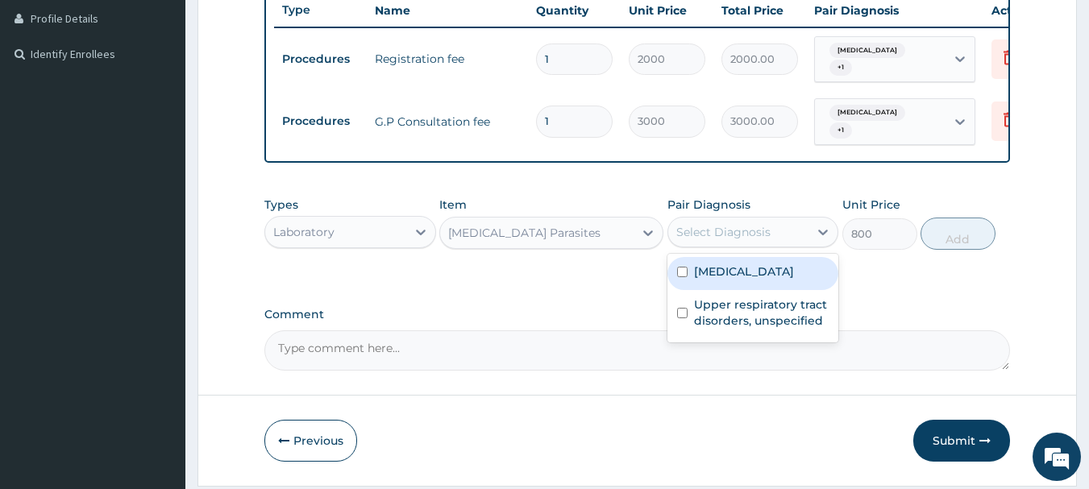
click at [719, 280] on label "[MEDICAL_DATA]" at bounding box center [744, 272] width 100 height 16
checkbox input "true"
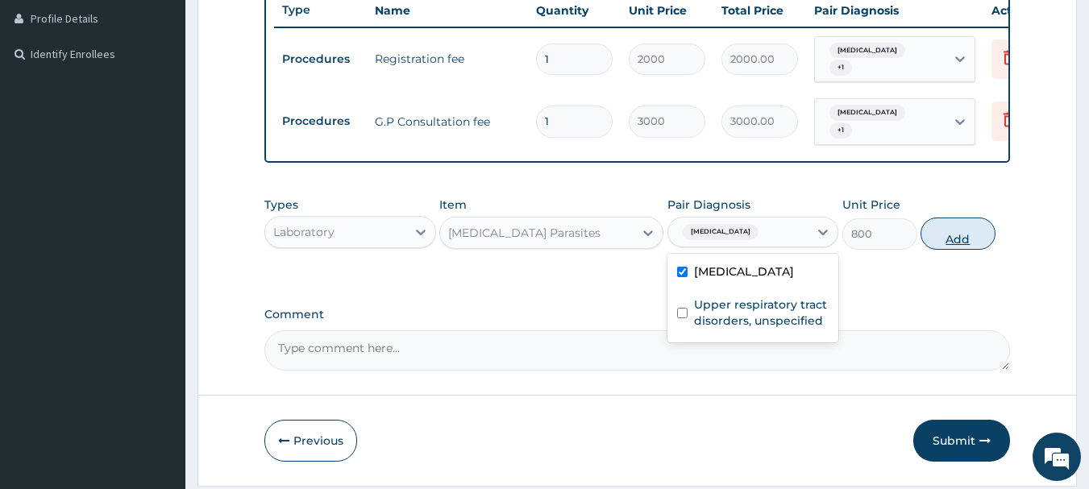
click at [967, 248] on button "Add" at bounding box center [958, 234] width 75 height 32
type input "0"
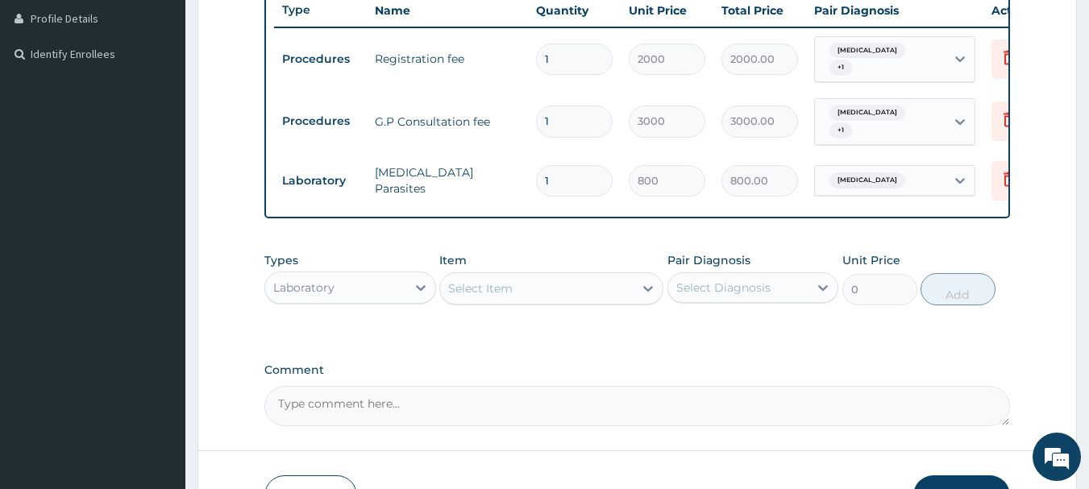
click at [564, 297] on div "Select Item" at bounding box center [537, 289] width 194 height 26
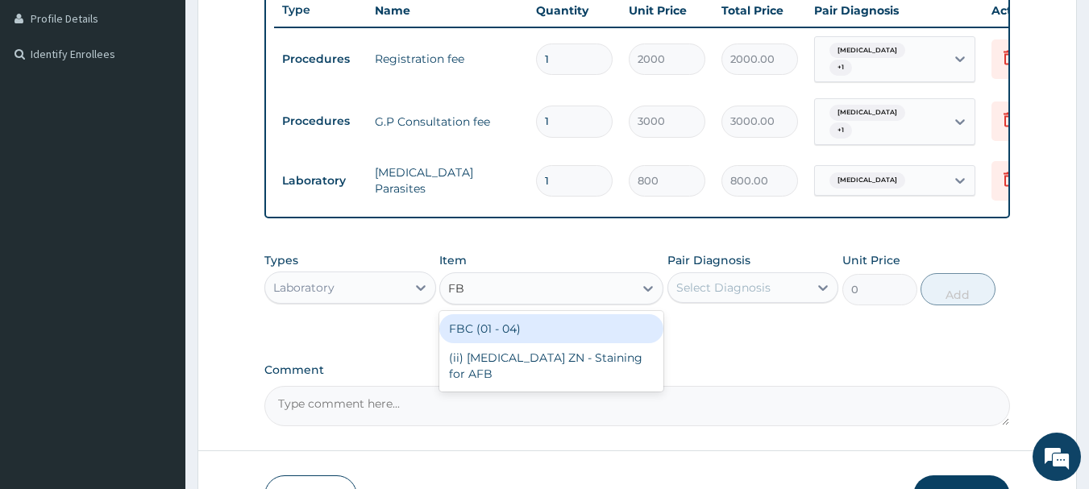
type input "FBC"
click at [560, 343] on div "FBC (01 - 04)" at bounding box center [551, 328] width 224 height 29
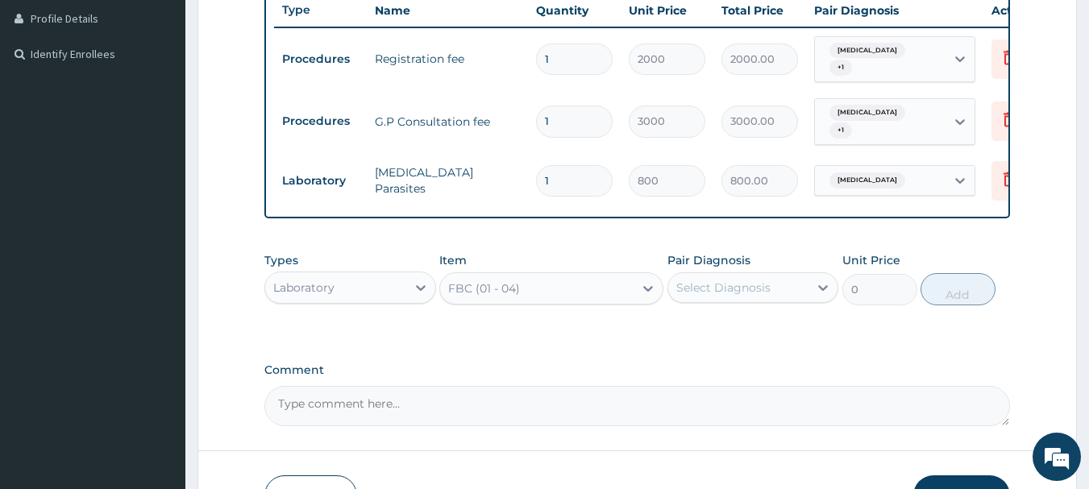
type input "1600"
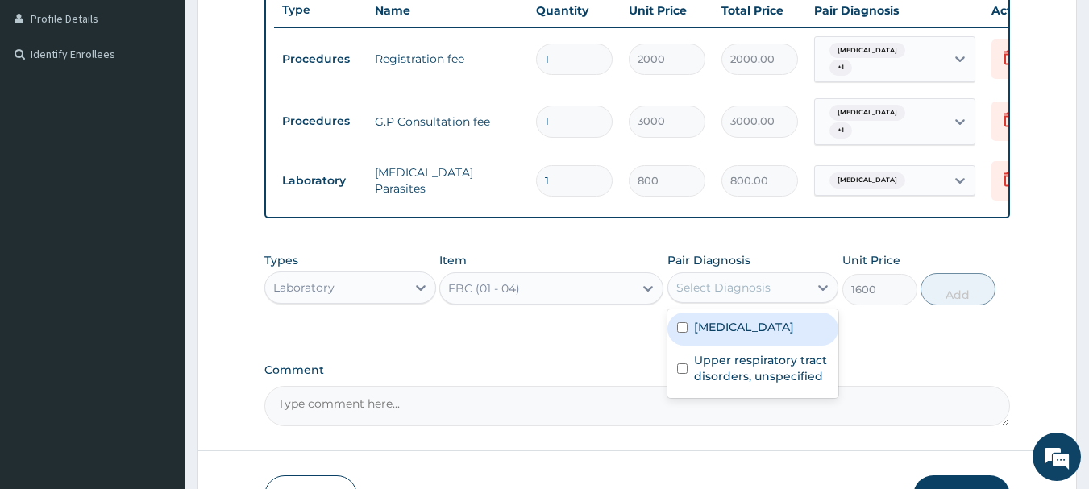
click at [757, 288] on div "Select Diagnosis" at bounding box center [738, 288] width 141 height 26
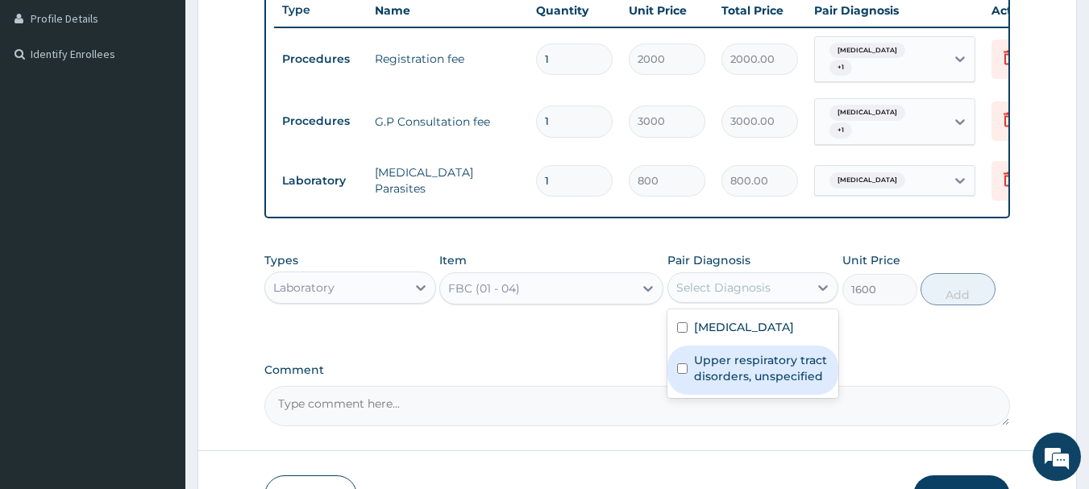
click at [726, 385] on label "Upper respiratory tract disorders, unspecified" at bounding box center [761, 368] width 135 height 32
checkbox input "true"
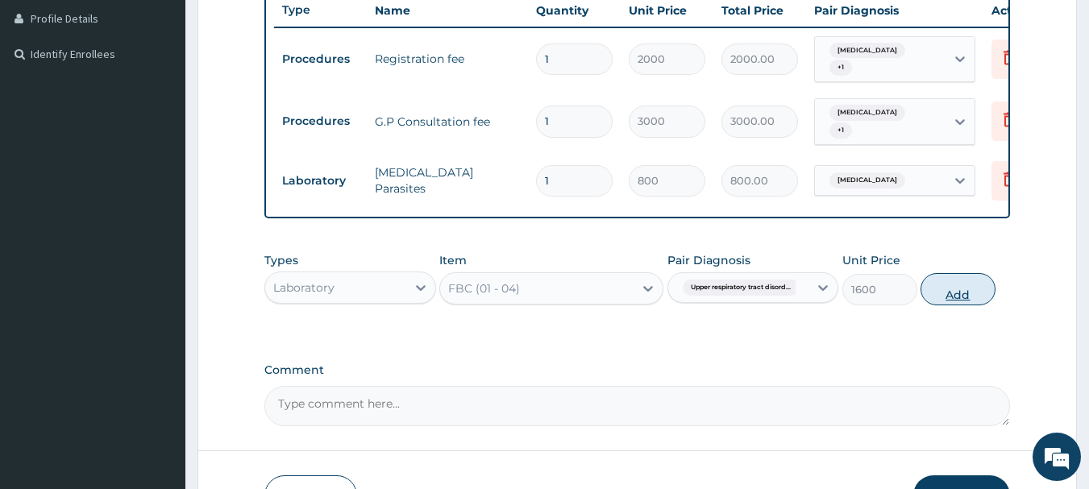
click at [968, 303] on button "Add" at bounding box center [958, 289] width 75 height 32
type input "0"
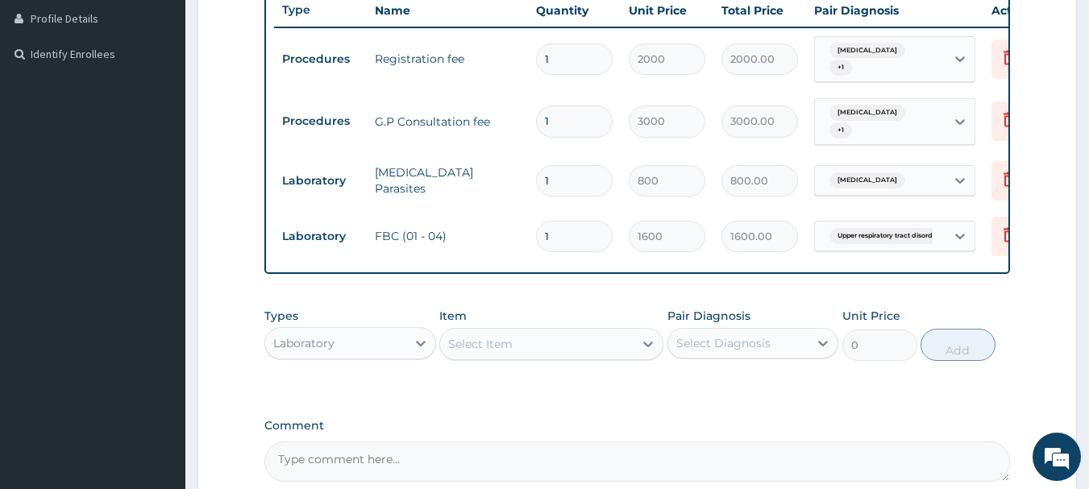
scroll to position [615, 0]
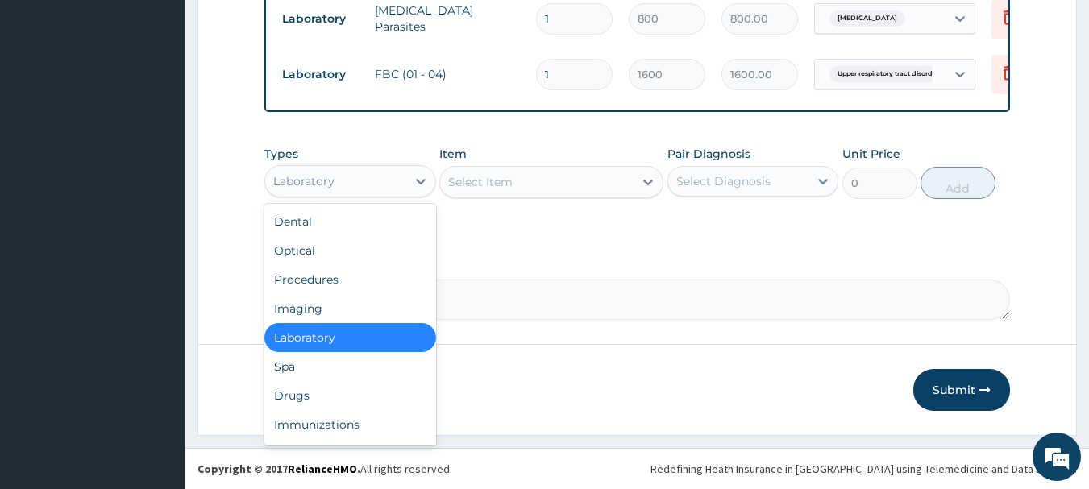
click at [366, 189] on div "Laboratory" at bounding box center [335, 182] width 141 height 26
click at [356, 382] on div "Drugs" at bounding box center [350, 395] width 172 height 29
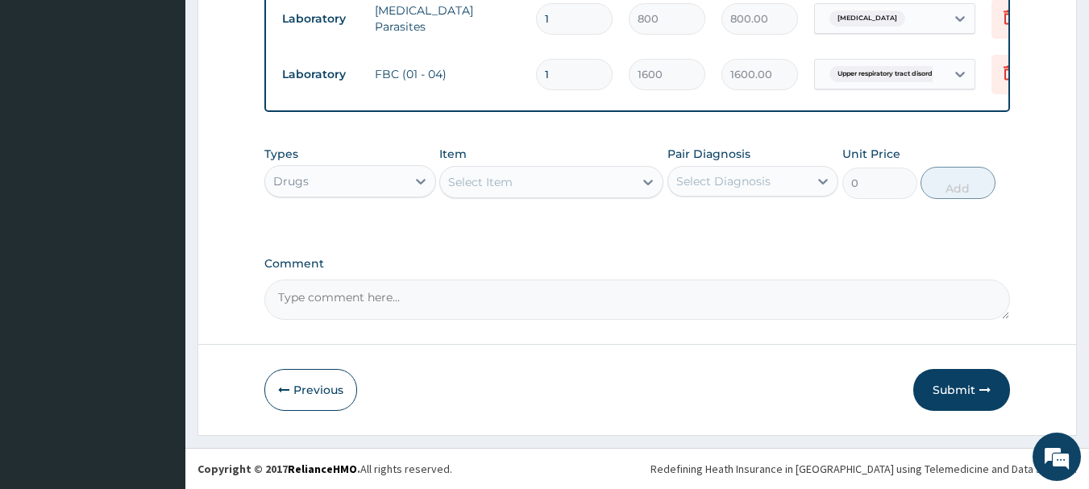
click at [534, 194] on div "Select Item" at bounding box center [537, 182] width 194 height 26
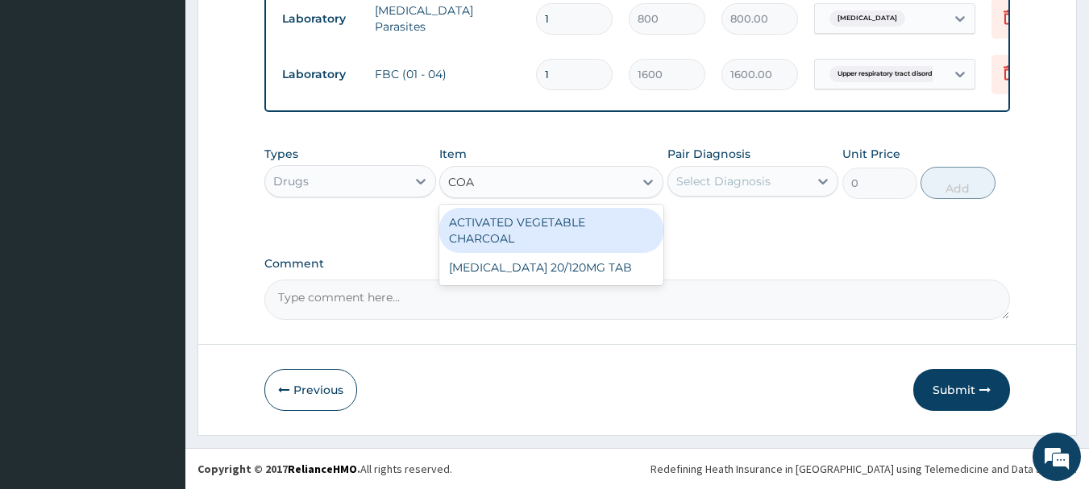
type input "COAR"
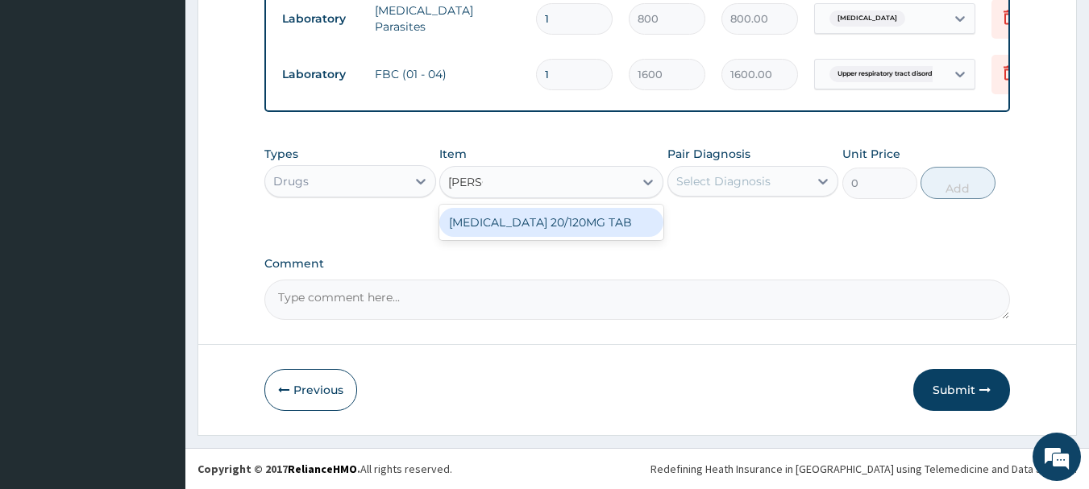
click at [529, 234] on div "COARTEM 20/120MG TAB" at bounding box center [551, 222] width 224 height 29
type input "80"
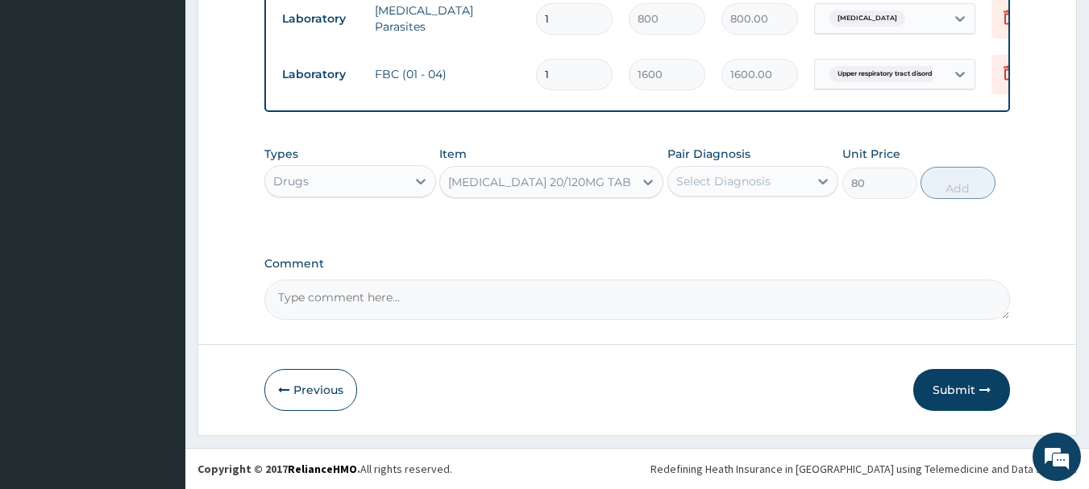
click at [747, 189] on div "Select Diagnosis" at bounding box center [723, 181] width 94 height 16
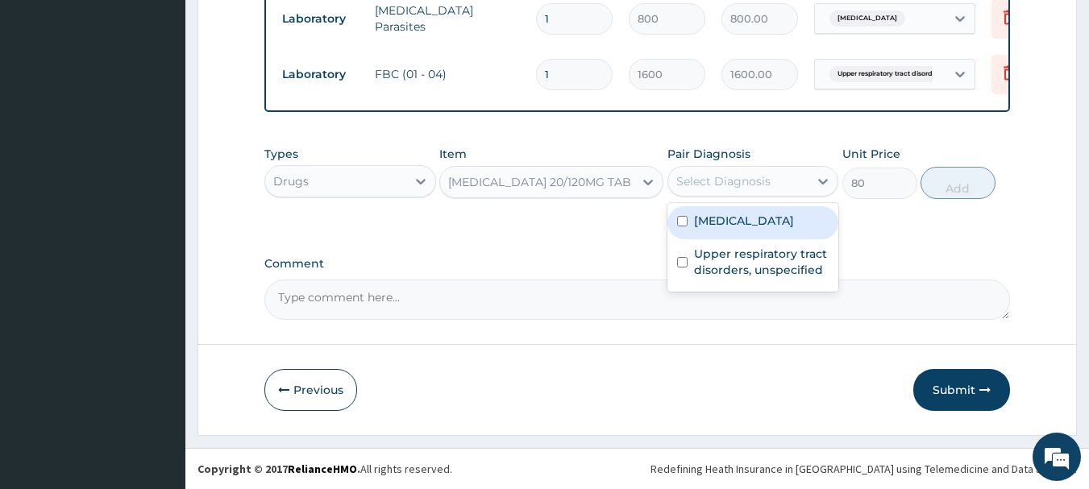
click at [742, 219] on label "Malaria, unspecified" at bounding box center [744, 221] width 100 height 16
checkbox input "true"
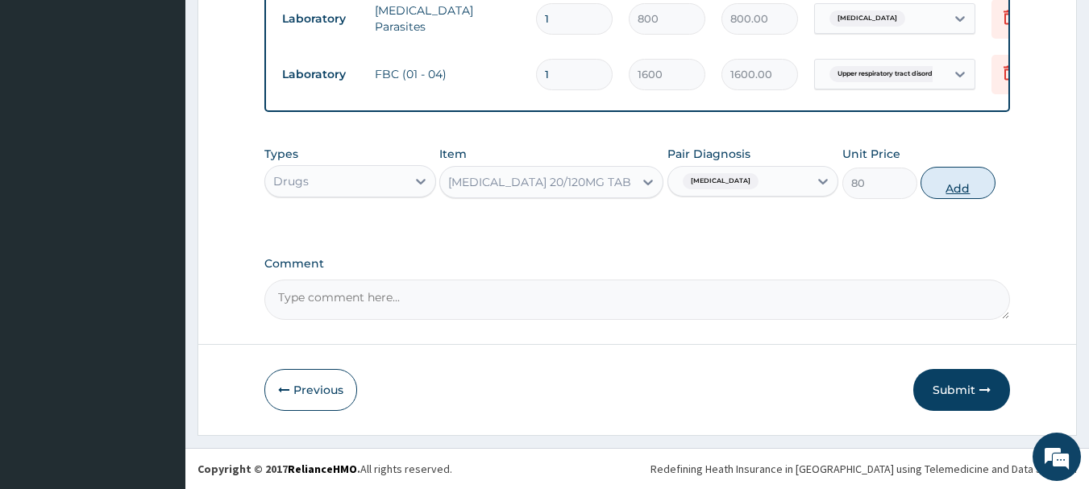
click at [957, 191] on button "Add" at bounding box center [958, 183] width 75 height 32
type input "0"
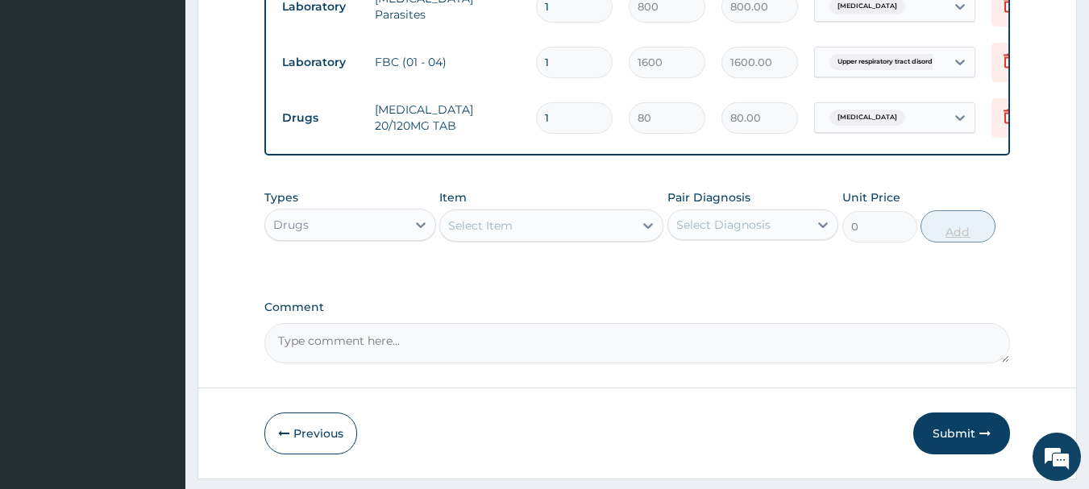
type input "18"
type input "1440.00"
type input "18"
click at [594, 233] on div "Select Item" at bounding box center [537, 226] width 194 height 26
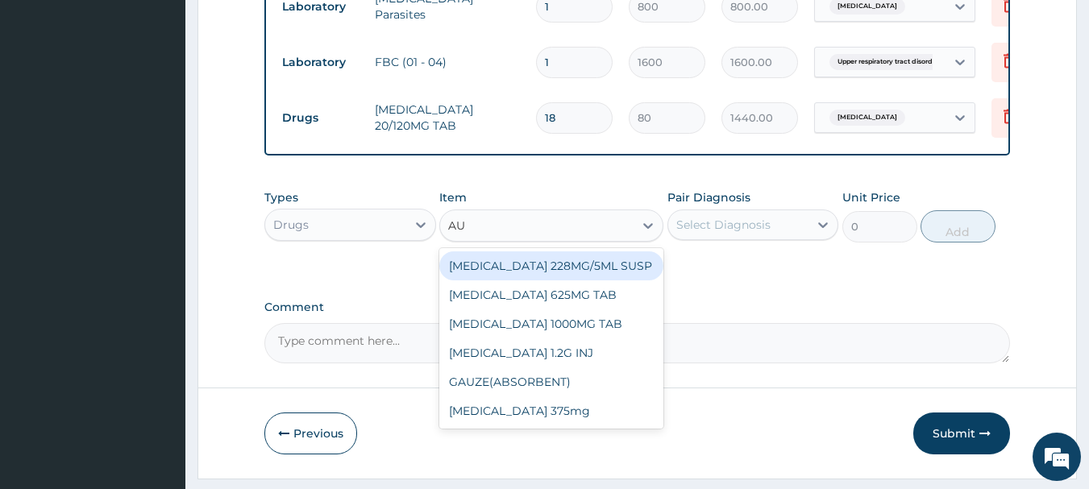
type input "AUG"
click at [539, 277] on div "AUGMENTIN 228MG/5ML SUSP" at bounding box center [551, 266] width 224 height 29
type input "2500"
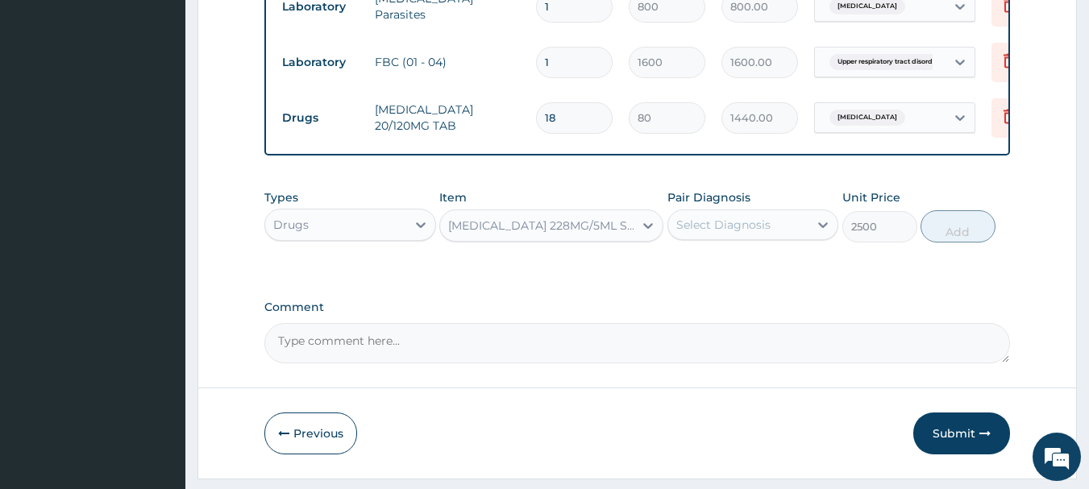
click at [556, 251] on div "Types Drugs Item option AUGMENTIN 228MG/5ML SUSP, selected. Select is focused ,…" at bounding box center [637, 215] width 747 height 69
click at [557, 239] on div "AUGMENTIN 228MG/5ML SUSP" at bounding box center [537, 226] width 194 height 26
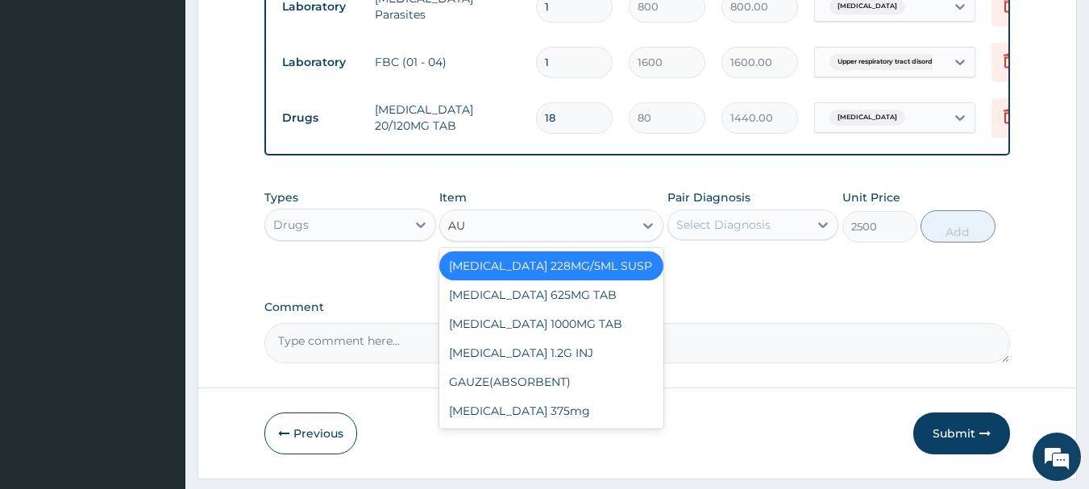
scroll to position [0, 0]
type input "AUG"
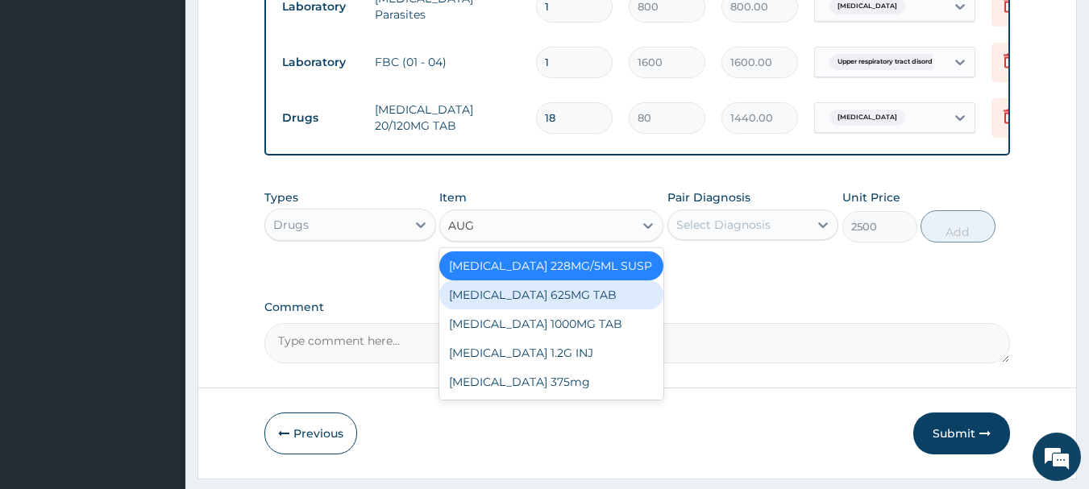
click at [571, 310] on div "AUGMENTIN 625MG TAB" at bounding box center [551, 295] width 224 height 29
type input "250"
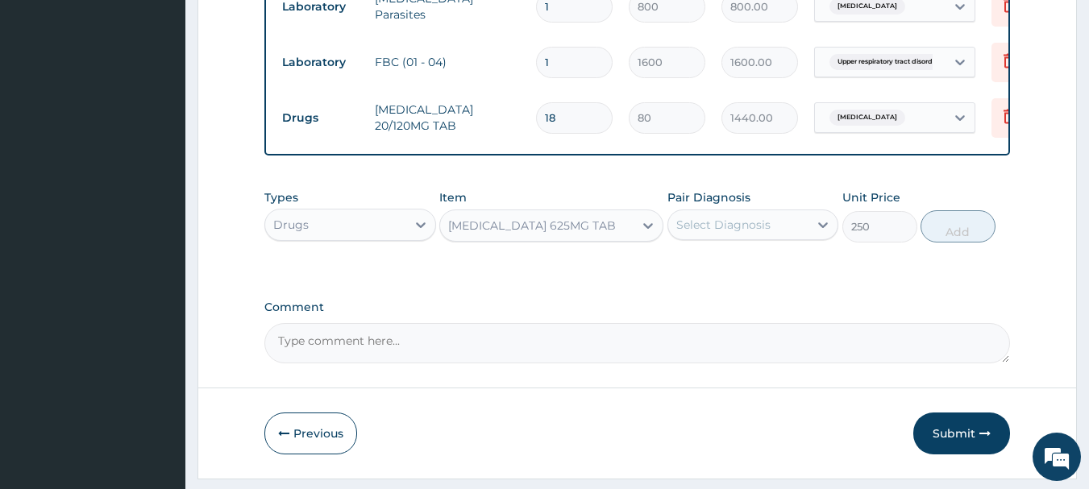
click at [749, 240] on div "Select Diagnosis" at bounding box center [754, 225] width 172 height 31
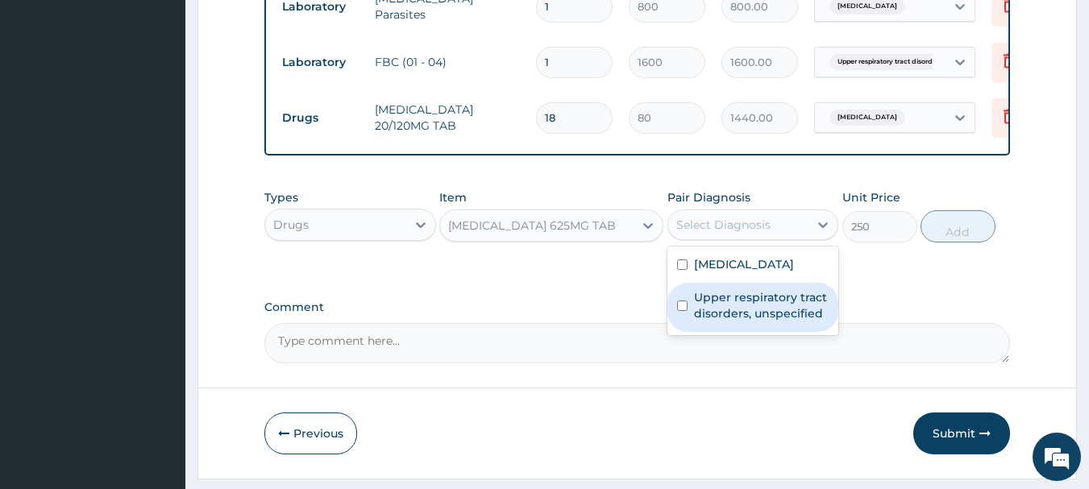
click at [750, 332] on div "Upper respiratory tract disorders, unspecified" at bounding box center [754, 307] width 172 height 49
checkbox input "true"
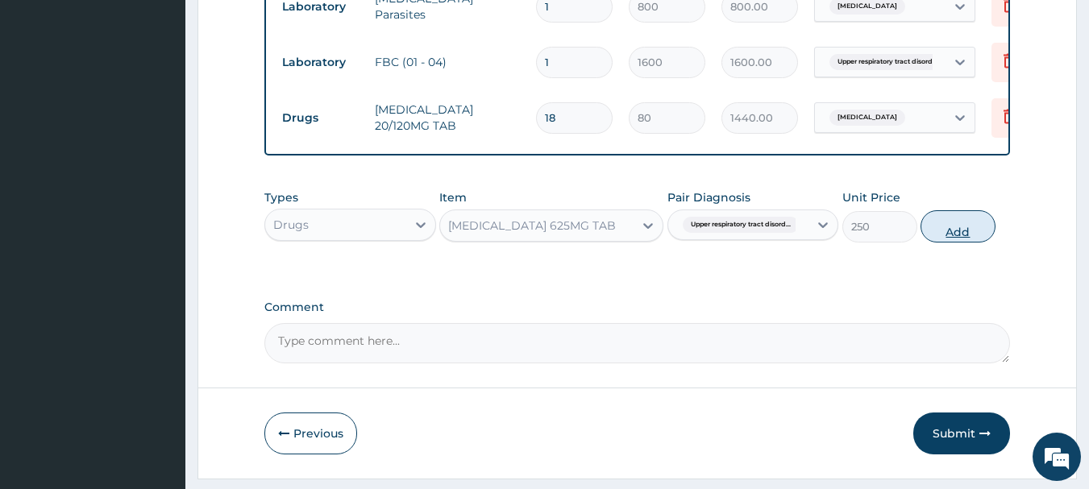
click at [933, 243] on button "Add" at bounding box center [958, 226] width 75 height 32
type input "0"
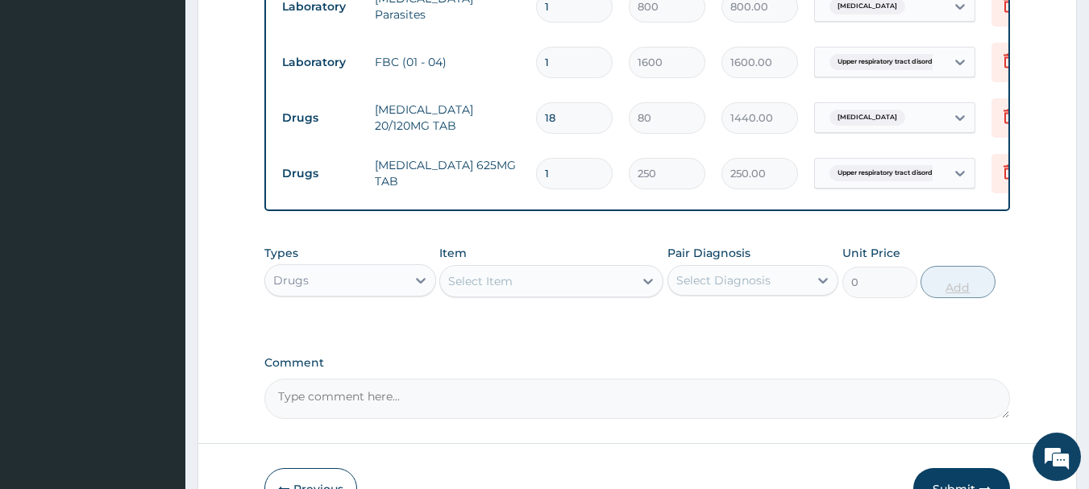
type input "14"
type input "3500.00"
type input "14"
click at [531, 281] on div "Select Item" at bounding box center [537, 281] width 194 height 26
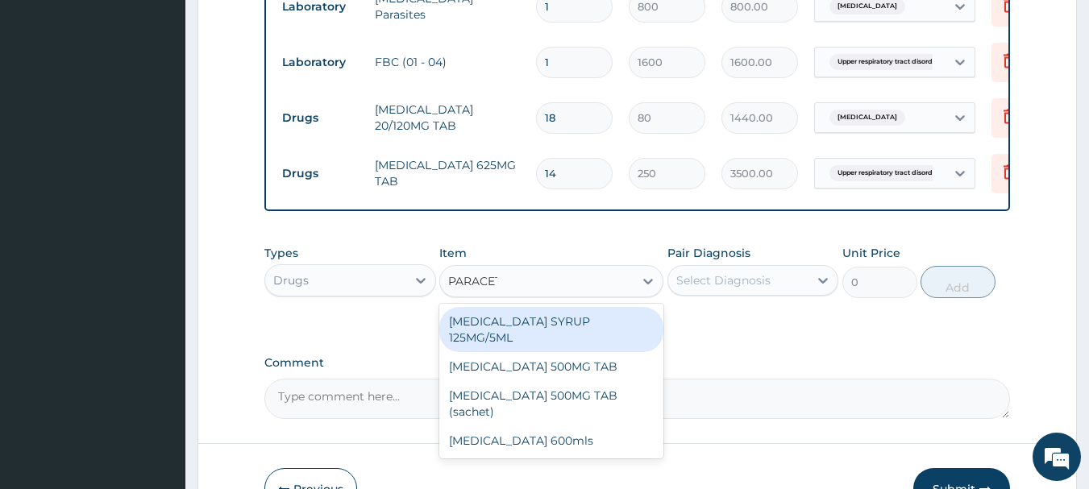
type input "PARACETA"
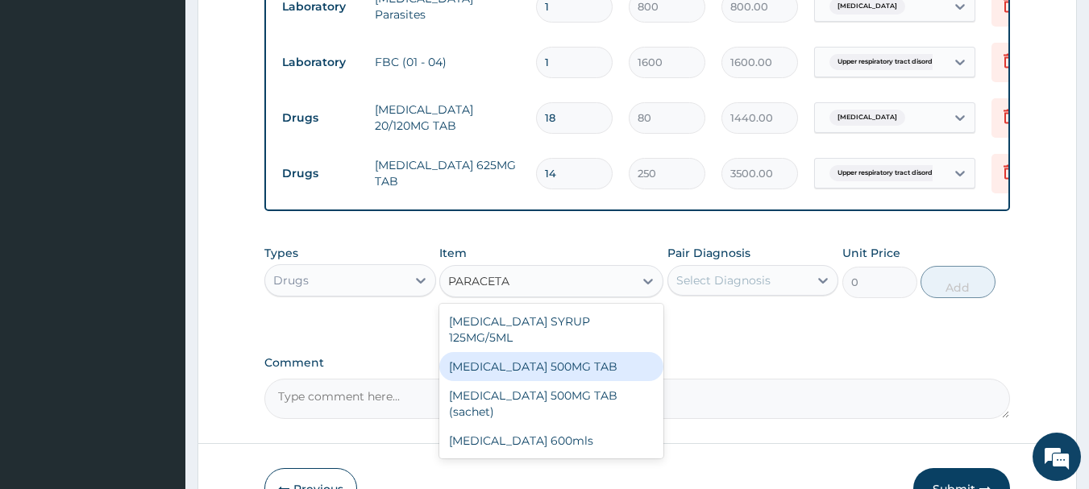
click at [544, 360] on div "PARACETAMOL 500MG TAB" at bounding box center [551, 366] width 224 height 29
type input "24"
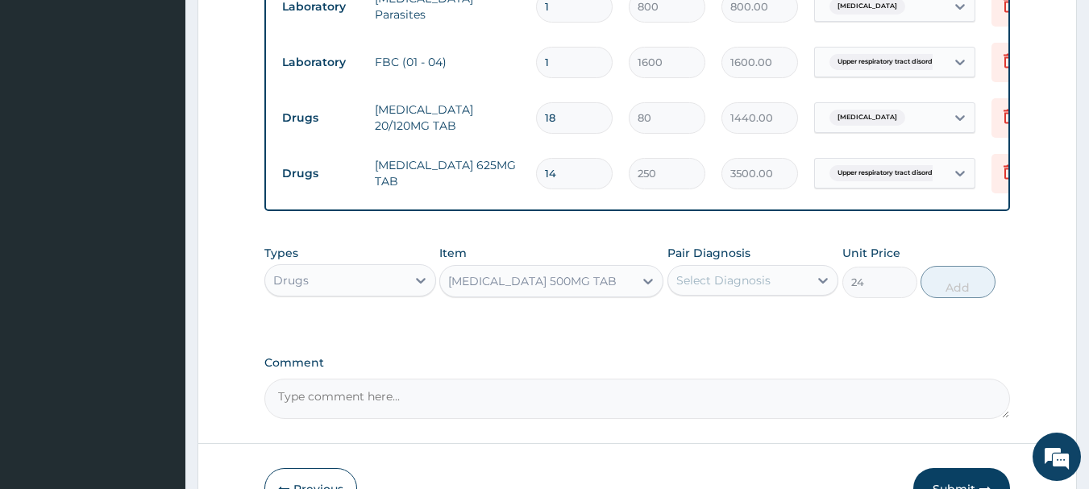
click at [793, 284] on div "Select Diagnosis" at bounding box center [738, 281] width 141 height 26
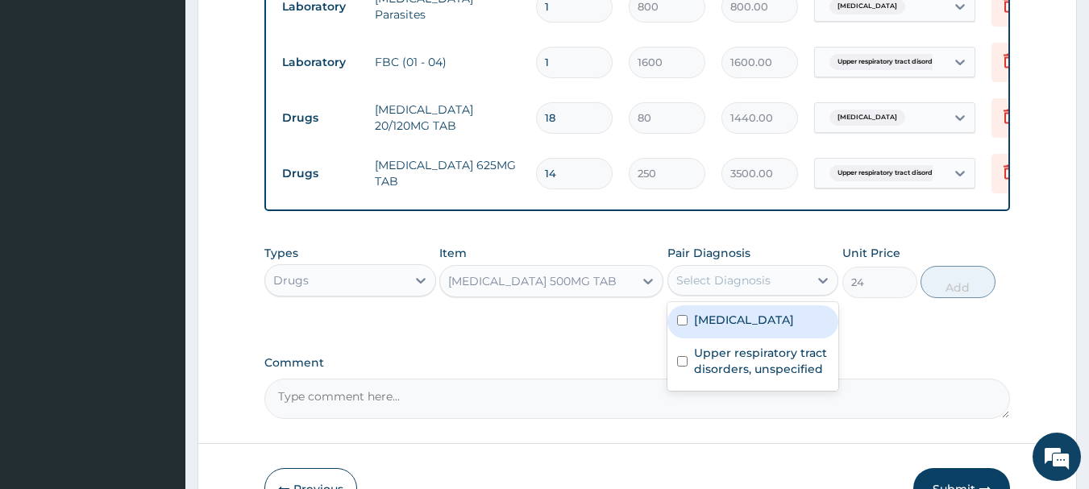
click at [751, 339] on div "Malaria, unspecified" at bounding box center [754, 322] width 172 height 33
checkbox input "true"
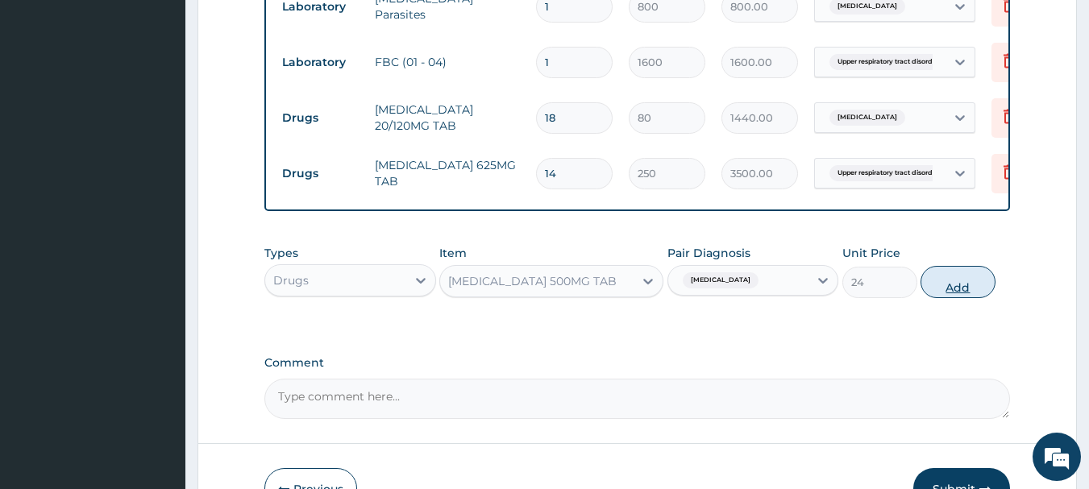
click at [954, 298] on button "Add" at bounding box center [958, 282] width 75 height 32
type input "0"
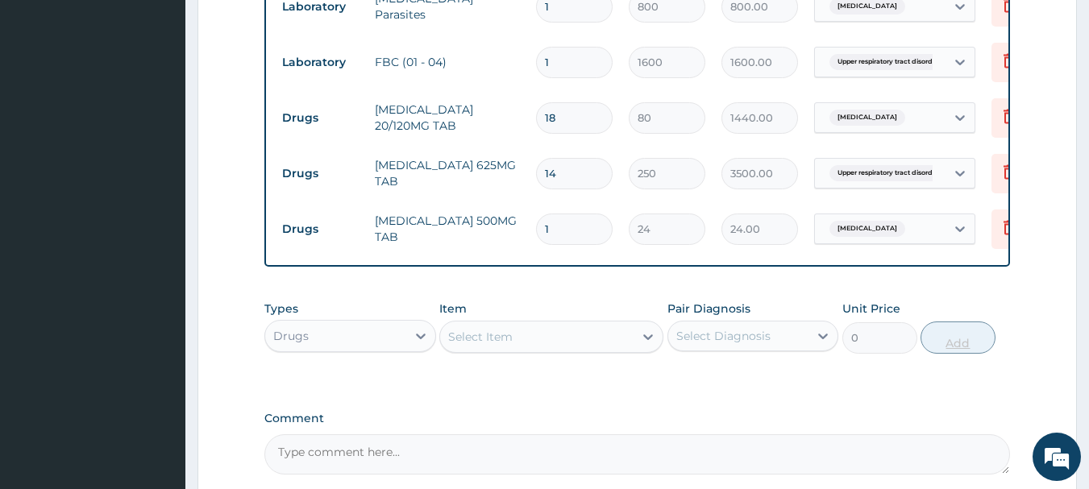
type input "18"
type input "432.00"
type input "18"
click at [527, 340] on div "Select Item" at bounding box center [537, 337] width 194 height 26
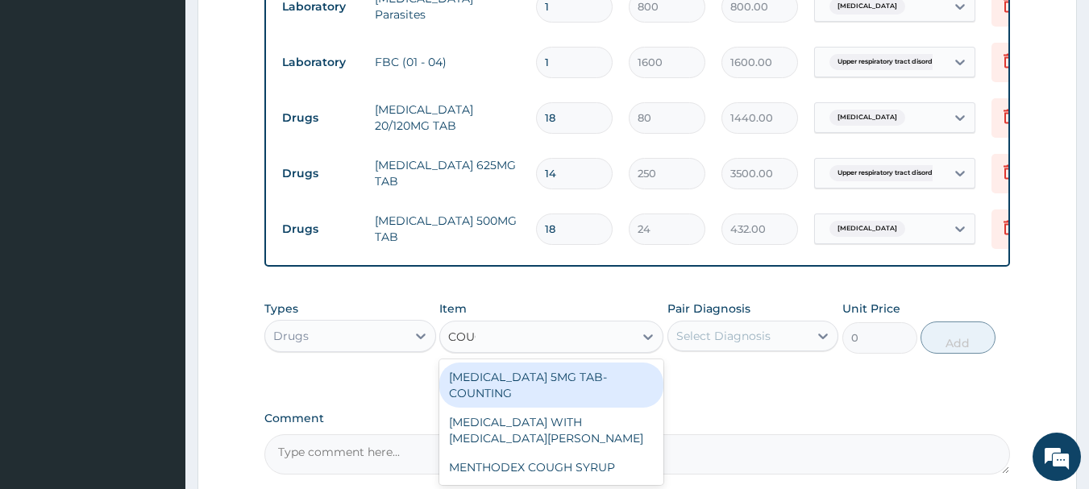
type input "COUGH"
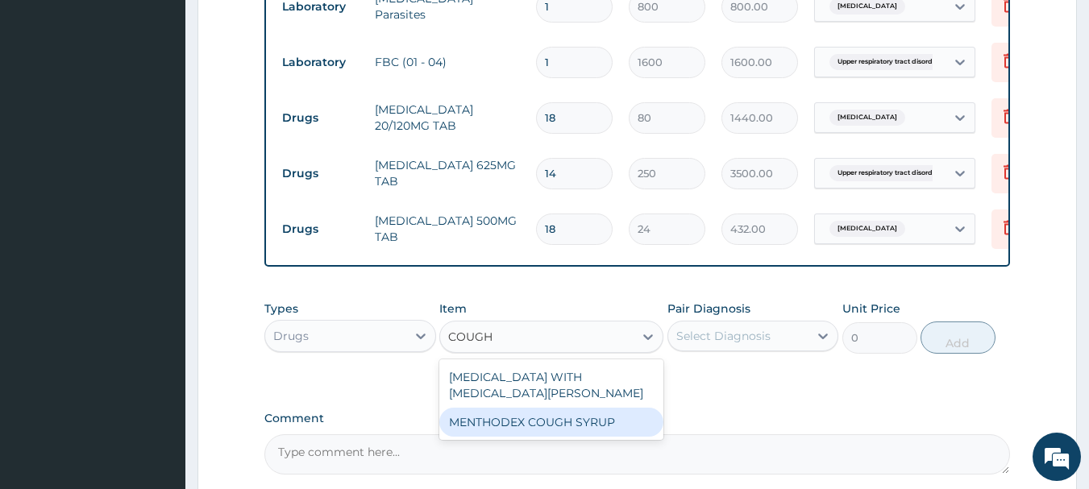
click at [558, 437] on div "MENTHODEX COUGH SYRUP" at bounding box center [551, 422] width 224 height 29
type input "800"
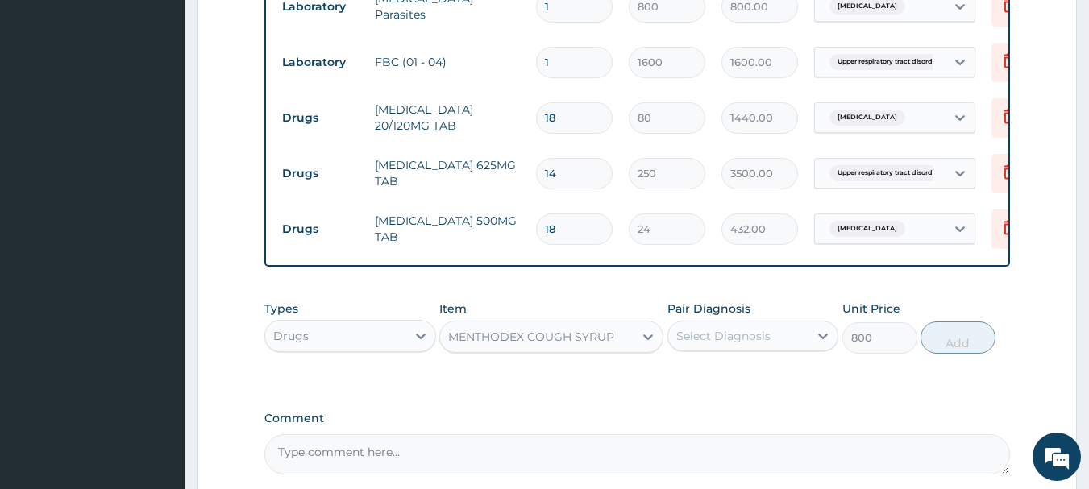
click at [741, 362] on div "Types Drugs Item option MENTHODEX COUGH SYRUP, selected. Select is focused ,typ…" at bounding box center [637, 327] width 747 height 69
click at [743, 344] on div "Select Diagnosis" at bounding box center [723, 336] width 94 height 16
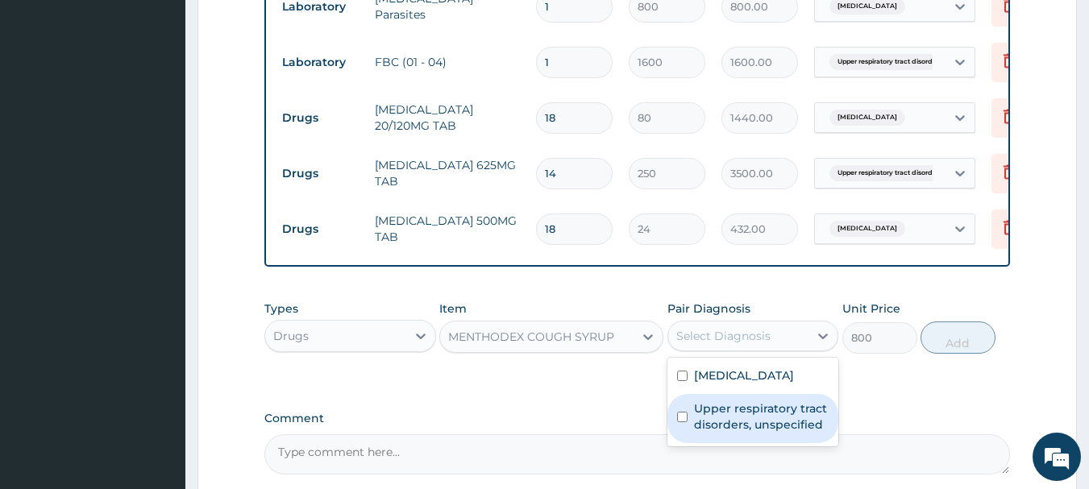
click at [737, 425] on label "Upper respiratory tract disorders, unspecified" at bounding box center [761, 417] width 135 height 32
checkbox input "true"
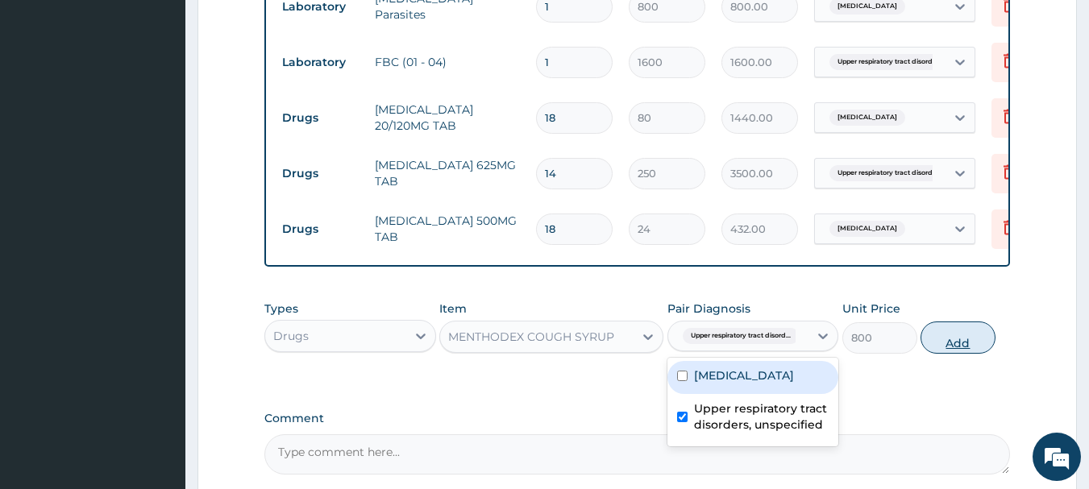
click at [974, 345] on button "Add" at bounding box center [958, 338] width 75 height 32
type input "0"
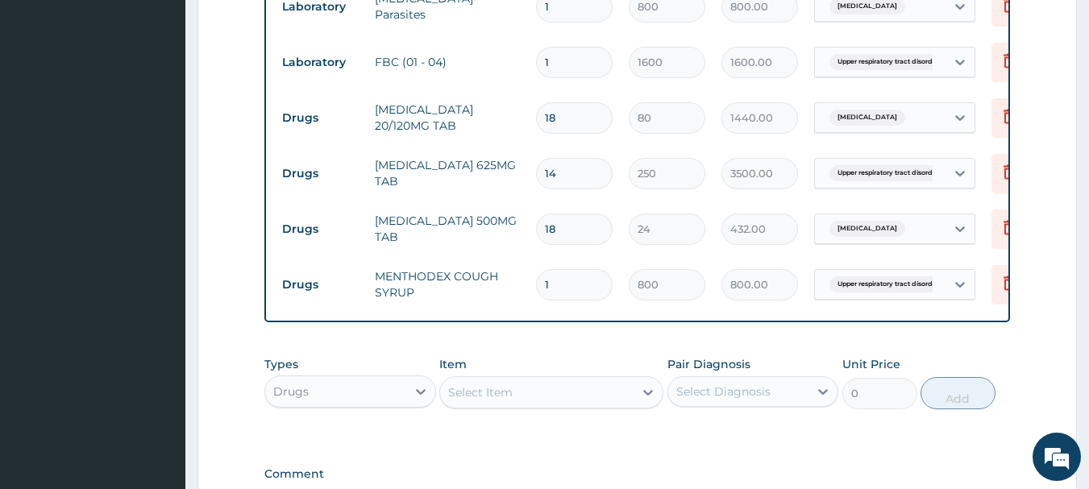
click at [494, 401] on div "Select Item" at bounding box center [480, 393] width 65 height 16
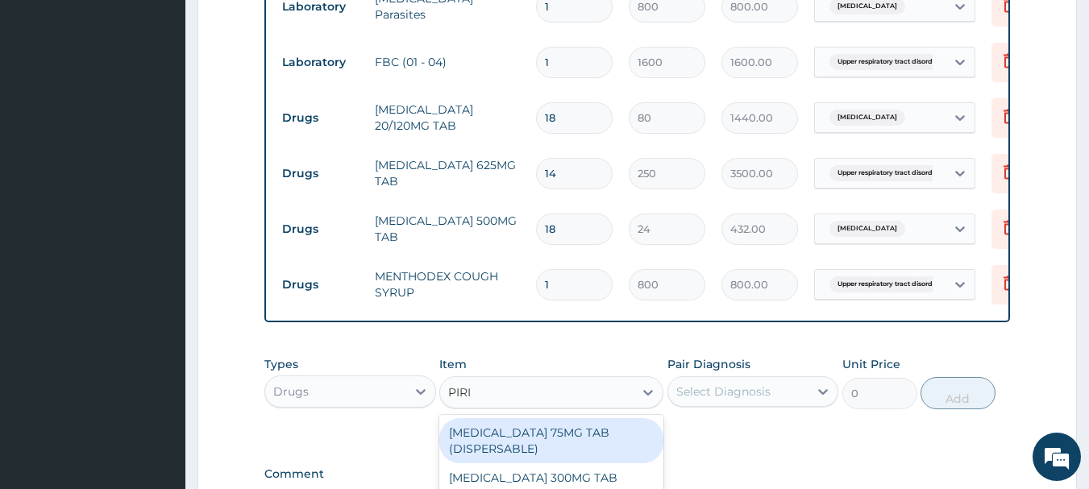
type input "PIRIT"
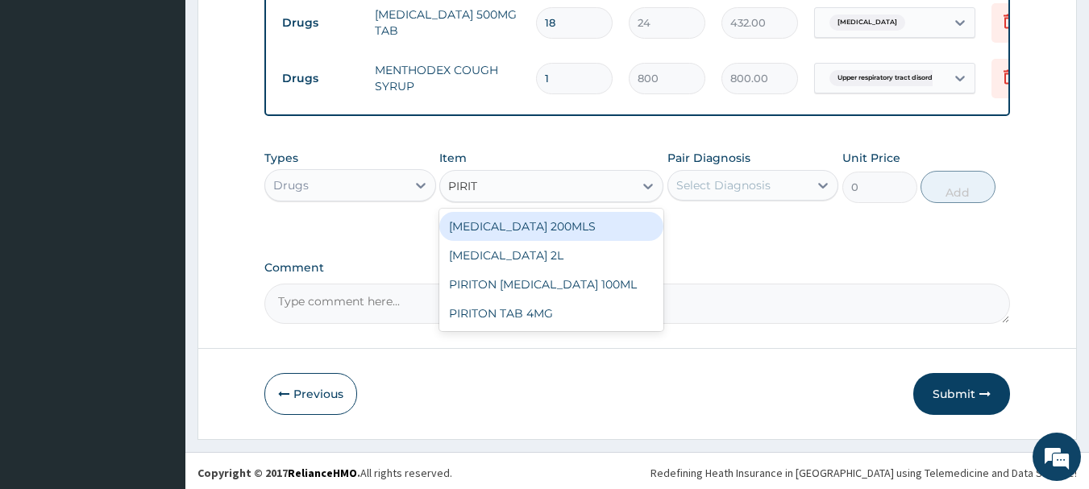
scroll to position [838, 0]
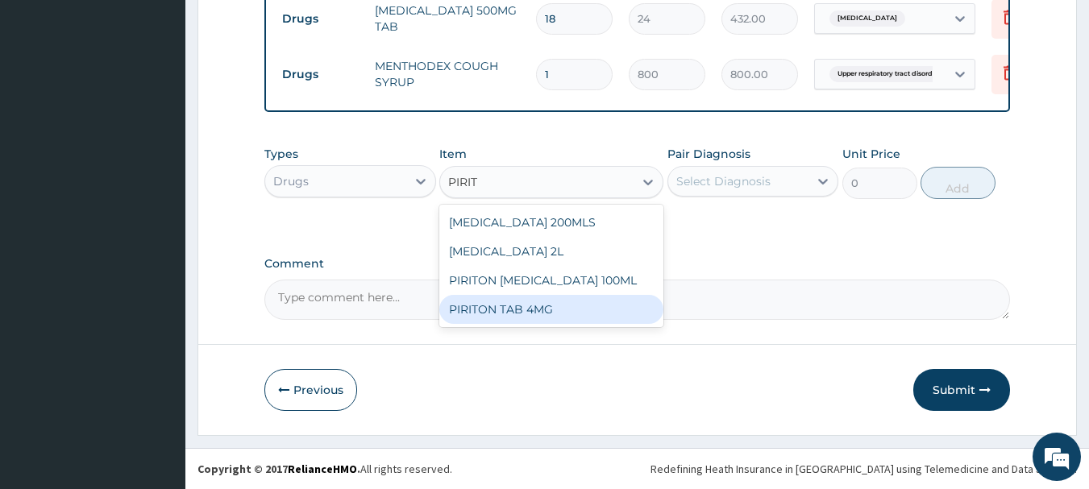
click at [488, 309] on div "PIRITON TAB 4MG" at bounding box center [551, 309] width 224 height 29
type input "60"
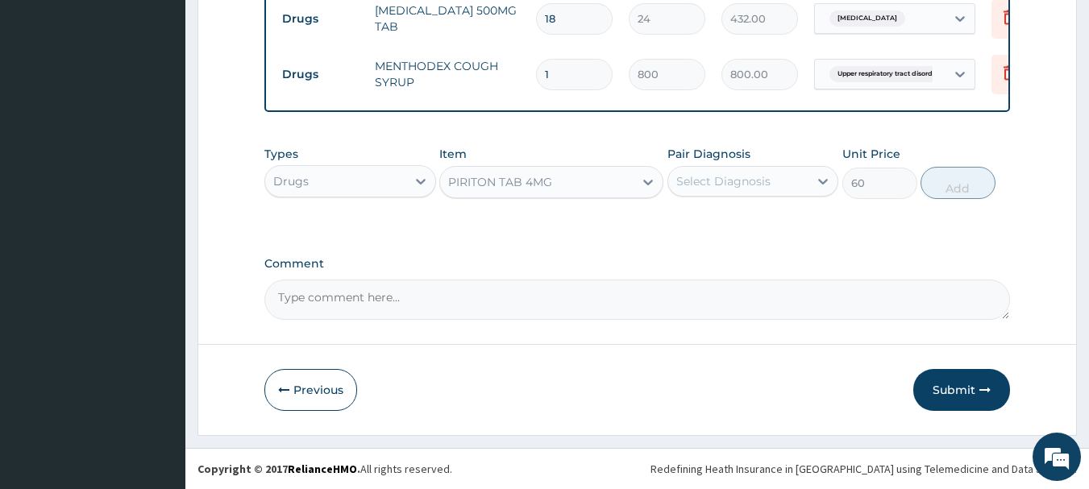
click at [760, 158] on div "Pair Diagnosis Select Diagnosis" at bounding box center [754, 172] width 172 height 53
click at [740, 185] on div "Select Diagnosis" at bounding box center [723, 181] width 94 height 16
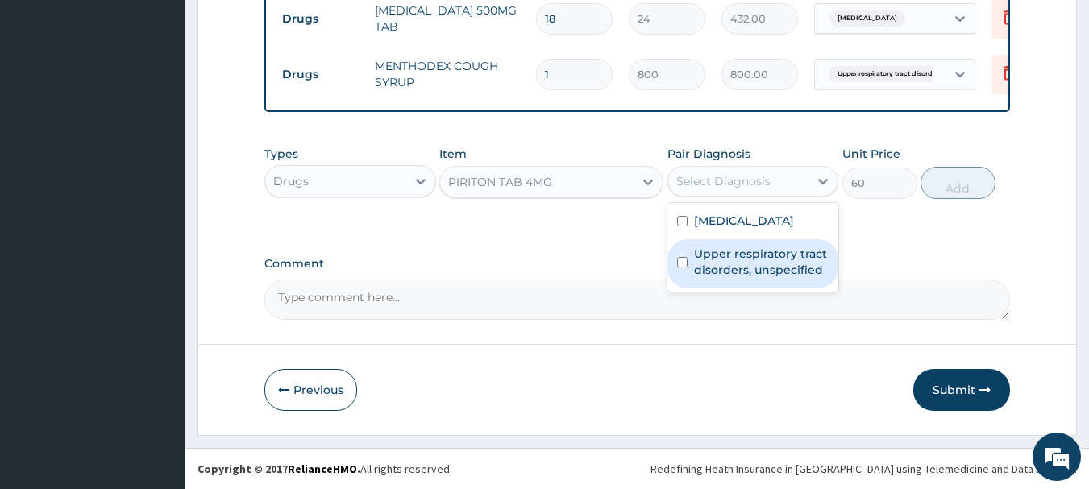
click at [737, 260] on label "Upper respiratory tract disorders, unspecified" at bounding box center [761, 262] width 135 height 32
checkbox input "true"
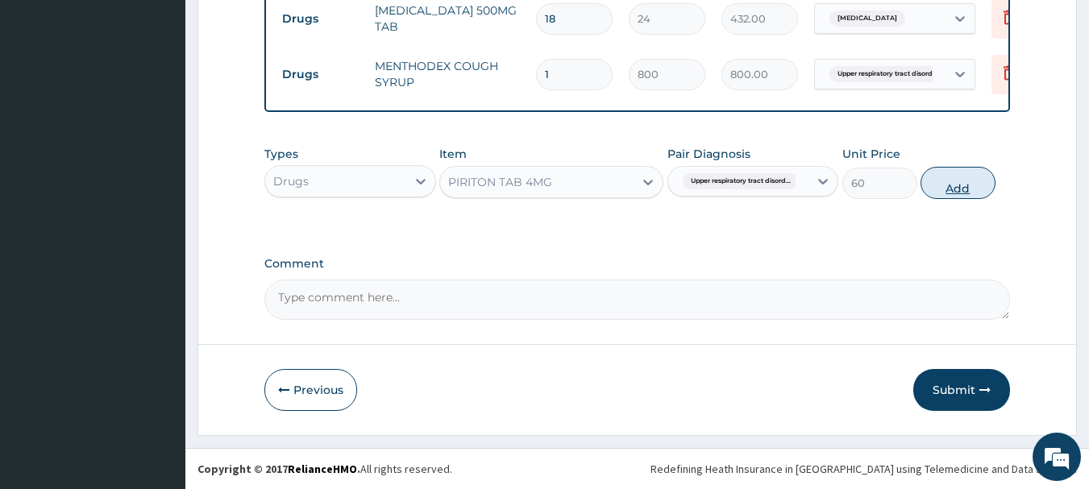
click at [956, 183] on button "Add" at bounding box center [958, 183] width 75 height 32
type input "0"
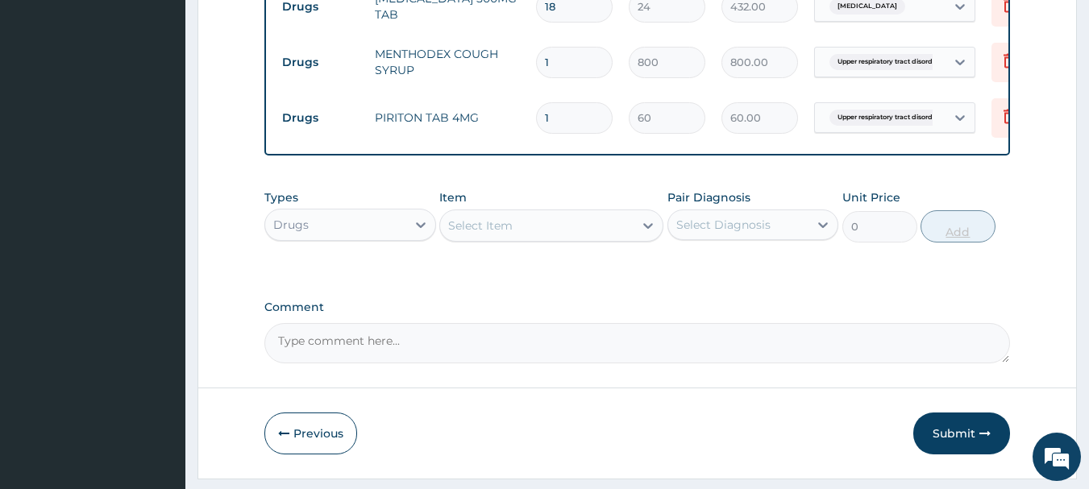
type input "10"
type input "600.00"
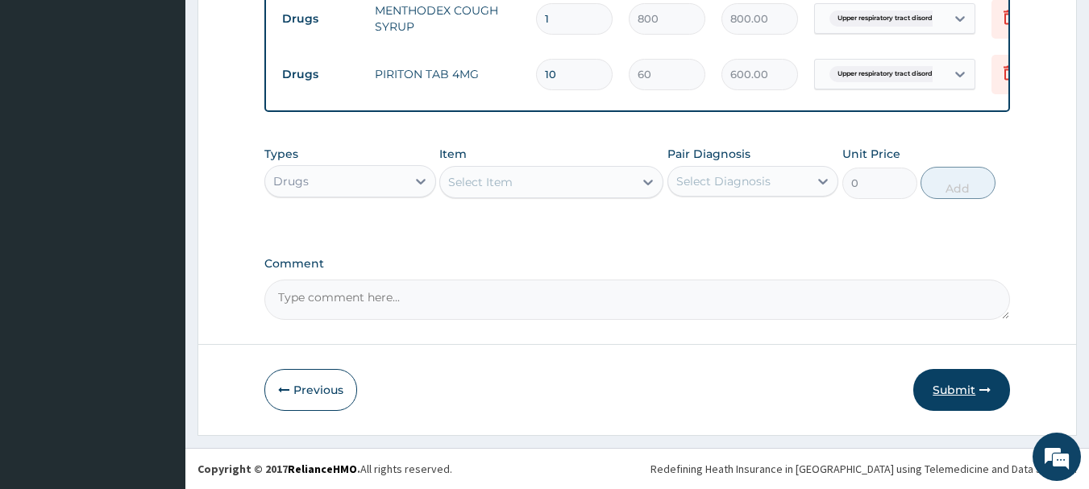
type input "10"
click at [964, 376] on button "Submit" at bounding box center [962, 390] width 97 height 42
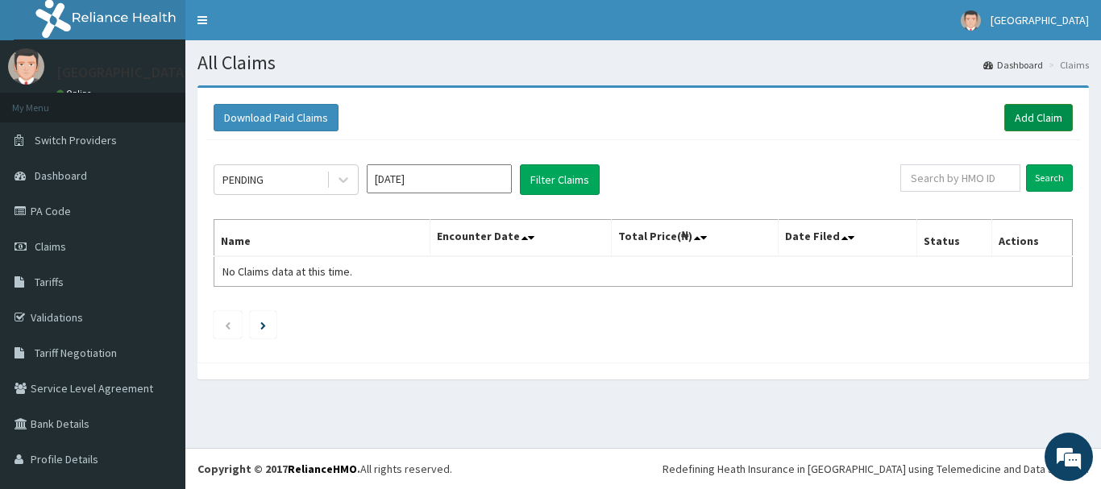
click at [1024, 122] on link "Add Claim" at bounding box center [1039, 117] width 69 height 27
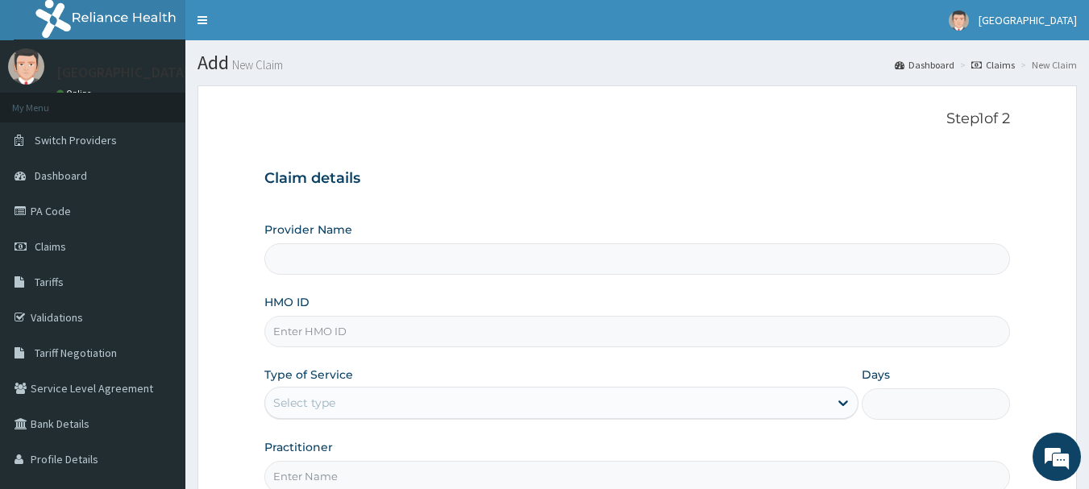
type input "[GEOGRAPHIC_DATA]"
click at [570, 340] on input "HMO ID" at bounding box center [637, 331] width 747 height 31
type input "RSB/10001/F"
click at [723, 407] on div "Select type" at bounding box center [547, 403] width 564 height 26
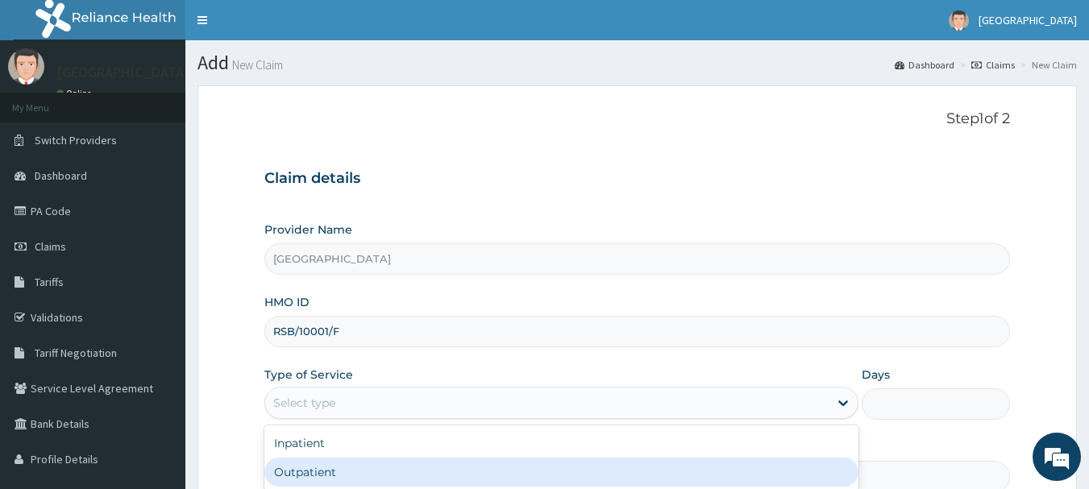
click at [656, 460] on div "Outpatient" at bounding box center [561, 472] width 594 height 29
type input "1"
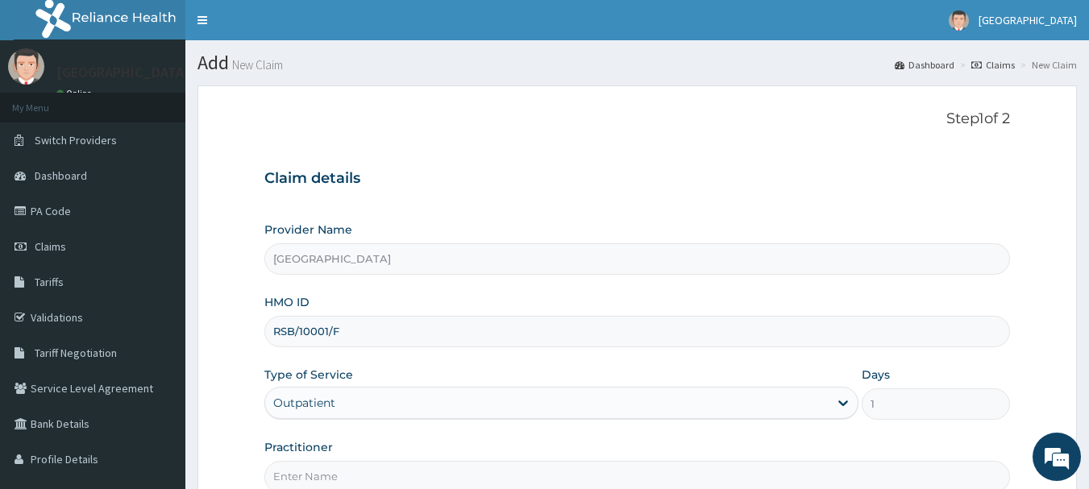
scroll to position [173, 0]
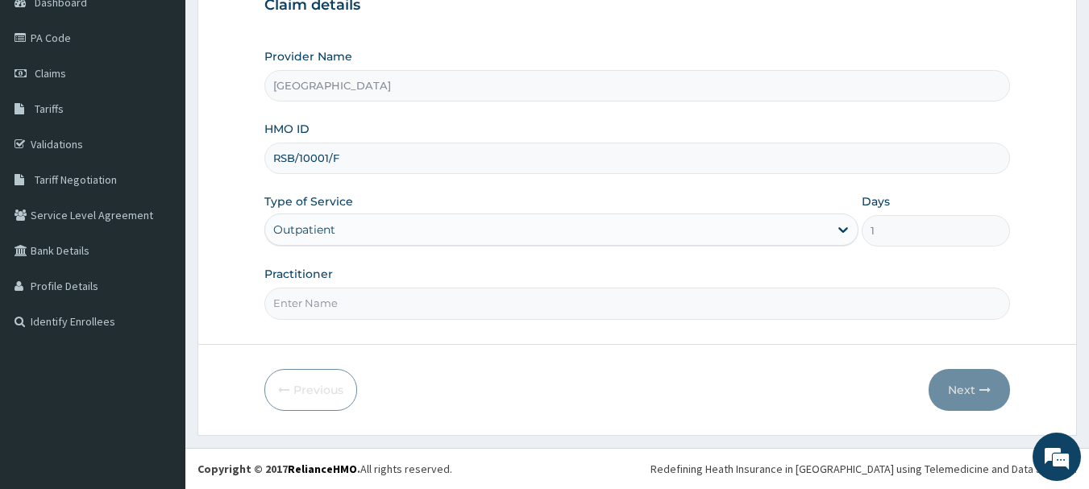
click at [365, 303] on input "Practitioner" at bounding box center [637, 303] width 747 height 31
type input "[PERSON_NAME]"
click at [987, 389] on icon "button" at bounding box center [985, 390] width 11 height 11
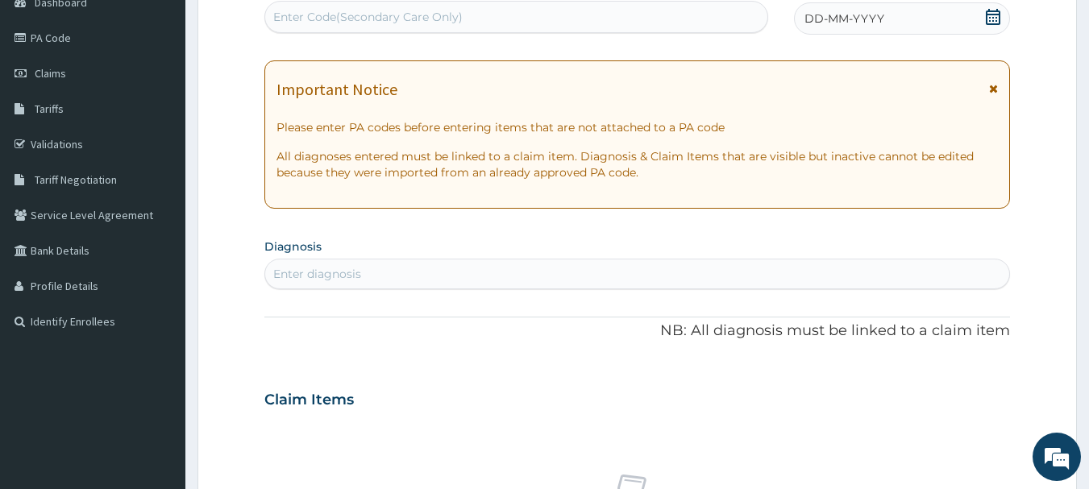
click at [999, 25] on span at bounding box center [993, 19] width 16 height 20
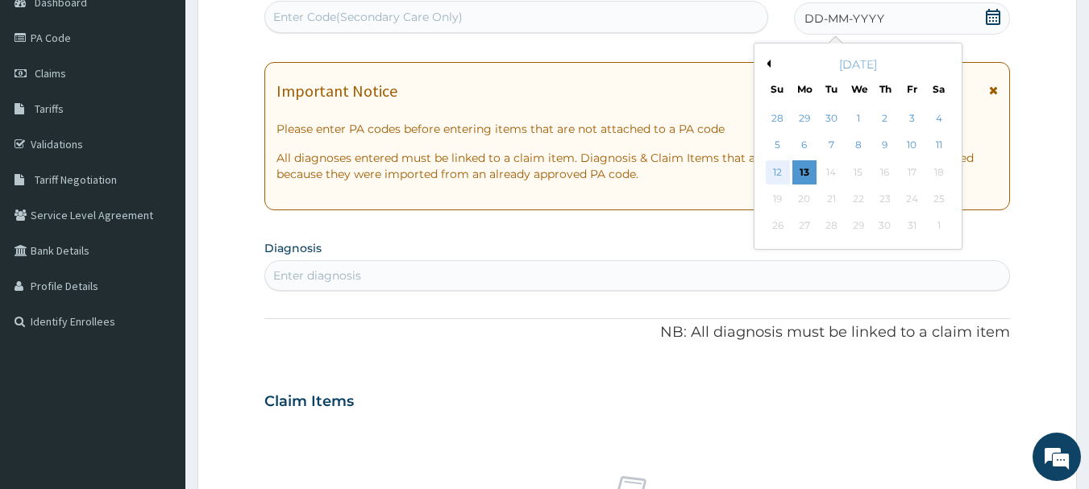
click at [787, 182] on div "12" at bounding box center [778, 172] width 24 height 24
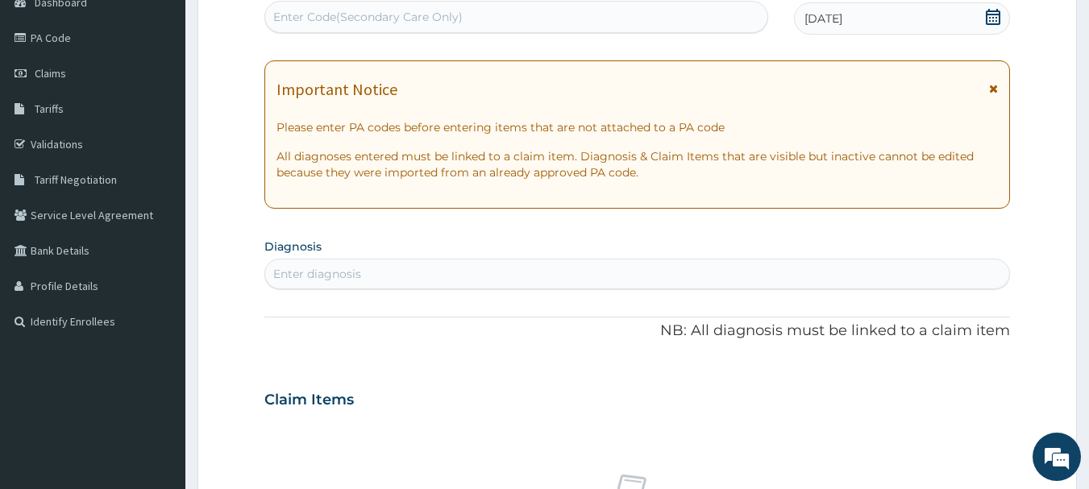
click at [993, 90] on icon at bounding box center [993, 88] width 9 height 11
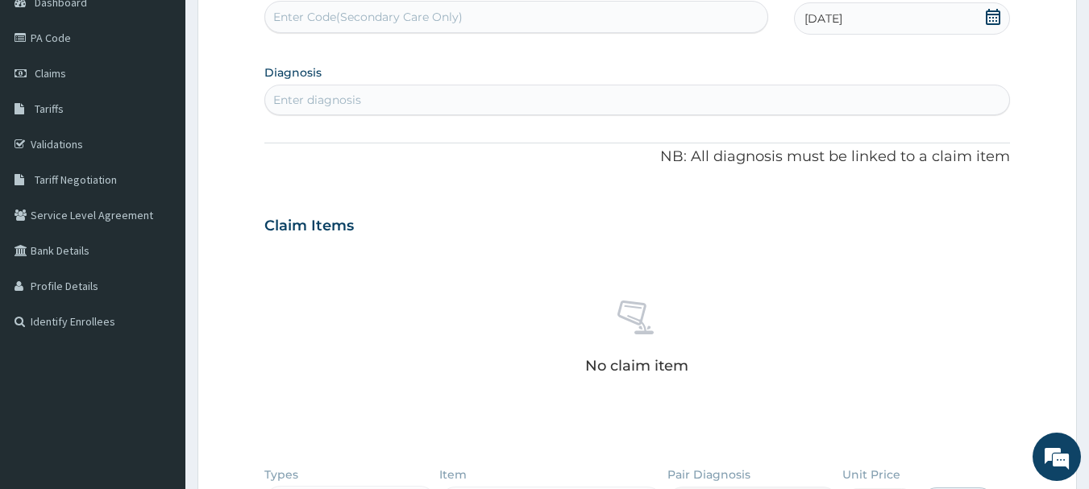
click at [631, 102] on div "Enter diagnosis" at bounding box center [637, 100] width 745 height 26
type input "[MEDICAL_DATA]"
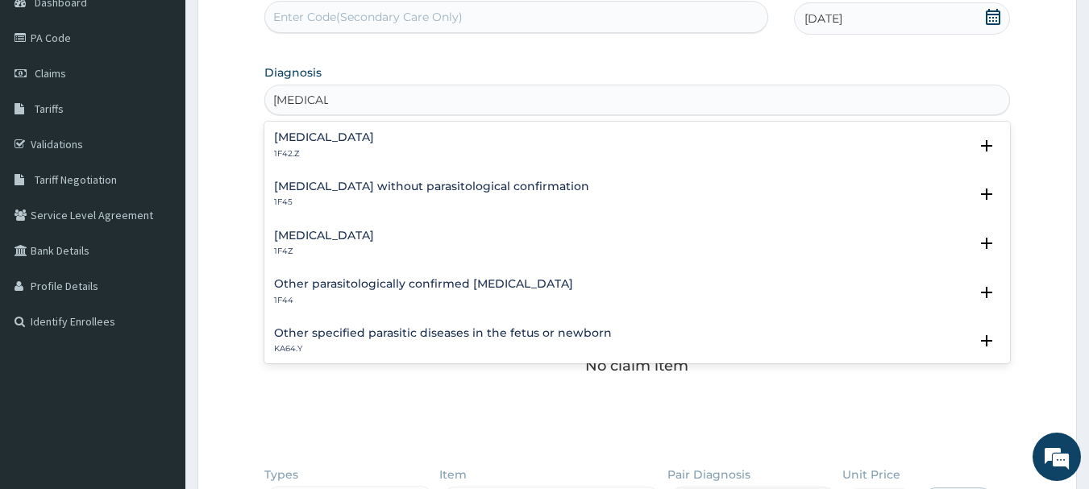
click at [385, 227] on div "[MEDICAL_DATA] 1F4Z Select Status Query Query covers suspected (?), Keep in vie…" at bounding box center [637, 247] width 747 height 49
click at [371, 244] on div "[MEDICAL_DATA] 1F4Z" at bounding box center [324, 244] width 100 height 28
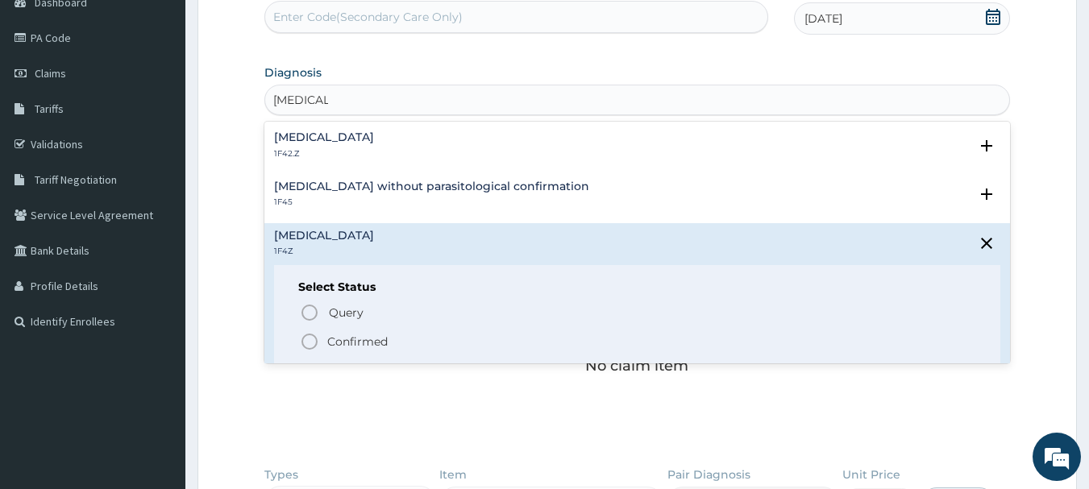
click at [315, 338] on circle "status option filled" at bounding box center [309, 342] width 15 height 15
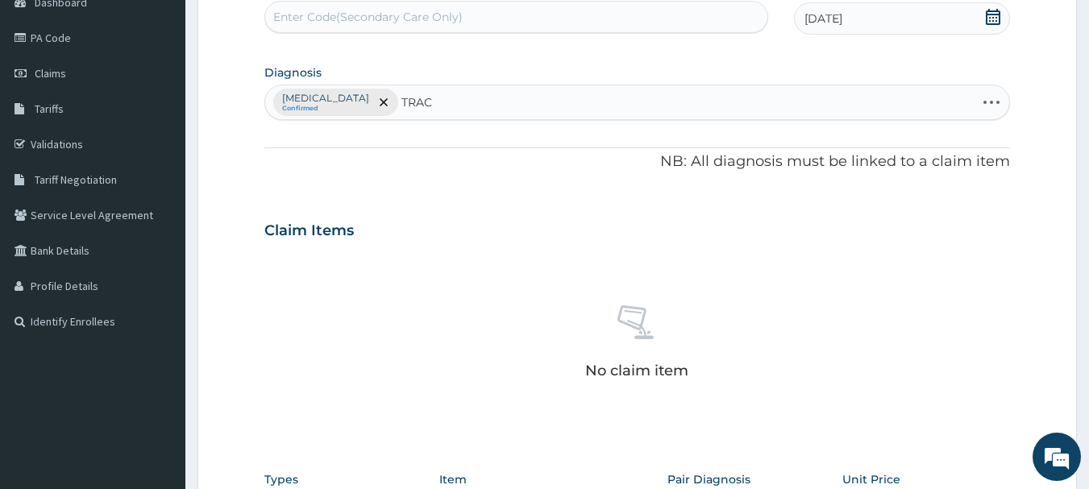
type input "TRACT"
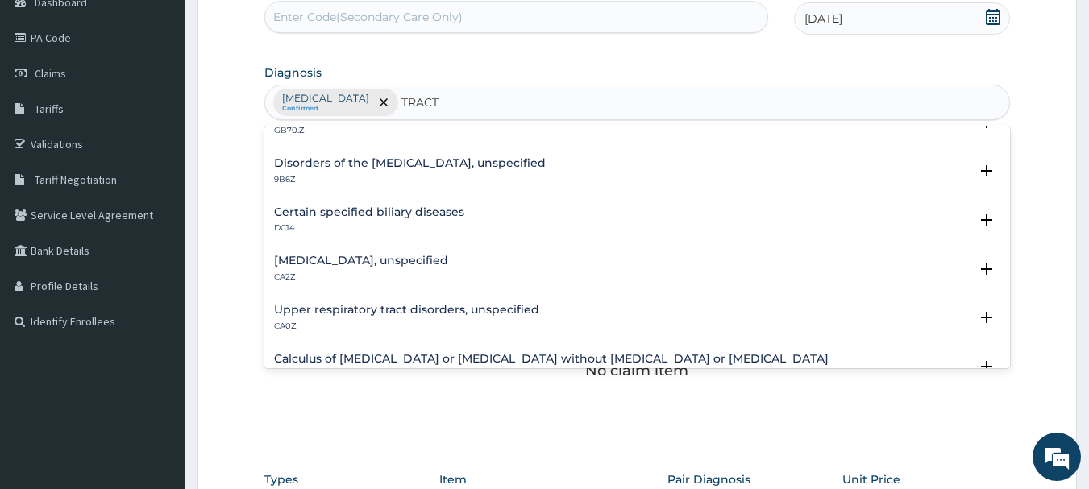
scroll to position [452, 0]
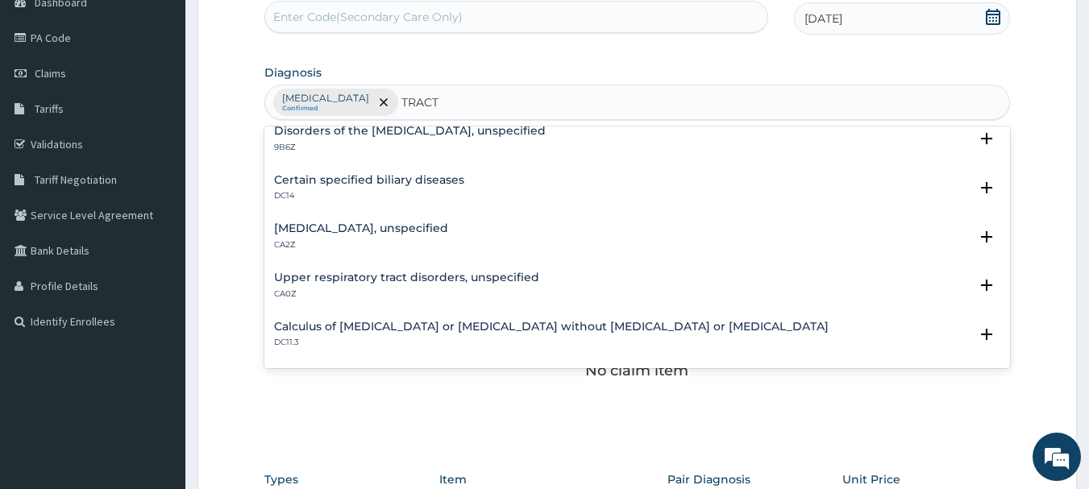
click at [427, 285] on div "Upper respiratory tract disorders, unspecified CA0Z" at bounding box center [406, 286] width 265 height 28
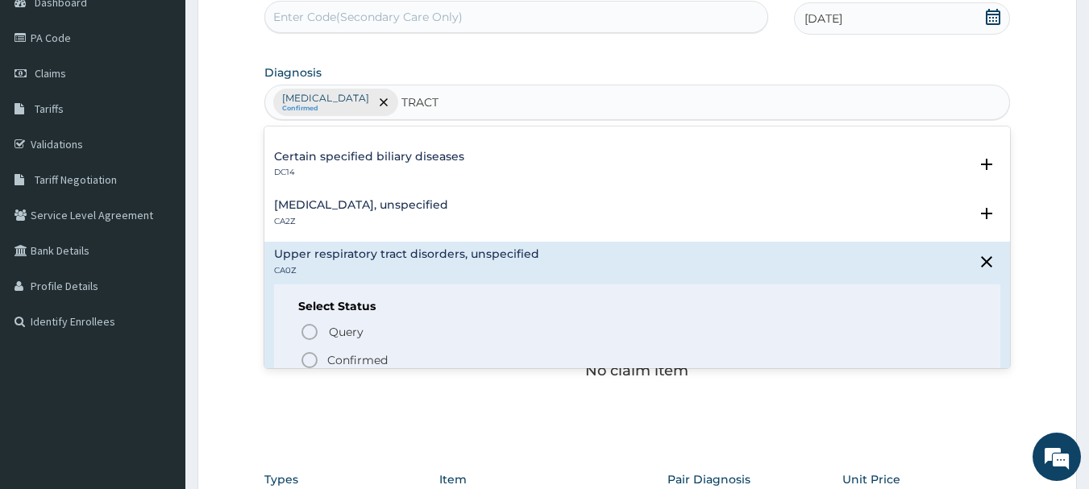
scroll to position [484, 0]
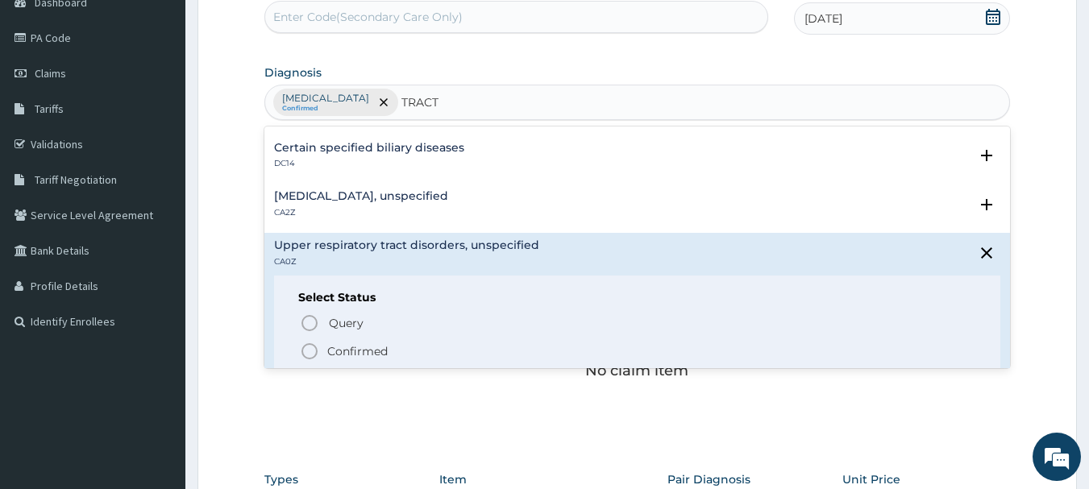
click at [310, 355] on icon "status option filled" at bounding box center [309, 351] width 19 height 19
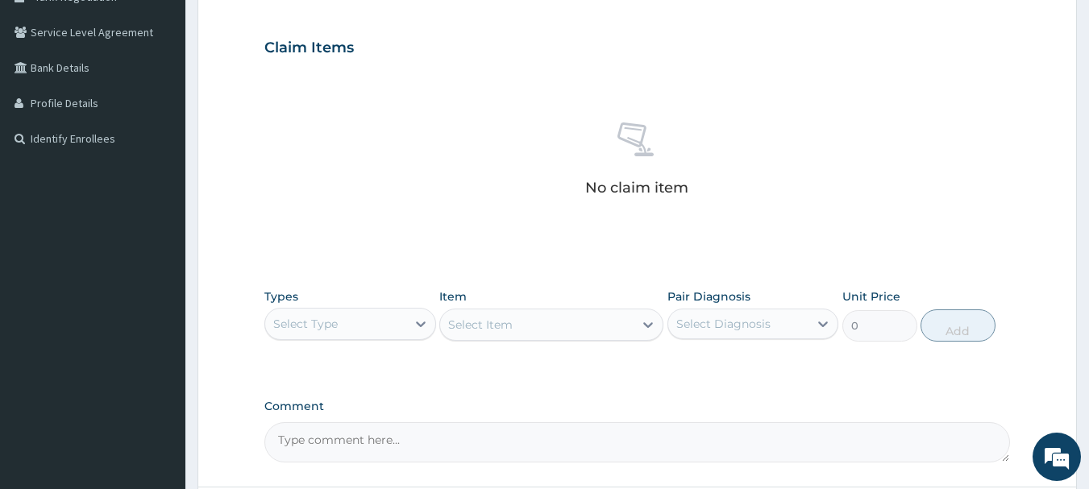
scroll to position [410, 0]
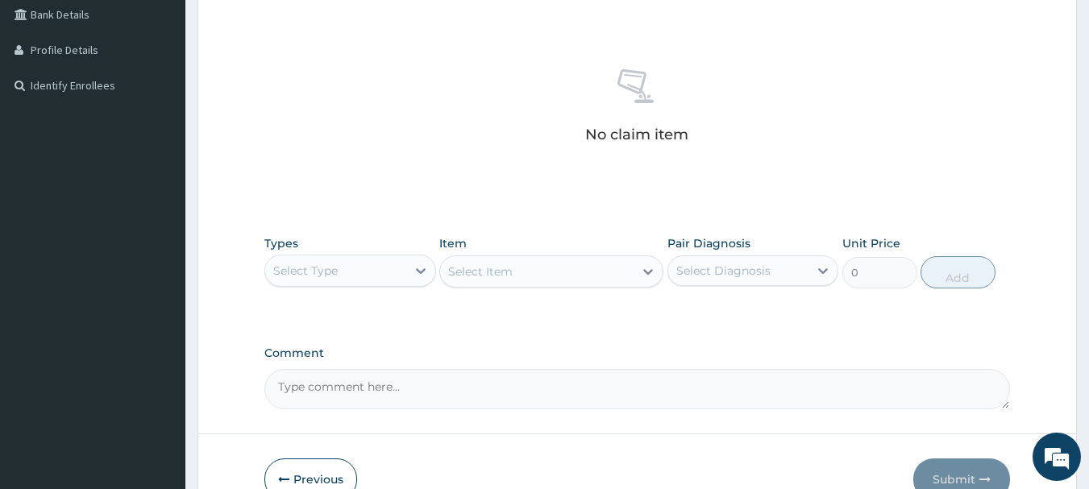
click at [367, 264] on div "Select Type" at bounding box center [335, 271] width 141 height 26
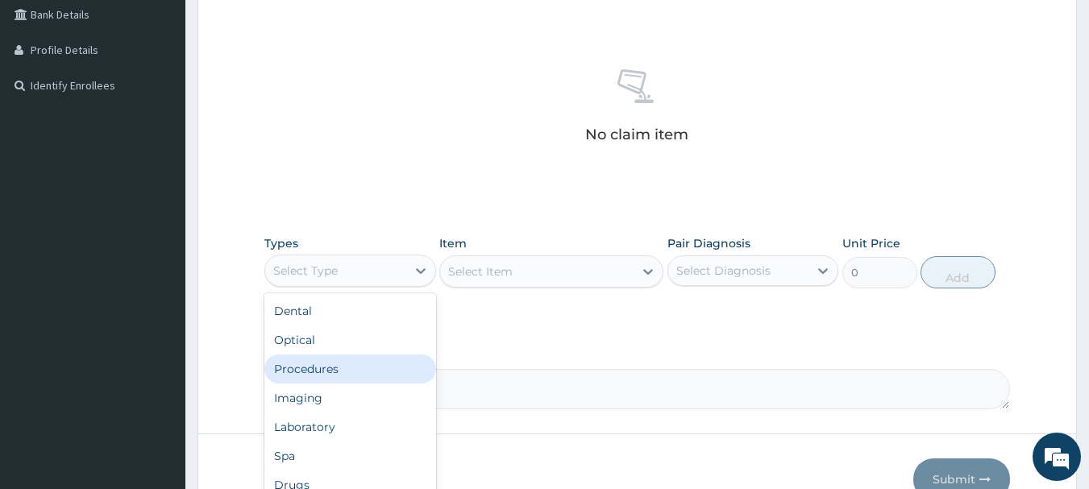
click at [339, 357] on div "Procedures" at bounding box center [350, 369] width 172 height 29
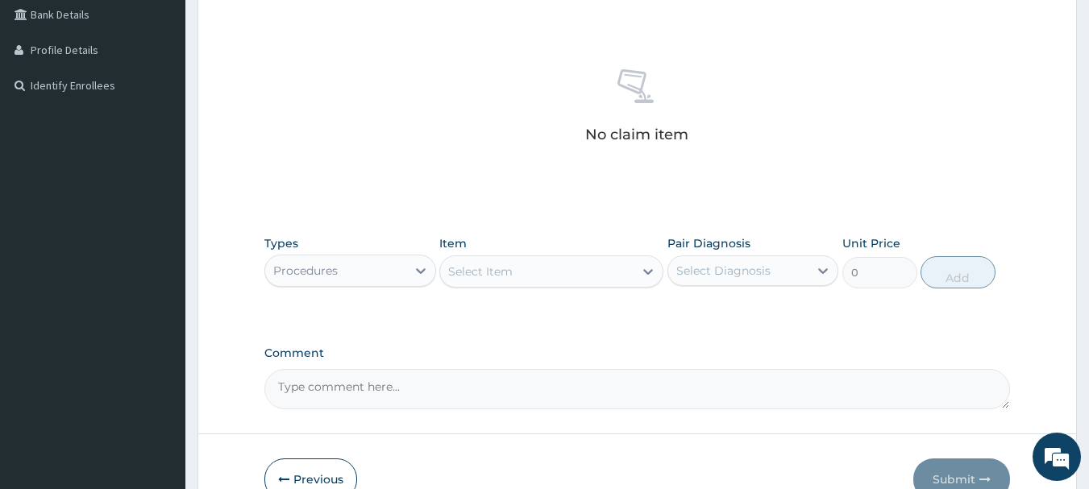
click at [538, 285] on div "Select Item" at bounding box center [551, 272] width 224 height 32
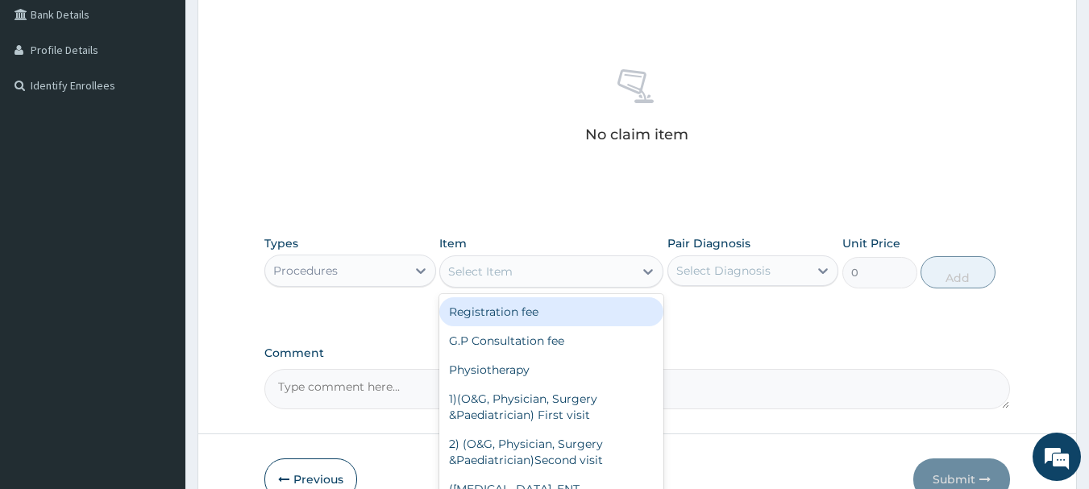
click at [525, 306] on div "Registration fee" at bounding box center [551, 312] width 224 height 29
type input "2000"
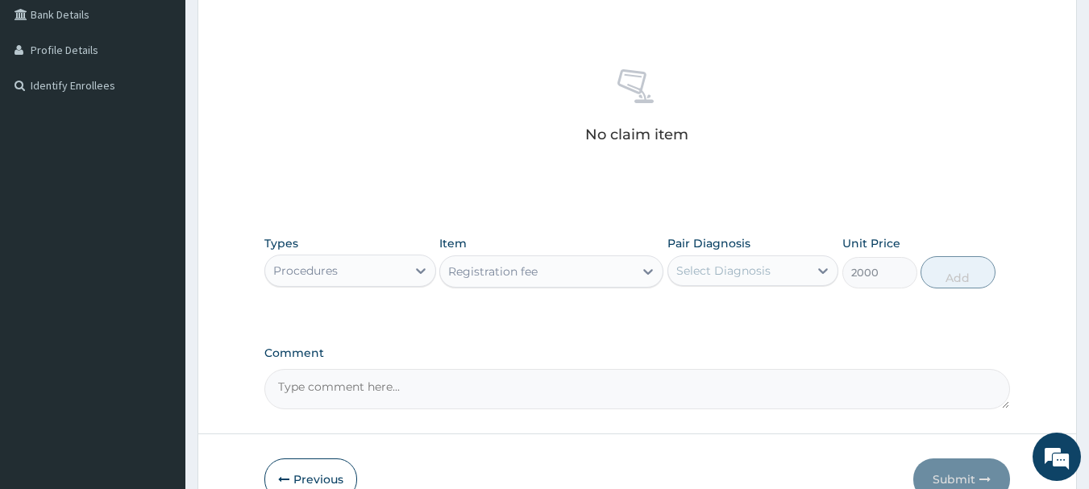
click at [706, 269] on div "Select Diagnosis" at bounding box center [723, 271] width 94 height 16
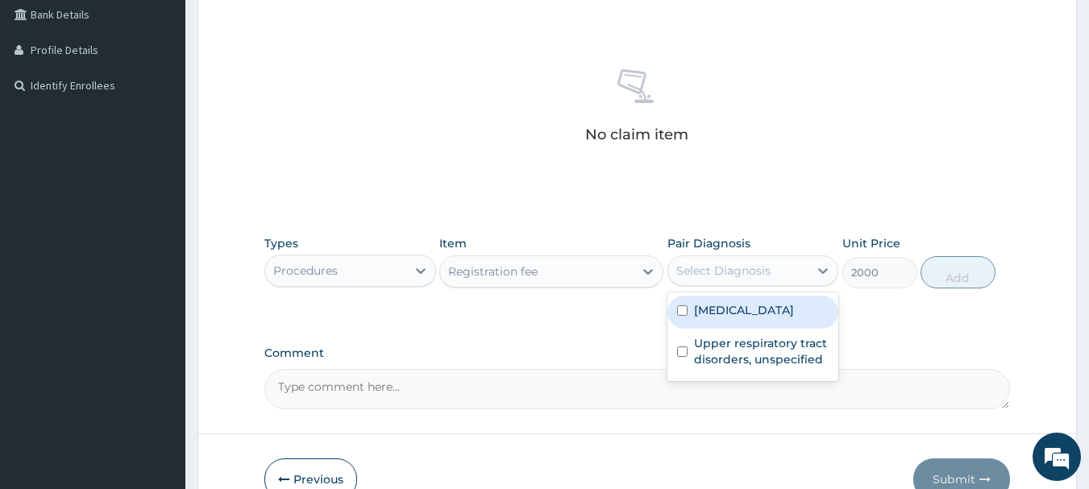
click at [706, 296] on div "[MEDICAL_DATA]" at bounding box center [754, 312] width 172 height 33
checkbox input "true"
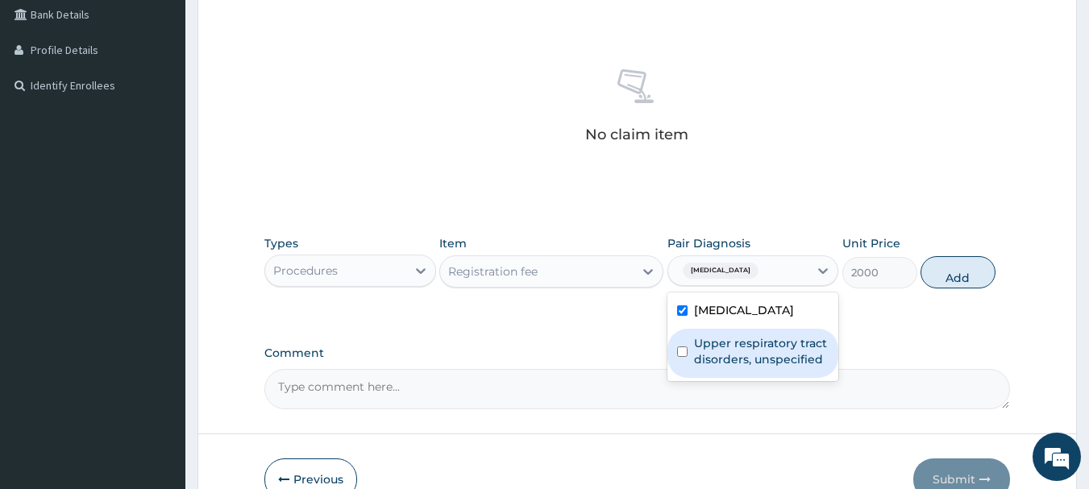
click at [706, 352] on label "Upper respiratory tract disorders, unspecified" at bounding box center [761, 351] width 135 height 32
checkbox input "true"
click at [968, 273] on button "Add" at bounding box center [958, 272] width 75 height 32
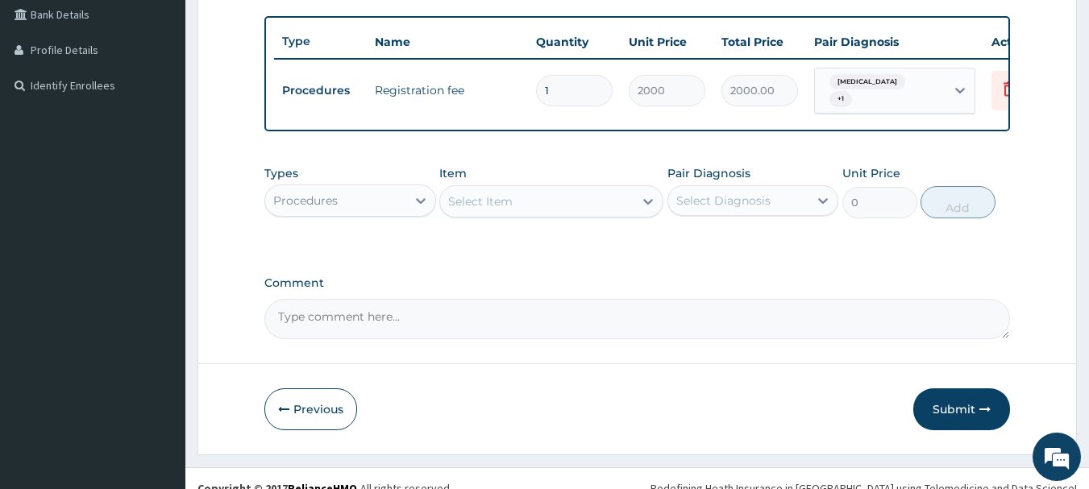
click at [571, 214] on div "Select Item" at bounding box center [537, 202] width 194 height 26
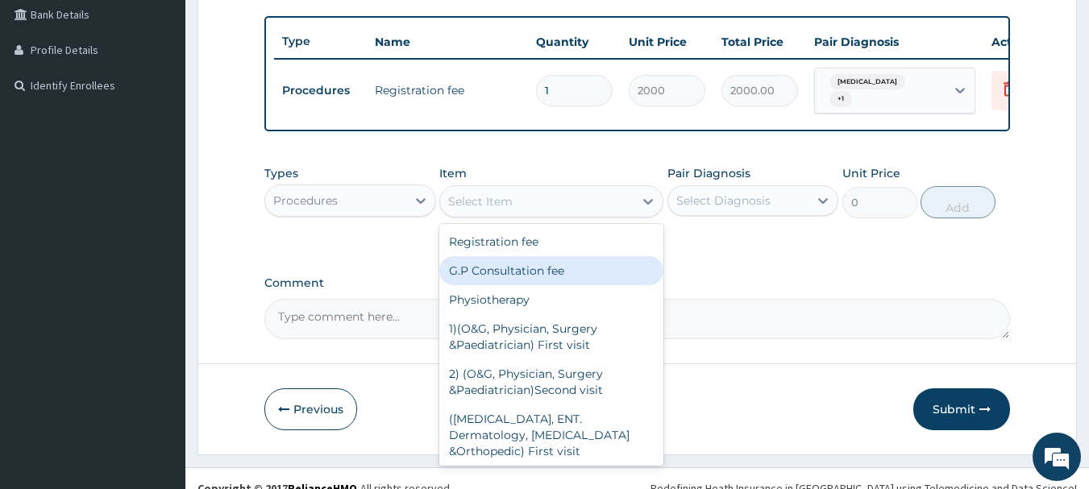
click at [520, 279] on div "G.P Consultation fee" at bounding box center [551, 270] width 224 height 29
type input "3000"
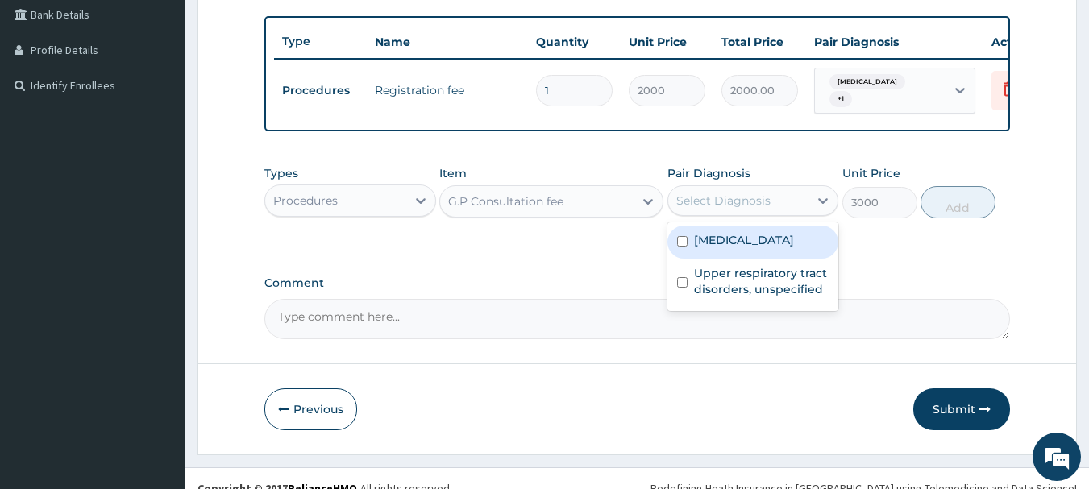
click at [761, 214] on div "Select Diagnosis" at bounding box center [738, 201] width 141 height 26
click at [750, 243] on div "[MEDICAL_DATA]" at bounding box center [754, 242] width 172 height 33
checkbox input "true"
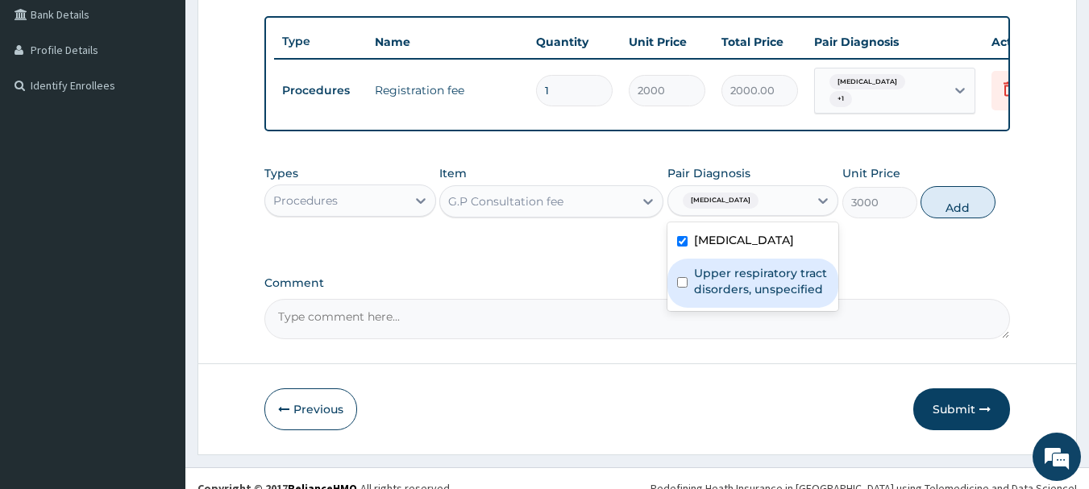
click at [726, 292] on label "Upper respiratory tract disorders, unspecified" at bounding box center [761, 281] width 135 height 32
checkbox input "true"
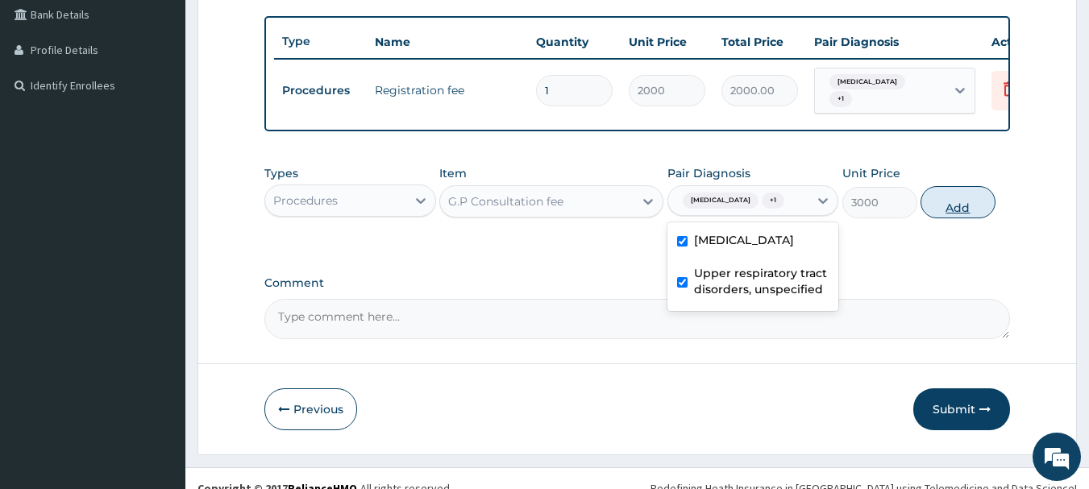
click at [941, 215] on button "Add" at bounding box center [958, 202] width 75 height 32
type input "0"
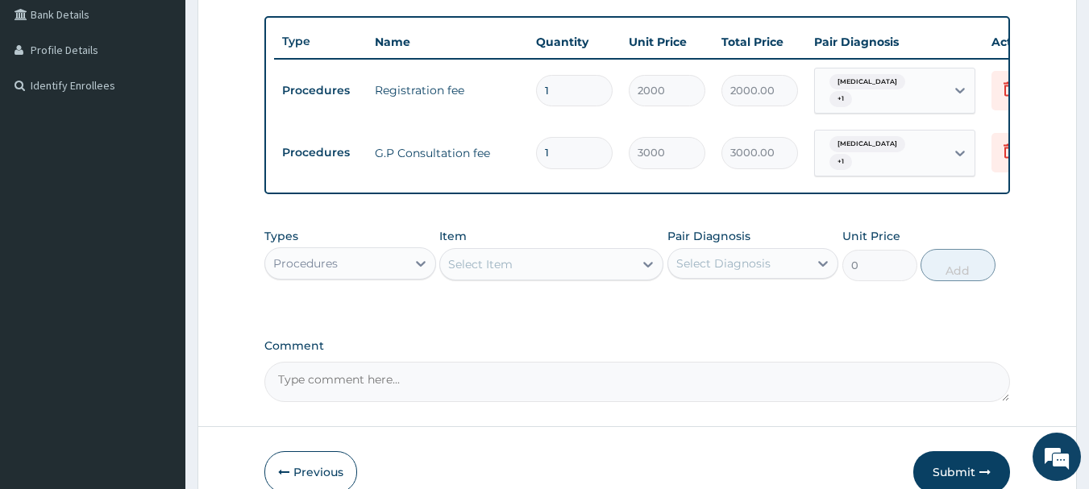
click at [552, 277] on div "Select Item" at bounding box center [537, 265] width 194 height 26
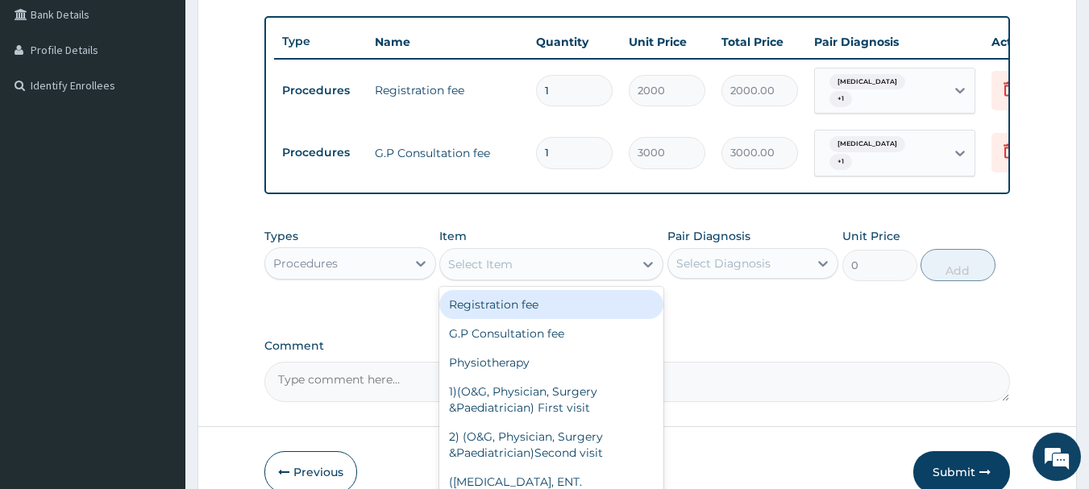
click at [552, 277] on div "Select Item" at bounding box center [537, 265] width 194 height 26
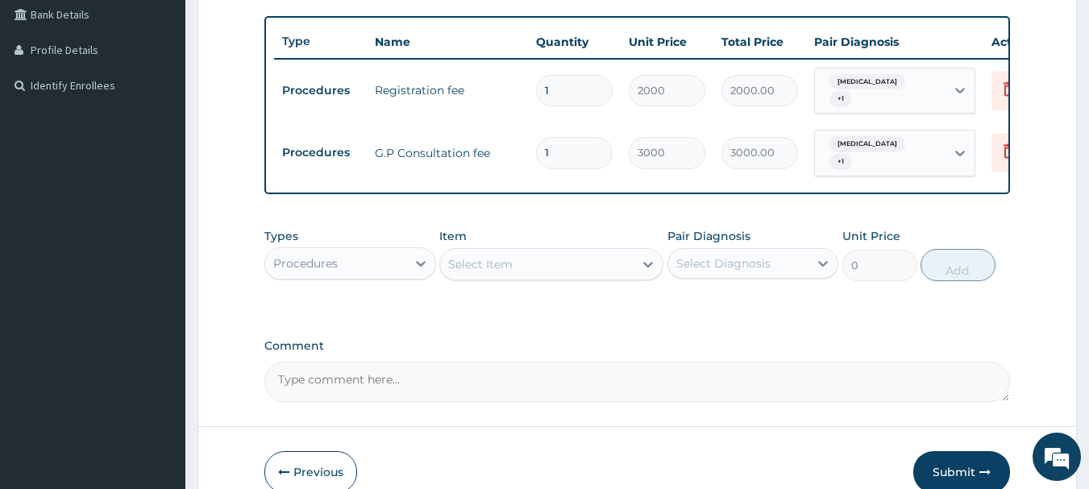
click at [402, 277] on div "Procedures" at bounding box center [335, 264] width 141 height 26
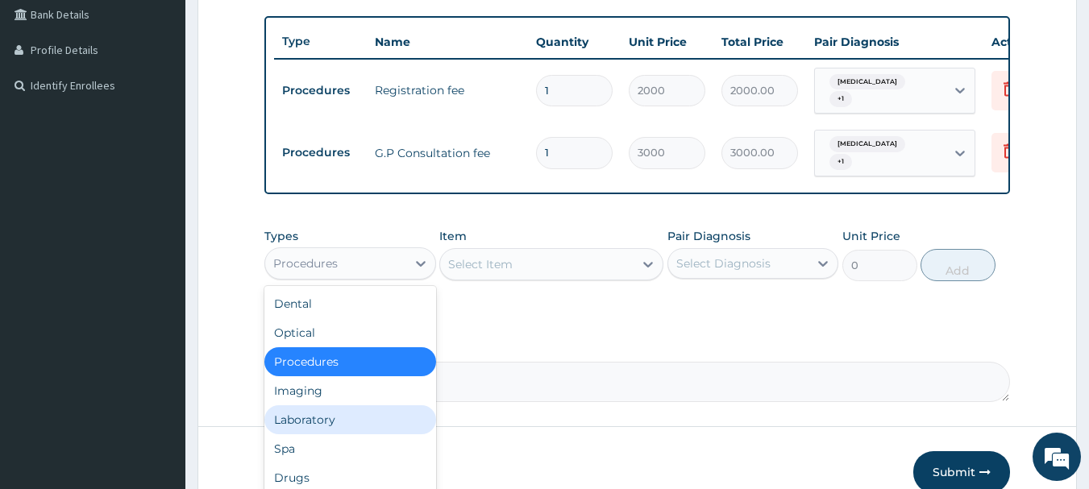
click at [327, 429] on div "Laboratory" at bounding box center [350, 420] width 172 height 29
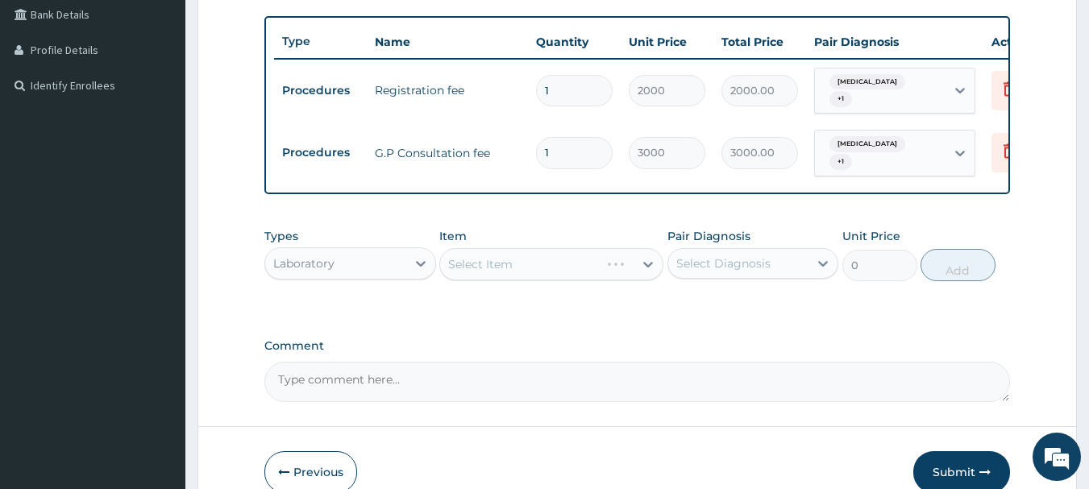
click at [546, 278] on div "Select Item" at bounding box center [551, 264] width 224 height 32
click at [546, 277] on div "Select Item" at bounding box center [537, 265] width 194 height 26
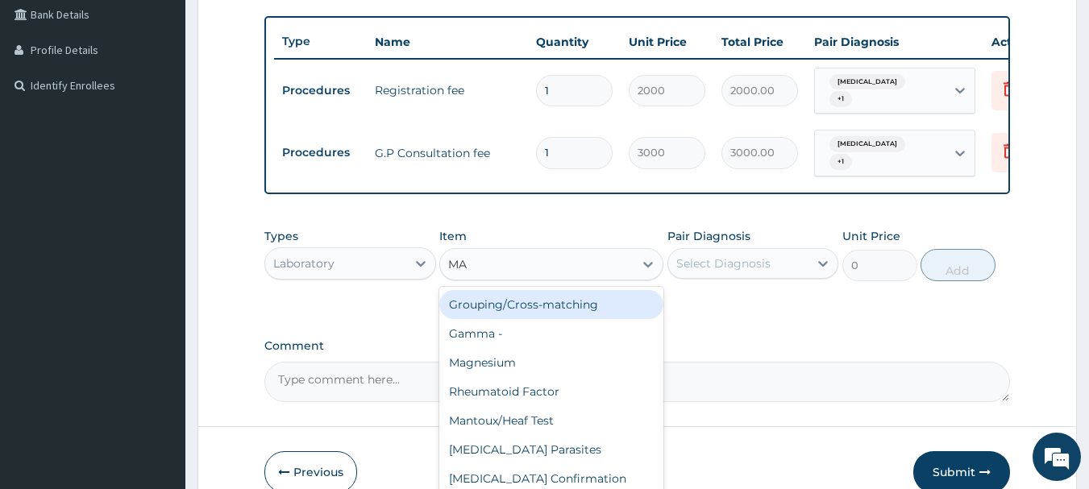
type input "MAL"
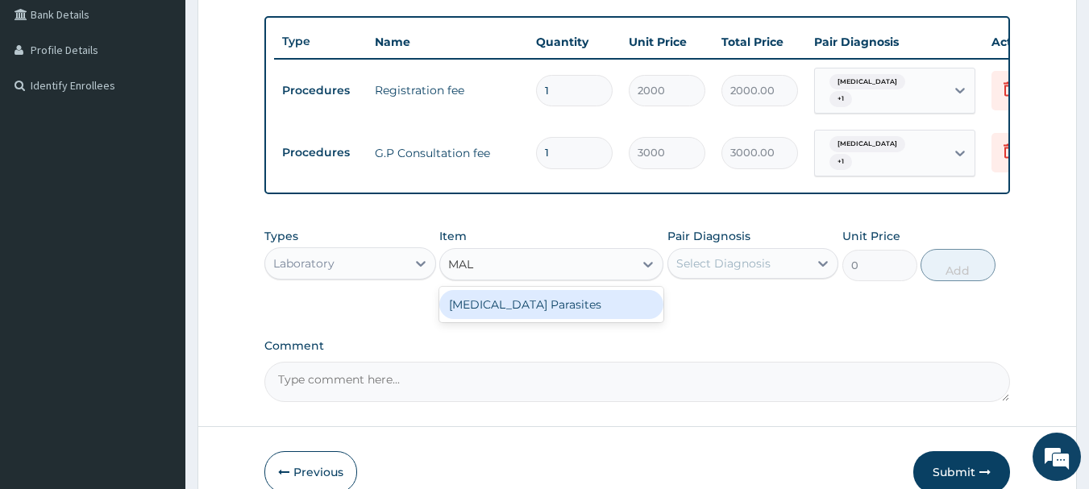
click at [548, 312] on div "[MEDICAL_DATA] Parasites" at bounding box center [551, 304] width 224 height 29
type input "800"
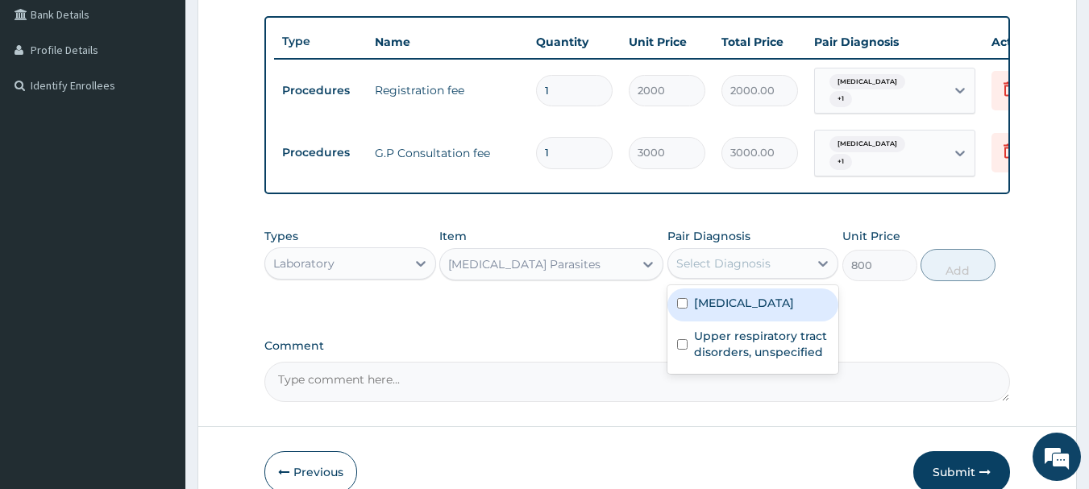
click at [715, 272] on div "Select Diagnosis" at bounding box center [723, 264] width 94 height 16
click at [714, 311] on label "[MEDICAL_DATA]" at bounding box center [744, 303] width 100 height 16
checkbox input "true"
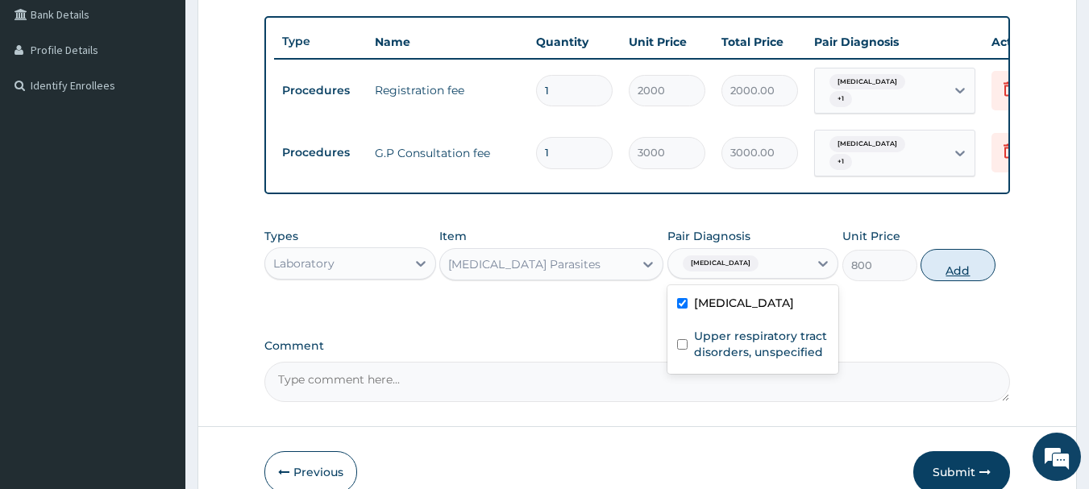
click at [937, 273] on button "Add" at bounding box center [958, 265] width 75 height 32
type input "0"
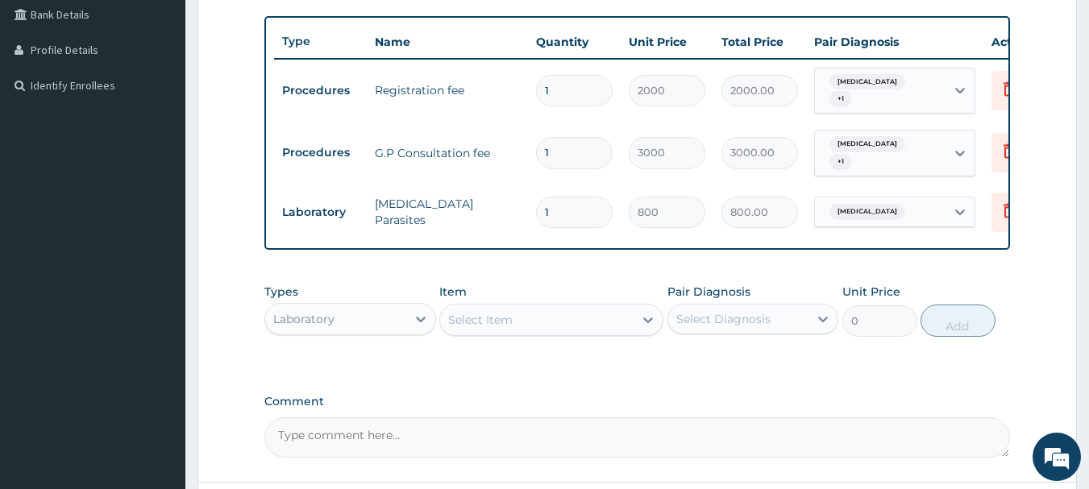
click at [540, 333] on div "Select Item" at bounding box center [537, 320] width 194 height 26
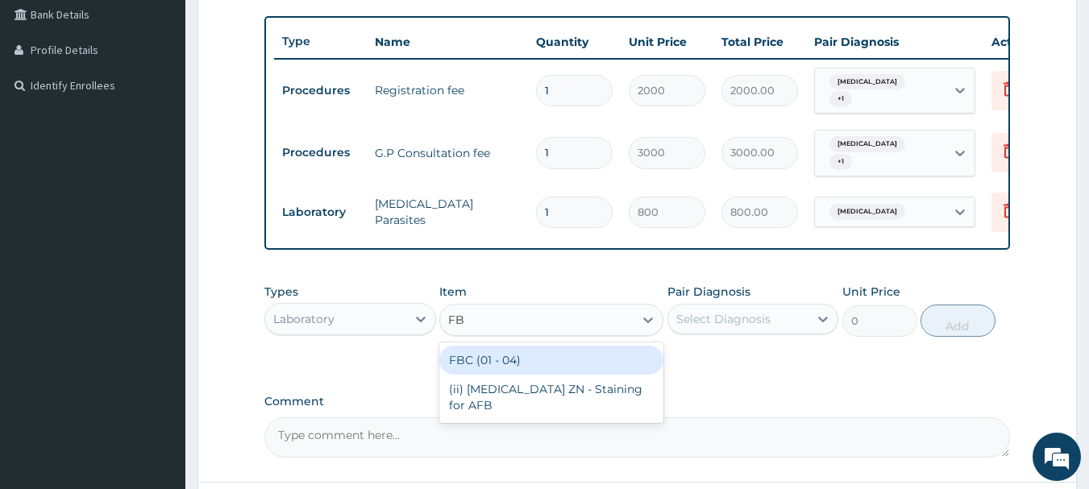
type input "FBC"
click at [563, 372] on div "FBC (01 - 04)" at bounding box center [551, 360] width 224 height 29
type input "1600"
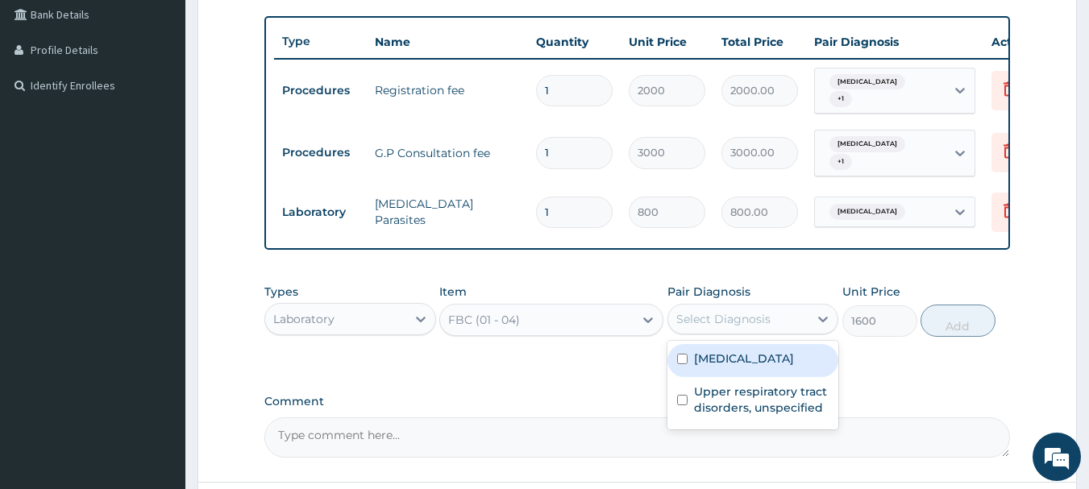
click at [764, 318] on div "Select Diagnosis" at bounding box center [738, 319] width 141 height 26
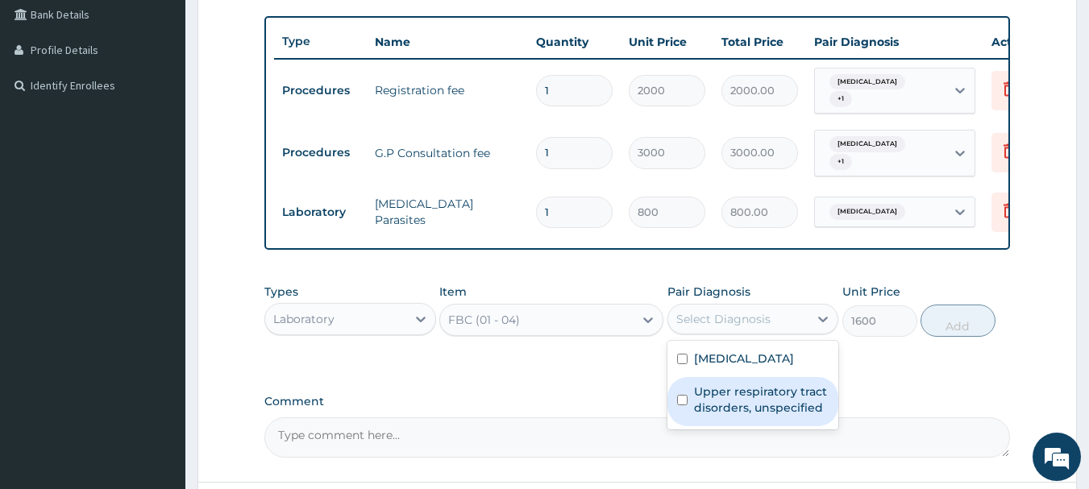
click at [740, 407] on label "Upper respiratory tract disorders, unspecified" at bounding box center [761, 400] width 135 height 32
checkbox input "true"
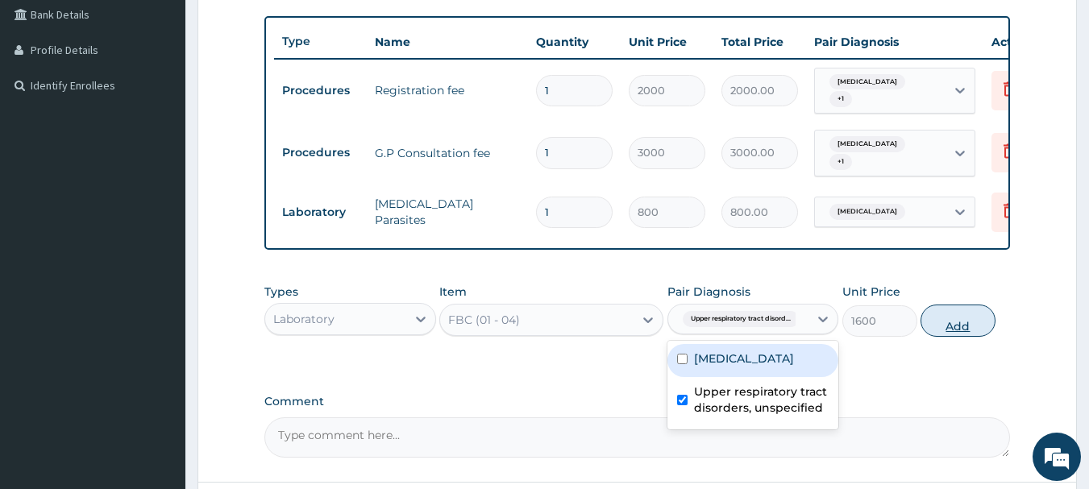
click at [955, 335] on button "Add" at bounding box center [958, 321] width 75 height 32
type input "0"
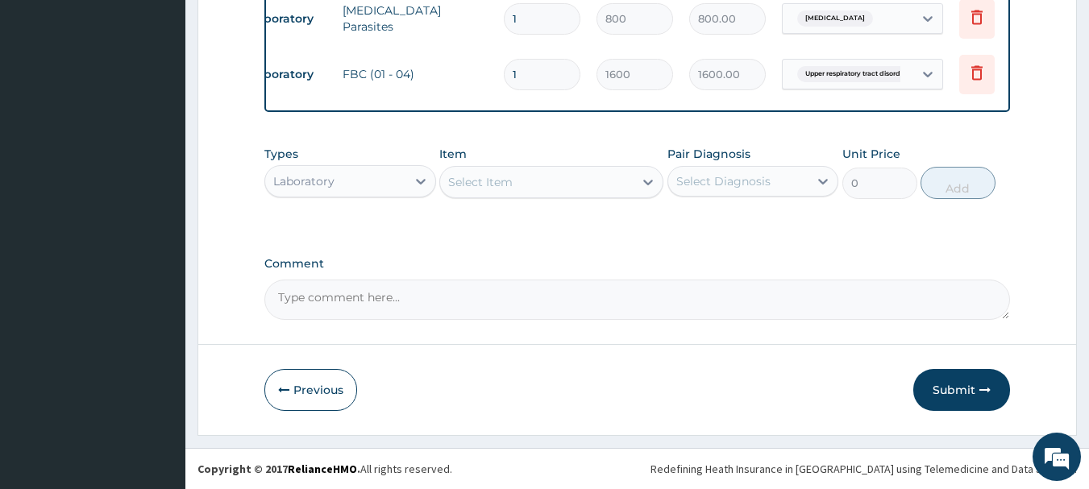
scroll to position [0, 0]
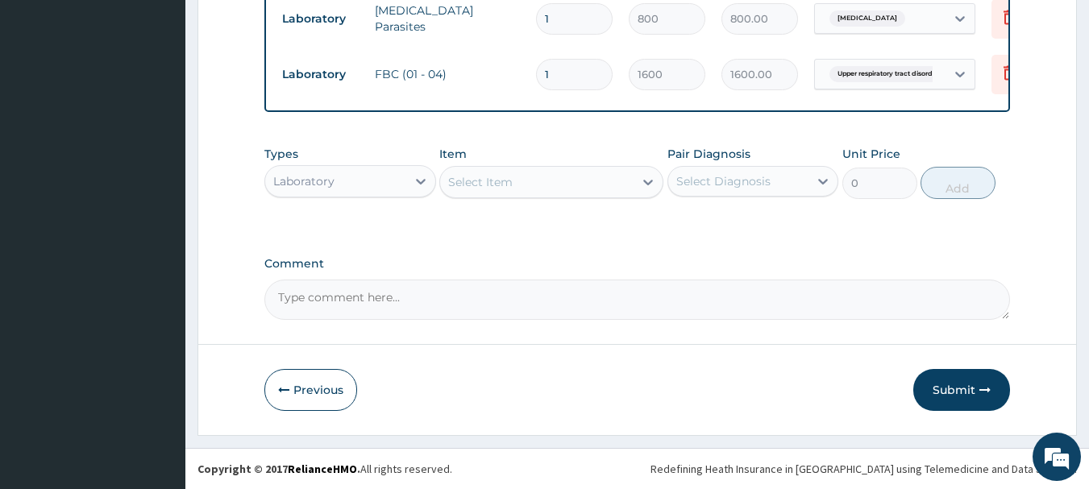
click at [349, 176] on div "Laboratory" at bounding box center [335, 182] width 141 height 26
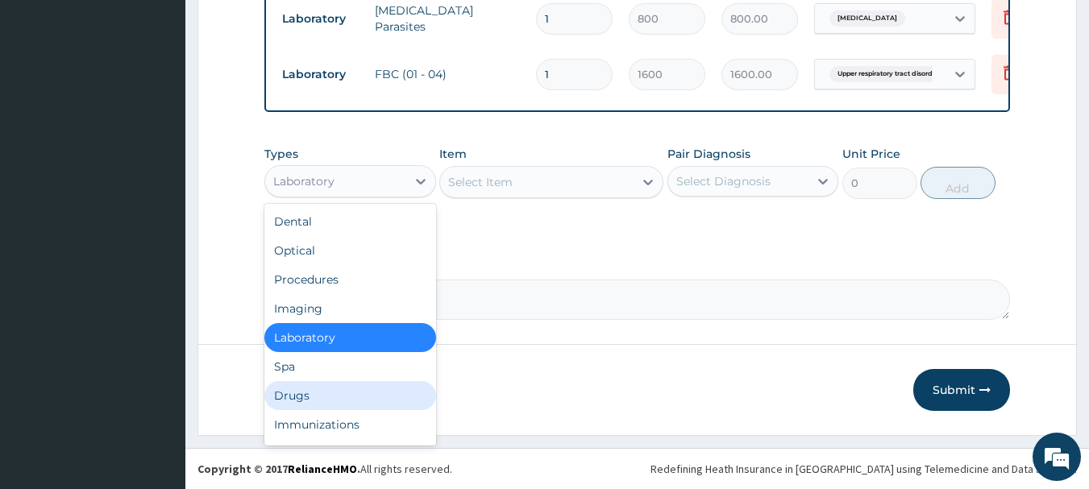
click at [339, 395] on div "Drugs" at bounding box center [350, 395] width 172 height 29
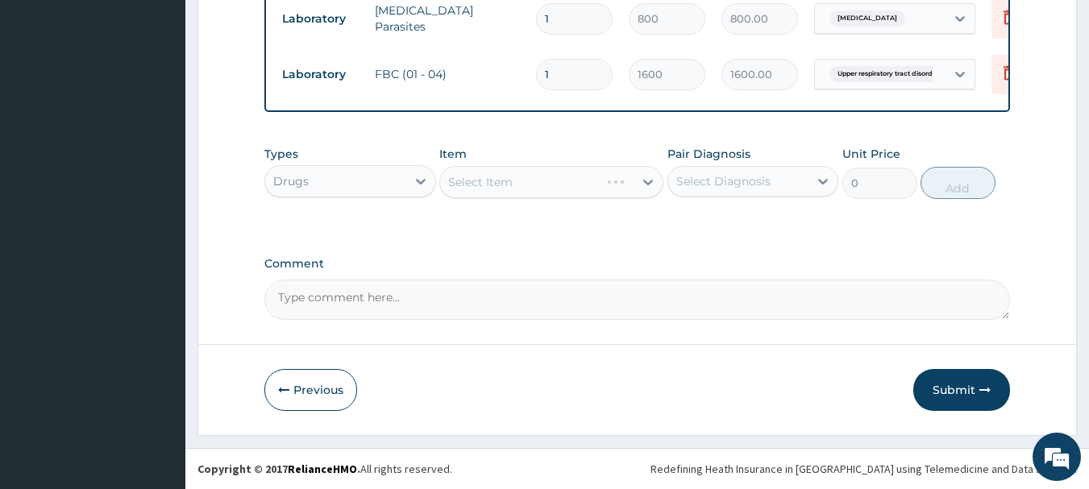
click at [550, 173] on div "Select Item" at bounding box center [551, 182] width 224 height 32
click at [550, 173] on div "Select Item" at bounding box center [537, 182] width 194 height 26
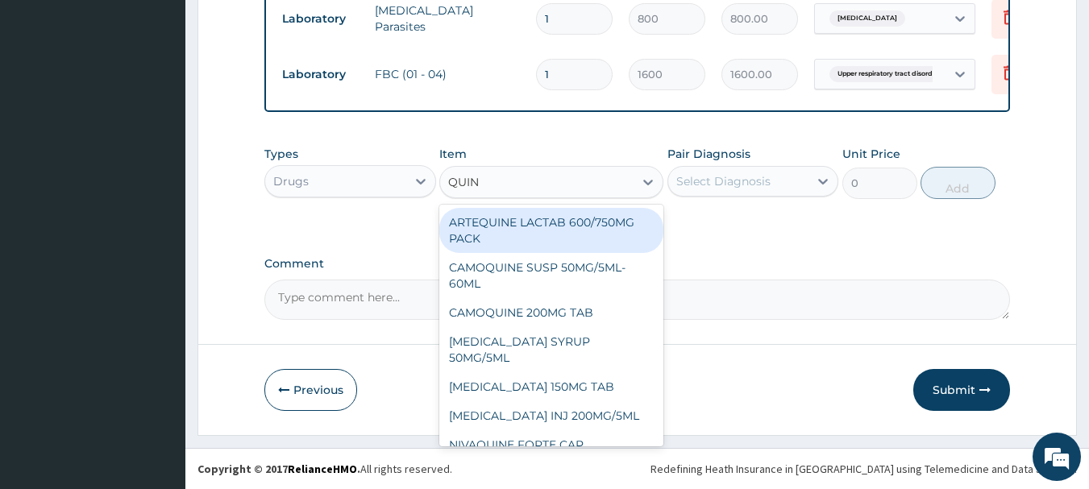
type input "QUINI"
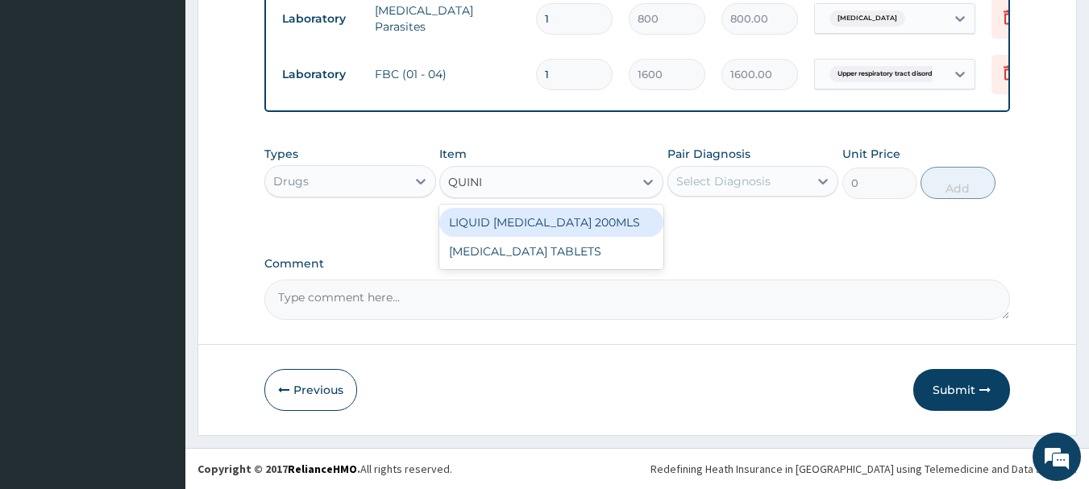
click at [556, 210] on div "LIQUID [MEDICAL_DATA] 200MLS" at bounding box center [551, 222] width 224 height 29
type input "1200"
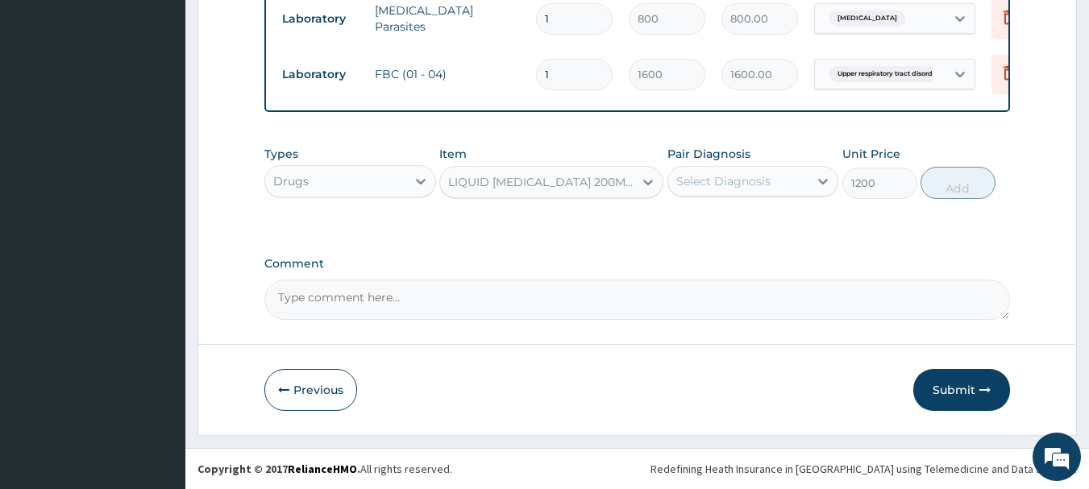
click at [773, 170] on div "Select Diagnosis" at bounding box center [738, 182] width 141 height 26
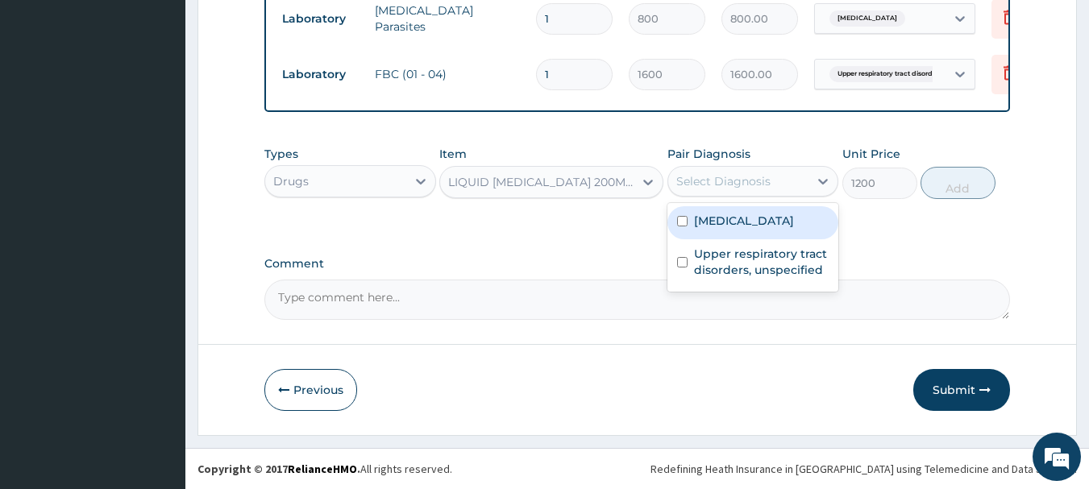
click at [747, 227] on label "[MEDICAL_DATA]" at bounding box center [744, 221] width 100 height 16
checkbox input "true"
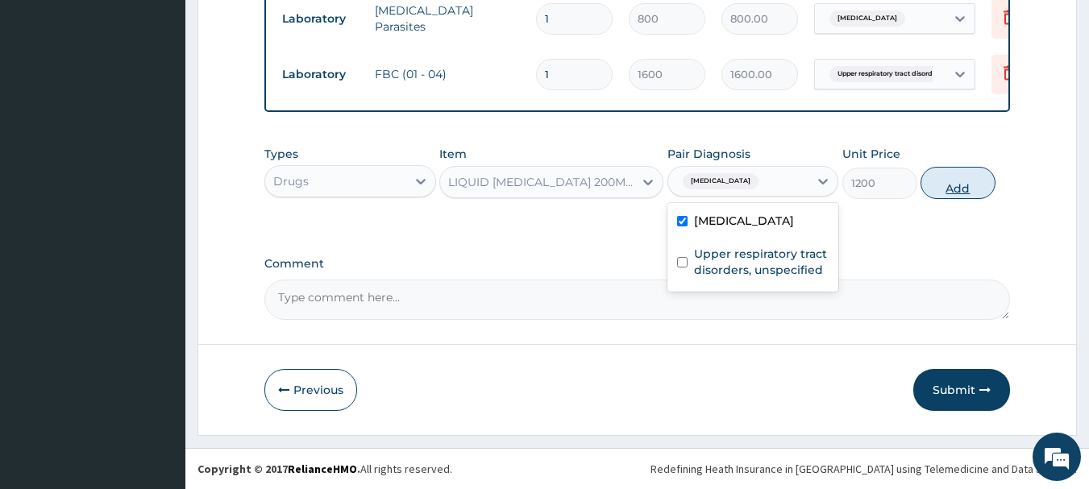
click at [954, 189] on button "Add" at bounding box center [958, 183] width 75 height 32
type input "0"
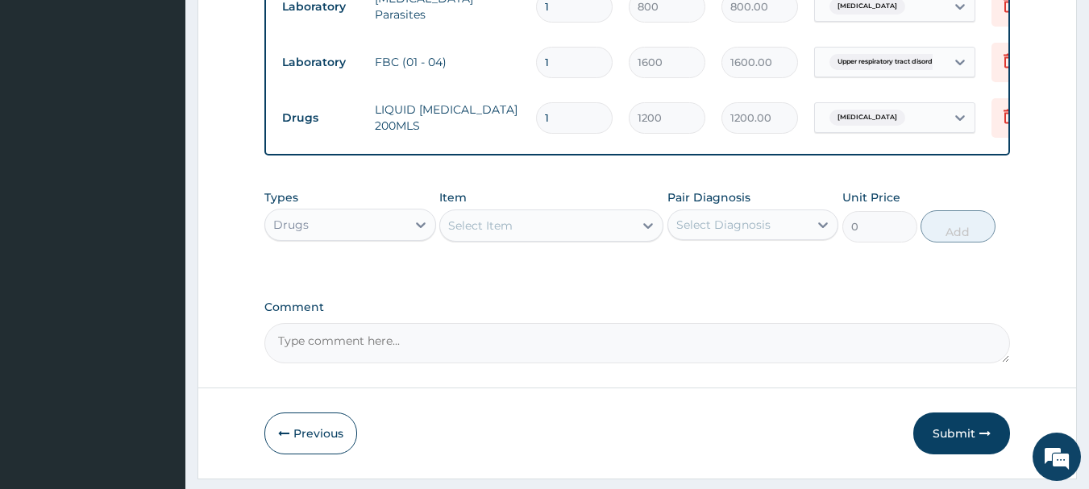
click at [510, 239] on div "Select Item" at bounding box center [537, 226] width 194 height 26
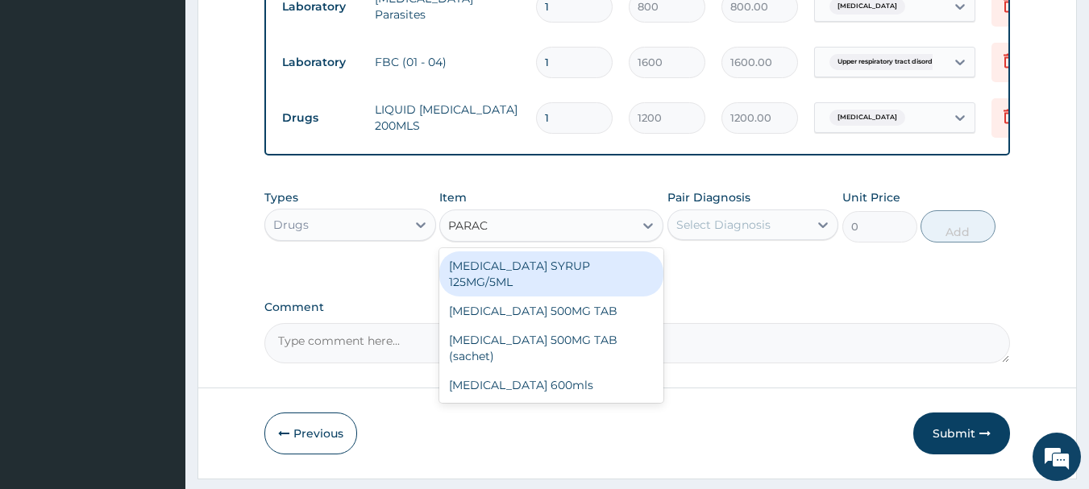
type input "PARACE"
click at [537, 276] on div "[MEDICAL_DATA] SYRUP 125MG/5ML" at bounding box center [551, 274] width 224 height 45
type input "400"
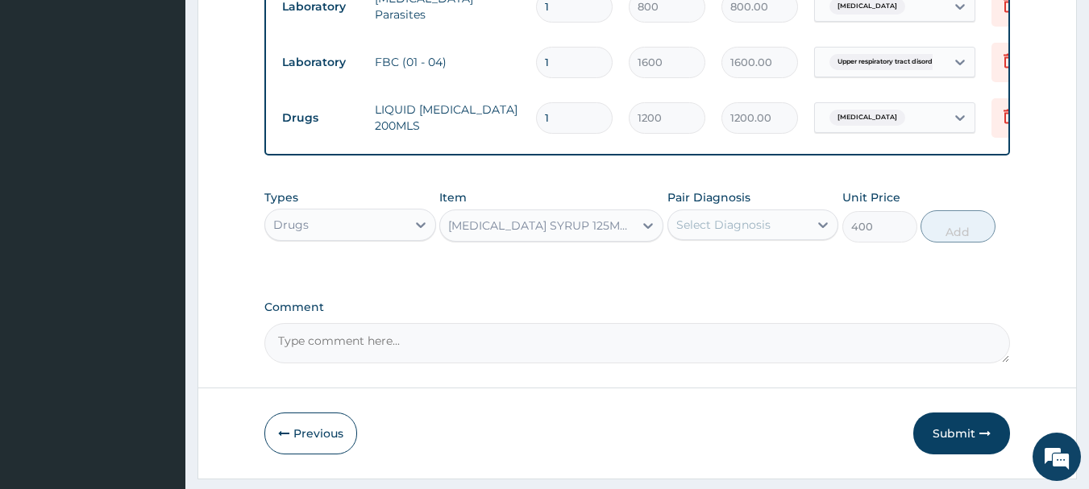
click at [737, 233] on div "Select Diagnosis" at bounding box center [723, 225] width 94 height 16
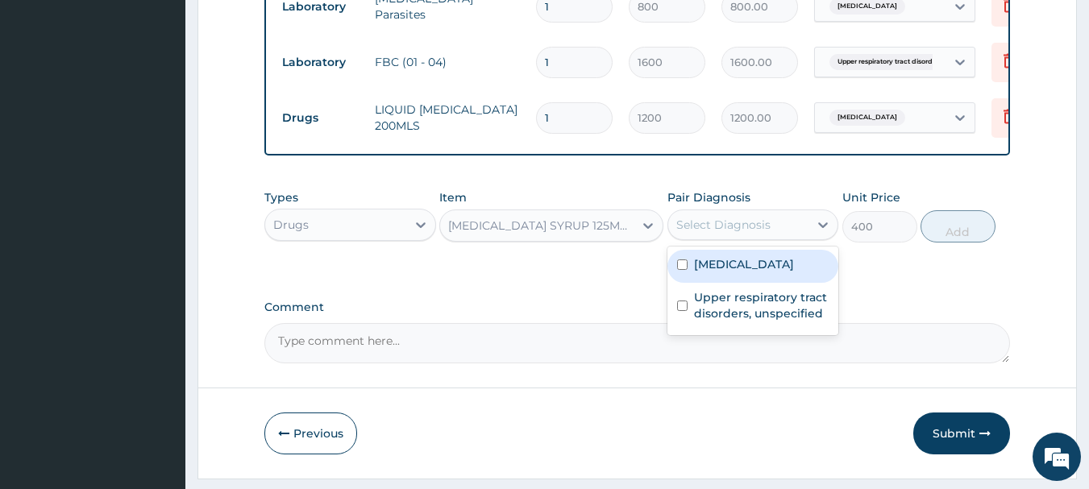
click at [751, 283] on div "[MEDICAL_DATA]" at bounding box center [754, 266] width 172 height 33
checkbox input "true"
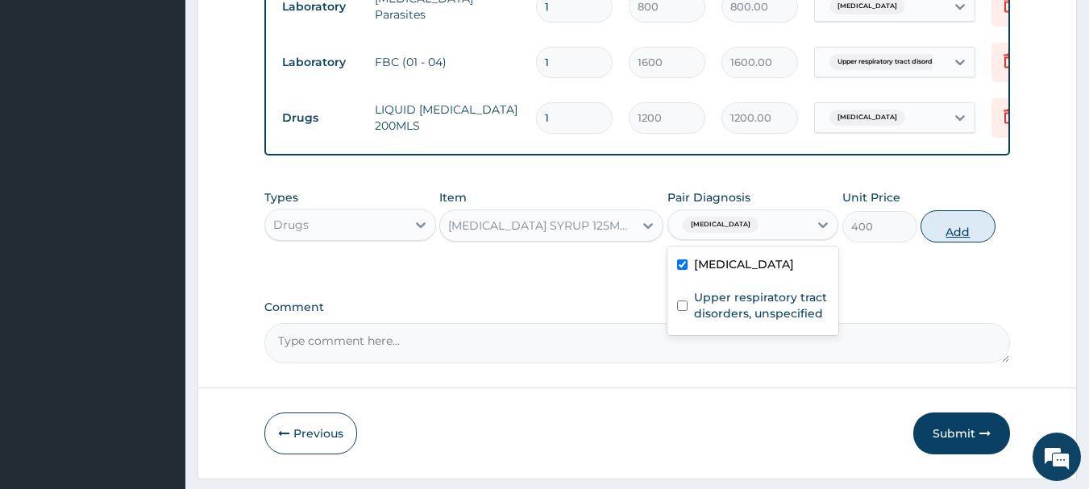
click at [967, 243] on button "Add" at bounding box center [958, 226] width 75 height 32
type input "0"
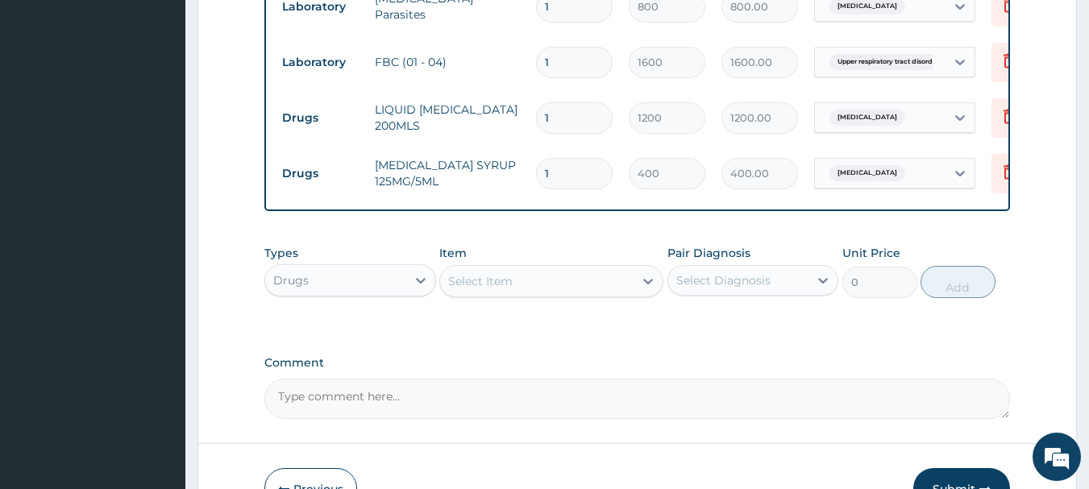
click at [350, 293] on div "Drugs" at bounding box center [335, 281] width 141 height 26
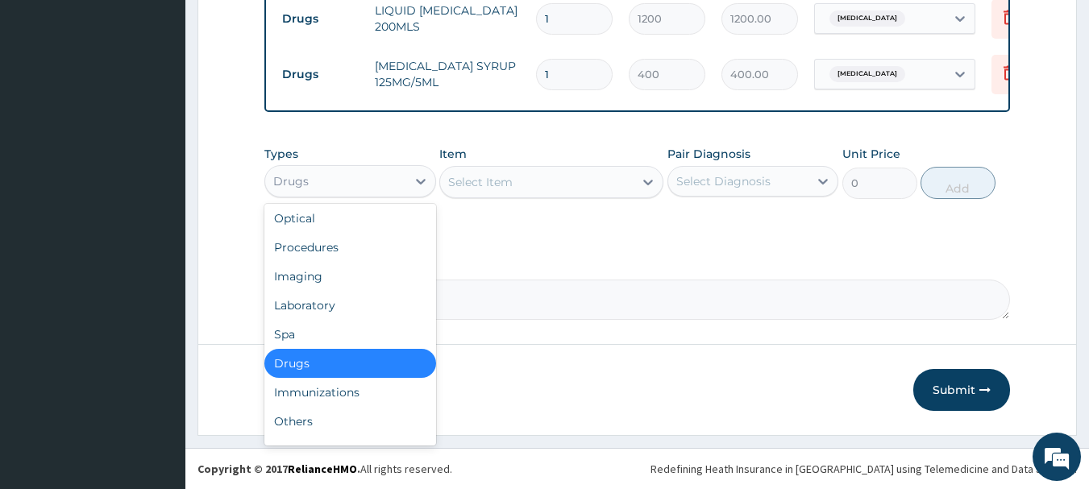
scroll to position [55, 0]
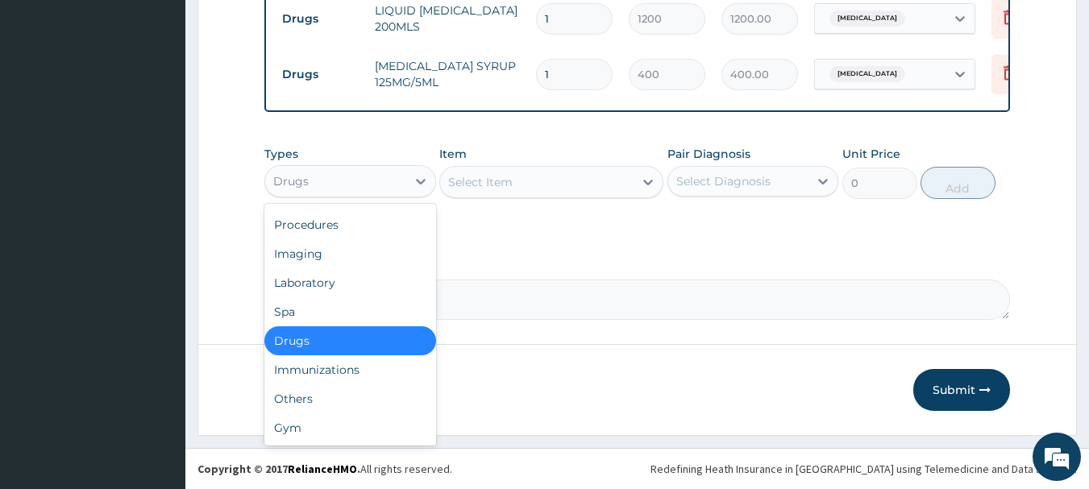
click at [342, 336] on div "Drugs" at bounding box center [350, 341] width 172 height 29
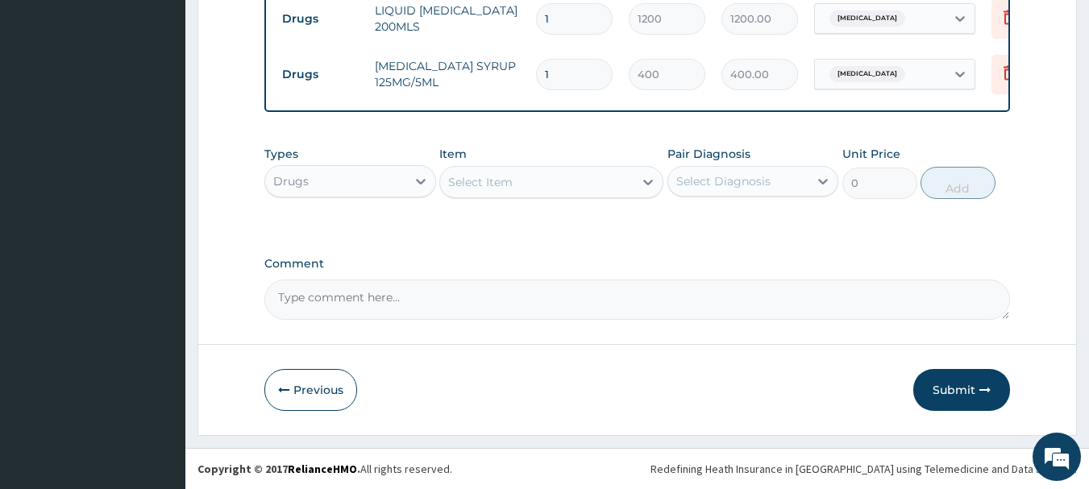
click at [564, 175] on div "Select Item" at bounding box center [537, 182] width 194 height 26
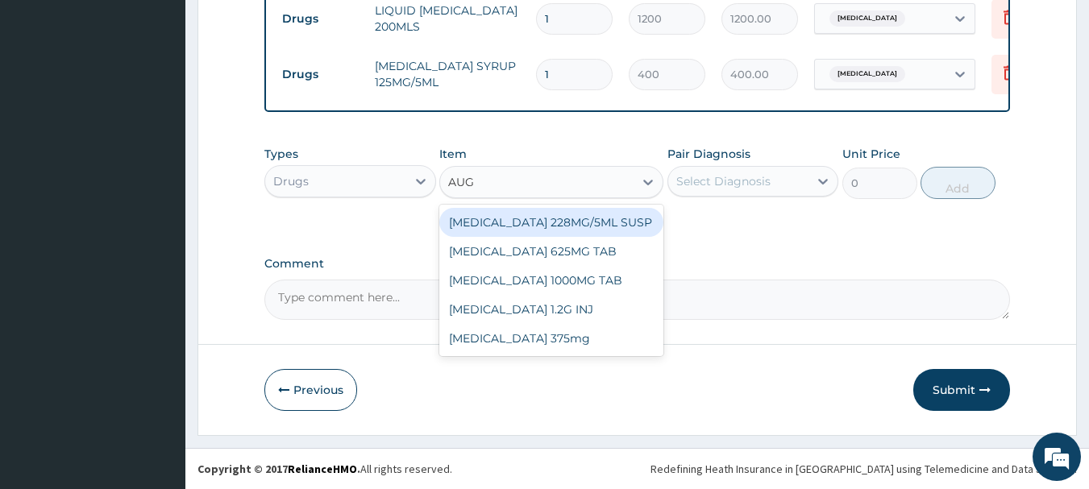
type input "AUGM"
click at [553, 228] on div "[MEDICAL_DATA] 228MG/5ML SUSP" at bounding box center [551, 222] width 224 height 29
type input "2500"
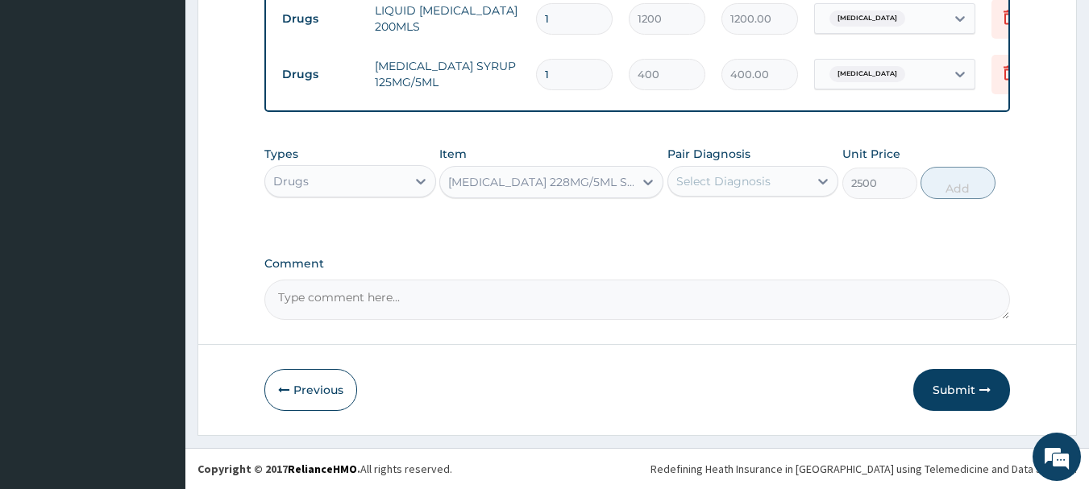
click at [717, 191] on div "Select Diagnosis" at bounding box center [738, 182] width 141 height 26
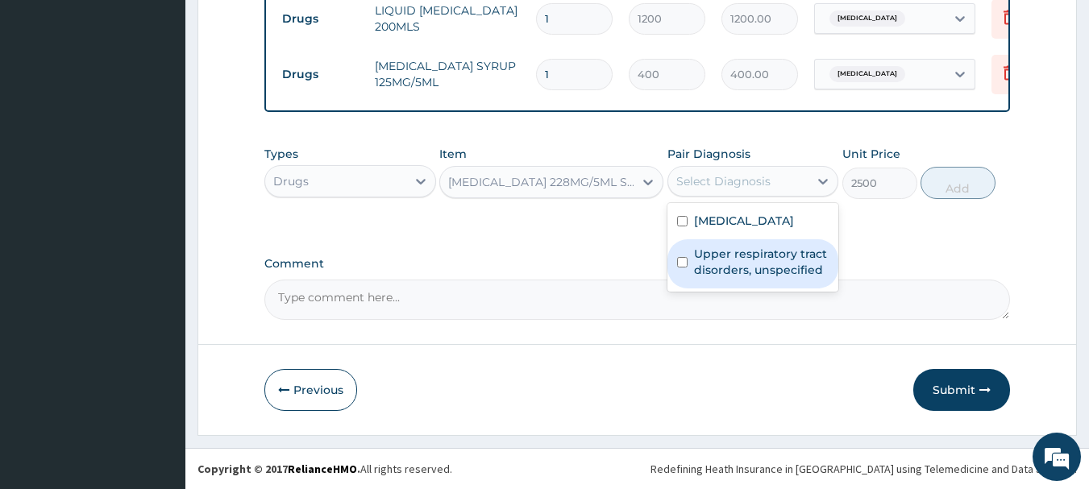
click at [720, 274] on label "Upper respiratory tract disorders, unspecified" at bounding box center [761, 262] width 135 height 32
checkbox input "true"
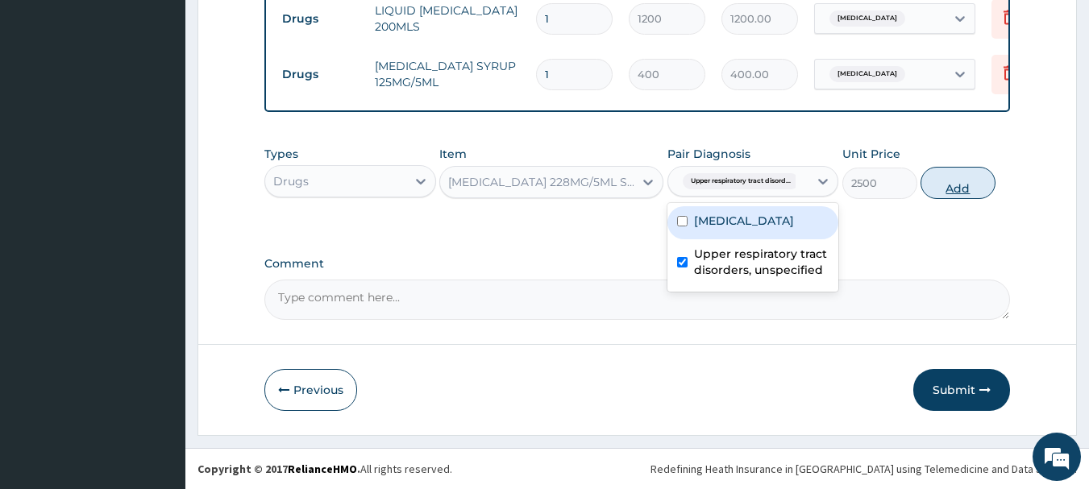
click at [959, 190] on button "Add" at bounding box center [958, 183] width 75 height 32
type input "0"
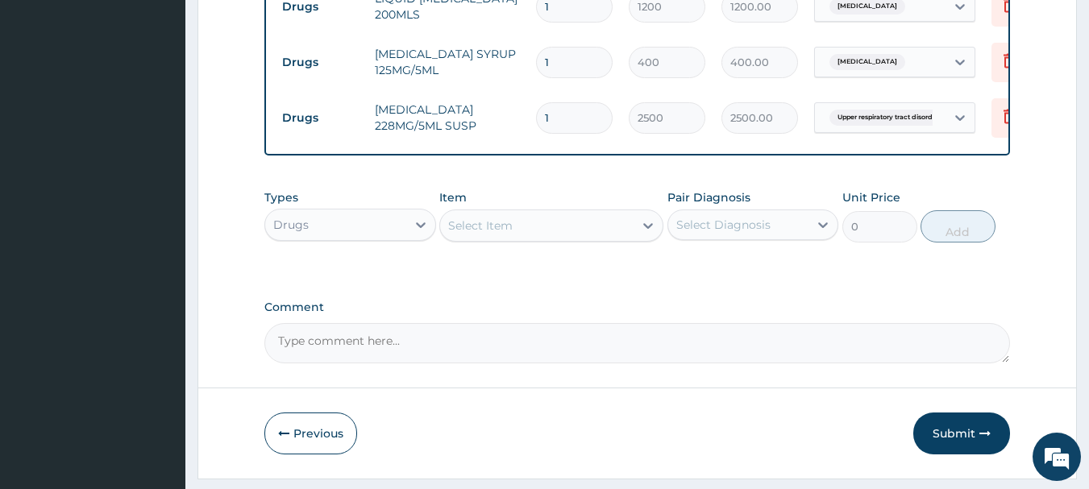
click at [539, 239] on div "Select Item" at bounding box center [537, 226] width 194 height 26
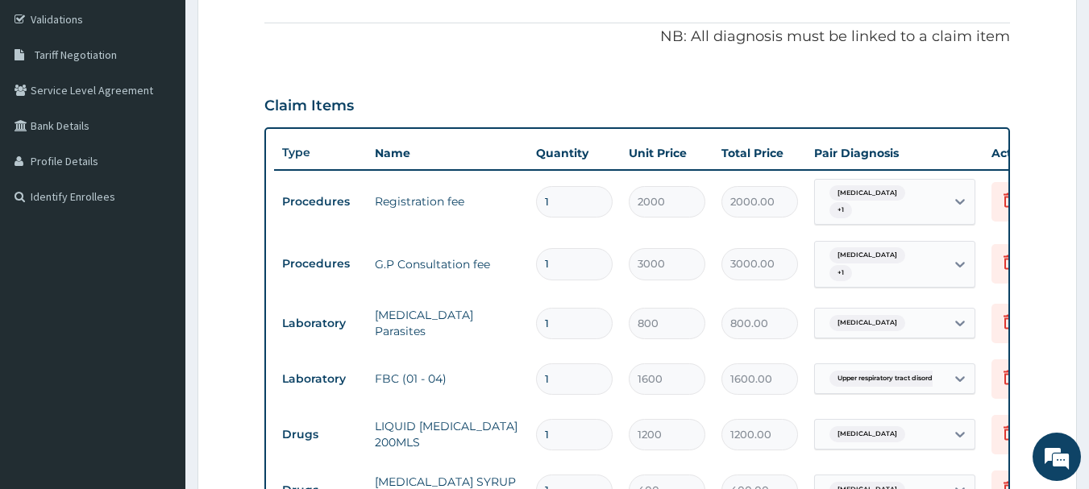
scroll to position [726, 0]
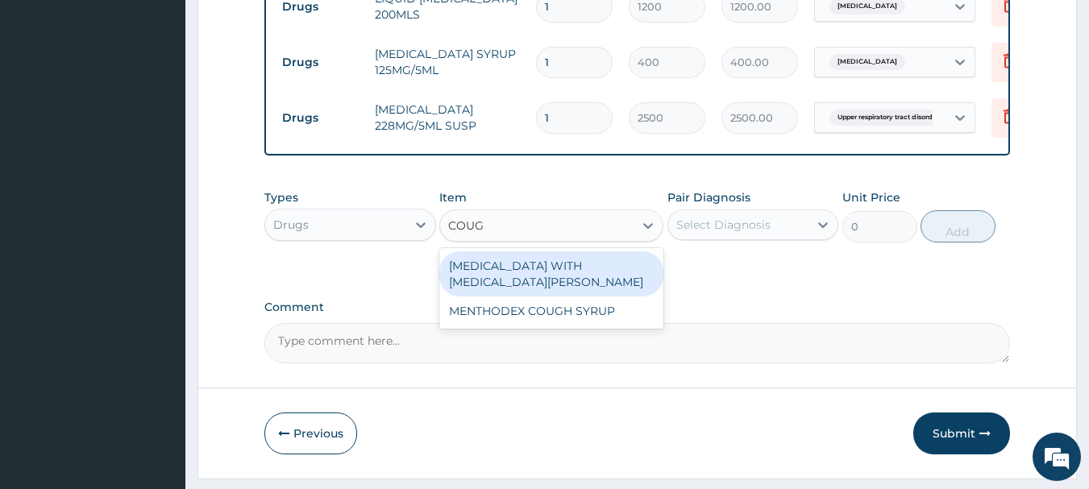
type input "COUGH"
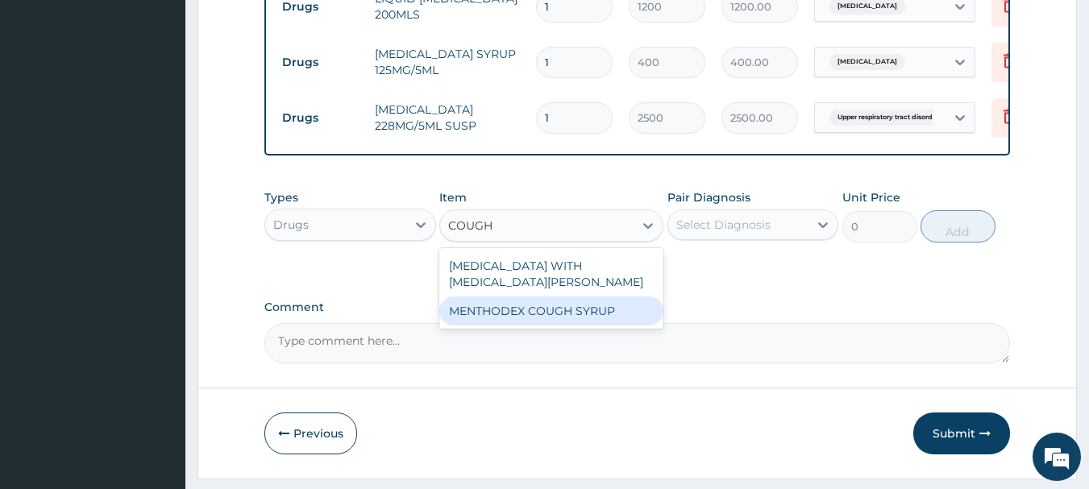
click at [560, 316] on div "MENTHODEX COUGH SYRUP" at bounding box center [551, 311] width 224 height 29
type input "800"
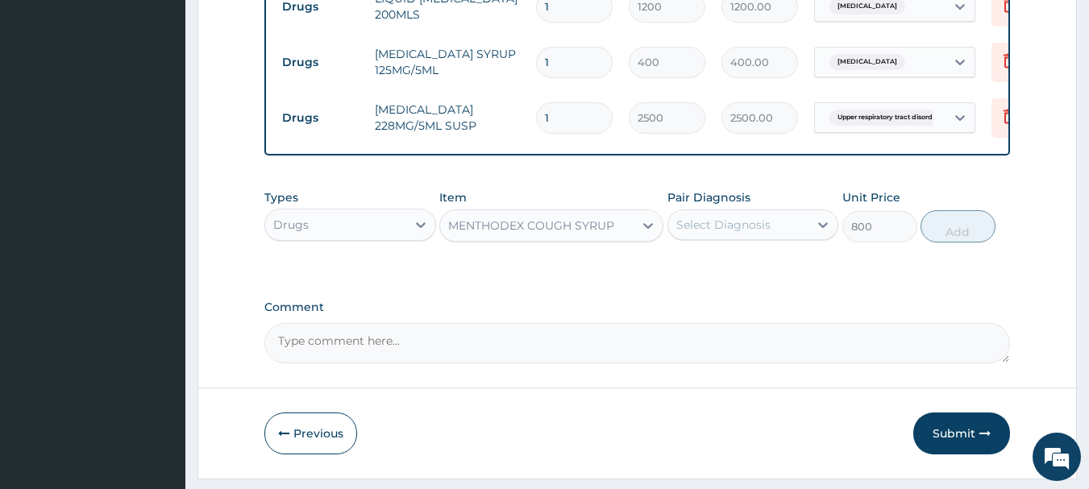
click at [755, 238] on div "Select Diagnosis" at bounding box center [738, 225] width 141 height 26
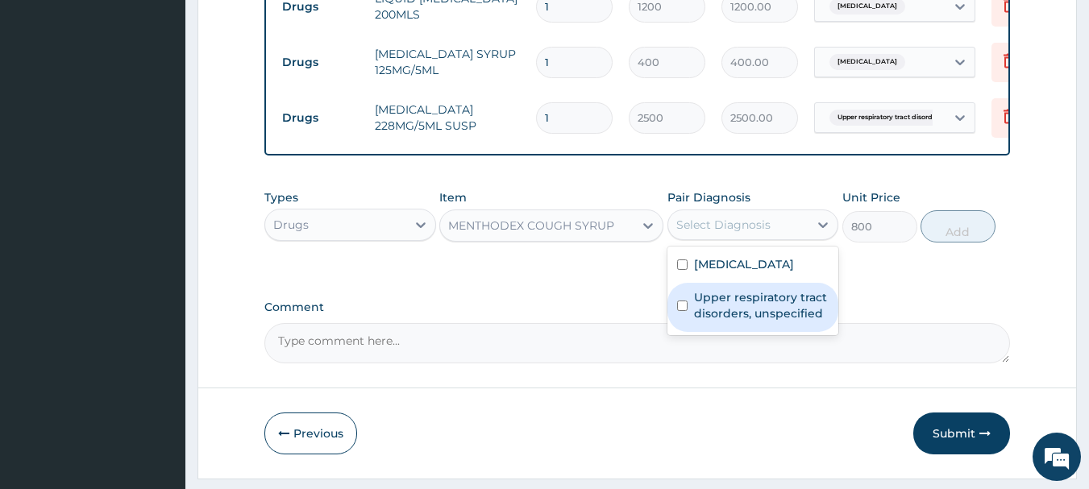
click at [735, 302] on label "Upper respiratory tract disorders, unspecified" at bounding box center [761, 305] width 135 height 32
checkbox input "true"
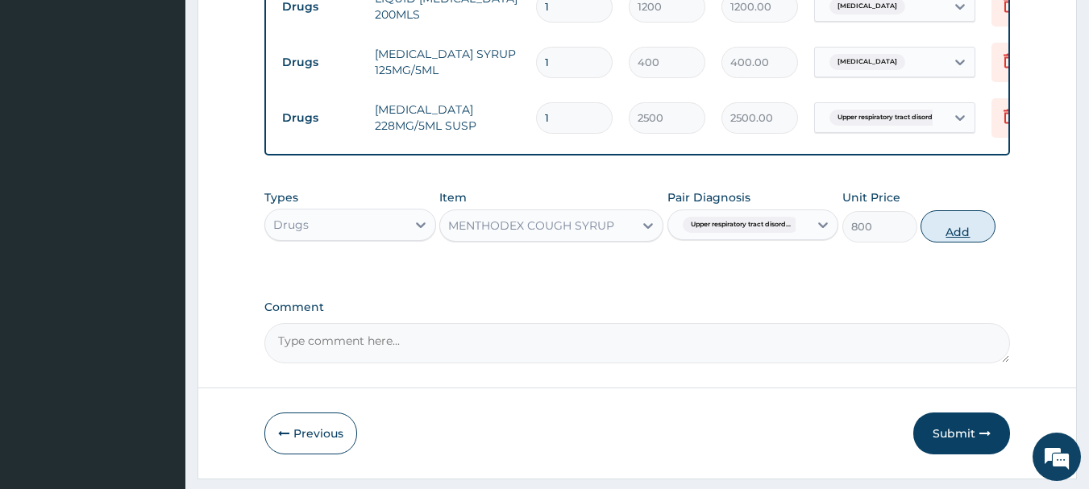
click at [964, 243] on button "Add" at bounding box center [958, 226] width 75 height 32
type input "0"
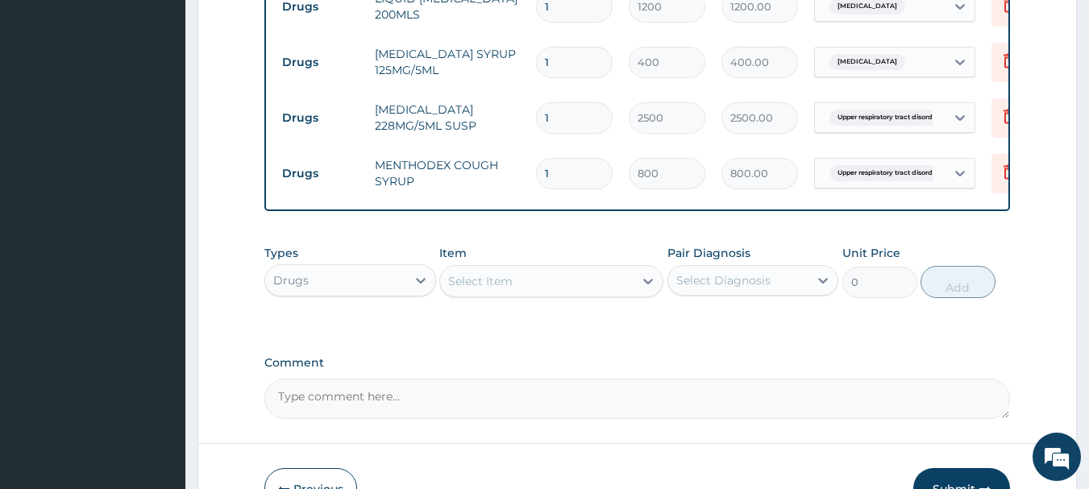
click at [607, 294] on div "Select Item" at bounding box center [537, 281] width 194 height 26
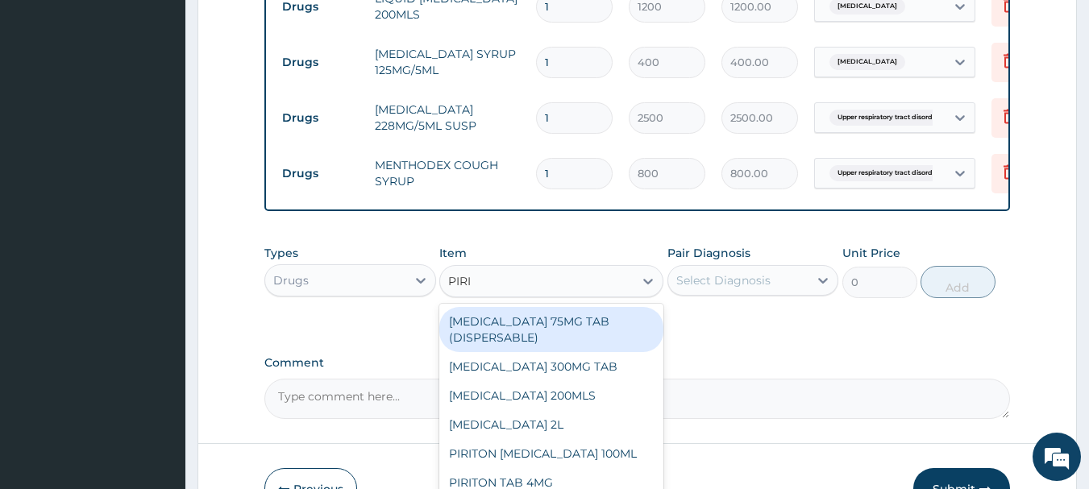
type input "PIRIT"
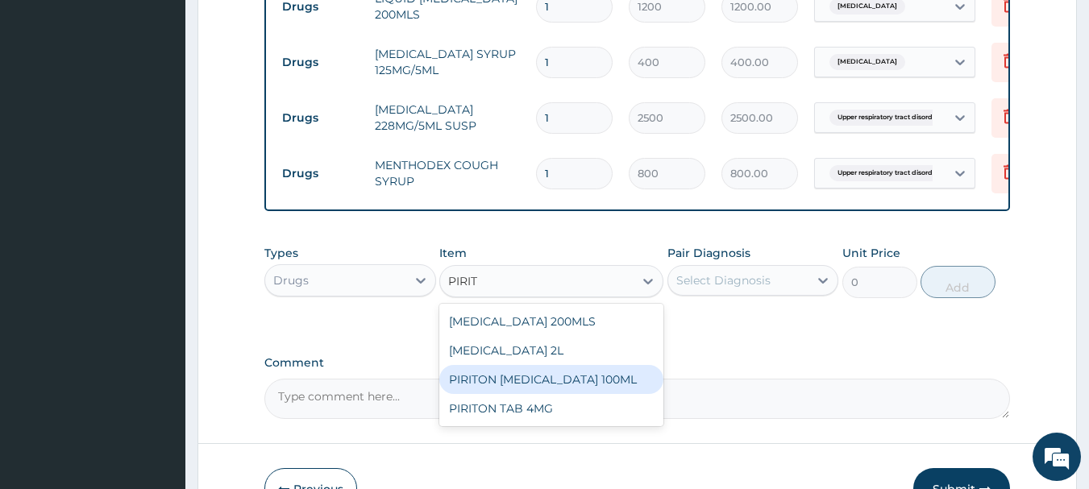
click at [581, 394] on div "PIRITON EXPECTORANT 100ML" at bounding box center [551, 379] width 224 height 29
type input "450"
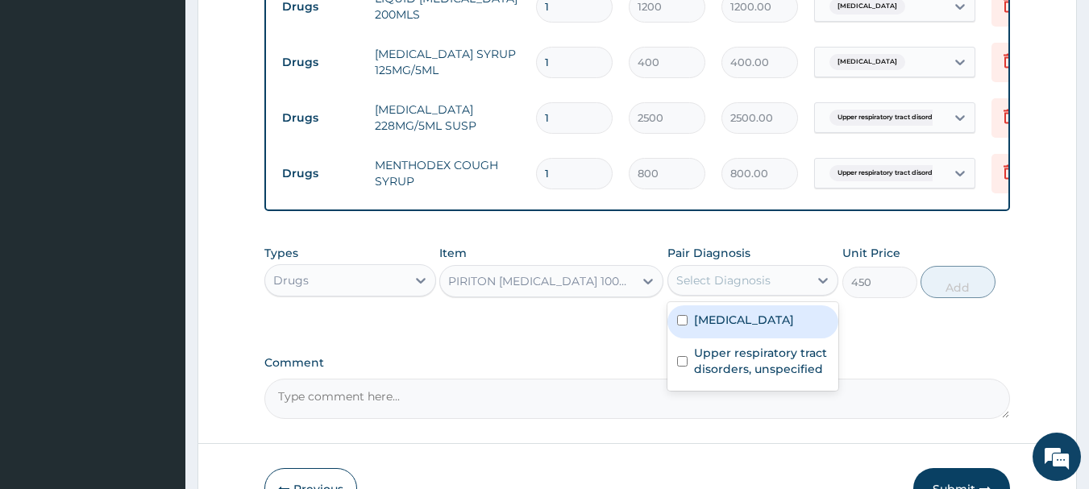
click at [757, 286] on div "Select Diagnosis" at bounding box center [723, 281] width 94 height 16
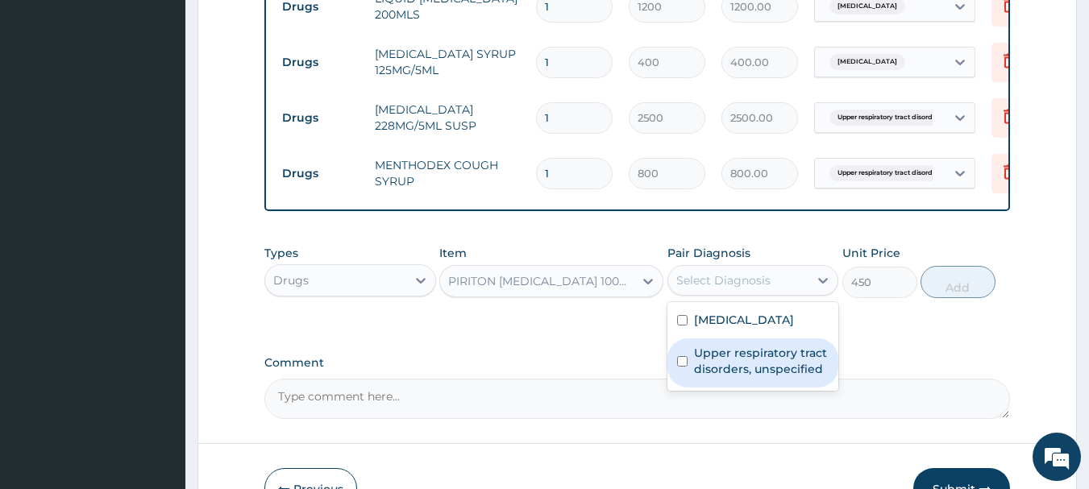
click at [743, 377] on label "Upper respiratory tract disorders, unspecified" at bounding box center [761, 361] width 135 height 32
checkbox input "true"
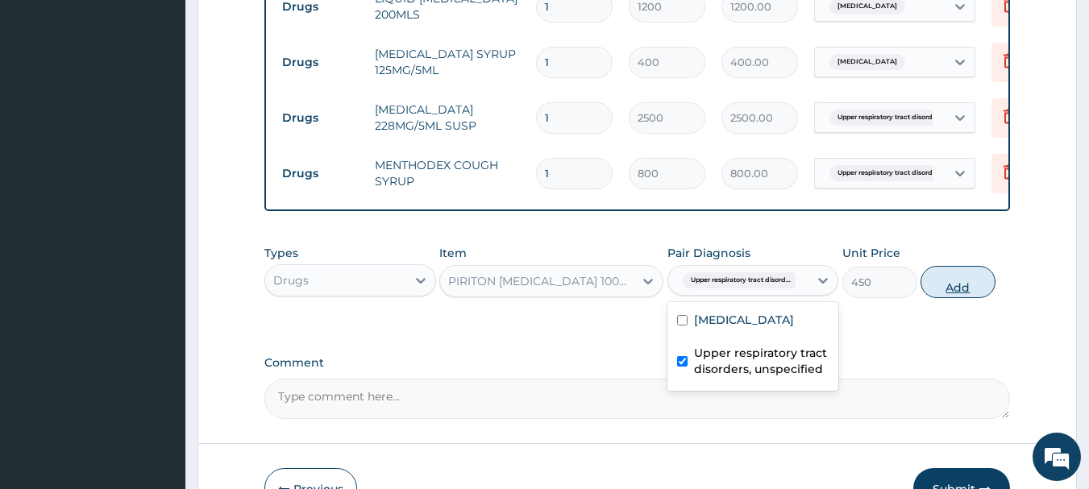
click at [974, 298] on button "Add" at bounding box center [958, 282] width 75 height 32
type input "0"
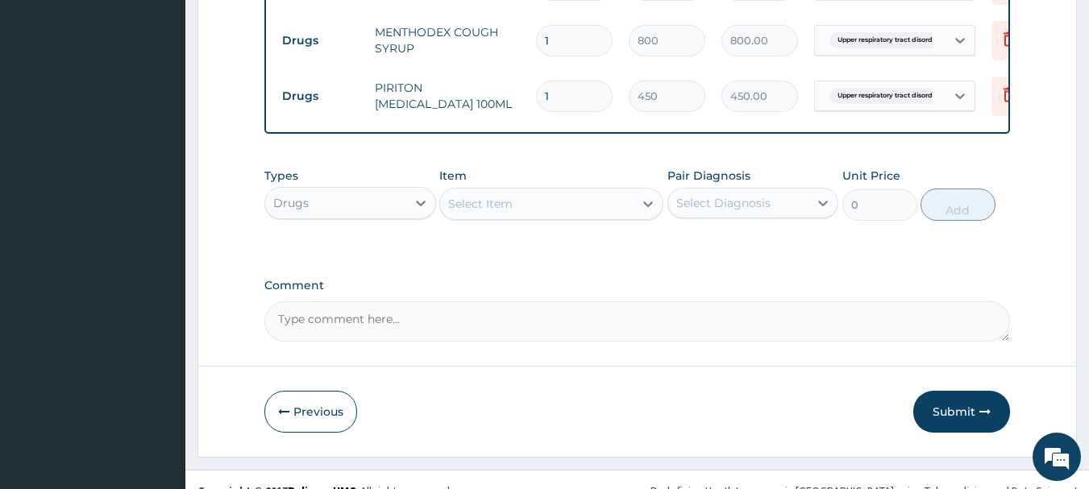
scroll to position [893, 0]
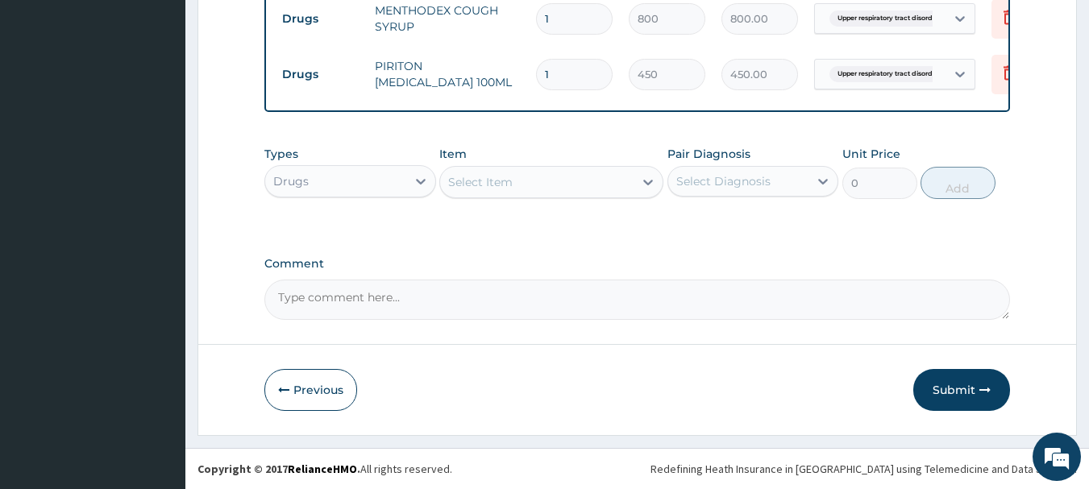
click at [985, 400] on button "Submit" at bounding box center [962, 390] width 97 height 42
